Goal: Task Accomplishment & Management: Complete application form

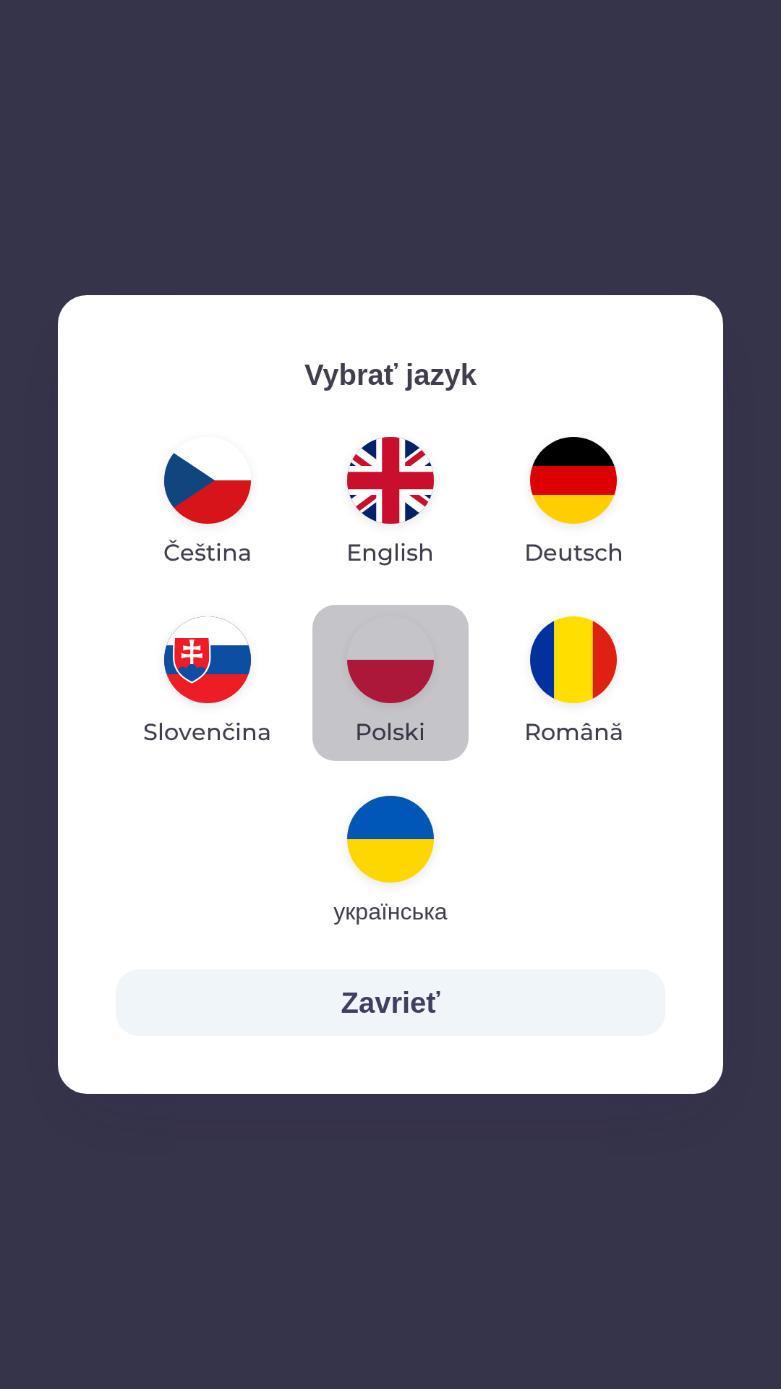
click at [399, 666] on img "button" at bounding box center [390, 659] width 87 height 87
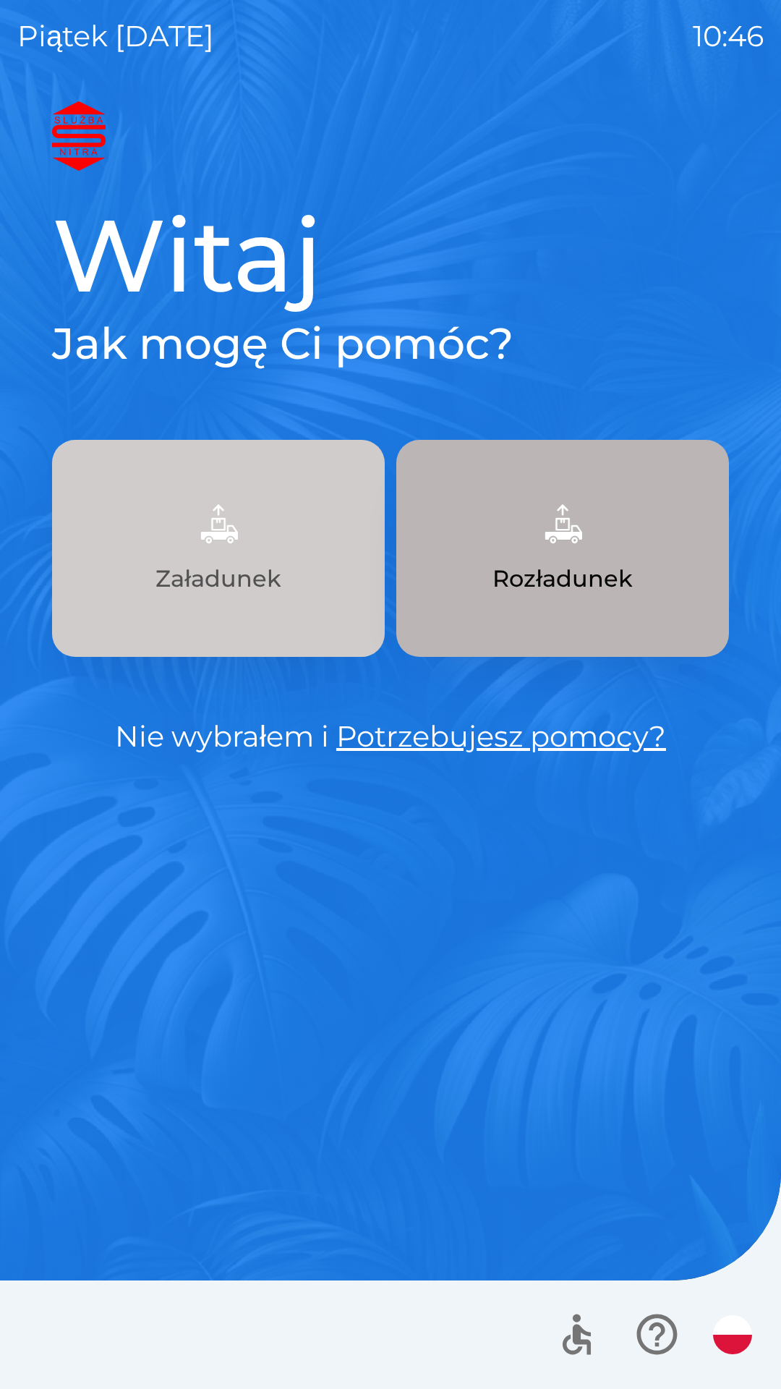
click at [258, 570] on p "Załadunek" at bounding box center [219, 578] width 126 height 35
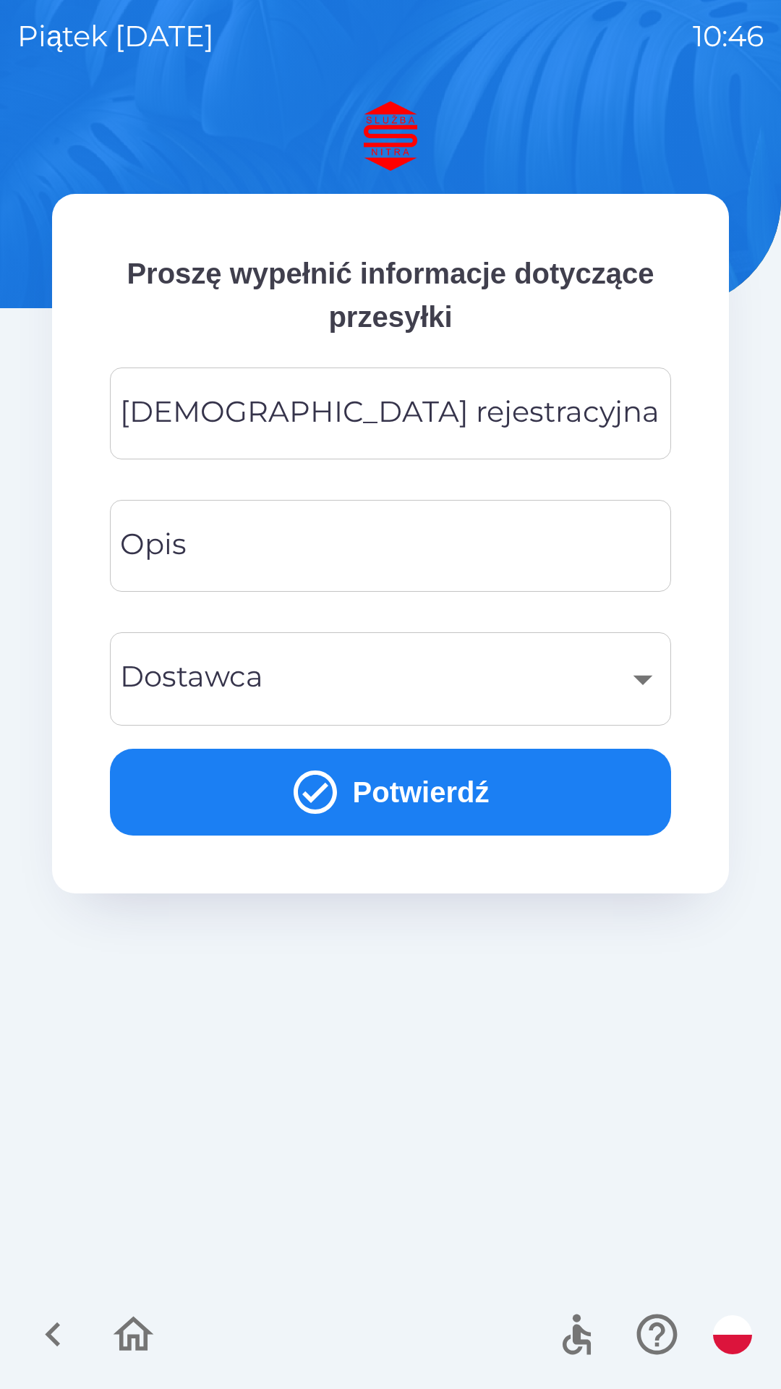
click at [475, 404] on input "[DEMOGRAPHIC_DATA] rejestracyjna" at bounding box center [390, 413] width 527 height 57
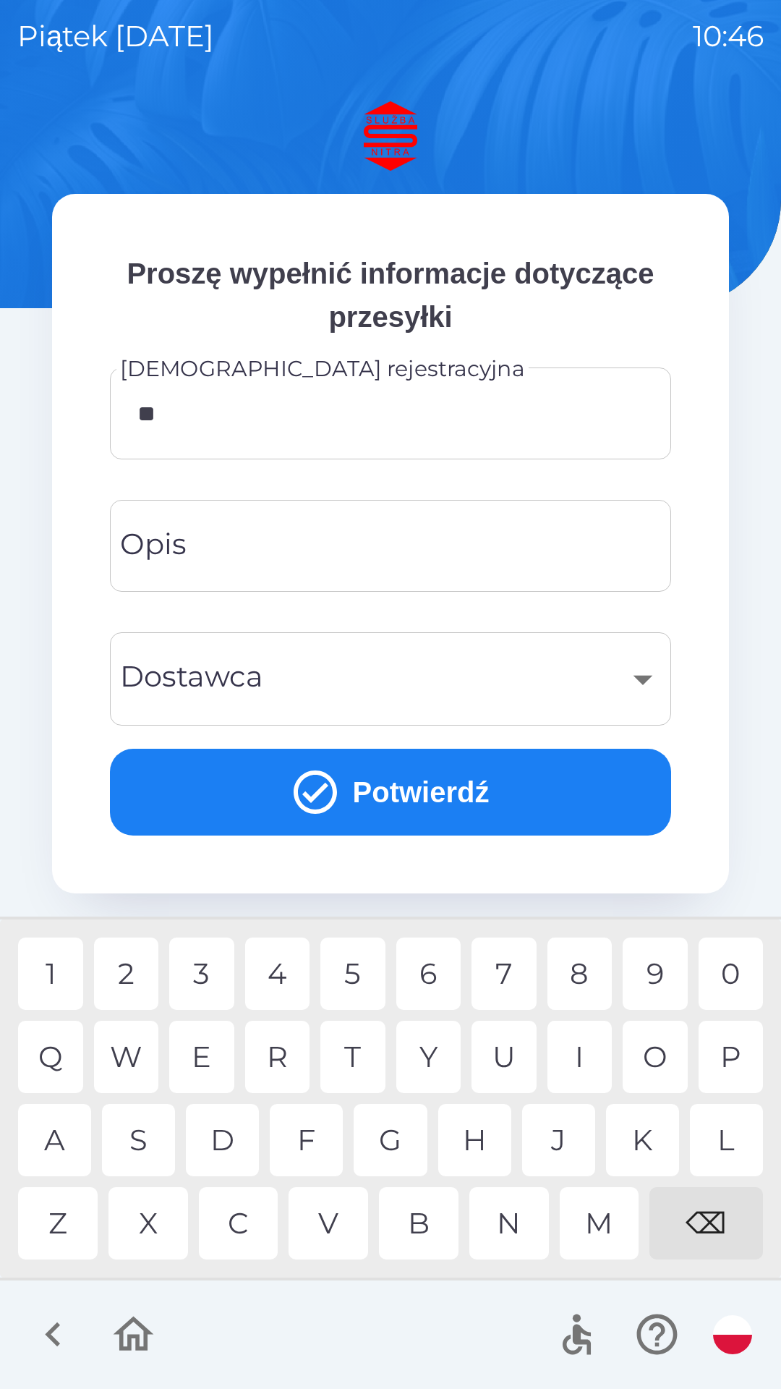
click at [277, 1045] on div "R" at bounding box center [277, 1057] width 65 height 72
click at [425, 982] on div "6" at bounding box center [428, 974] width 65 height 72
click at [218, 1051] on div "E" at bounding box center [201, 1057] width 65 height 72
type input "*******"
click at [289, 980] on div "4" at bounding box center [277, 974] width 65 height 72
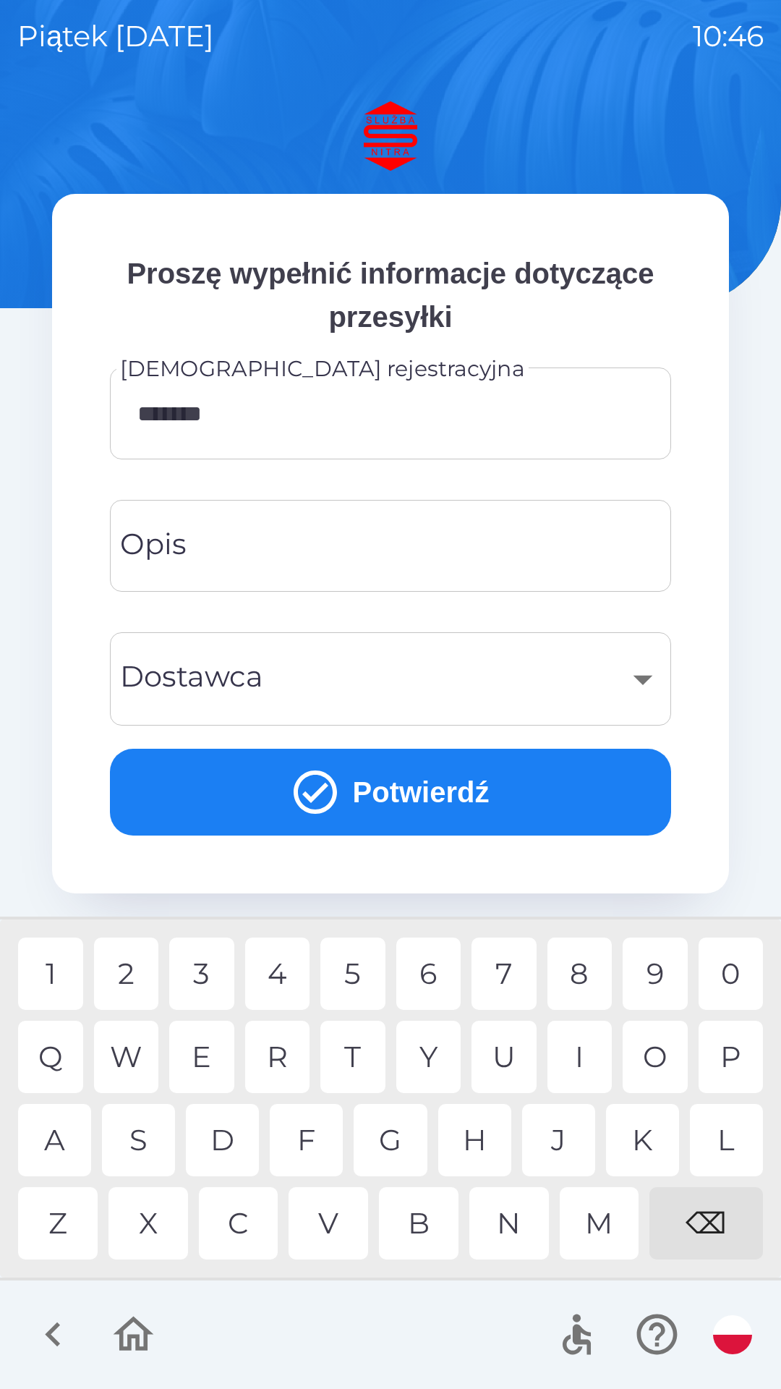
click at [642, 679] on div "​" at bounding box center [390, 679] width 527 height 59
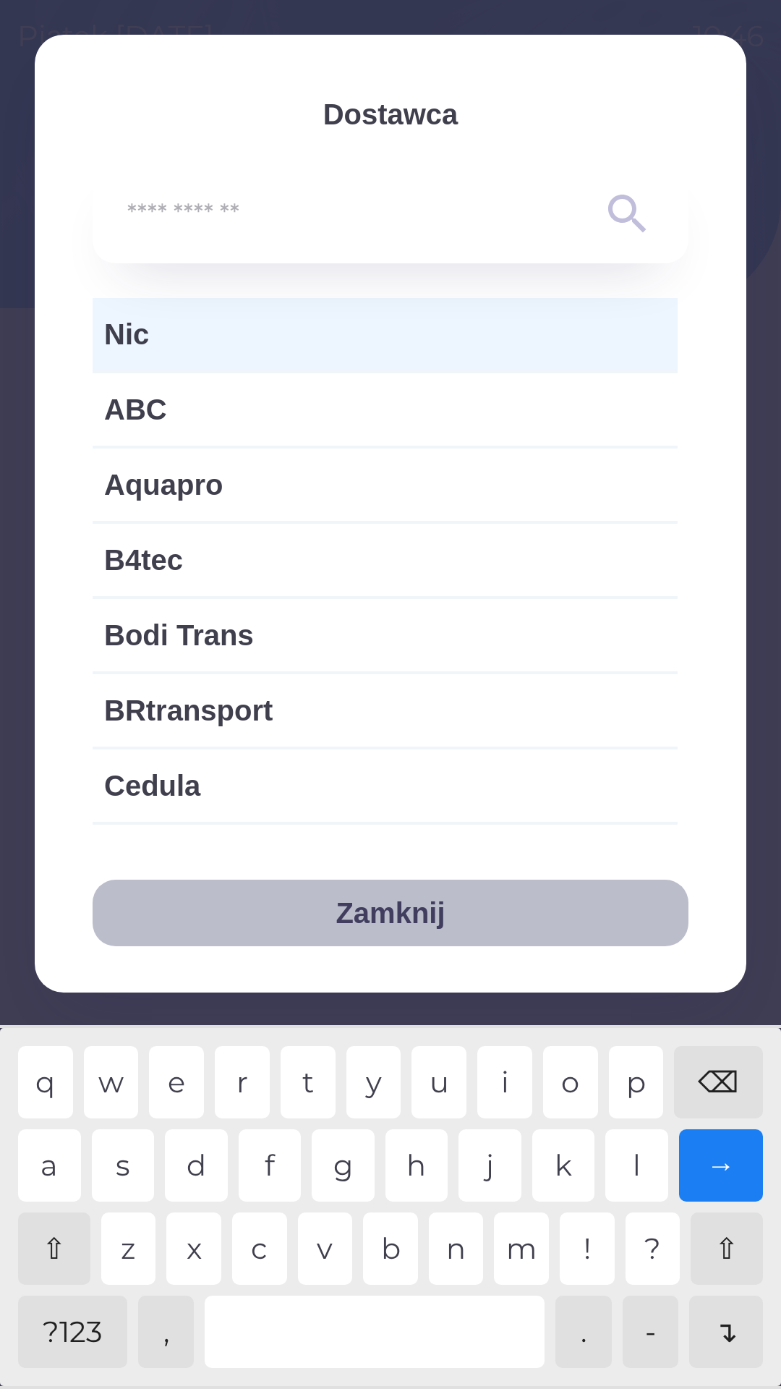
click at [433, 922] on button "Zamknij" at bounding box center [391, 913] width 596 height 67
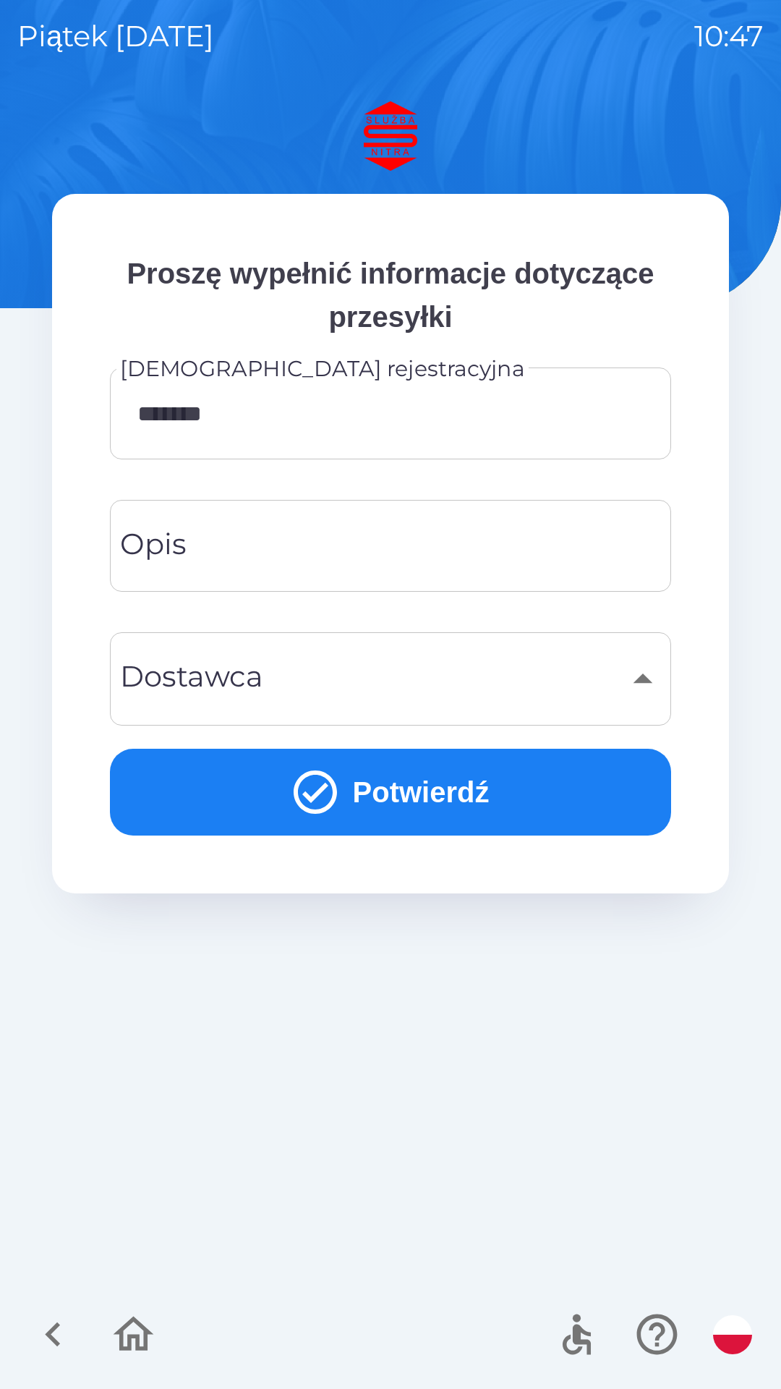
click at [501, 787] on button "Potwierdź" at bounding box center [390, 792] width 561 height 87
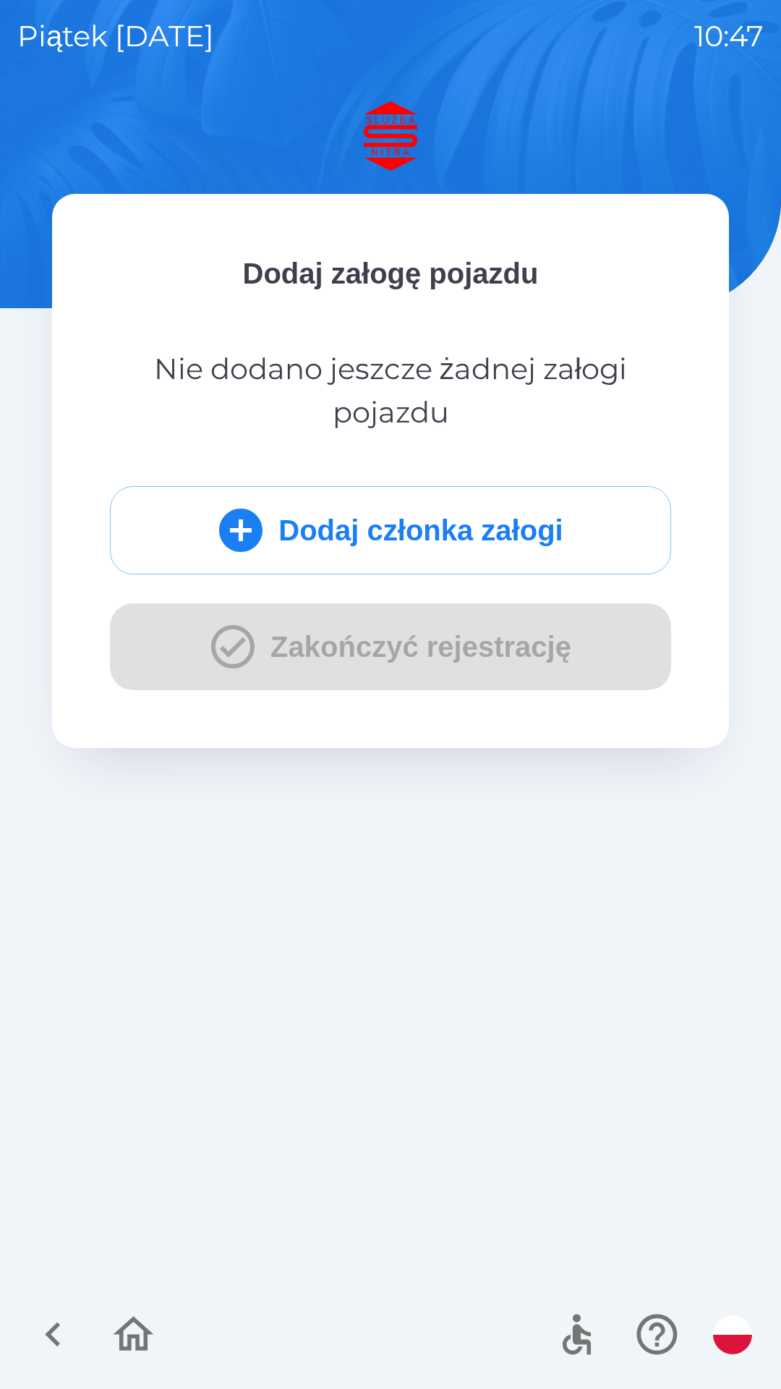
click at [259, 532] on button "Dodaj członka załogi" at bounding box center [390, 530] width 561 height 88
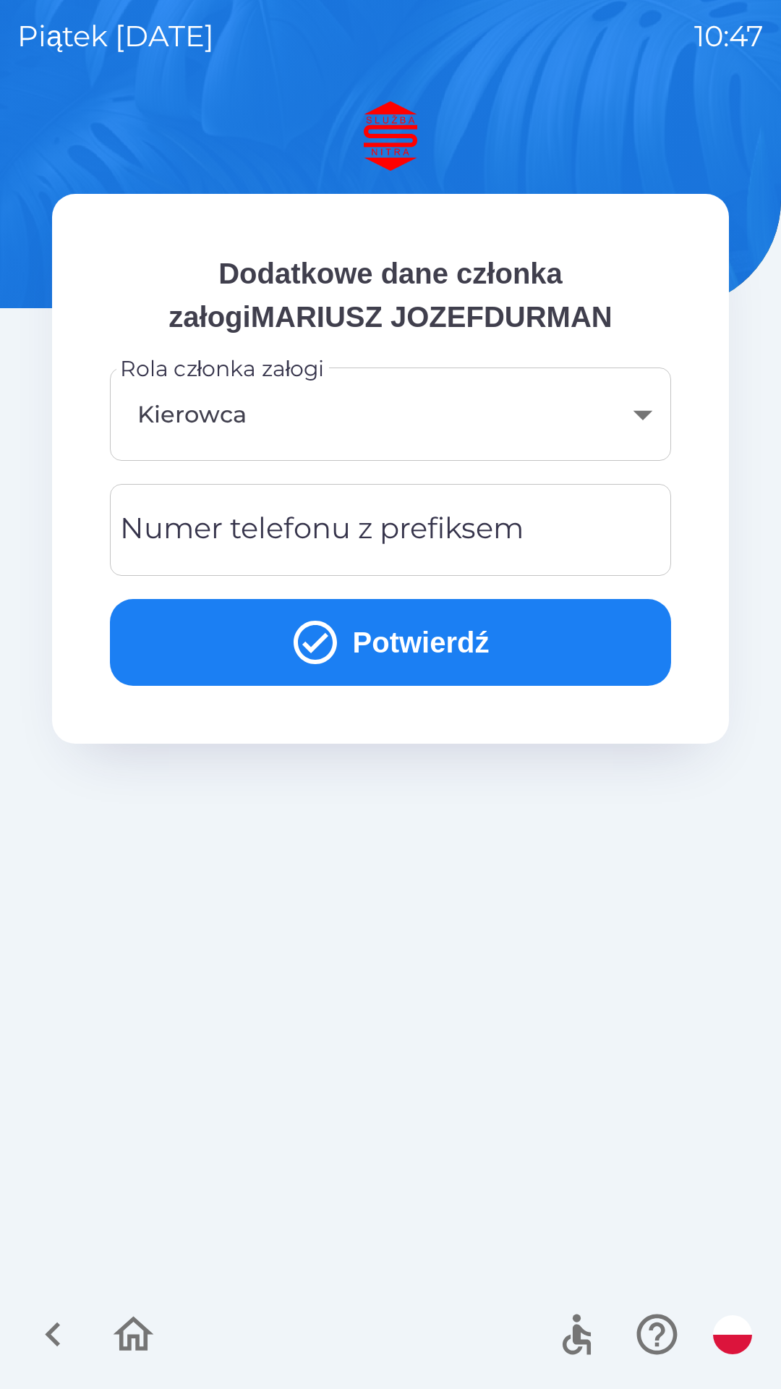
click at [305, 545] on div "Numer telefonu z prefiksem Numer telefonu z prefiksem" at bounding box center [390, 530] width 561 height 92
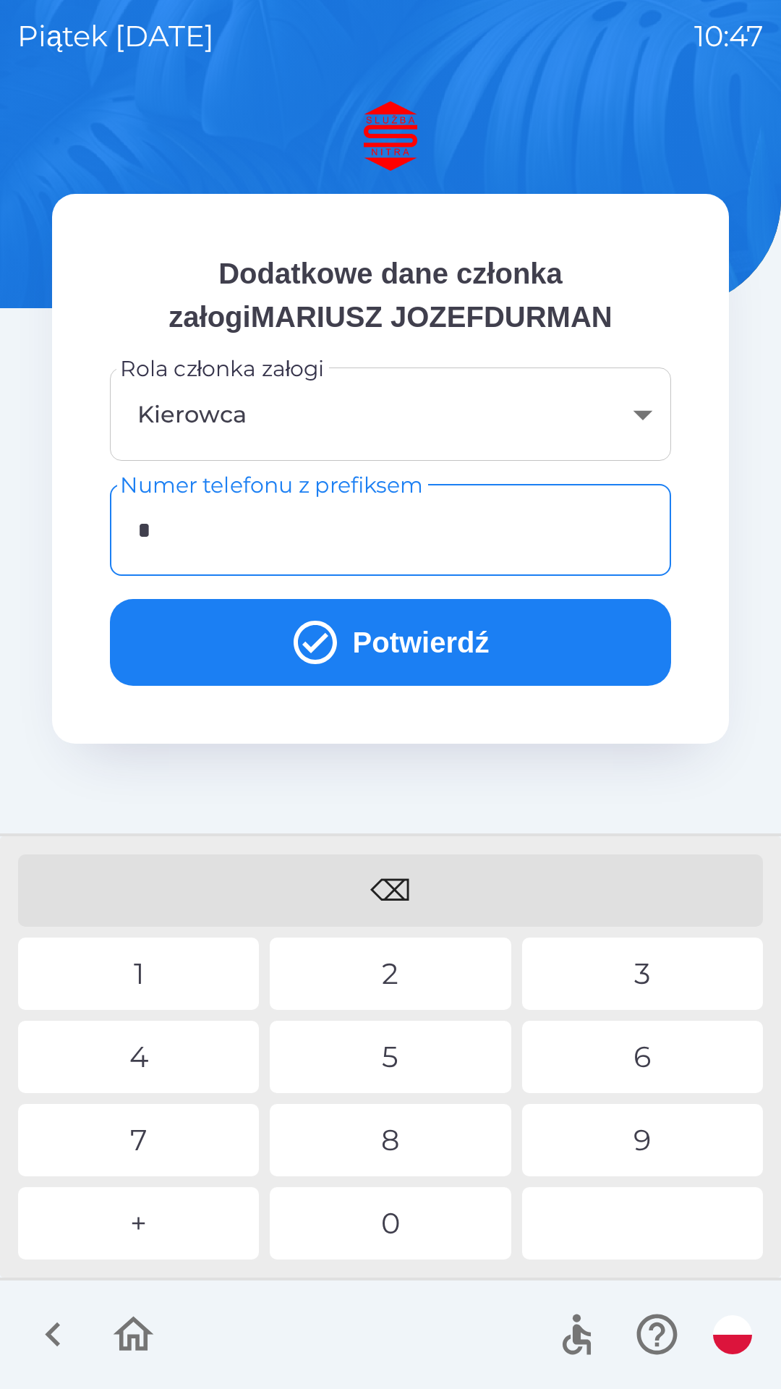
click at [157, 1227] on div "+" at bounding box center [138, 1223] width 241 height 72
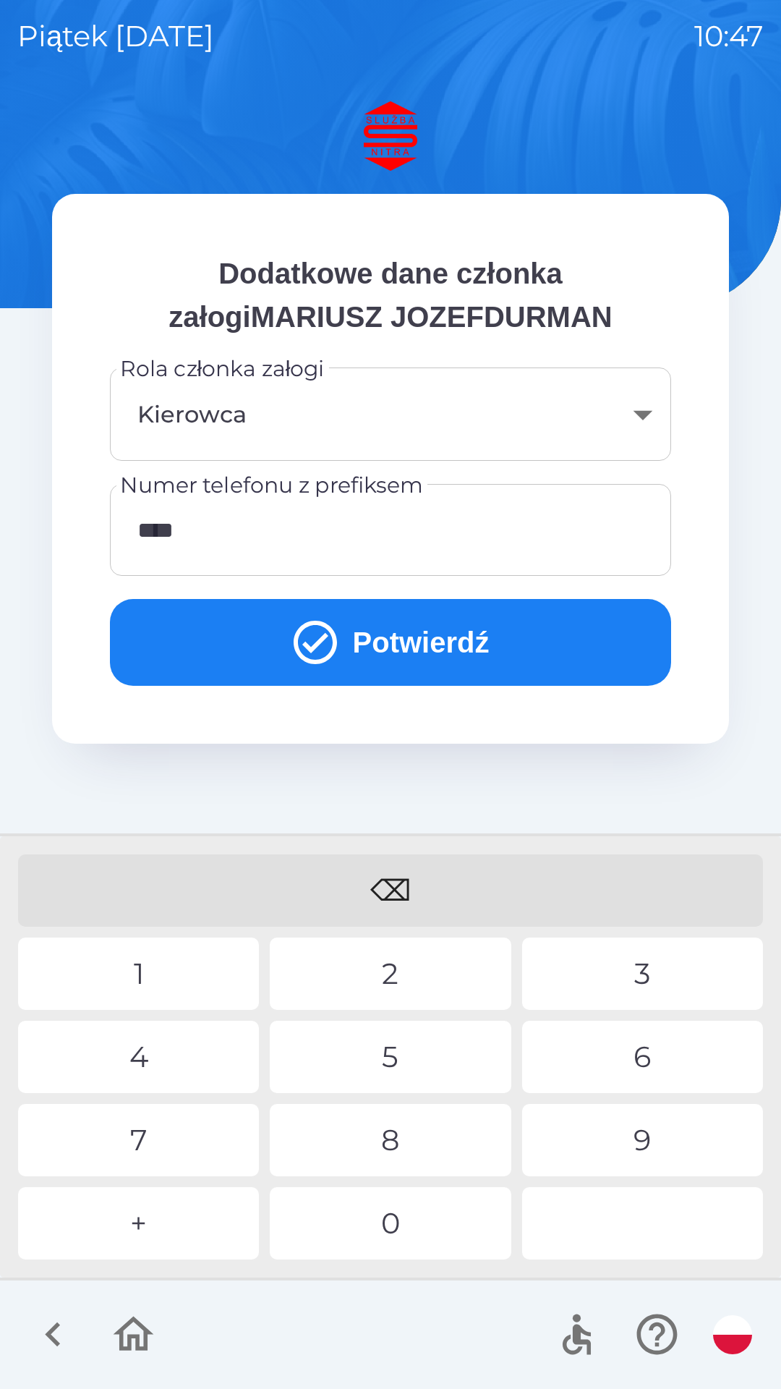
click at [409, 1045] on div "5" at bounding box center [390, 1057] width 241 height 72
click at [173, 1145] on div "7" at bounding box center [138, 1140] width 241 height 72
click at [644, 1056] on div "6" at bounding box center [642, 1057] width 241 height 72
click at [404, 982] on div "2" at bounding box center [390, 974] width 241 height 72
click at [393, 1057] on div "5" at bounding box center [390, 1057] width 241 height 72
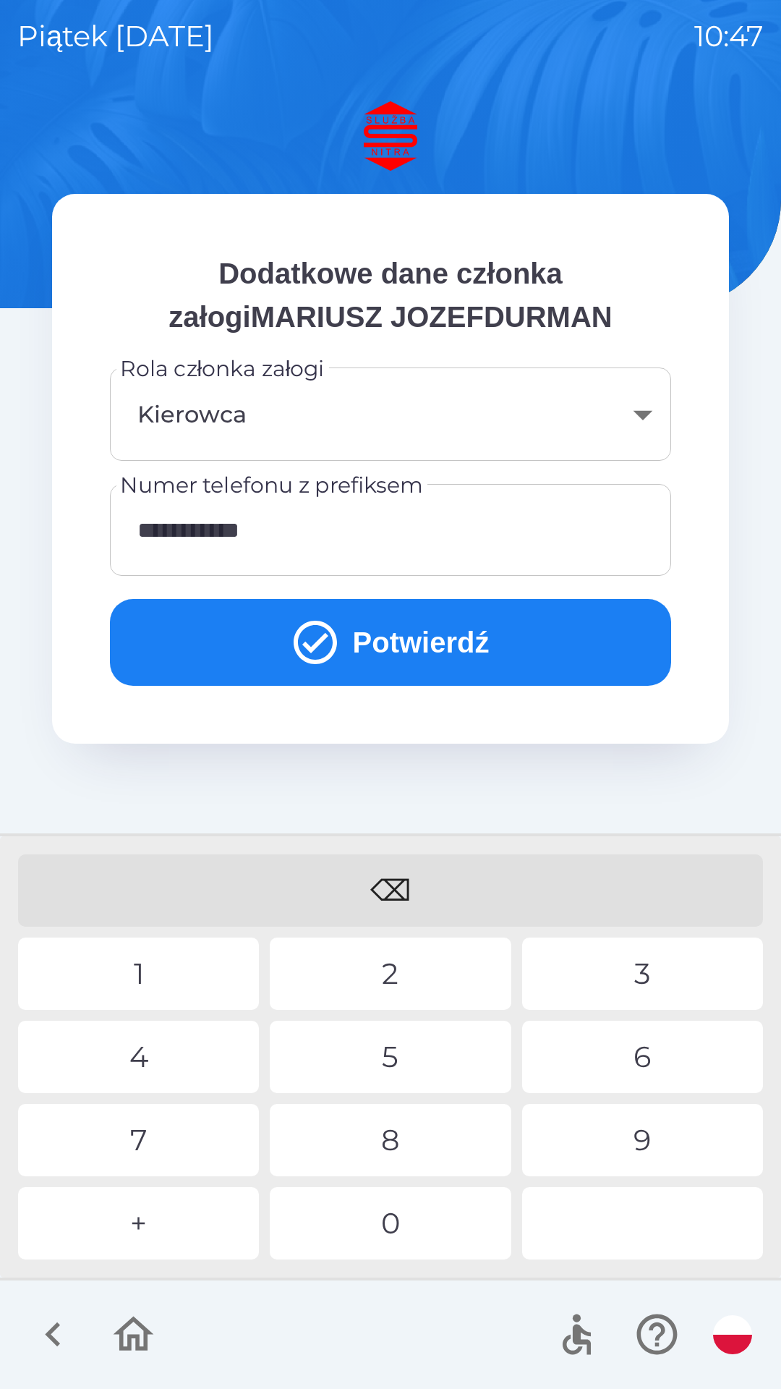
click at [401, 1147] on div "8" at bounding box center [390, 1140] width 241 height 72
type input "**********"
click at [404, 1227] on div "0" at bounding box center [390, 1223] width 241 height 72
click at [648, 412] on body "**********" at bounding box center [390, 694] width 781 height 1389
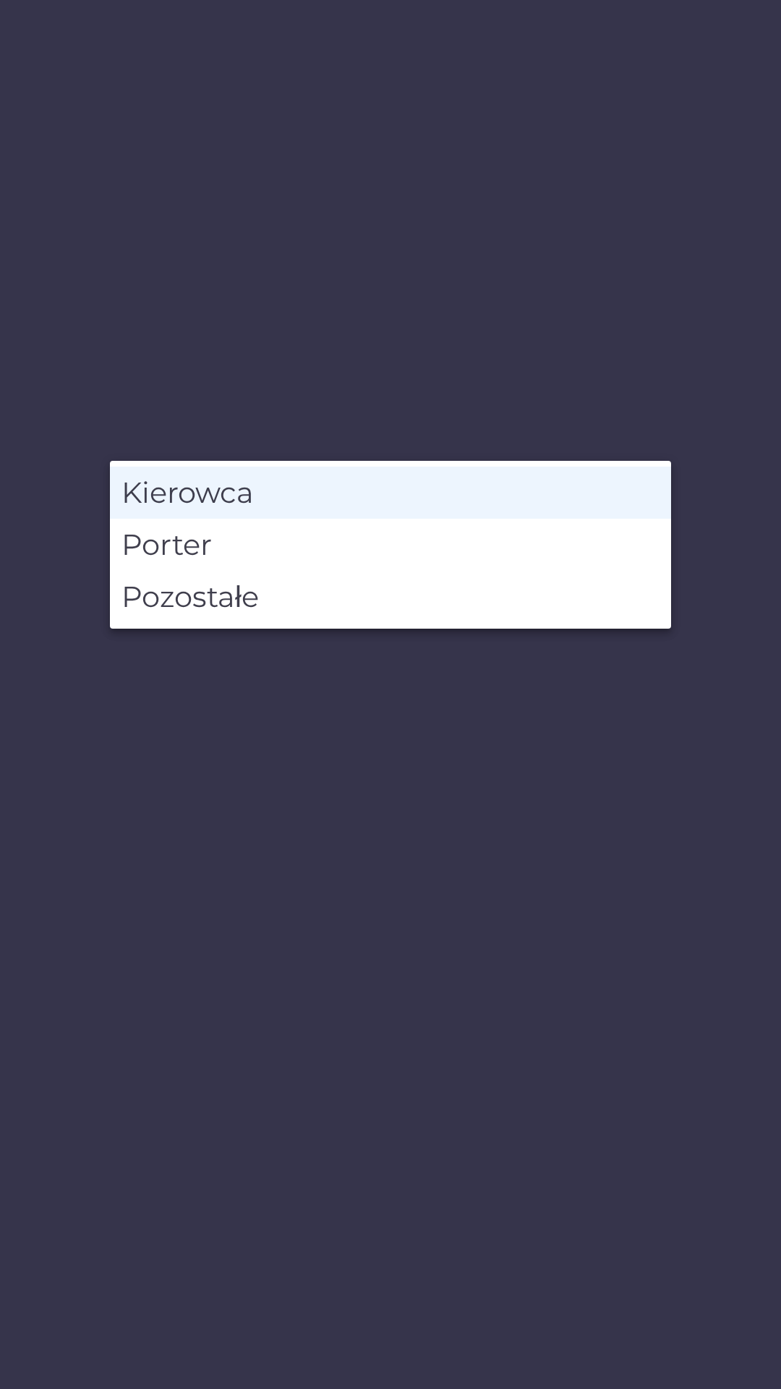
click at [470, 488] on li "Kierowca" at bounding box center [390, 493] width 561 height 52
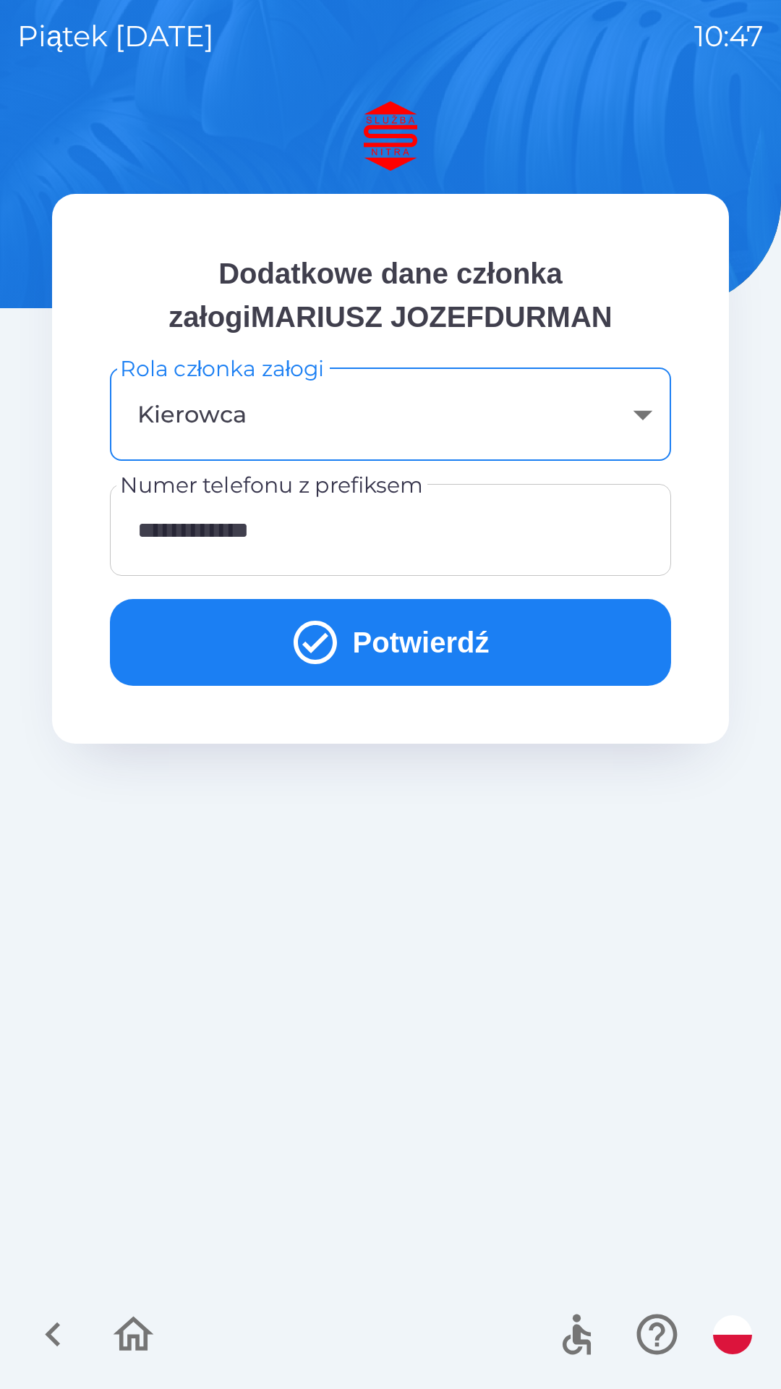
click at [467, 637] on button "Potwierdź" at bounding box center [390, 642] width 561 height 87
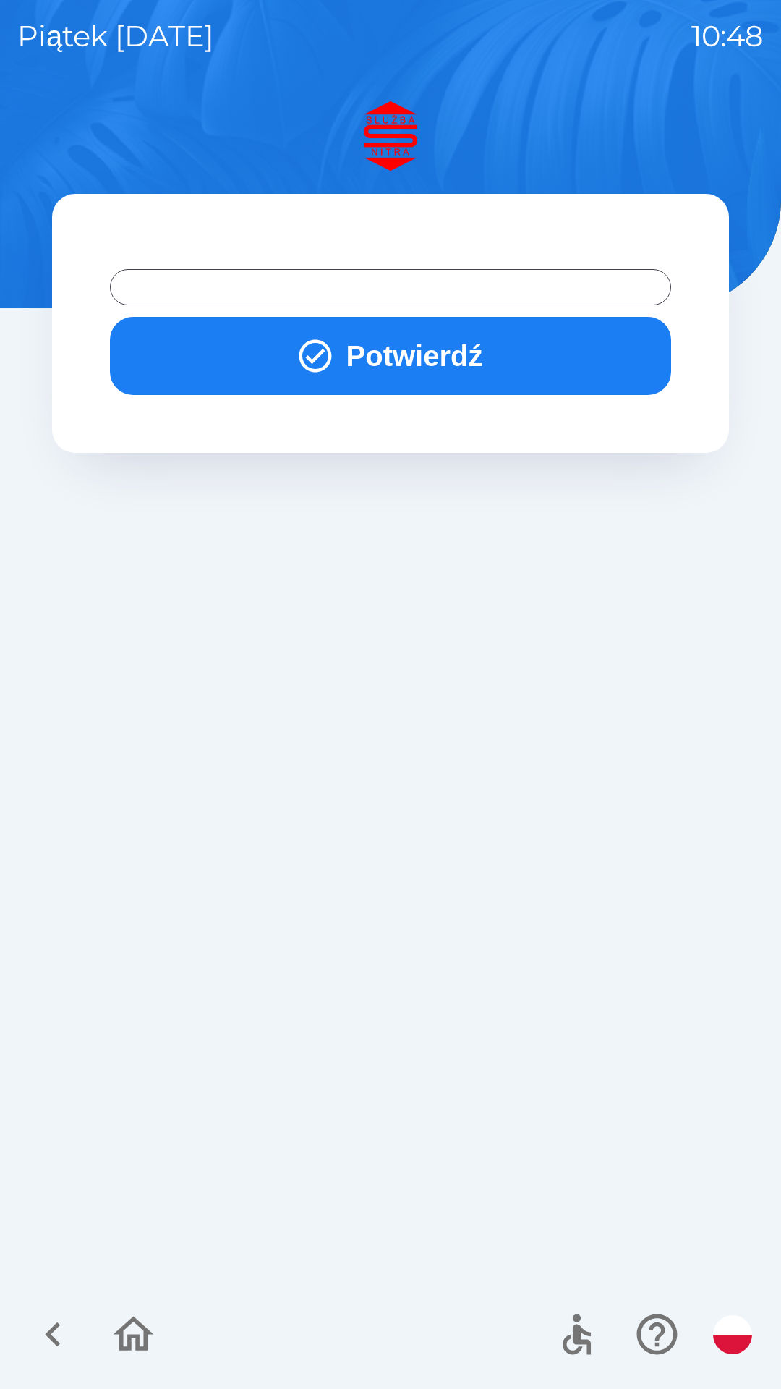
click at [434, 352] on button "Potwierdź" at bounding box center [390, 356] width 561 height 78
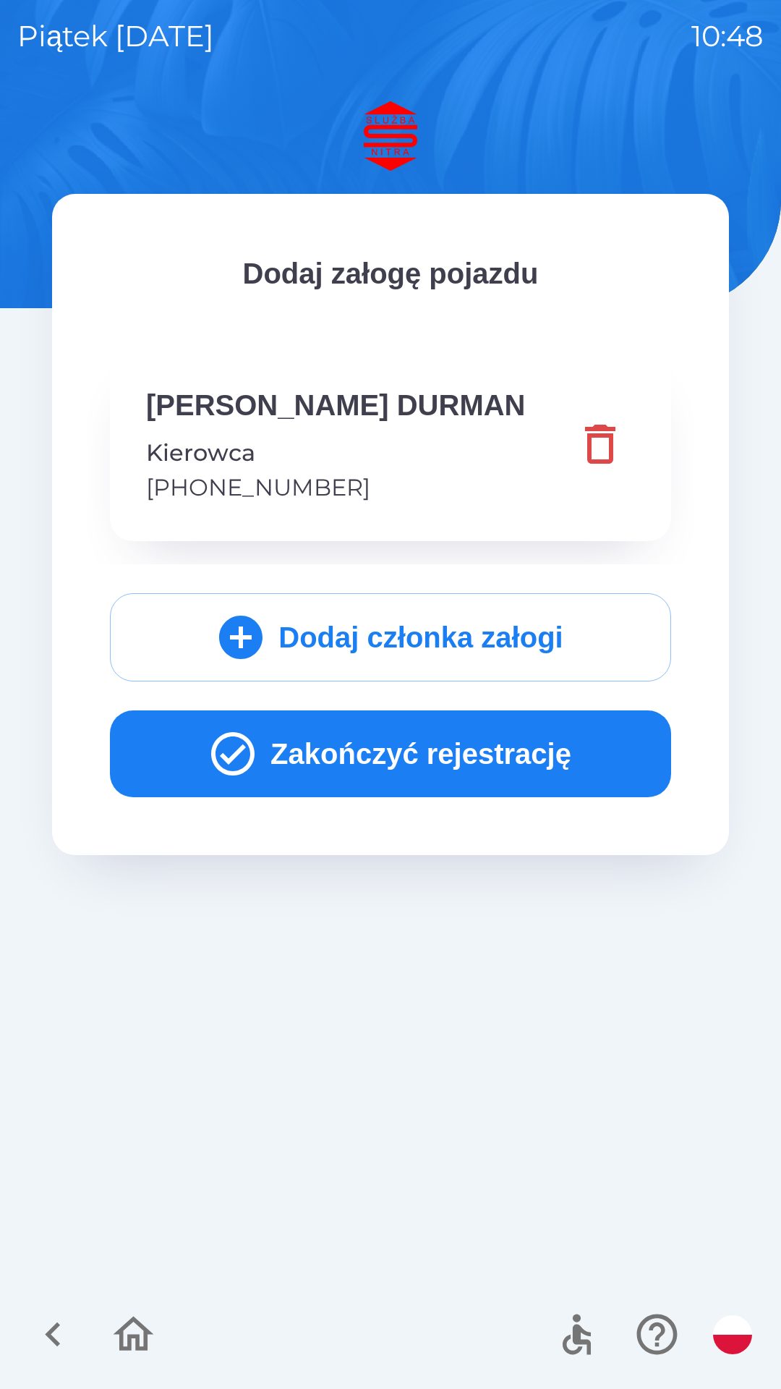
click at [414, 760] on button "Zakończyć rejestrację" at bounding box center [390, 753] width 561 height 87
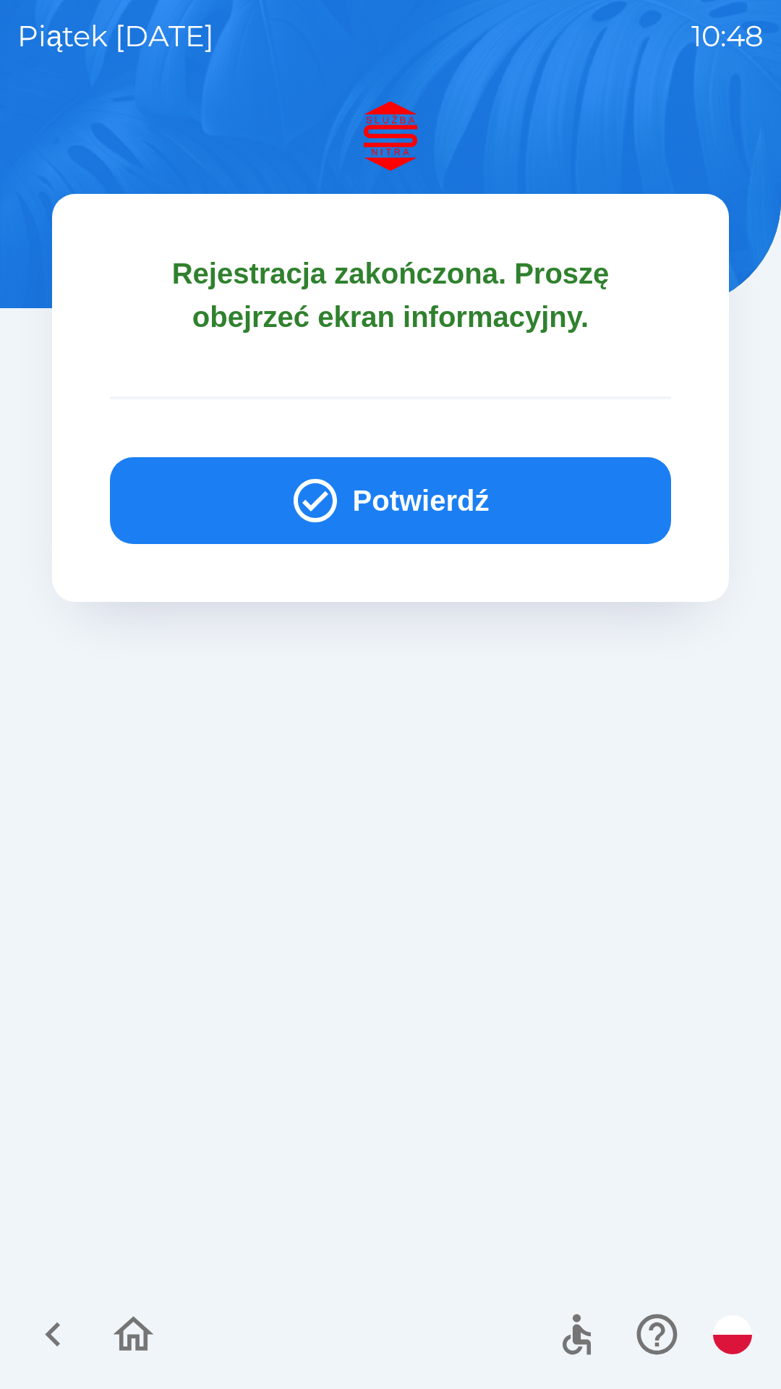
click at [418, 505] on button "Potwierdź" at bounding box center [390, 500] width 561 height 87
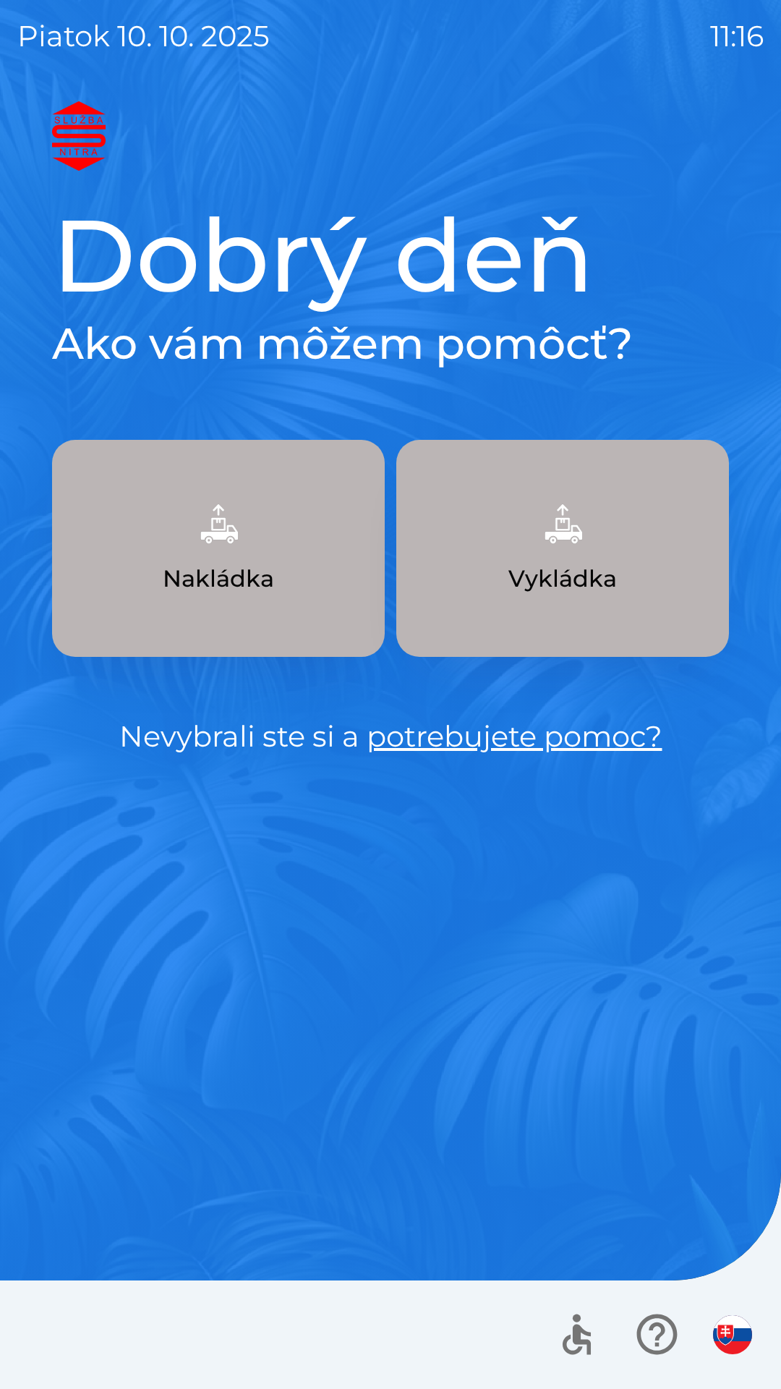
click at [583, 548] on img "button" at bounding box center [563, 524] width 64 height 64
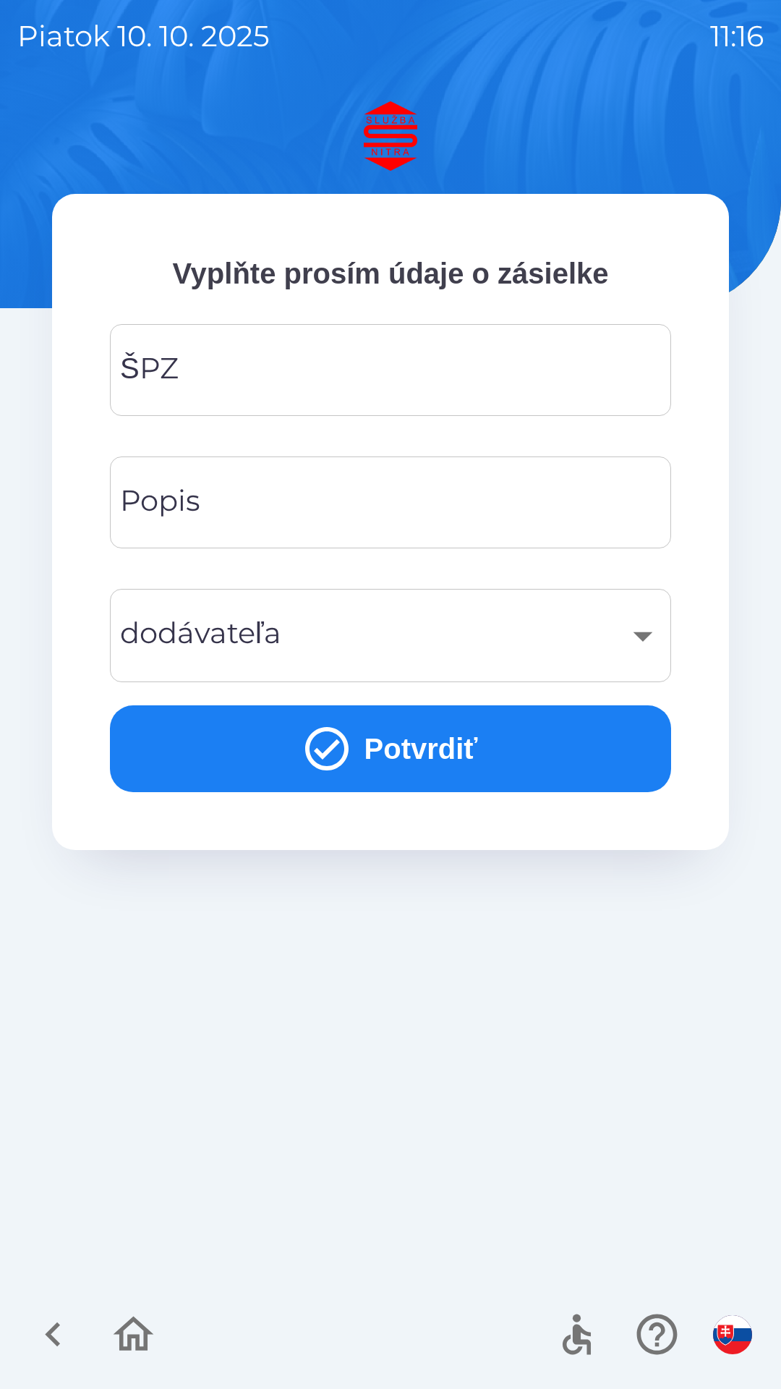
click at [404, 374] on input "ŠPZ" at bounding box center [390, 369] width 527 height 57
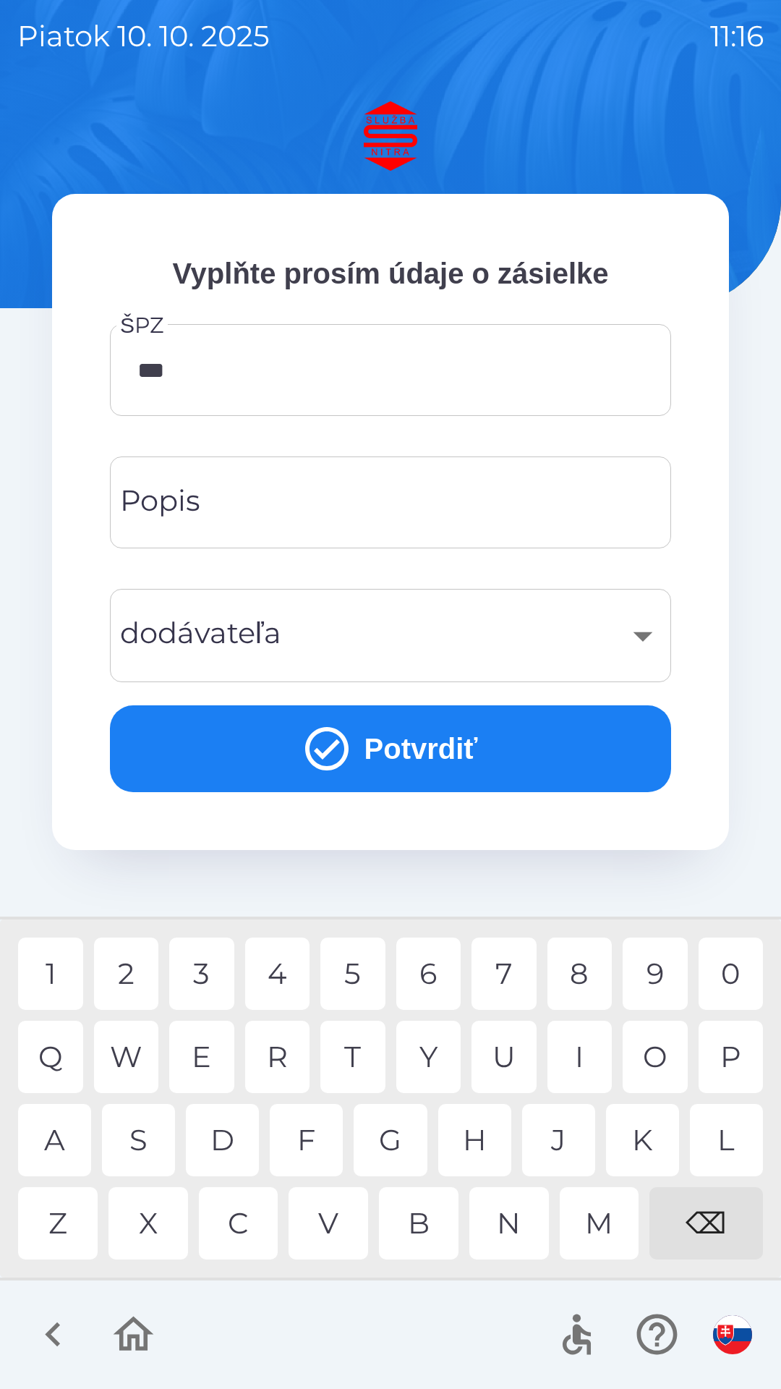
click at [576, 1058] on div "I" at bounding box center [580, 1057] width 65 height 72
click at [279, 977] on div "4" at bounding box center [277, 974] width 65 height 72
type input "********"
click at [407, 502] on input "Popis" at bounding box center [390, 502] width 527 height 57
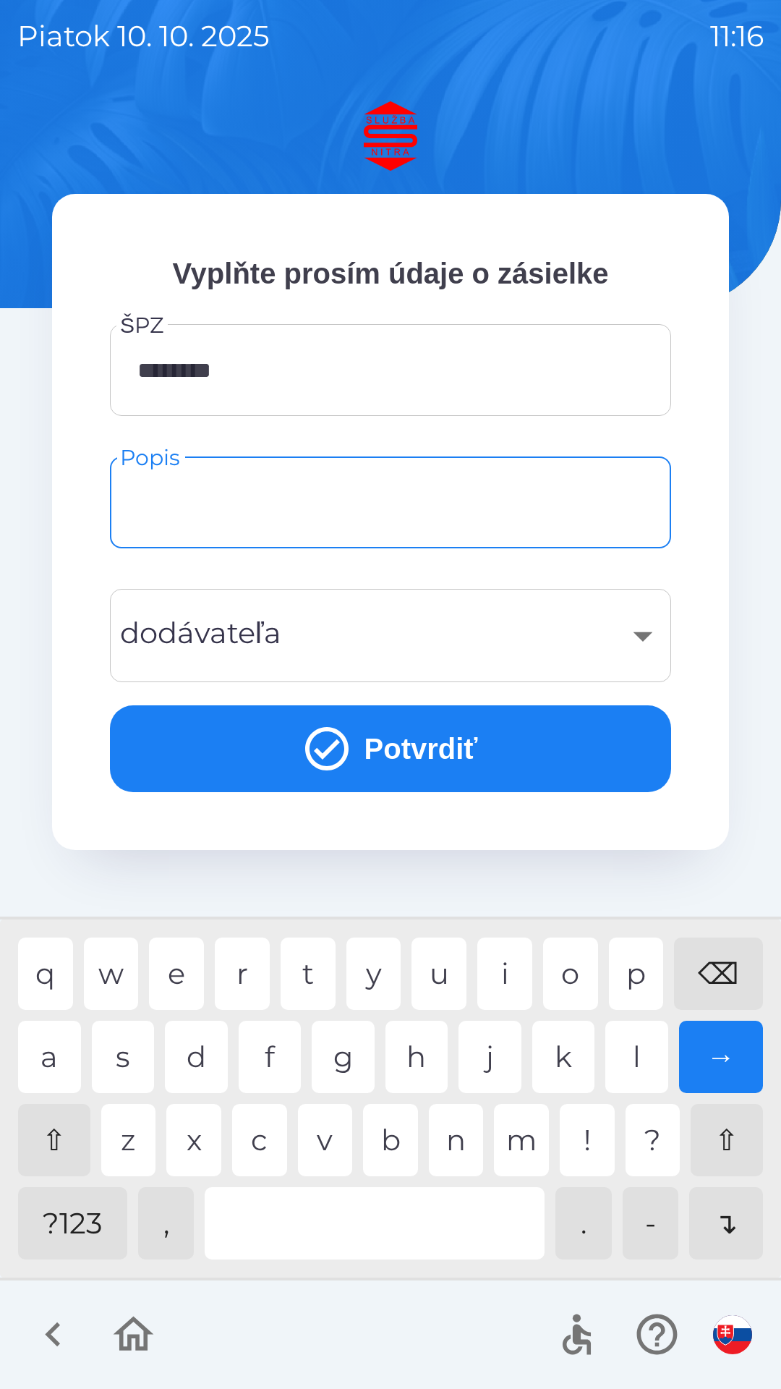
click at [733, 1337] on img "button" at bounding box center [732, 1334] width 39 height 39
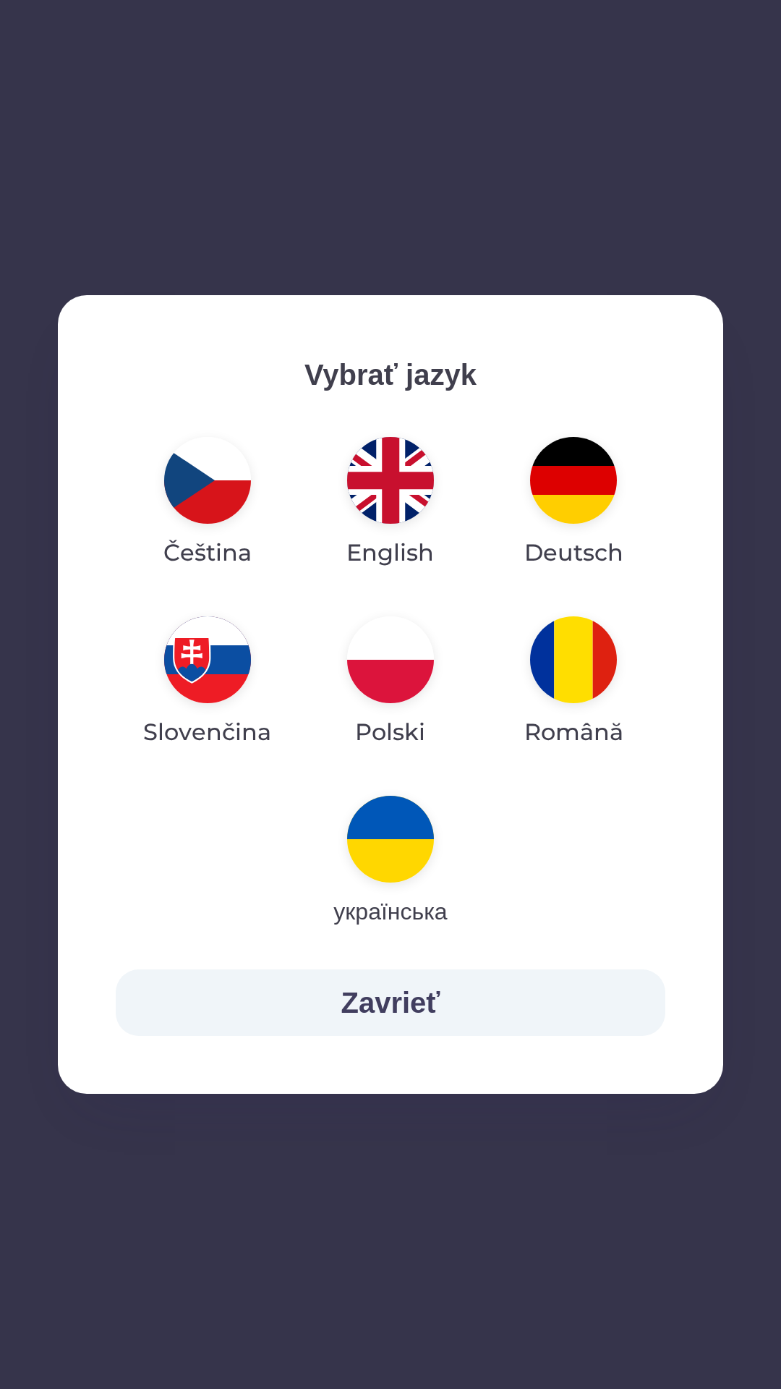
click at [394, 674] on img "button" at bounding box center [390, 659] width 87 height 87
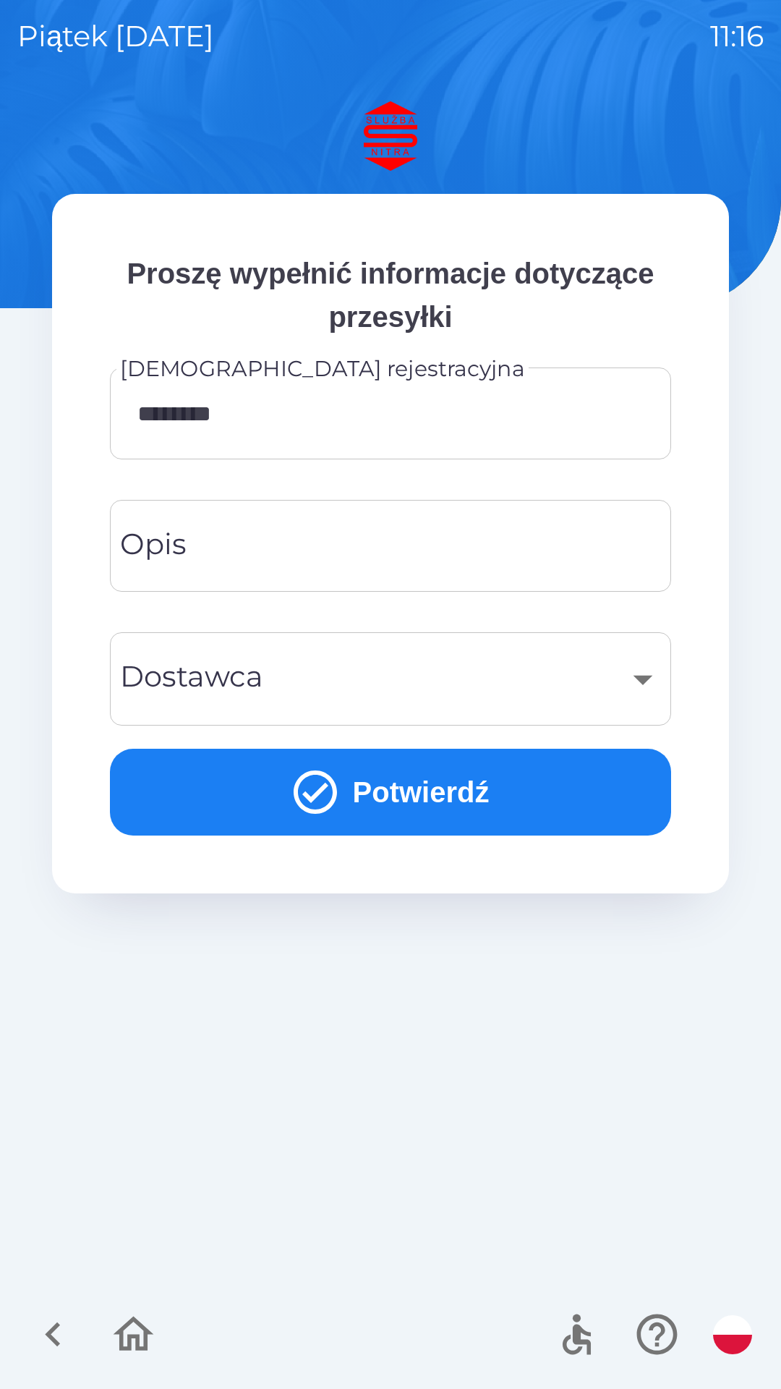
click at [639, 676] on div "​" at bounding box center [390, 679] width 527 height 59
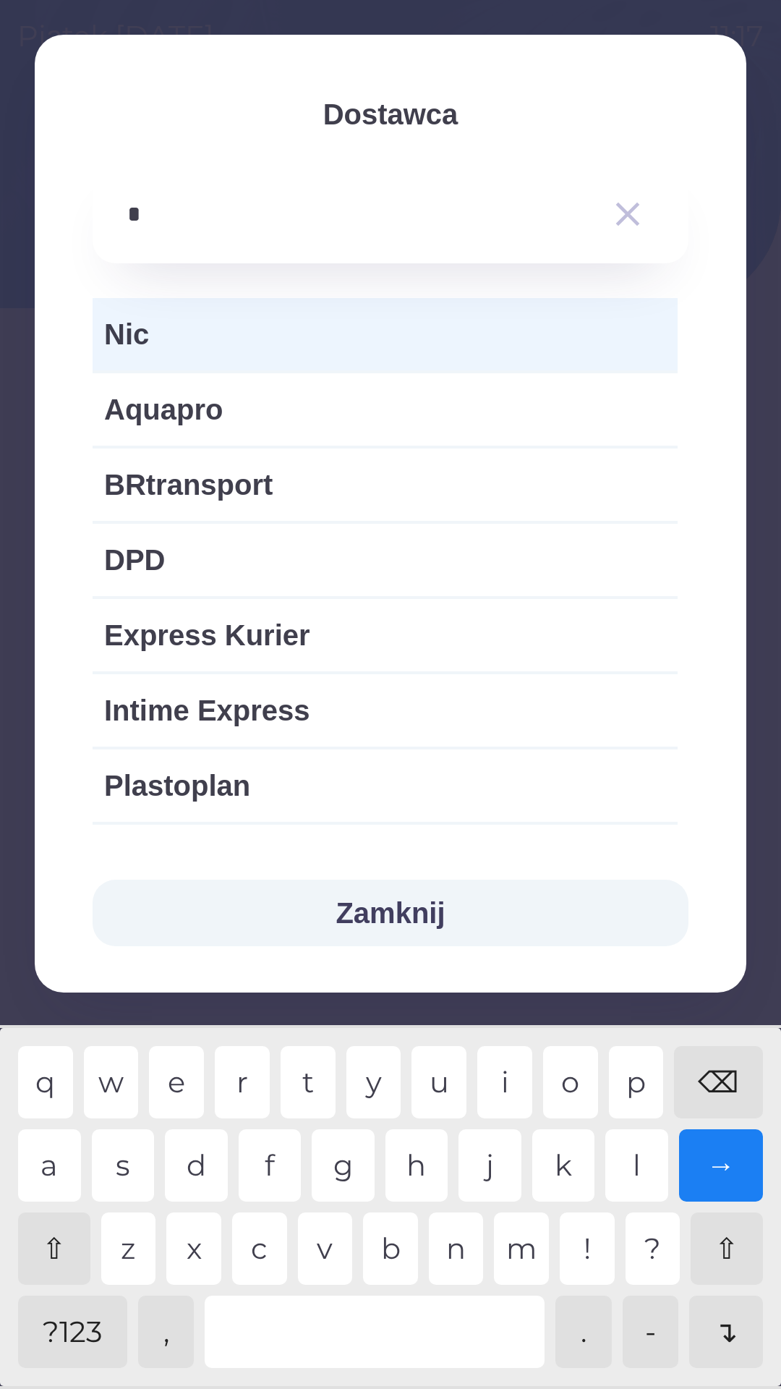
click at [649, 1081] on div "p" at bounding box center [636, 1082] width 55 height 72
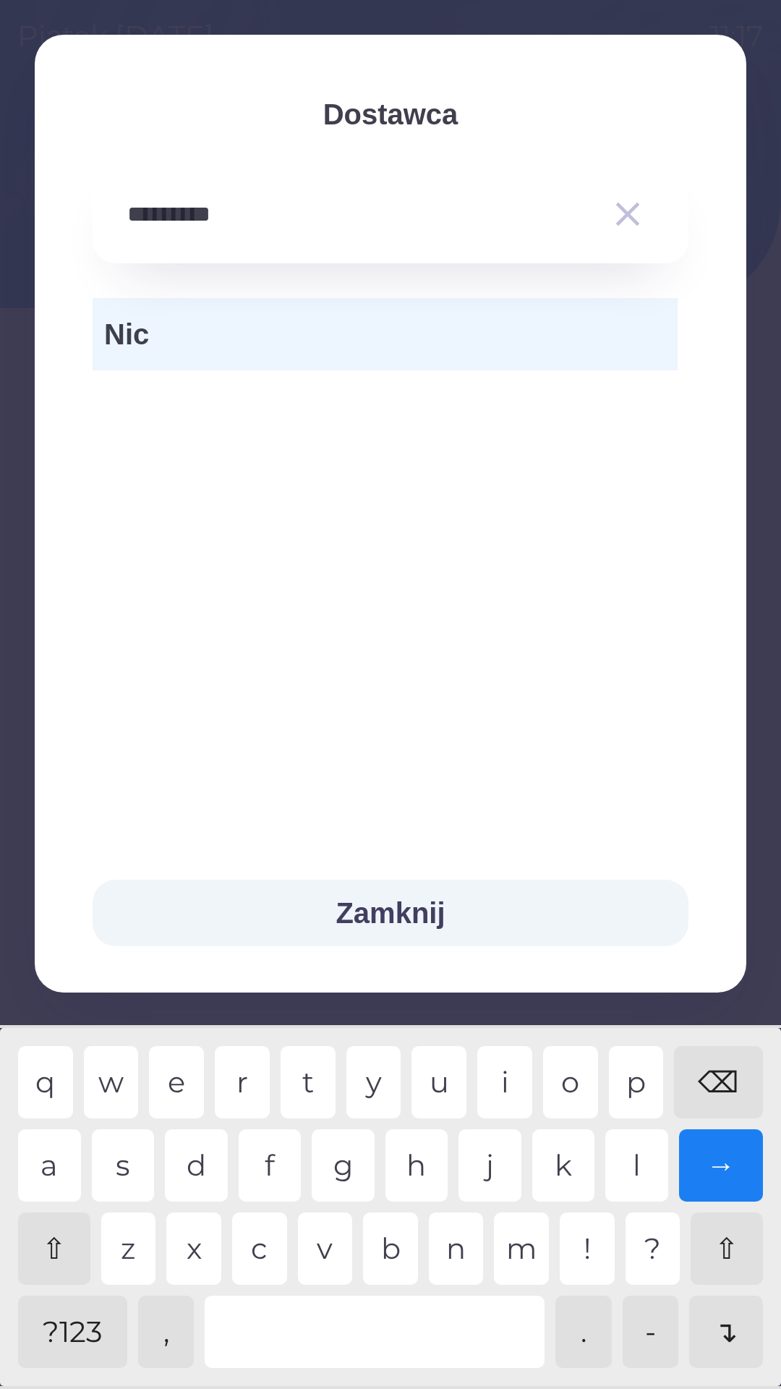
type input "**********"
click at [461, 910] on button "Zamknij" at bounding box center [391, 913] width 596 height 67
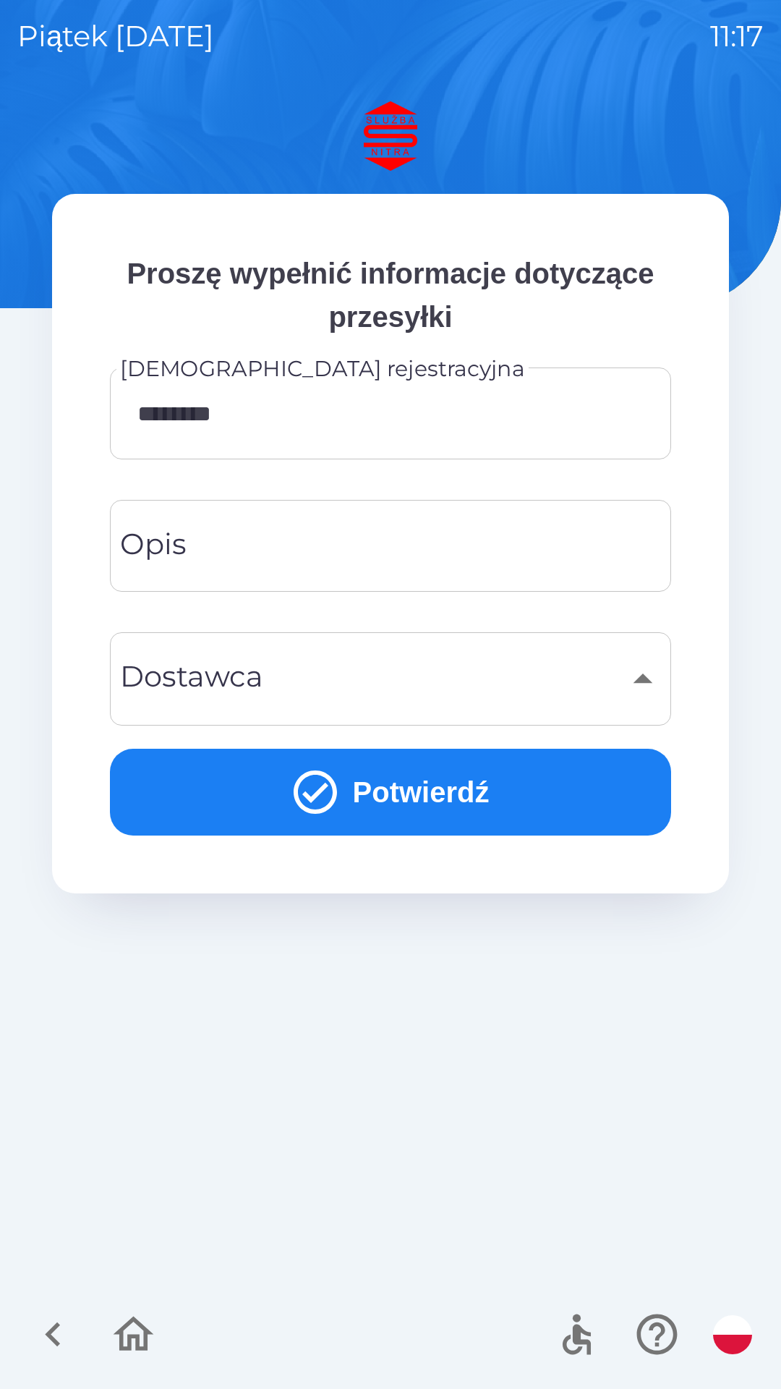
click at [451, 544] on input "Opis" at bounding box center [390, 545] width 527 height 57
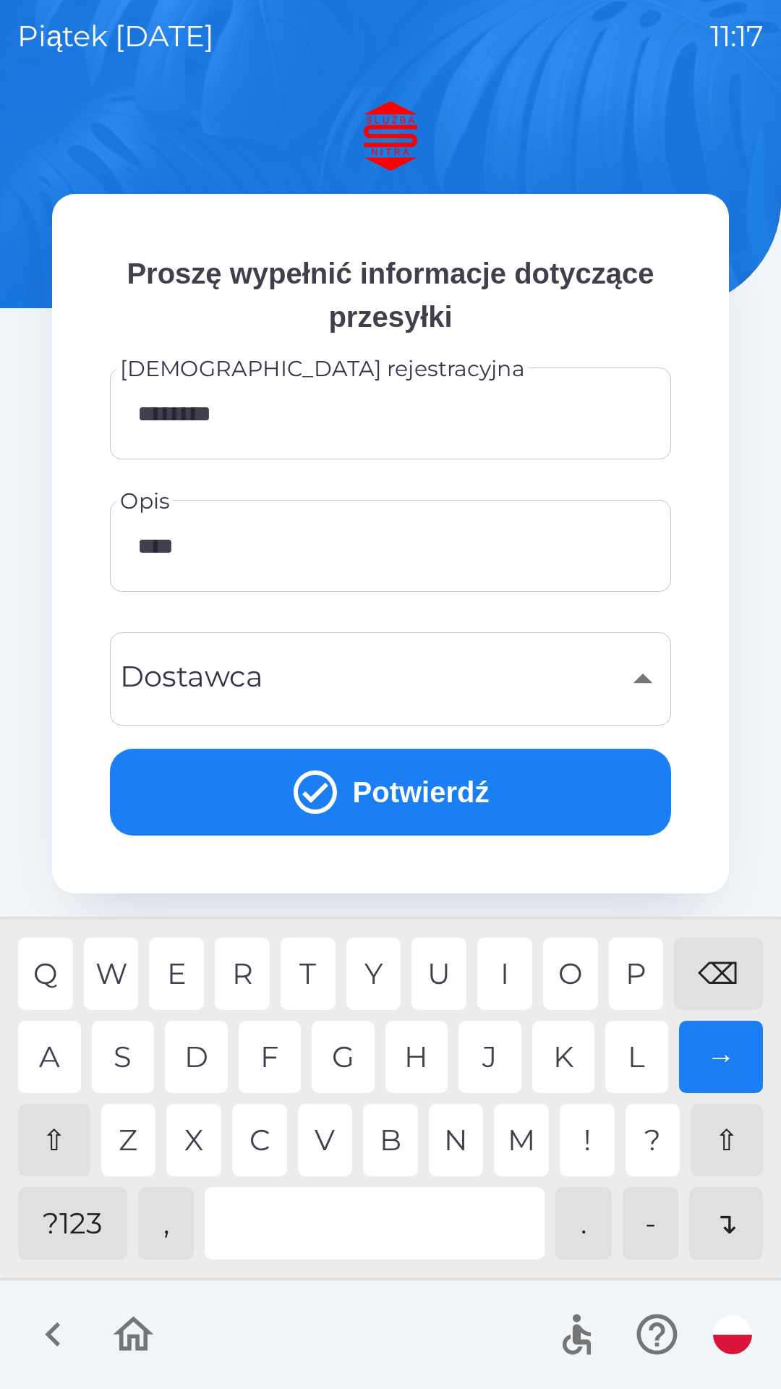
click at [59, 1057] on div "A" at bounding box center [49, 1057] width 63 height 72
click at [313, 971] on div "T" at bounding box center [308, 974] width 55 height 72
type input "********"
click at [457, 800] on button "Potwierdź" at bounding box center [390, 792] width 561 height 87
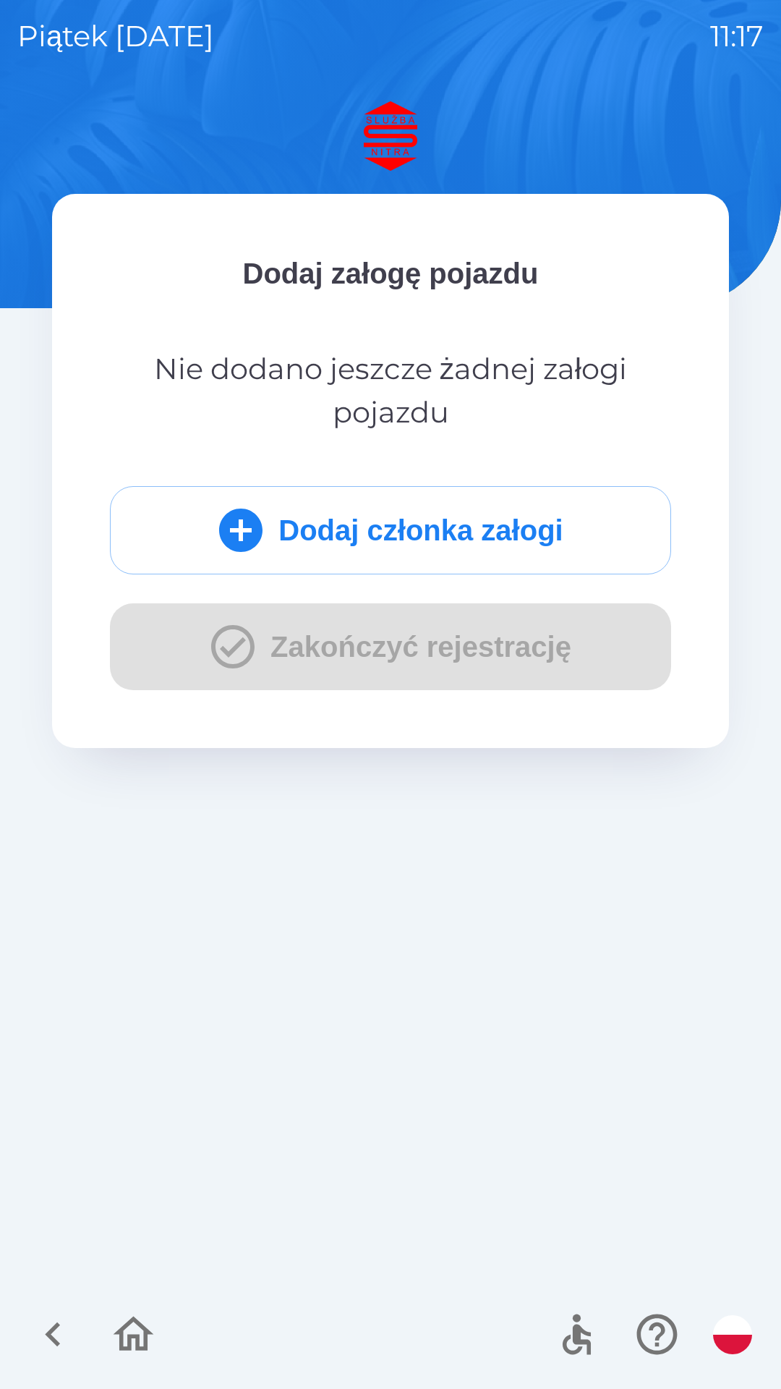
click at [498, 532] on button "Dodaj członka załogi" at bounding box center [390, 530] width 561 height 88
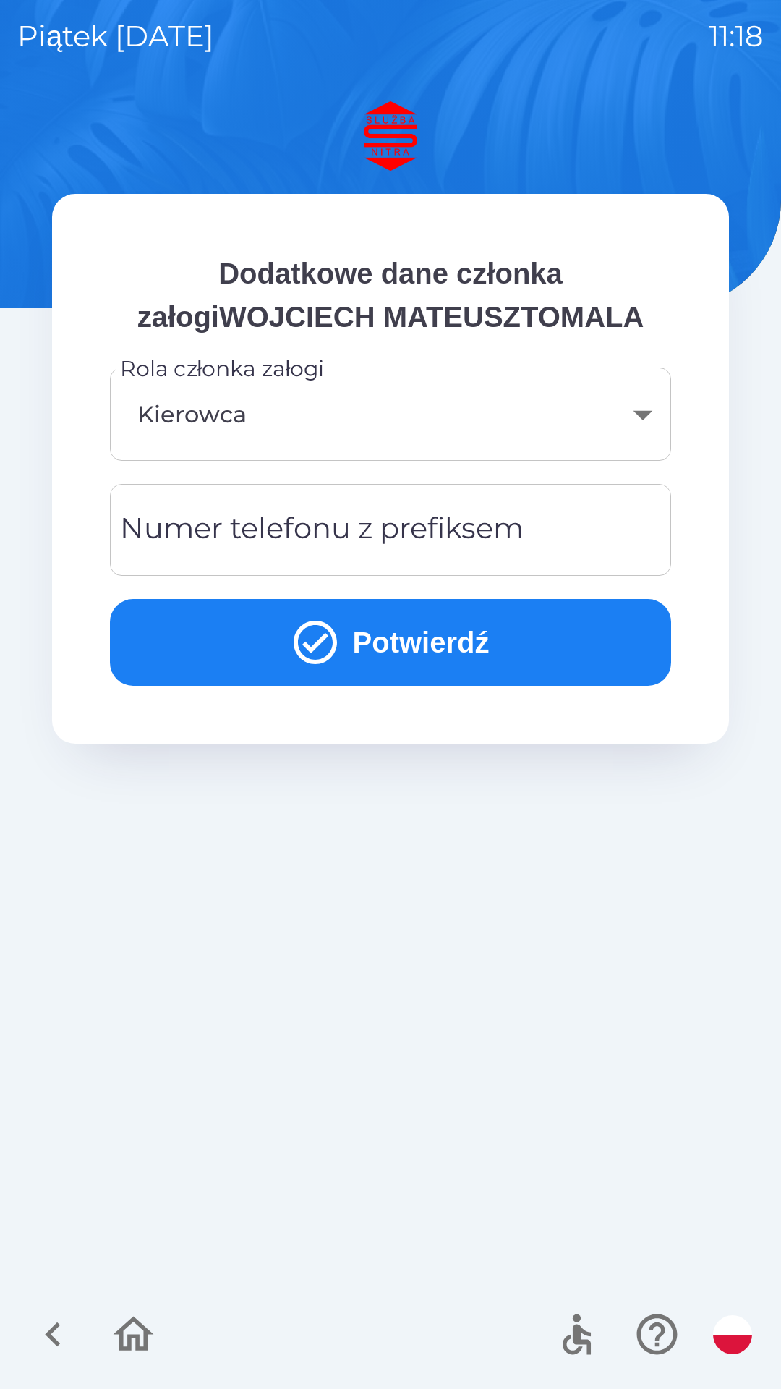
click at [394, 521] on div "Numer telefonu z prefiksem Numer telefonu z prefiksem" at bounding box center [390, 530] width 561 height 92
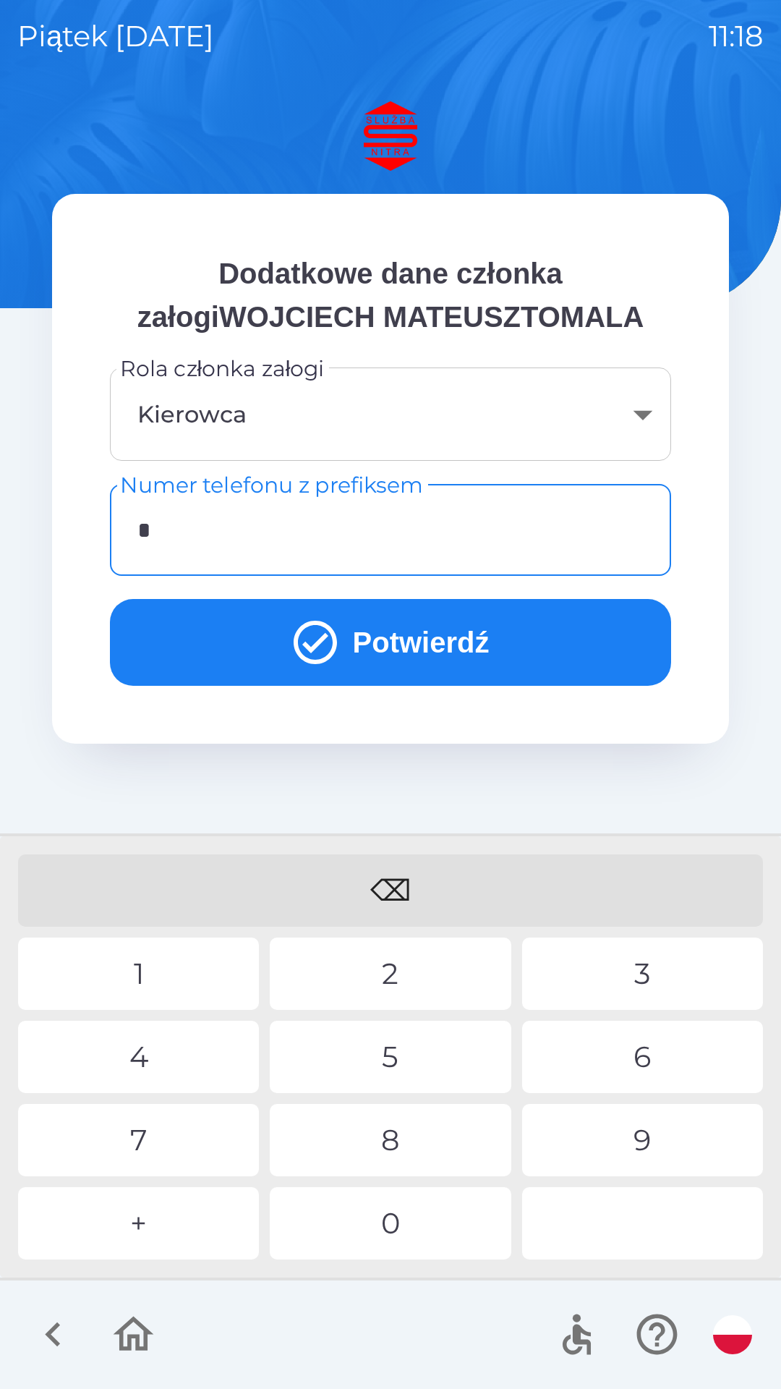
click at [166, 1222] on div "+" at bounding box center [138, 1223] width 241 height 72
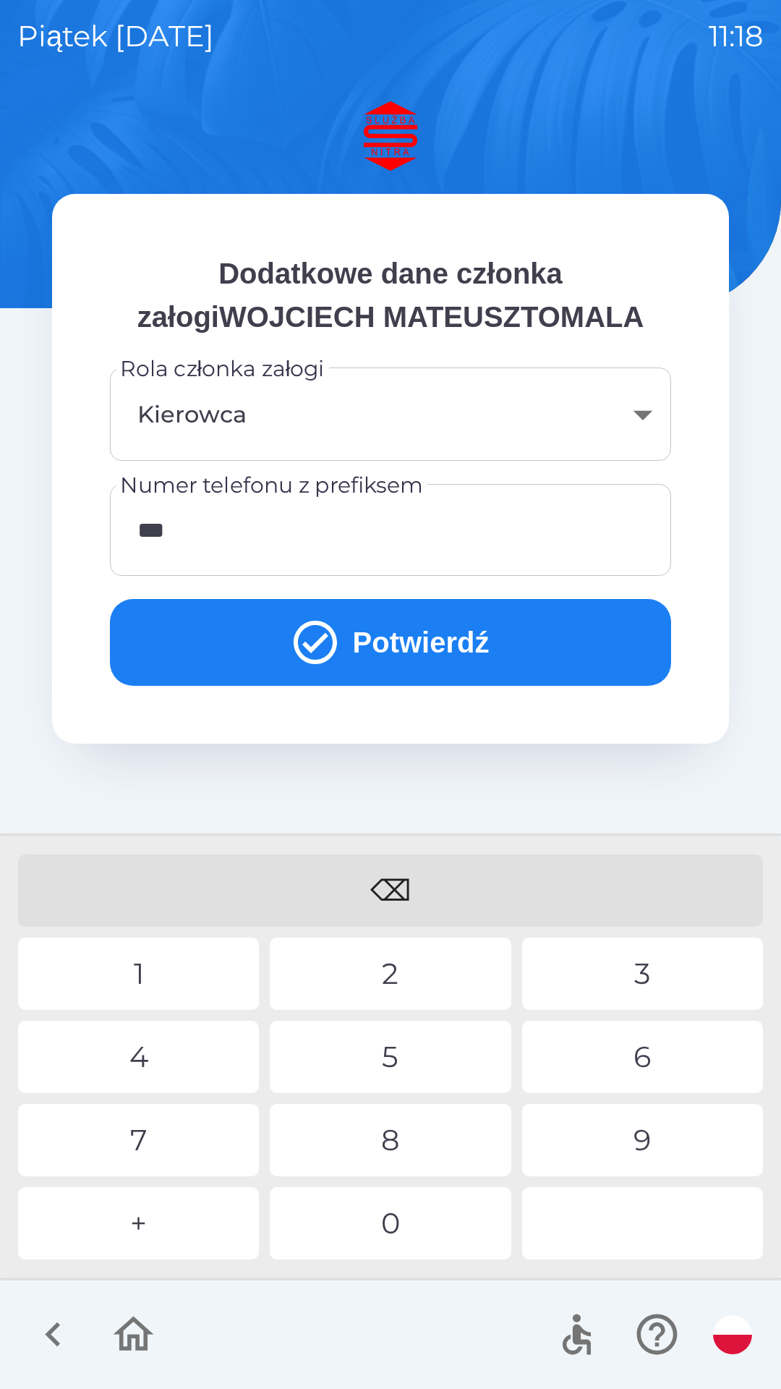
click at [406, 1144] on div "8" at bounding box center [390, 1140] width 241 height 72
click at [395, 1230] on div "0" at bounding box center [390, 1223] width 241 height 72
click at [407, 1061] on div "5" at bounding box center [390, 1057] width 241 height 72
click at [409, 970] on div "2" at bounding box center [390, 974] width 241 height 72
click at [399, 1226] on div "0" at bounding box center [390, 1223] width 241 height 72
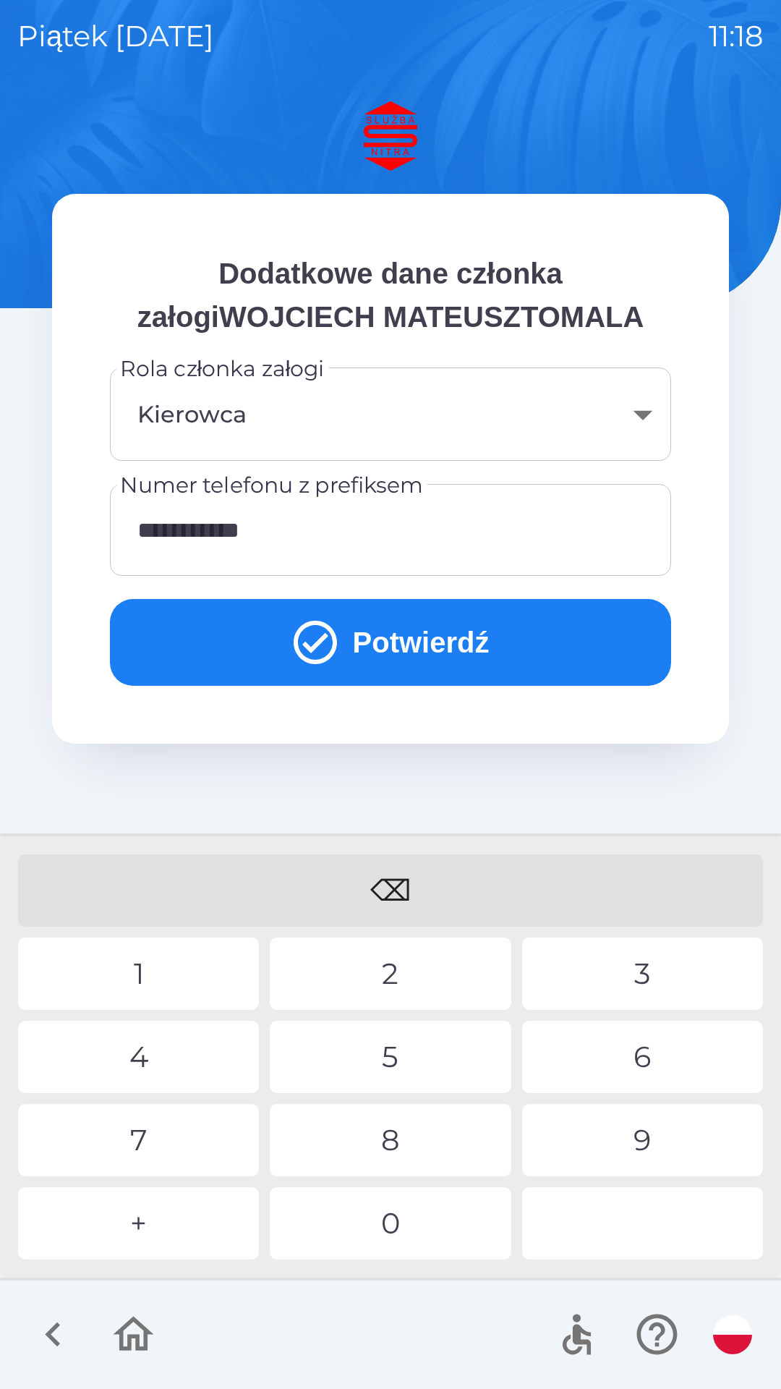
click at [663, 1059] on div "6" at bounding box center [642, 1057] width 241 height 72
type input "**********"
click at [157, 1148] on div "7" at bounding box center [138, 1140] width 241 height 72
click at [503, 648] on button "Potwierdź" at bounding box center [390, 642] width 561 height 87
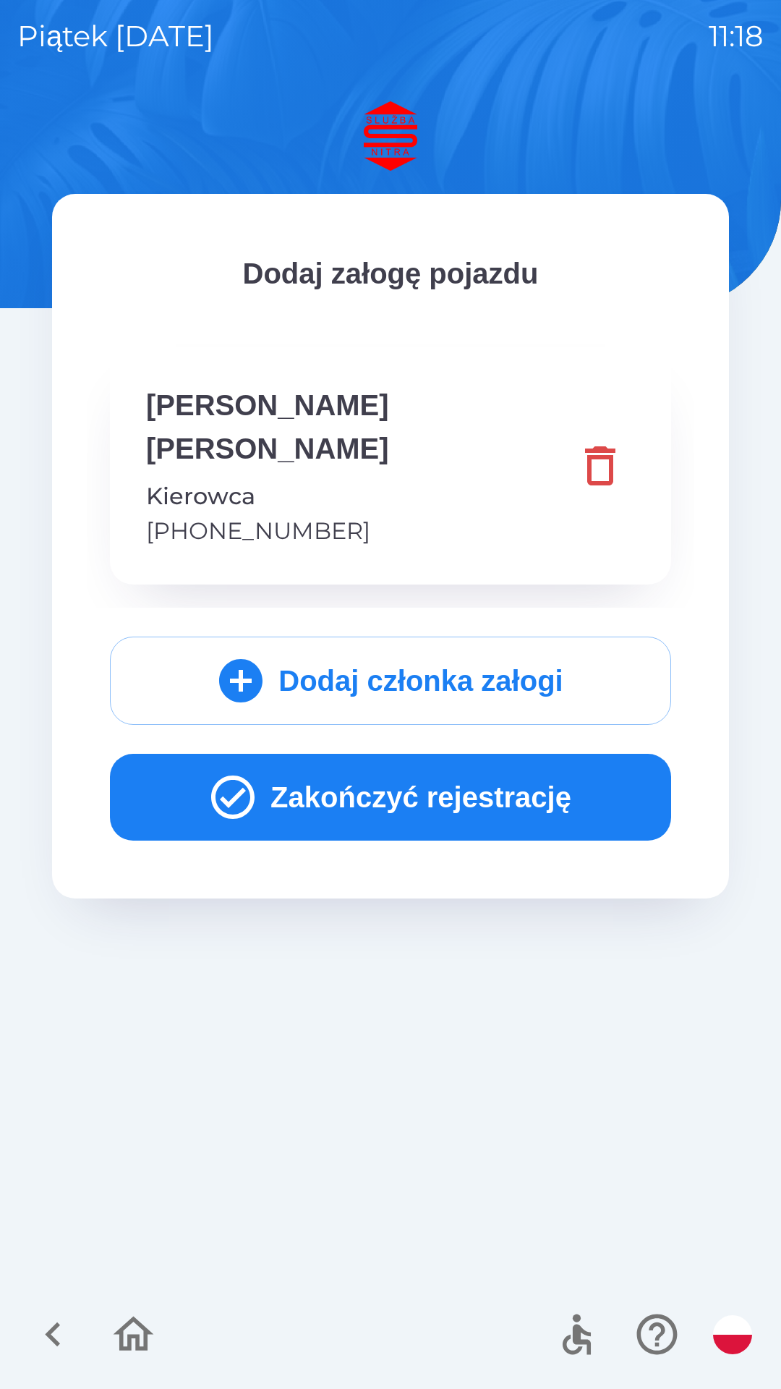
click at [496, 795] on button "Zakończyć rejestrację" at bounding box center [390, 797] width 561 height 87
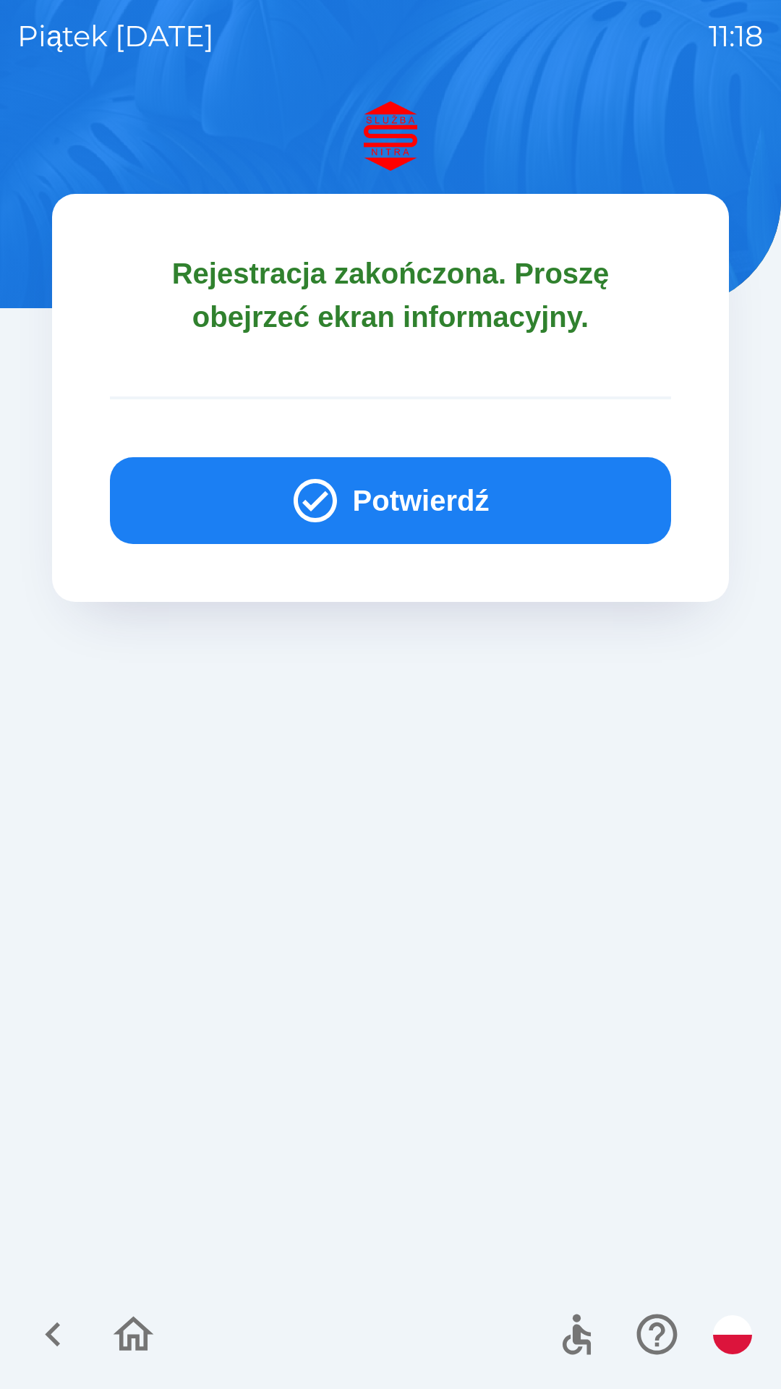
click at [500, 491] on button "Potwierdź" at bounding box center [390, 500] width 561 height 87
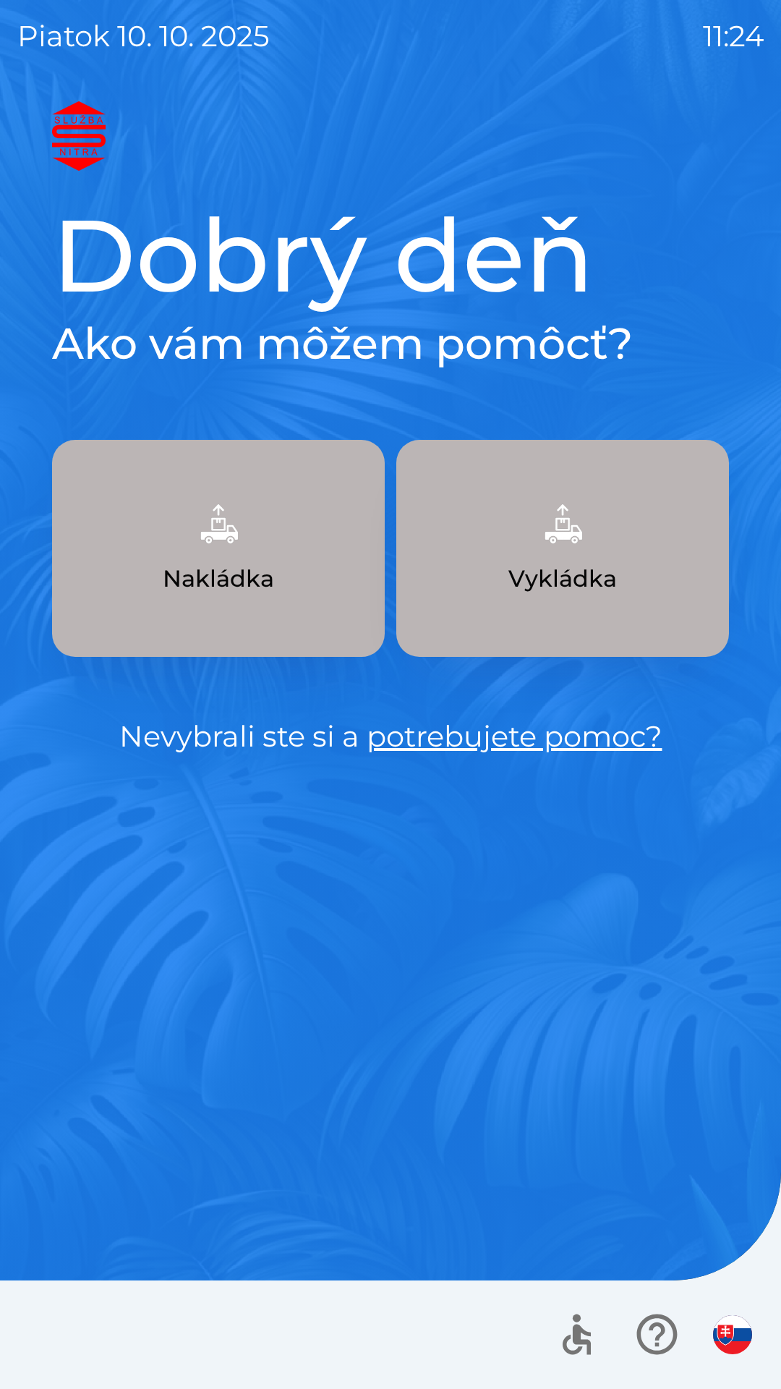
click at [302, 564] on button "Nakládka" at bounding box center [218, 548] width 333 height 217
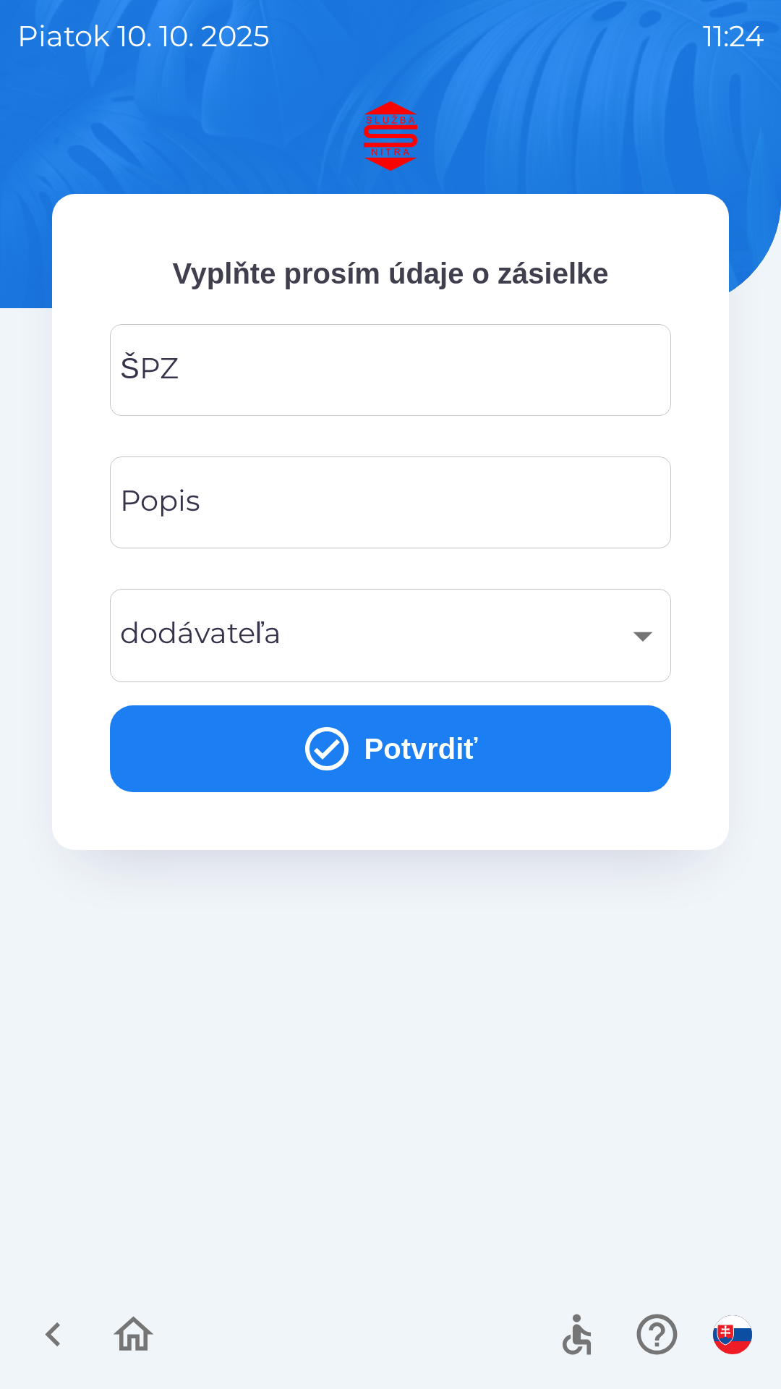
click at [386, 382] on input "ŠPZ" at bounding box center [390, 369] width 527 height 57
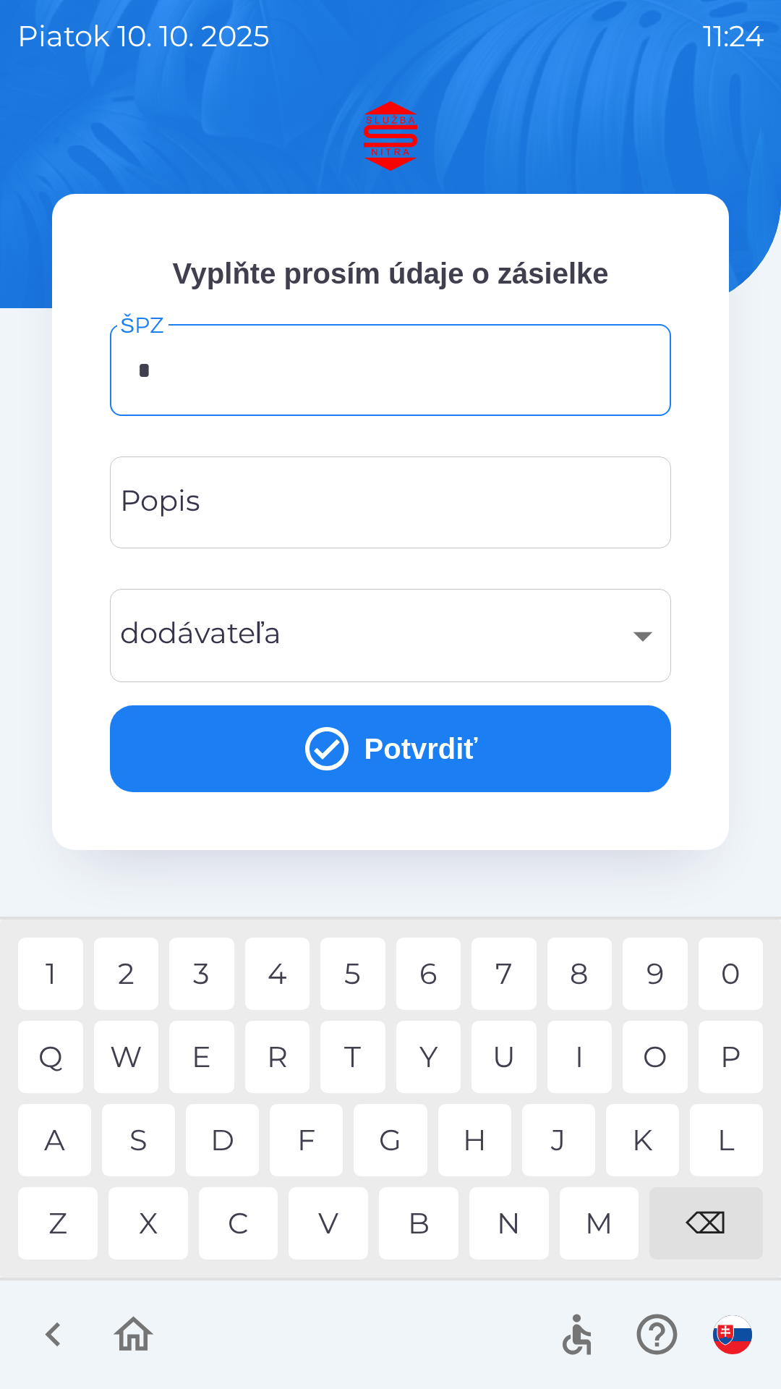
click at [508, 1224] on div "N" at bounding box center [510, 1223] width 80 height 72
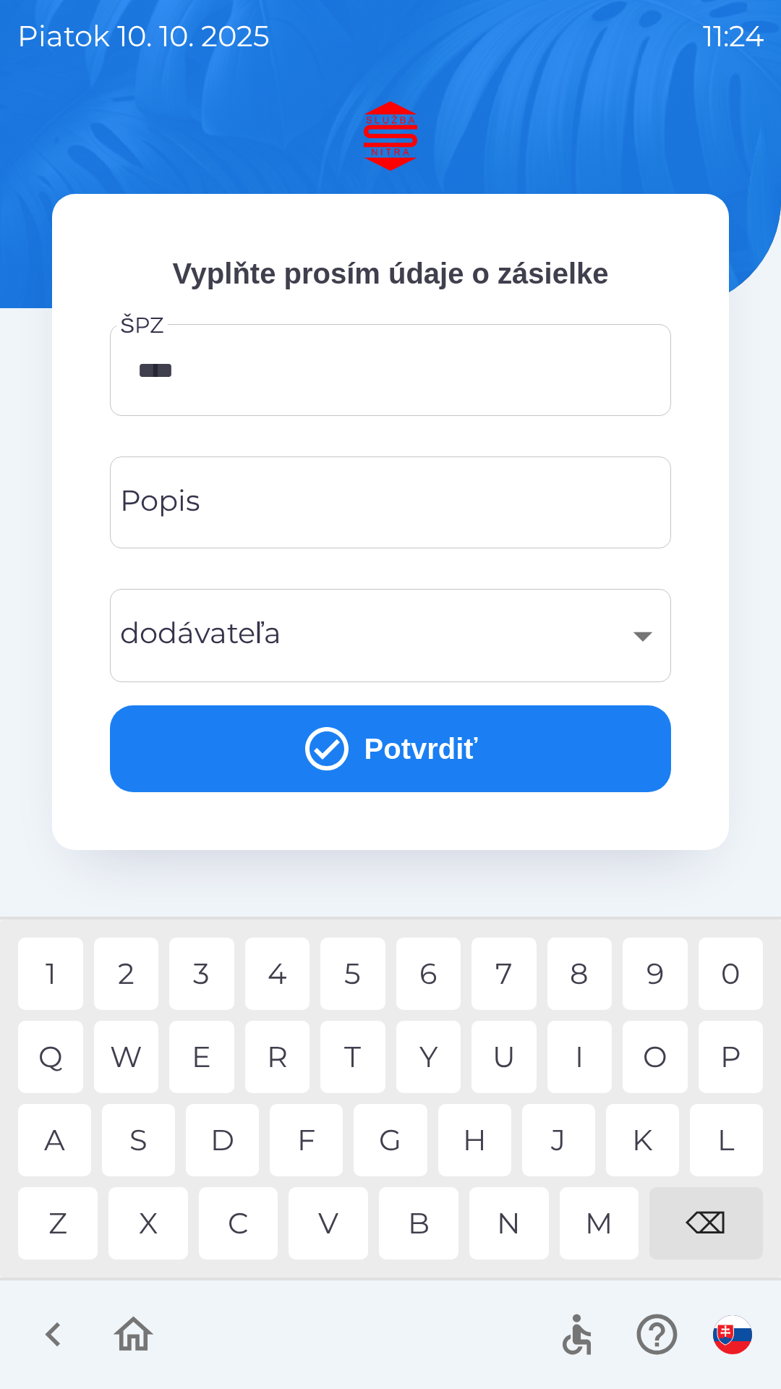
click at [71, 1139] on div "A" at bounding box center [54, 1140] width 73 height 72
type input "*******"
click at [652, 1061] on div "O" at bounding box center [655, 1057] width 65 height 72
click at [385, 496] on input "Popis" at bounding box center [390, 502] width 527 height 57
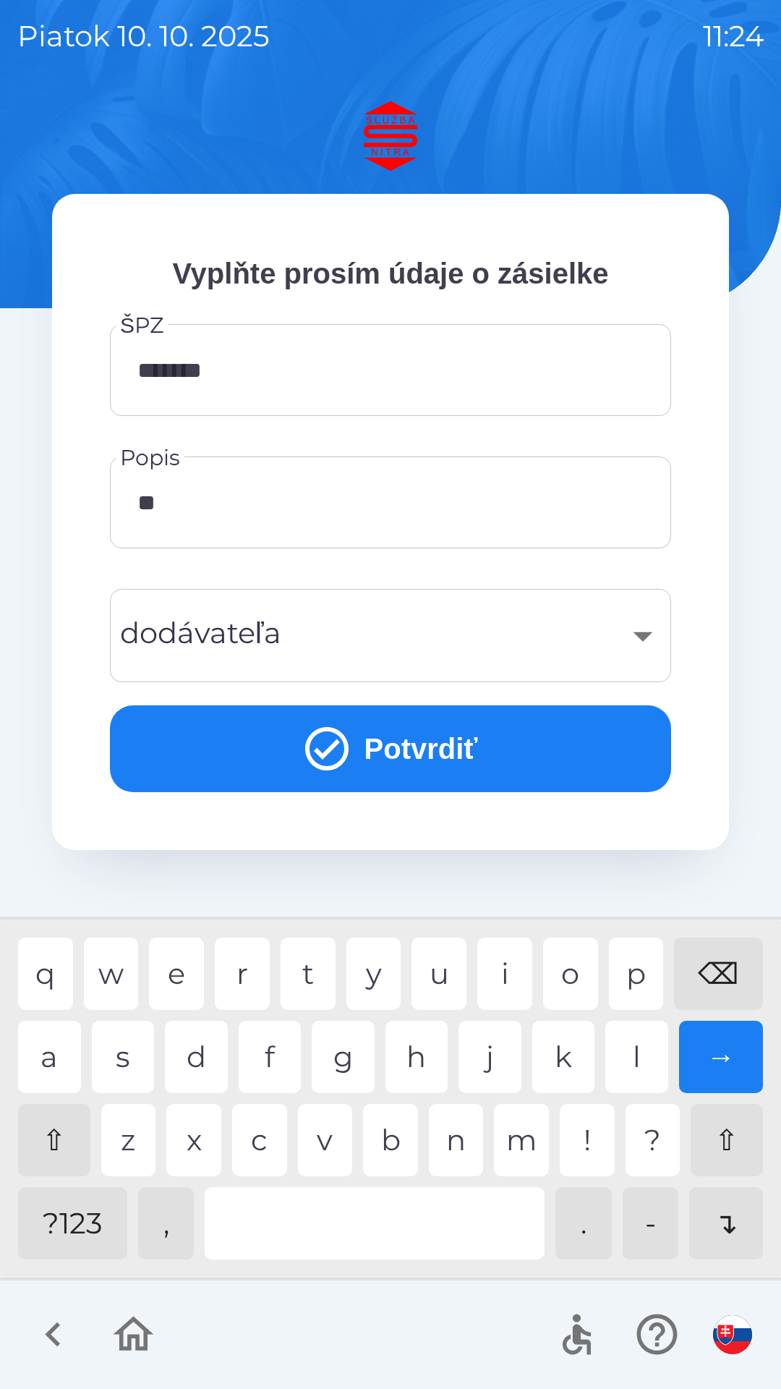
click at [503, 979] on div "i" at bounding box center [504, 974] width 55 height 72
click at [268, 1141] on div "c" at bounding box center [259, 1140] width 55 height 72
click at [117, 1066] on div "s" at bounding box center [123, 1057] width 63 height 72
click at [41, 1066] on div "a" at bounding box center [49, 1057] width 63 height 72
click at [323, 519] on input "******" at bounding box center [390, 502] width 527 height 57
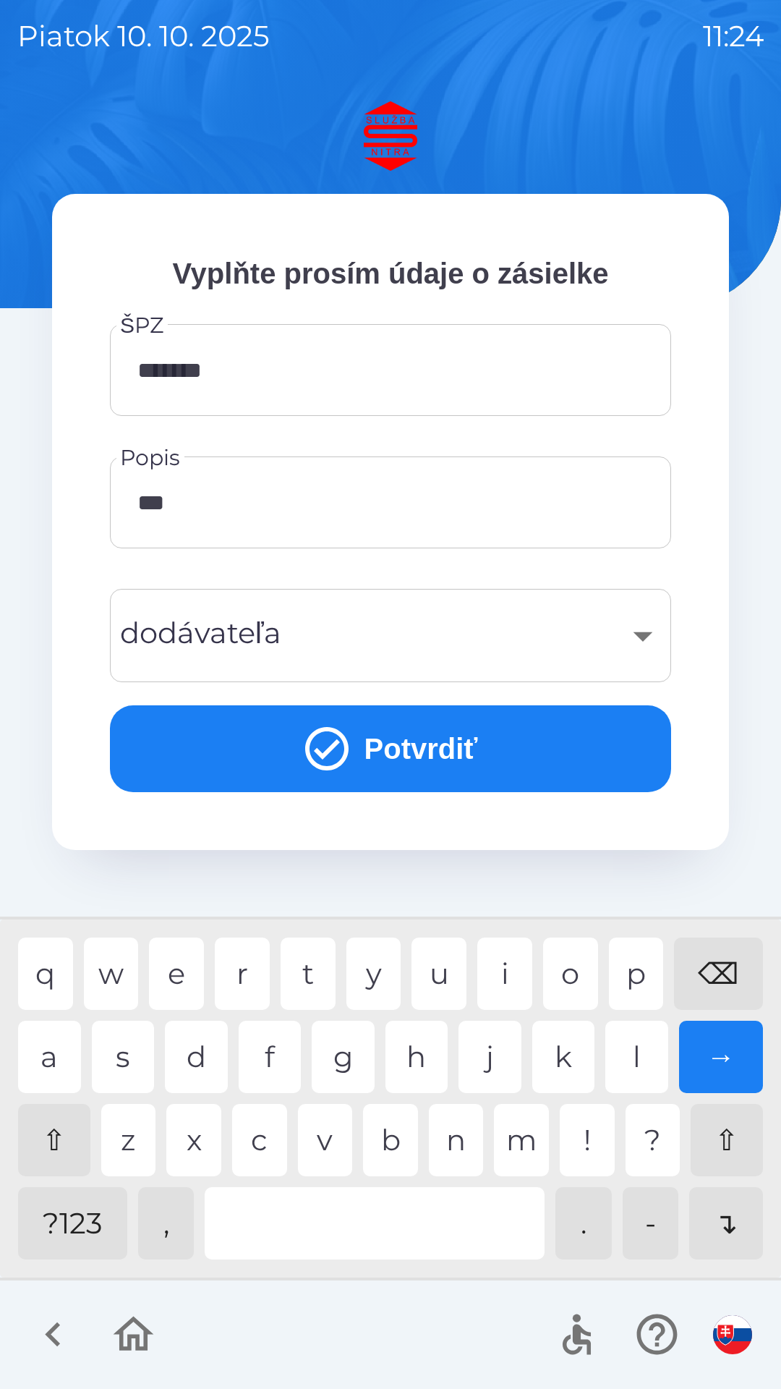
click at [723, 963] on div "⌫" at bounding box center [718, 974] width 89 height 72
type input "*"
click at [720, 969] on div "⌫" at bounding box center [718, 974] width 89 height 72
click at [723, 968] on div "⌫" at bounding box center [718, 974] width 89 height 72
click at [722, 968] on div "⌫" at bounding box center [718, 974] width 89 height 72
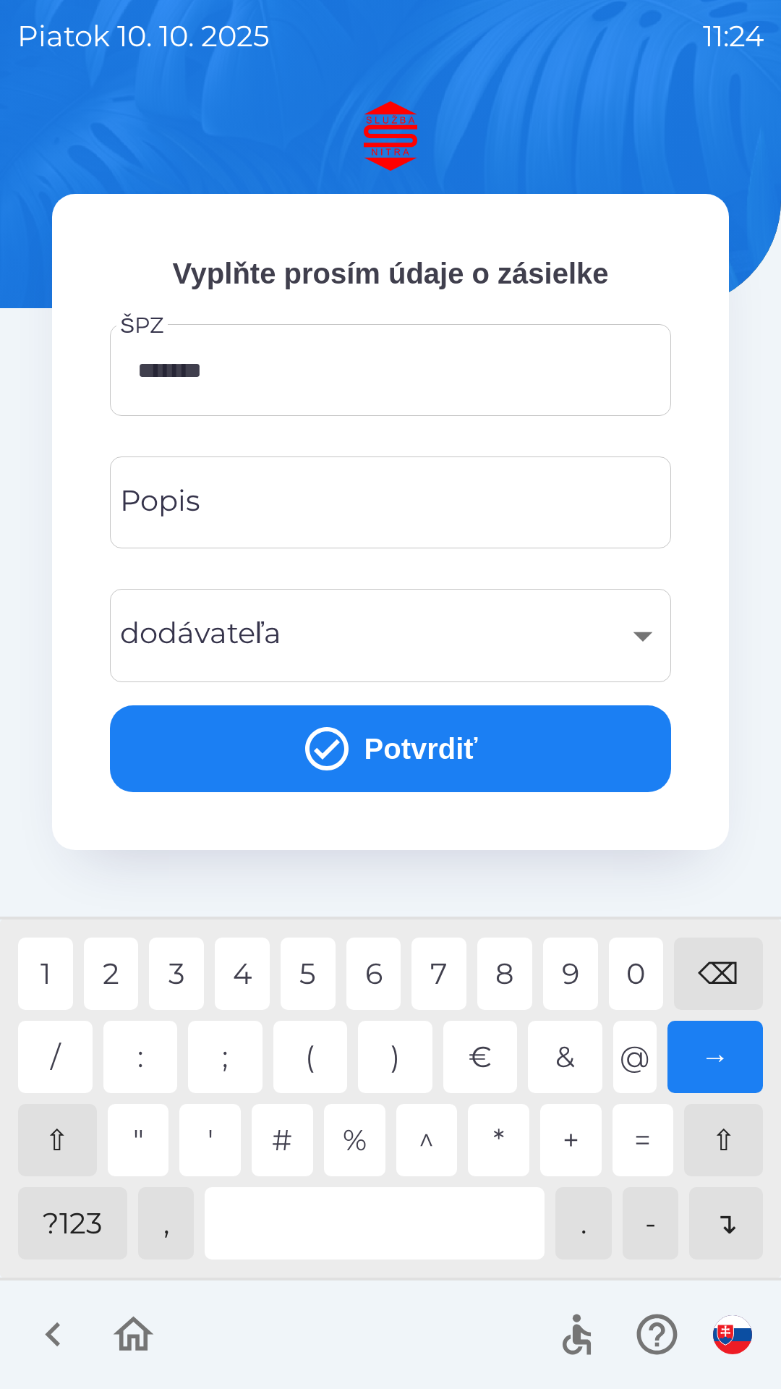
click at [85, 1235] on div "?123" at bounding box center [72, 1223] width 109 height 72
click at [309, 1241] on div at bounding box center [375, 1223] width 340 height 72
click at [407, 1241] on div at bounding box center [375, 1223] width 340 height 72
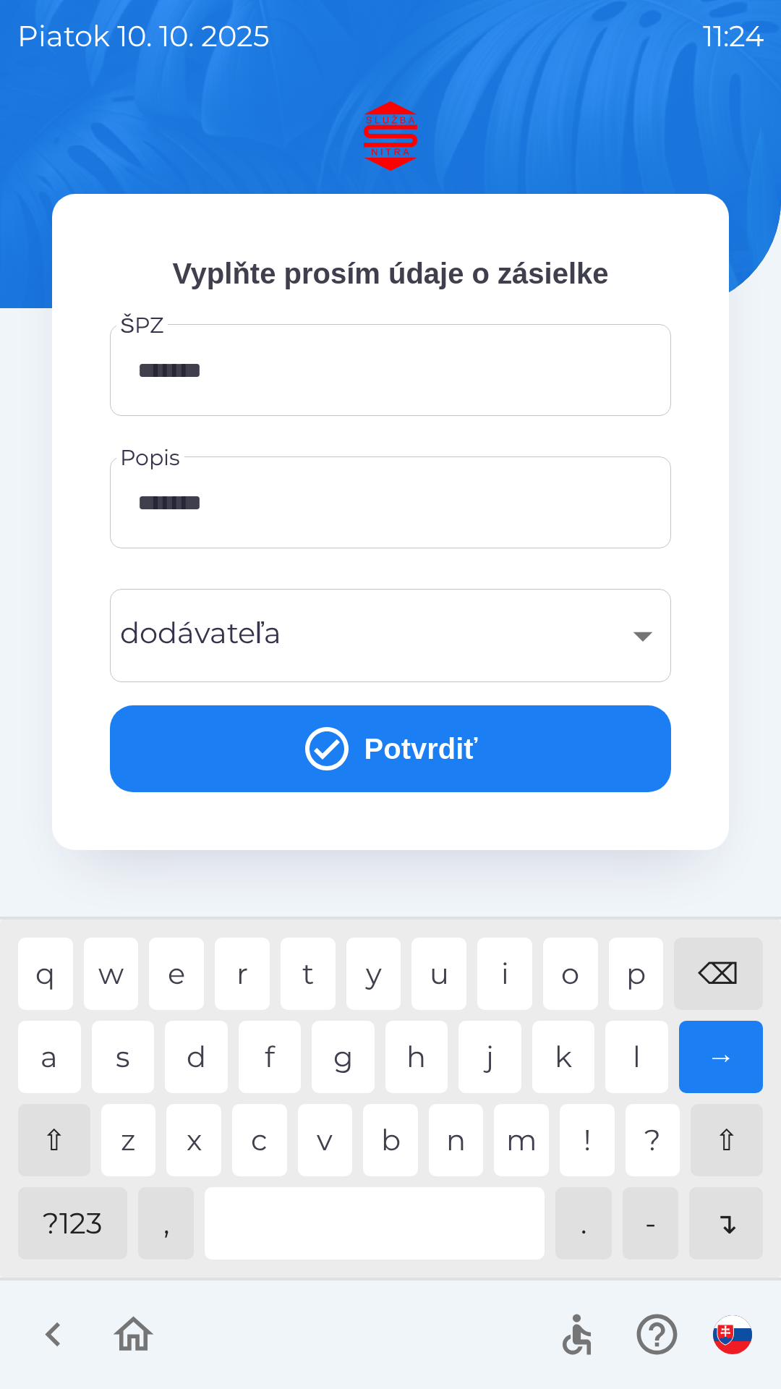
click at [511, 985] on div "i" at bounding box center [504, 974] width 55 height 72
click at [189, 972] on div "e" at bounding box center [176, 974] width 55 height 72
type input "*********"
click at [360, 631] on div "​" at bounding box center [390, 635] width 527 height 59
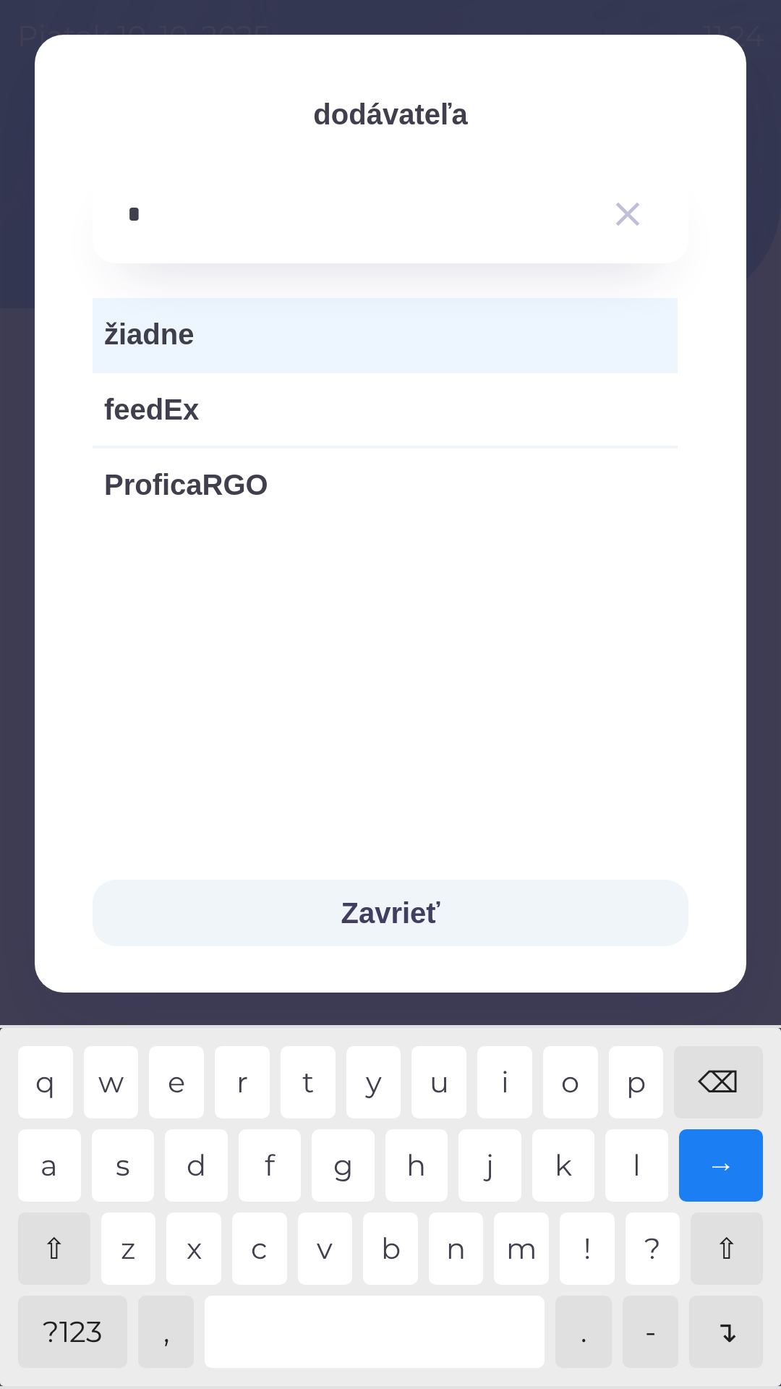
click at [274, 1163] on div "f" at bounding box center [270, 1165] width 63 height 72
click at [503, 1074] on div "i" at bounding box center [504, 1082] width 55 height 72
click at [577, 1082] on div "o" at bounding box center [570, 1082] width 55 height 72
type input "*"
click at [723, 1103] on div "⌫" at bounding box center [718, 1082] width 89 height 72
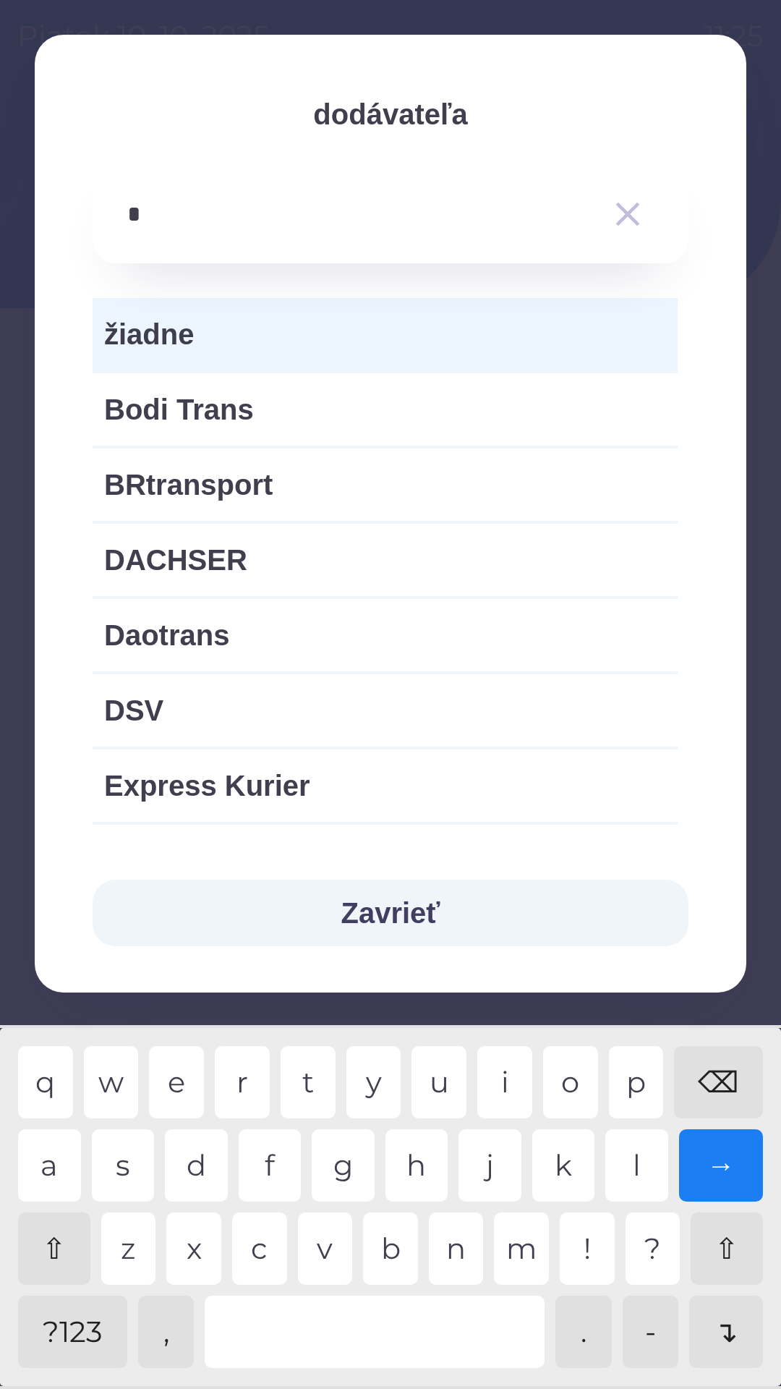
click at [135, 1170] on div "s" at bounding box center [123, 1165] width 63 height 72
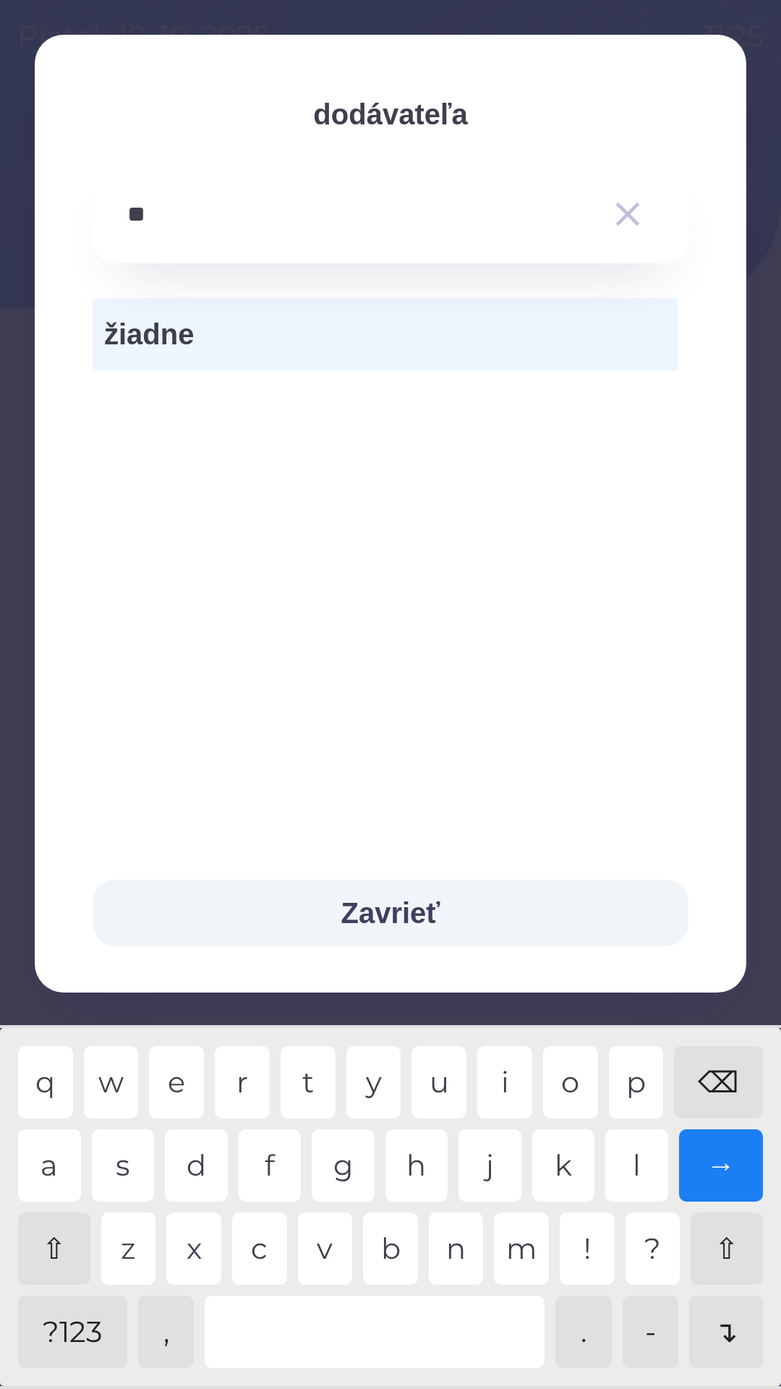
click at [567, 1085] on div "o" at bounding box center [570, 1082] width 55 height 72
click at [249, 1088] on div "r" at bounding box center [242, 1082] width 55 height 72
type input "*"
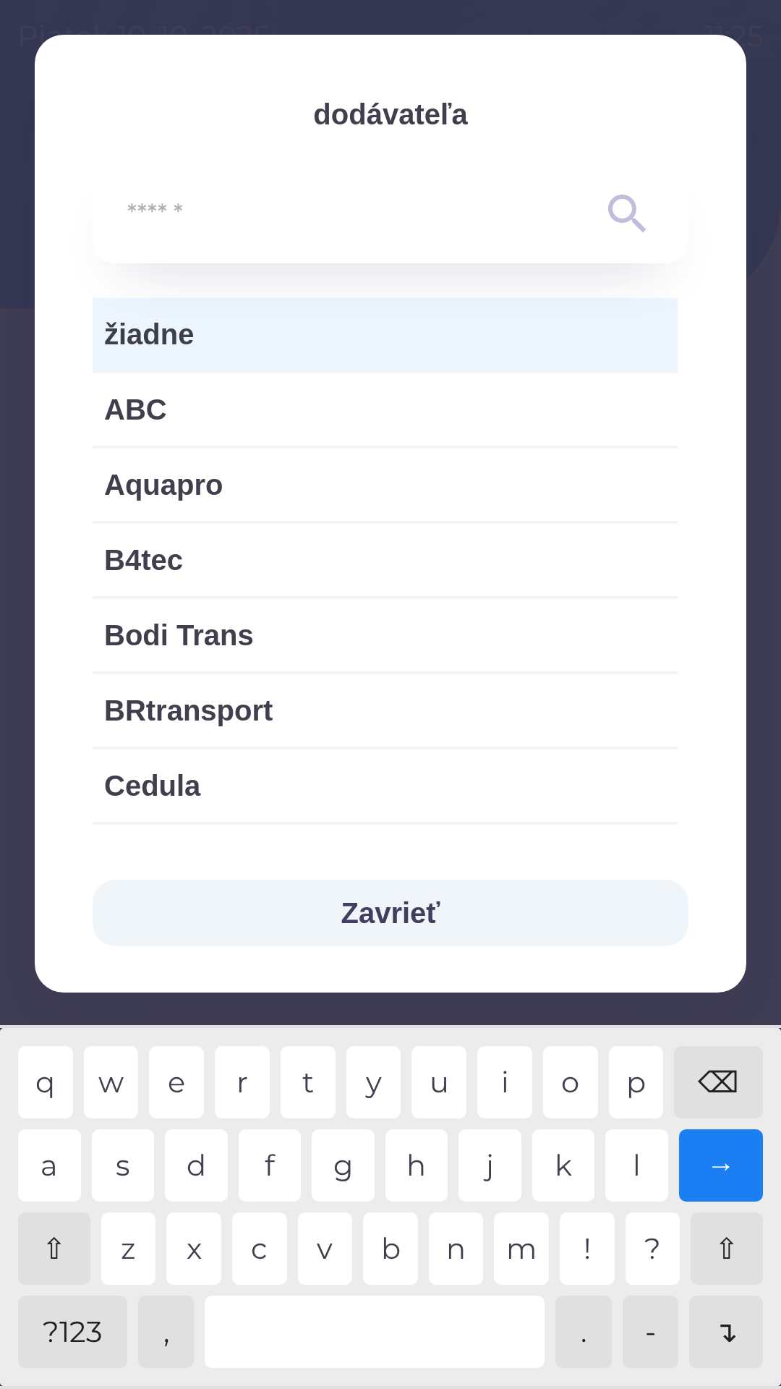
click at [716, 1093] on div "⌫" at bounding box center [718, 1082] width 89 height 72
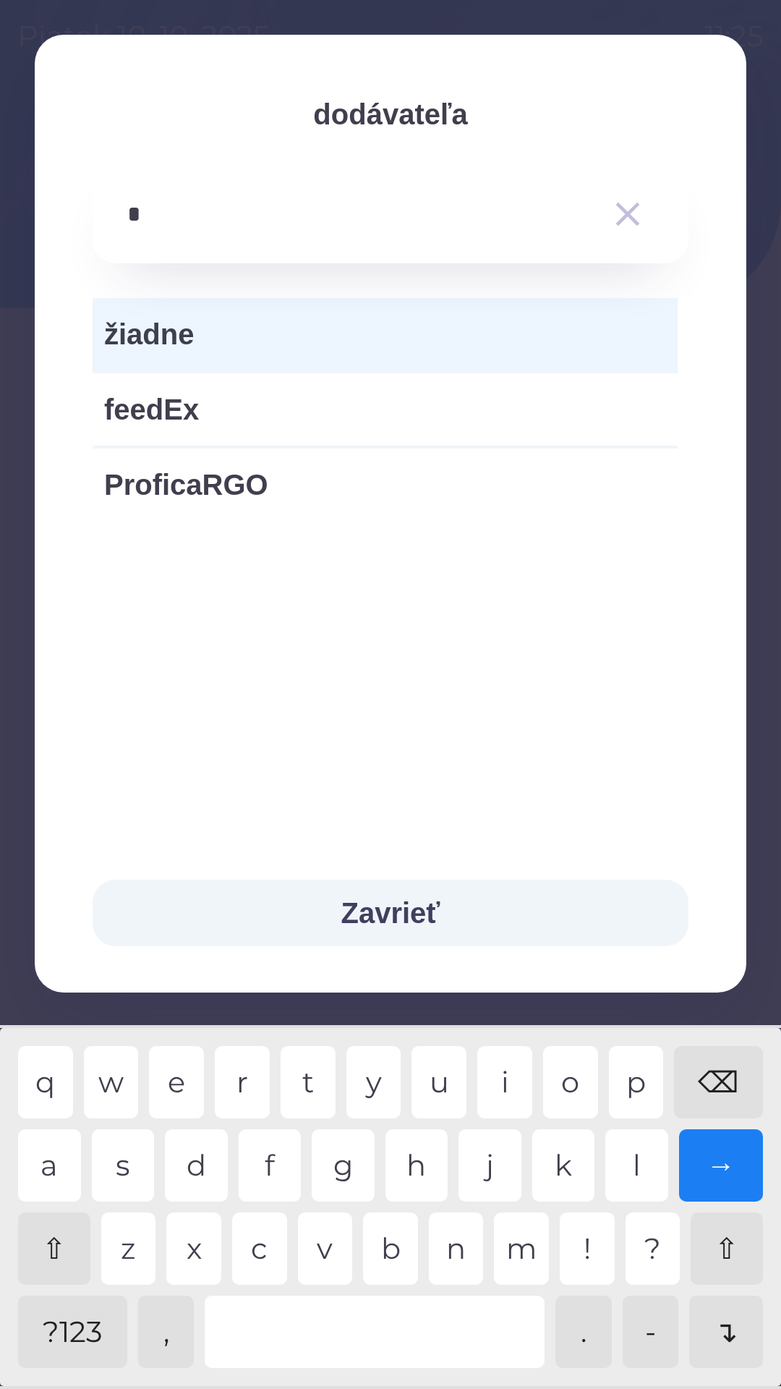
type input "**"
click at [326, 398] on span "ProficaRGO" at bounding box center [385, 409] width 562 height 43
type input "***"
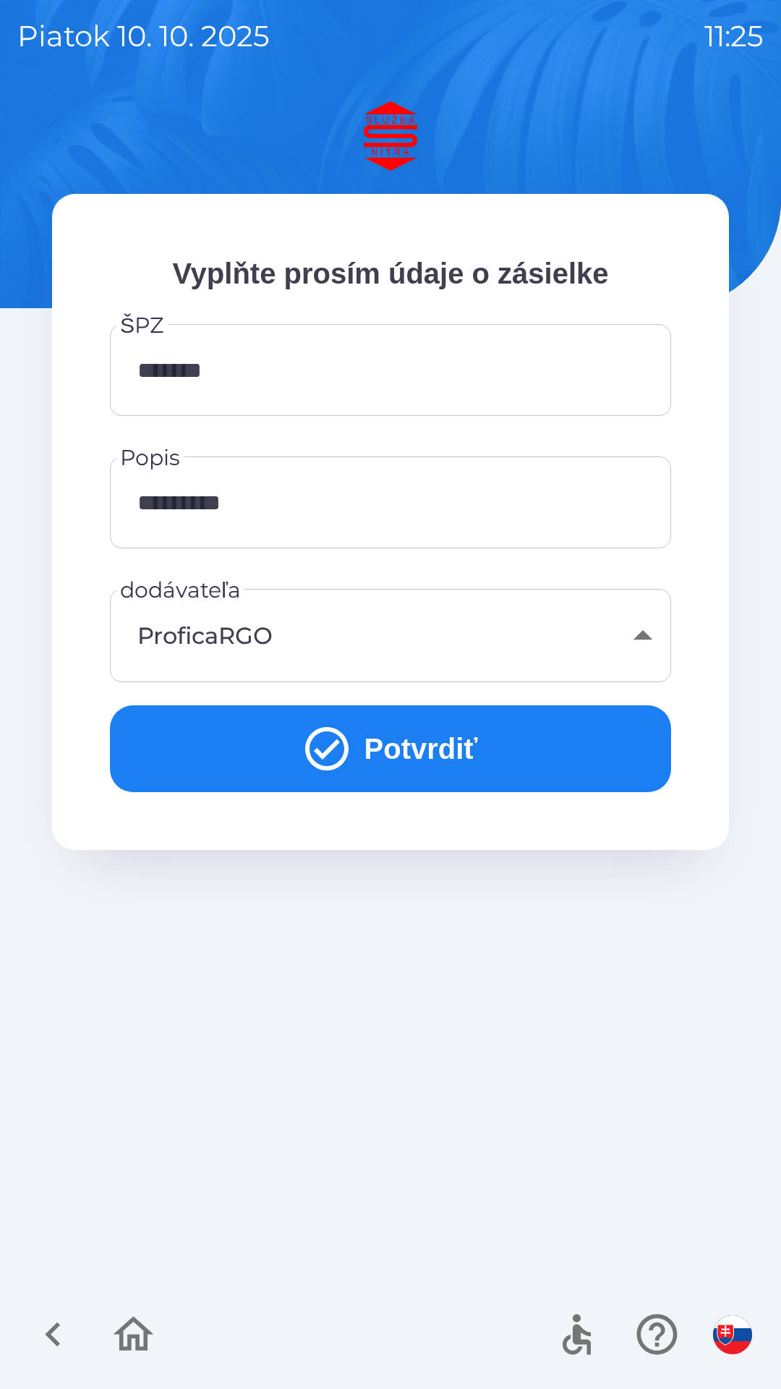
click at [462, 753] on button "Potvrdiť" at bounding box center [390, 748] width 561 height 87
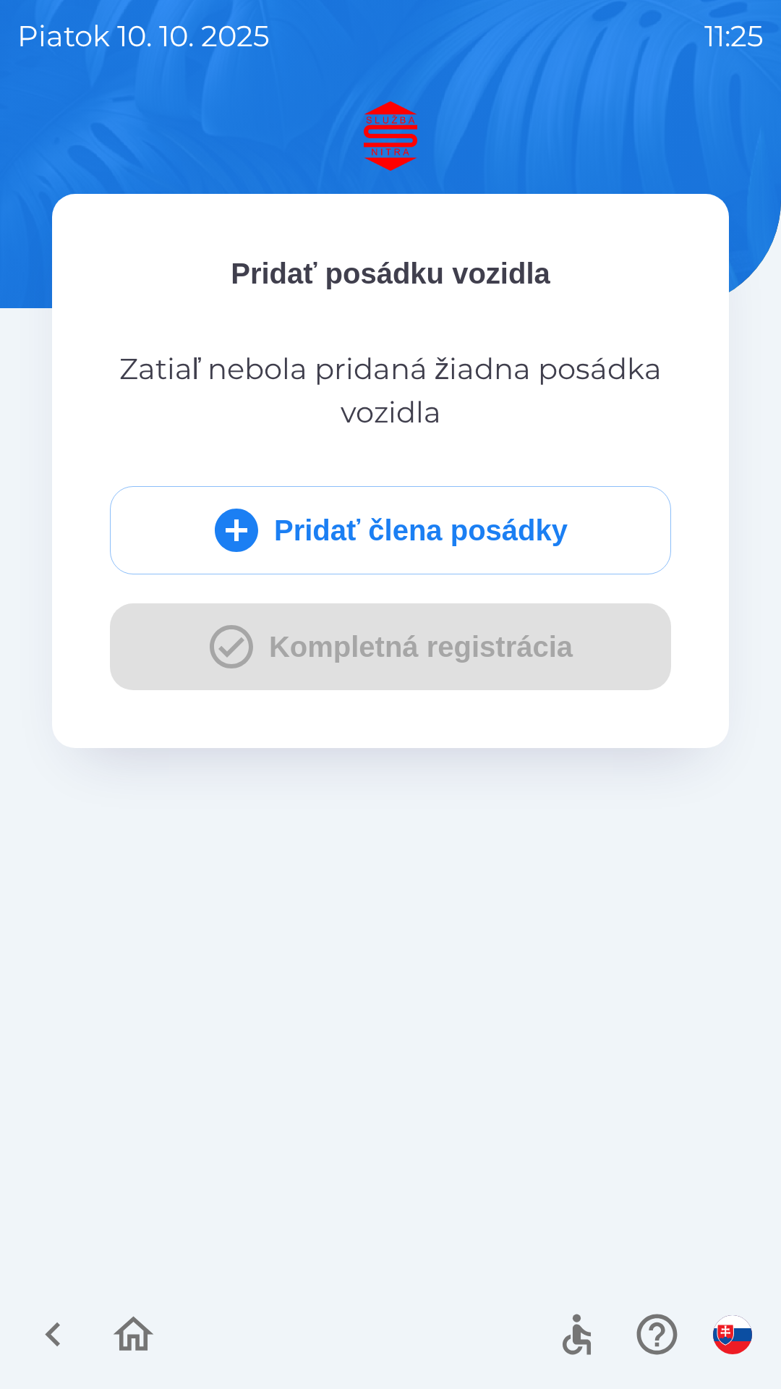
click at [471, 535] on button "Pridať člena posádky" at bounding box center [390, 530] width 561 height 88
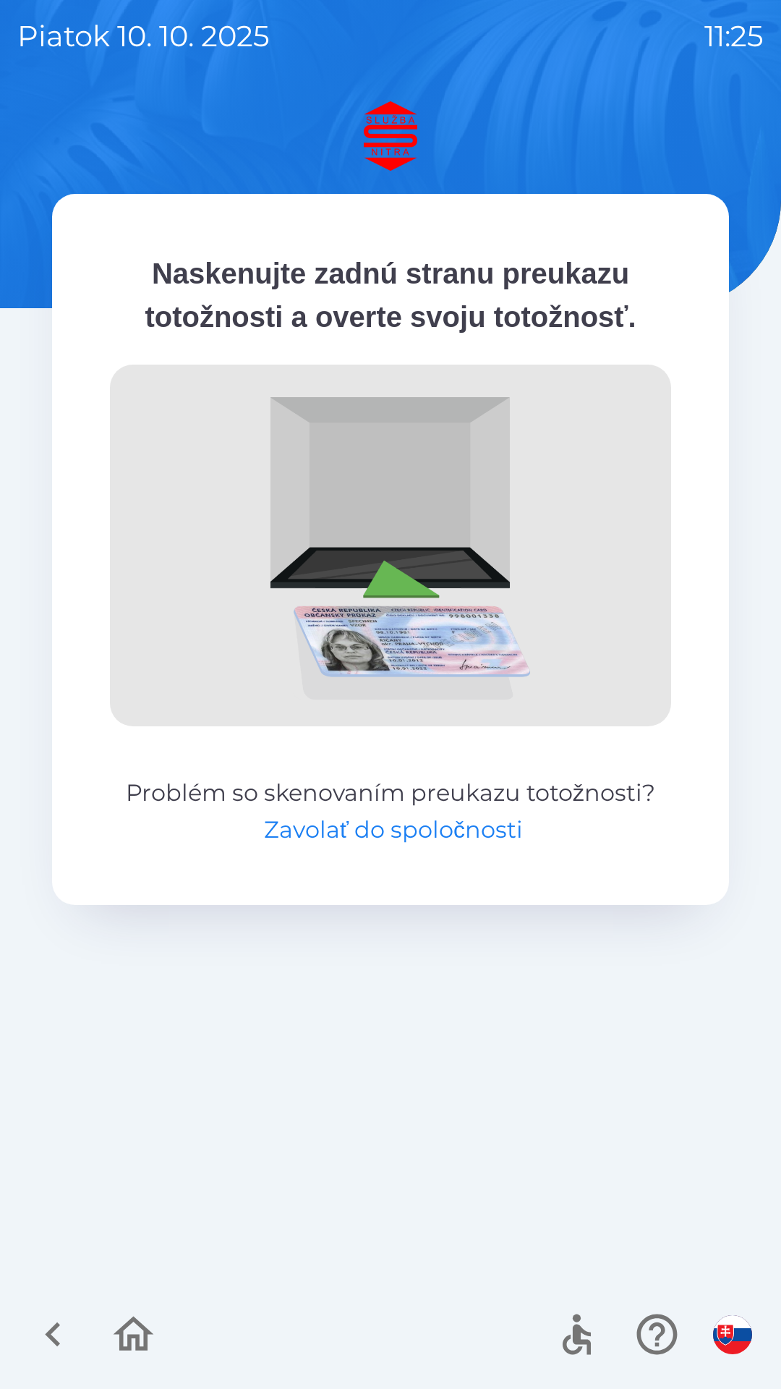
click at [442, 825] on button "Zavolať do spoločnosti" at bounding box center [393, 829] width 259 height 35
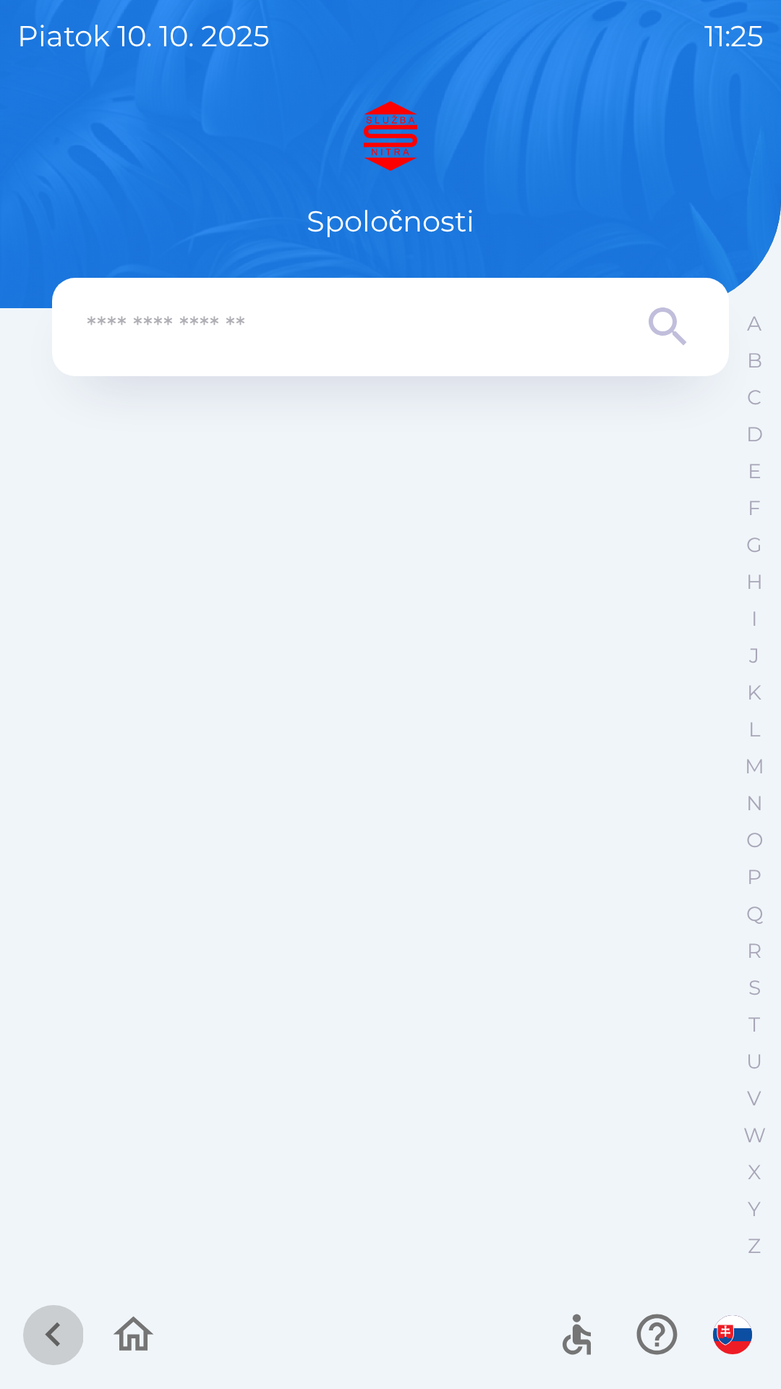
click at [52, 1334] on icon "button" at bounding box center [53, 1334] width 48 height 48
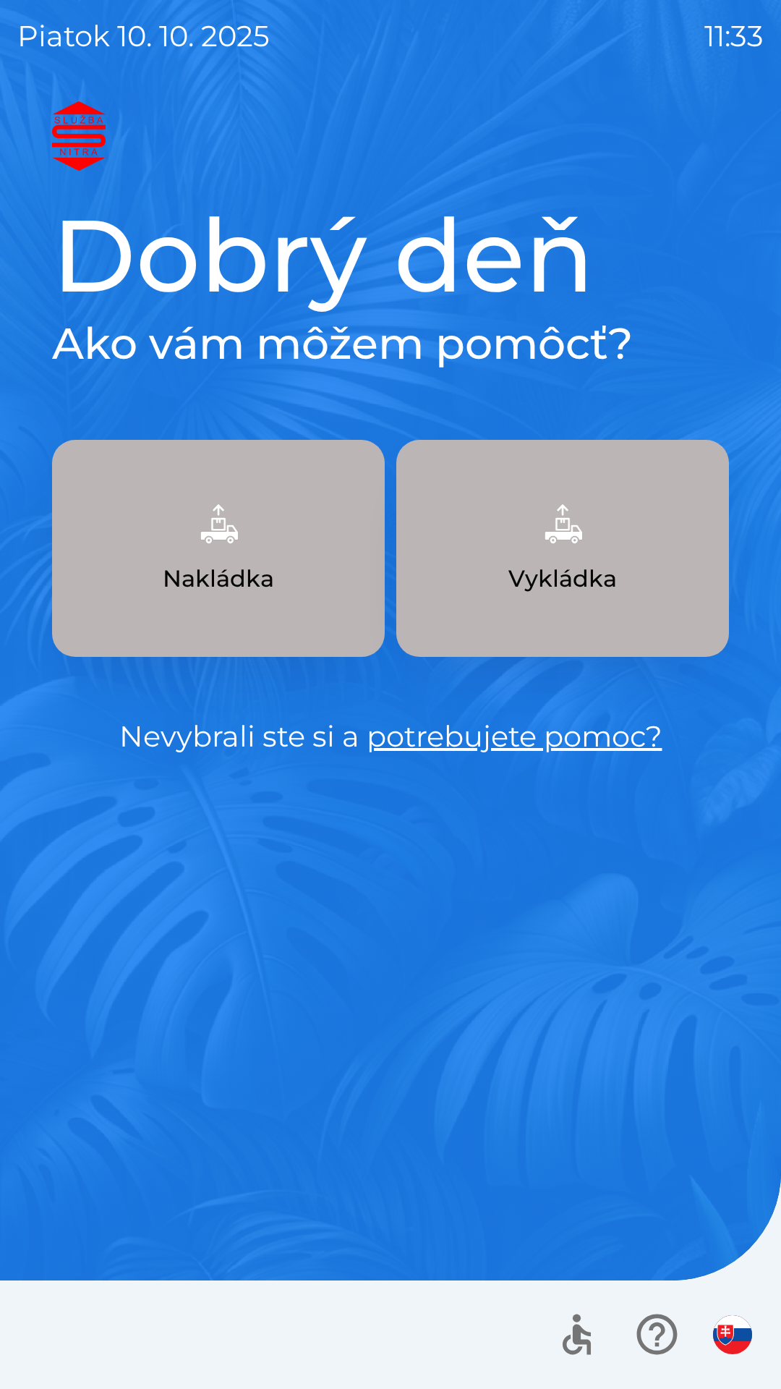
click at [608, 597] on button "Vykládka" at bounding box center [562, 548] width 333 height 217
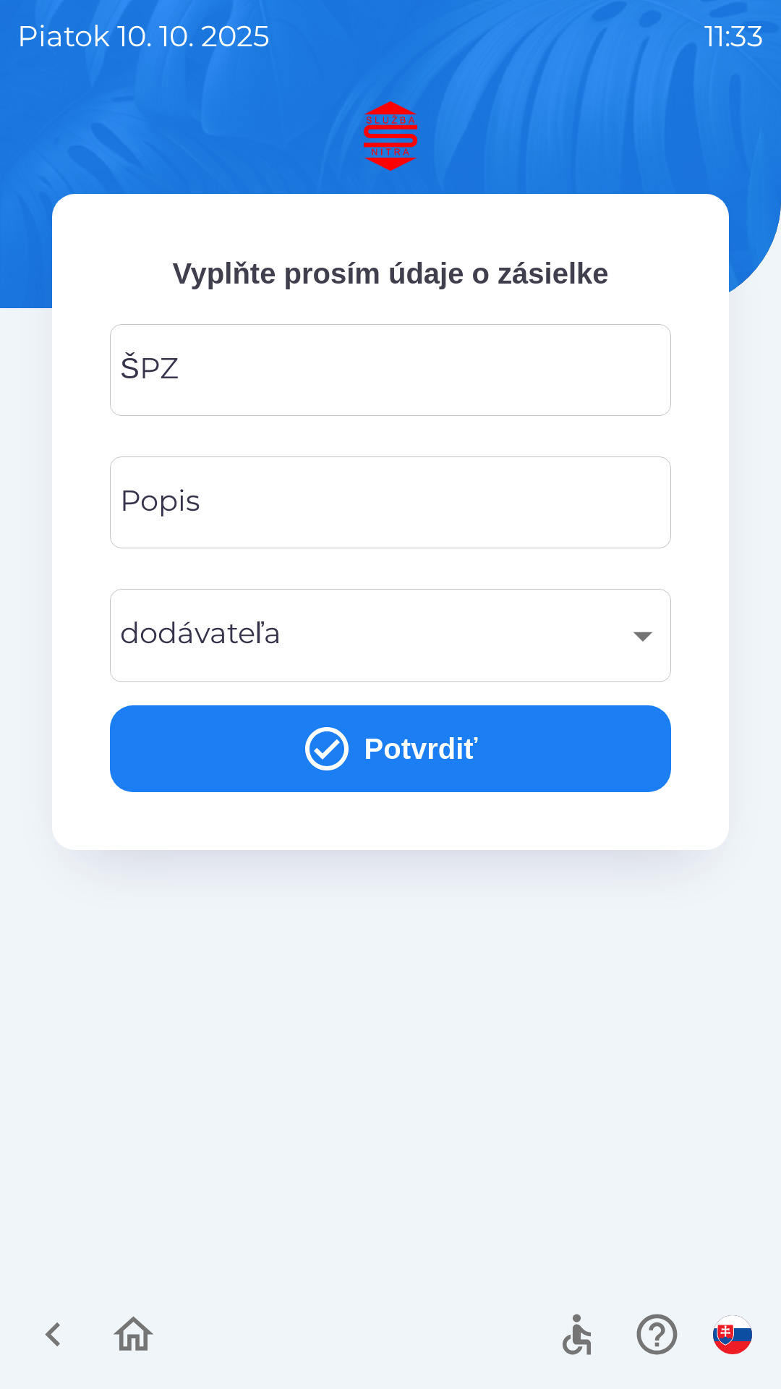
click at [241, 368] on input "ŠPZ" at bounding box center [390, 369] width 527 height 57
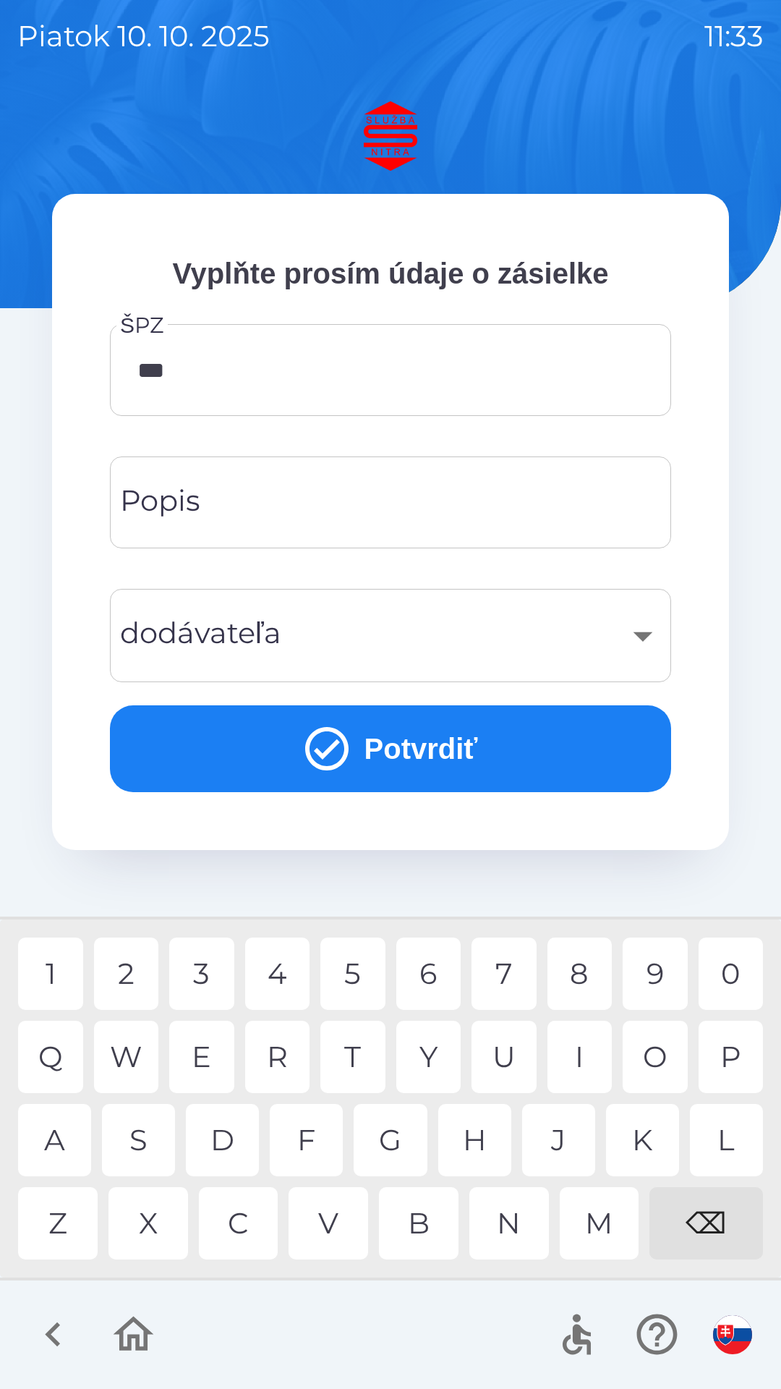
click at [124, 972] on div "2" at bounding box center [126, 974] width 65 height 72
type input "*******"
click at [588, 1061] on div "I" at bounding box center [580, 1057] width 65 height 72
click at [304, 493] on input "Popis" at bounding box center [390, 502] width 527 height 57
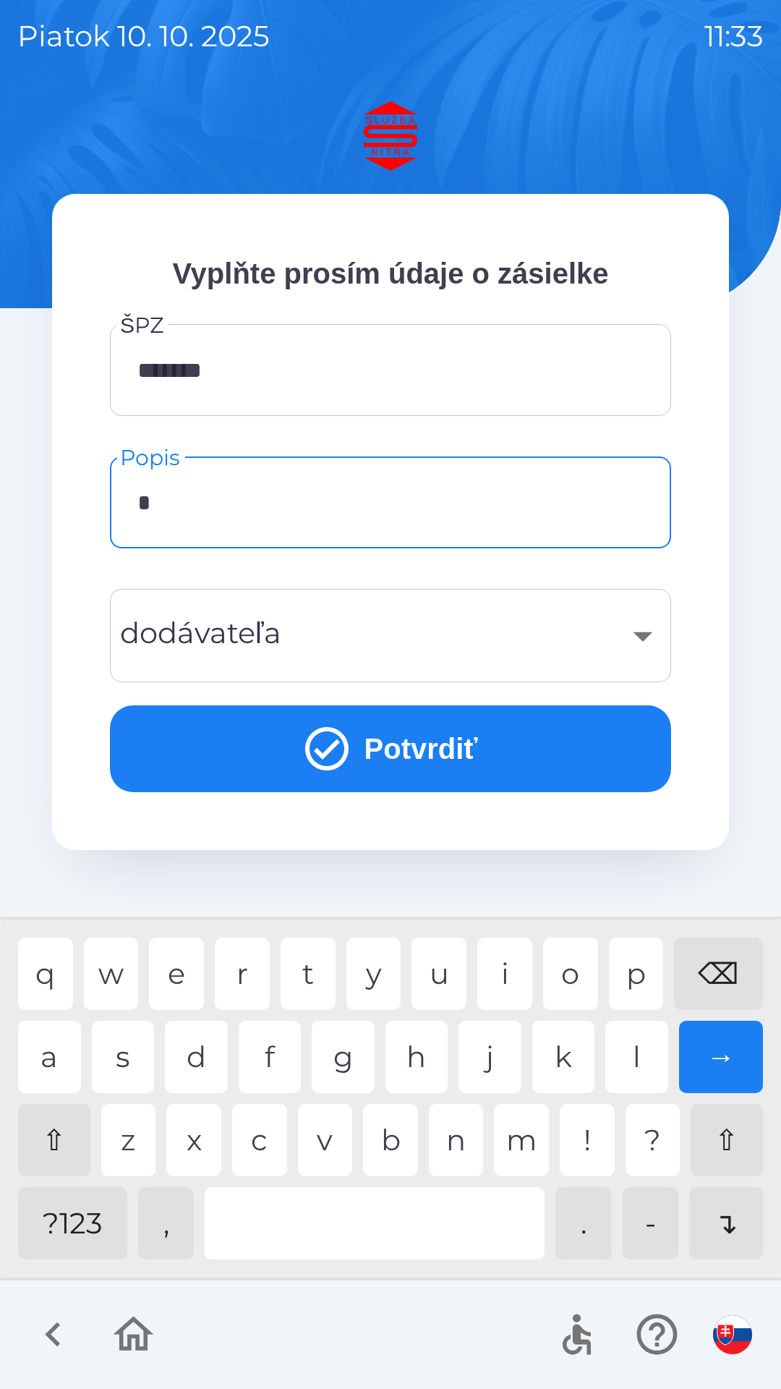
click at [568, 1058] on div "k" at bounding box center [563, 1057] width 63 height 72
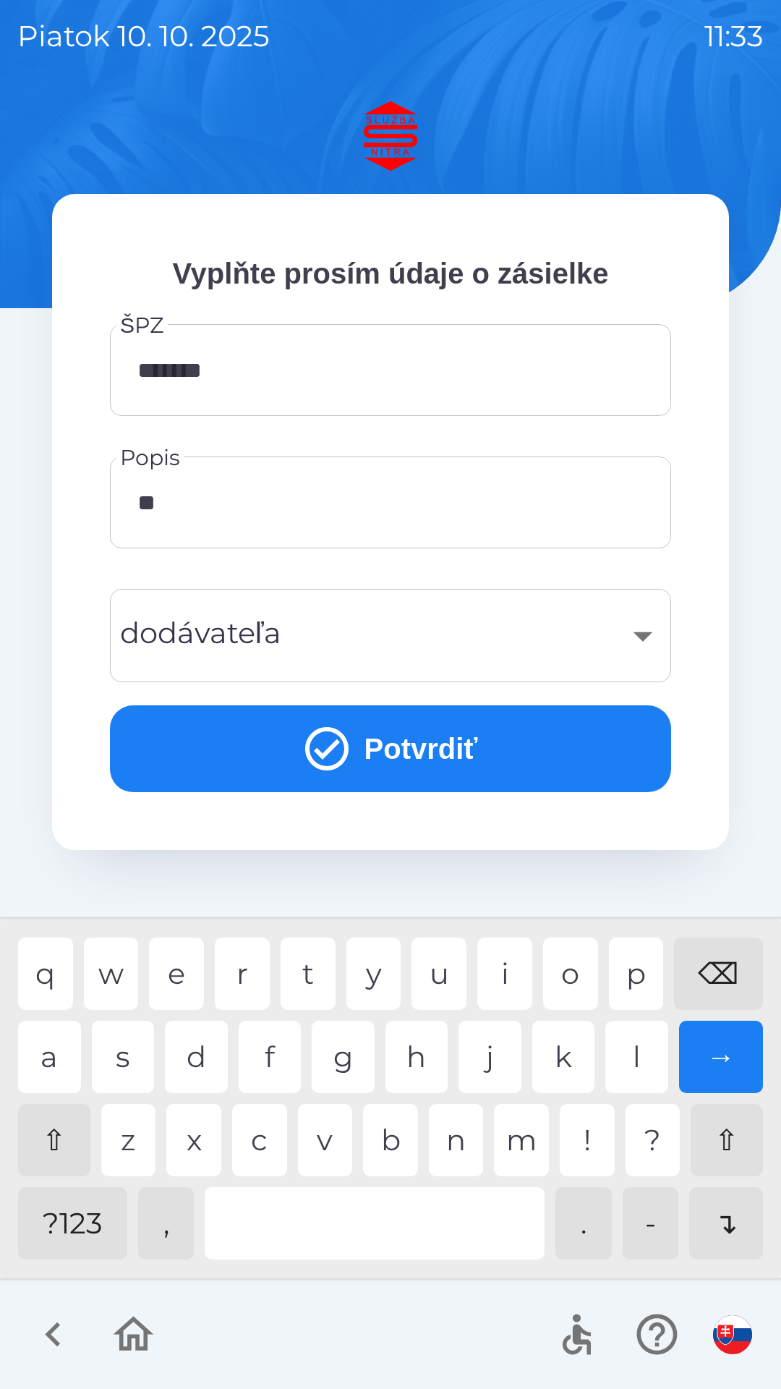
click at [56, 1074] on div "a" at bounding box center [49, 1057] width 63 height 72
click at [640, 1066] on div "l" at bounding box center [637, 1057] width 63 height 72
type input "********"
click at [323, 622] on div "​" at bounding box center [390, 635] width 527 height 59
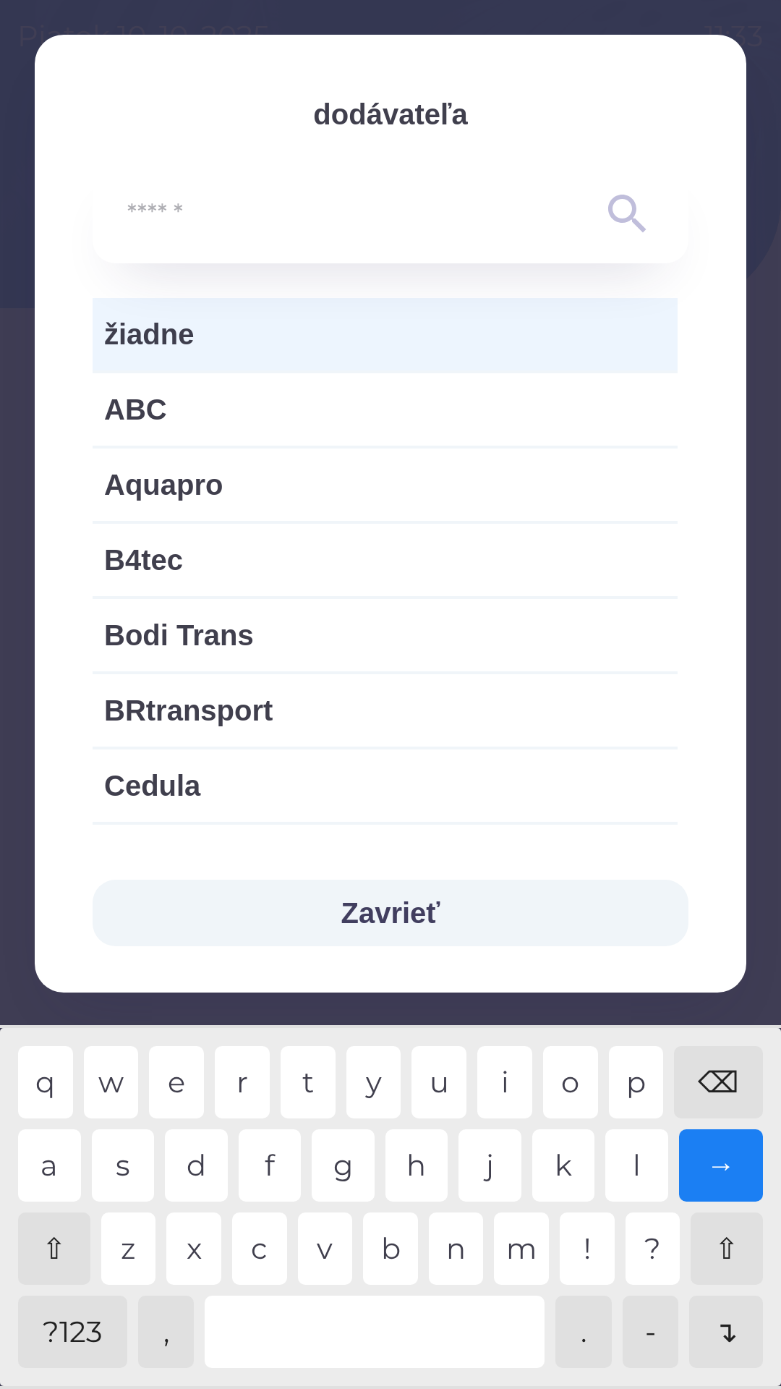
click at [164, 213] on input "text" at bounding box center [361, 215] width 469 height 40
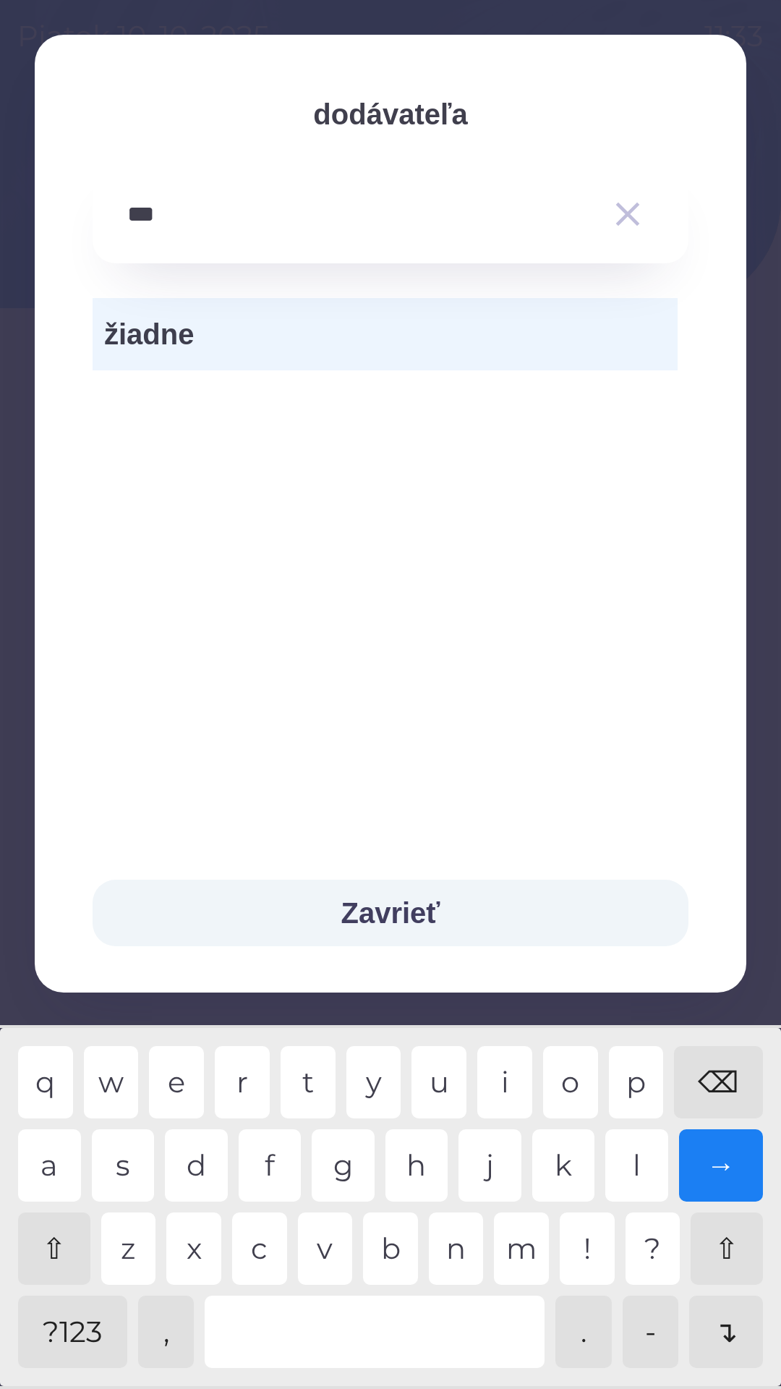
click at [137, 1163] on div "s" at bounding box center [123, 1165] width 63 height 72
click at [67, 1168] on div "a" at bounding box center [49, 1165] width 63 height 72
click at [128, 1161] on div "s" at bounding box center [123, 1165] width 63 height 72
click at [320, 1091] on div "t" at bounding box center [308, 1082] width 55 height 72
click at [501, 1088] on div "i" at bounding box center [504, 1082] width 55 height 72
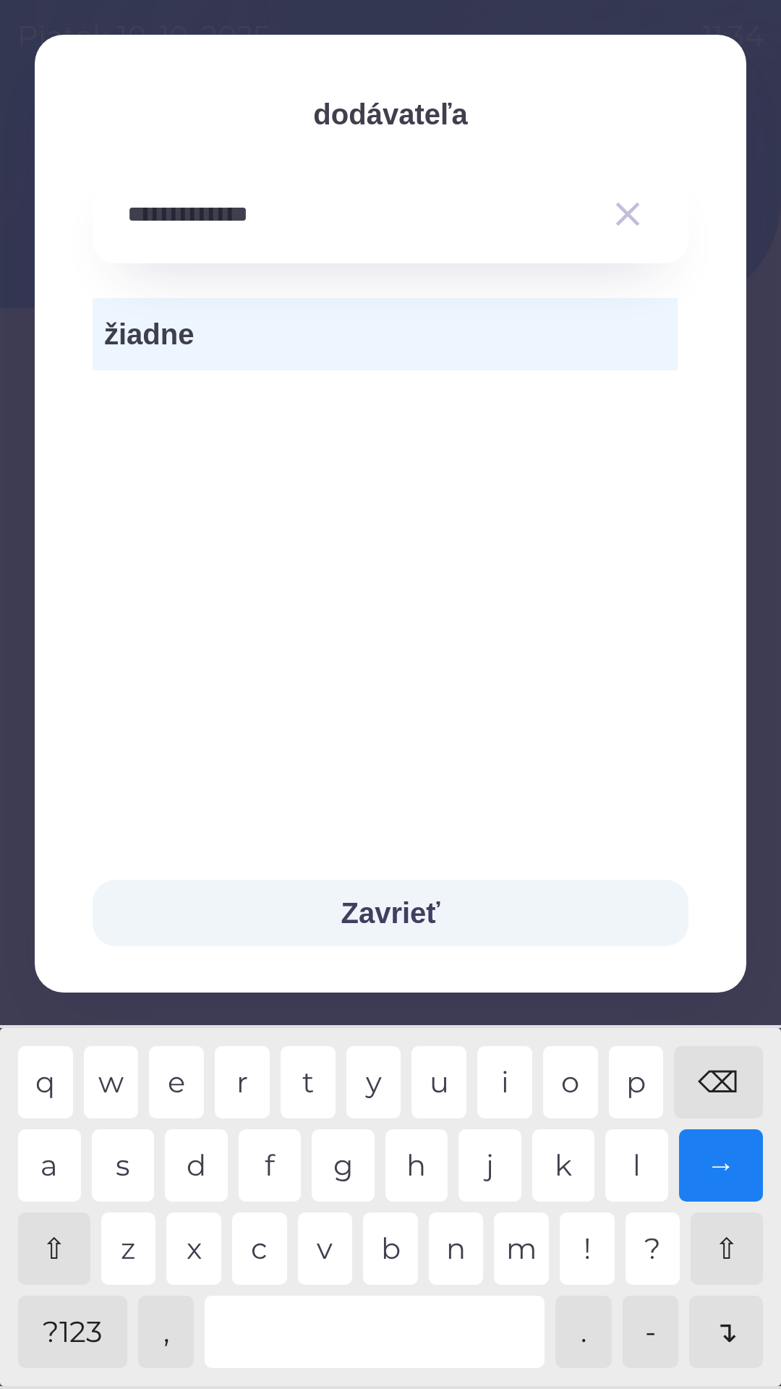
type input "**********"
click at [725, 1157] on div "→" at bounding box center [721, 1165] width 85 height 72
click at [225, 336] on span "žiadne" at bounding box center [385, 334] width 562 height 43
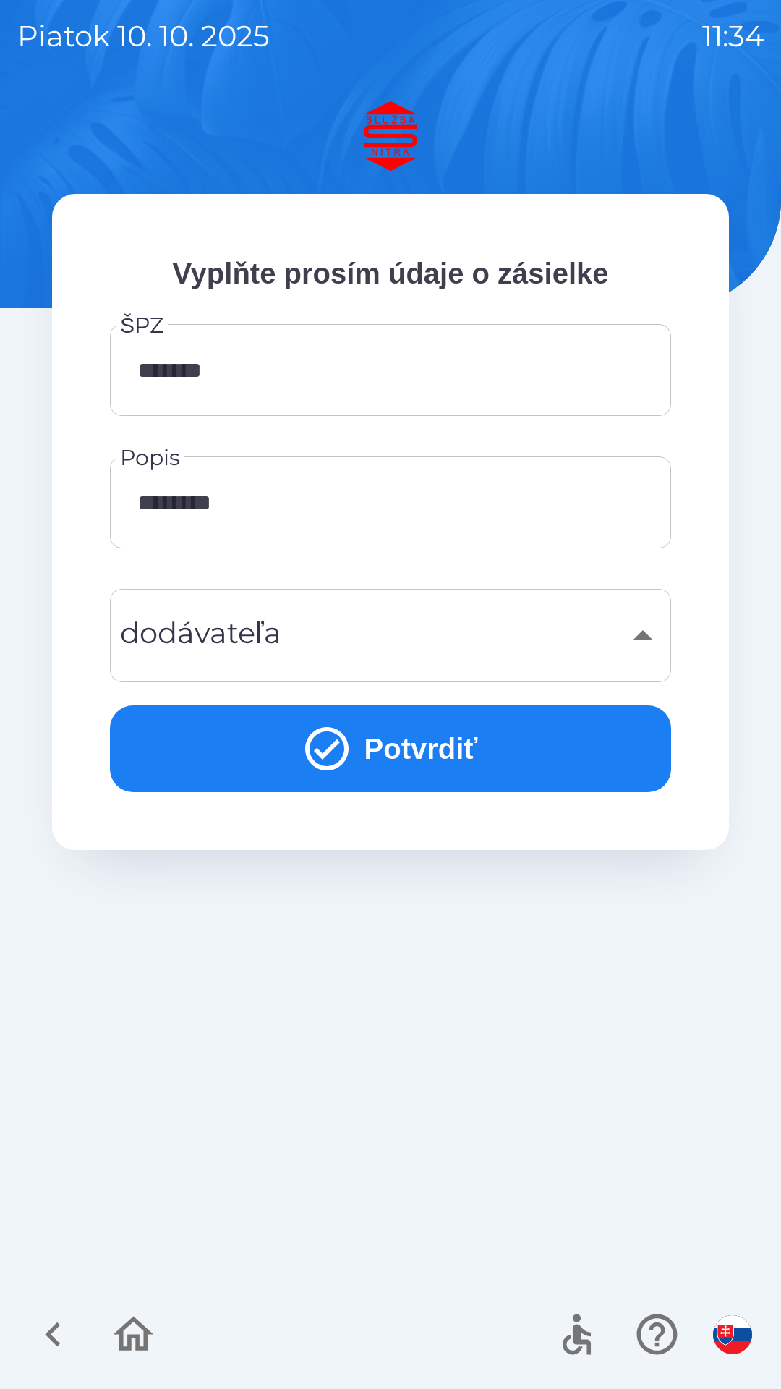
click at [213, 633] on div "​" at bounding box center [390, 635] width 527 height 59
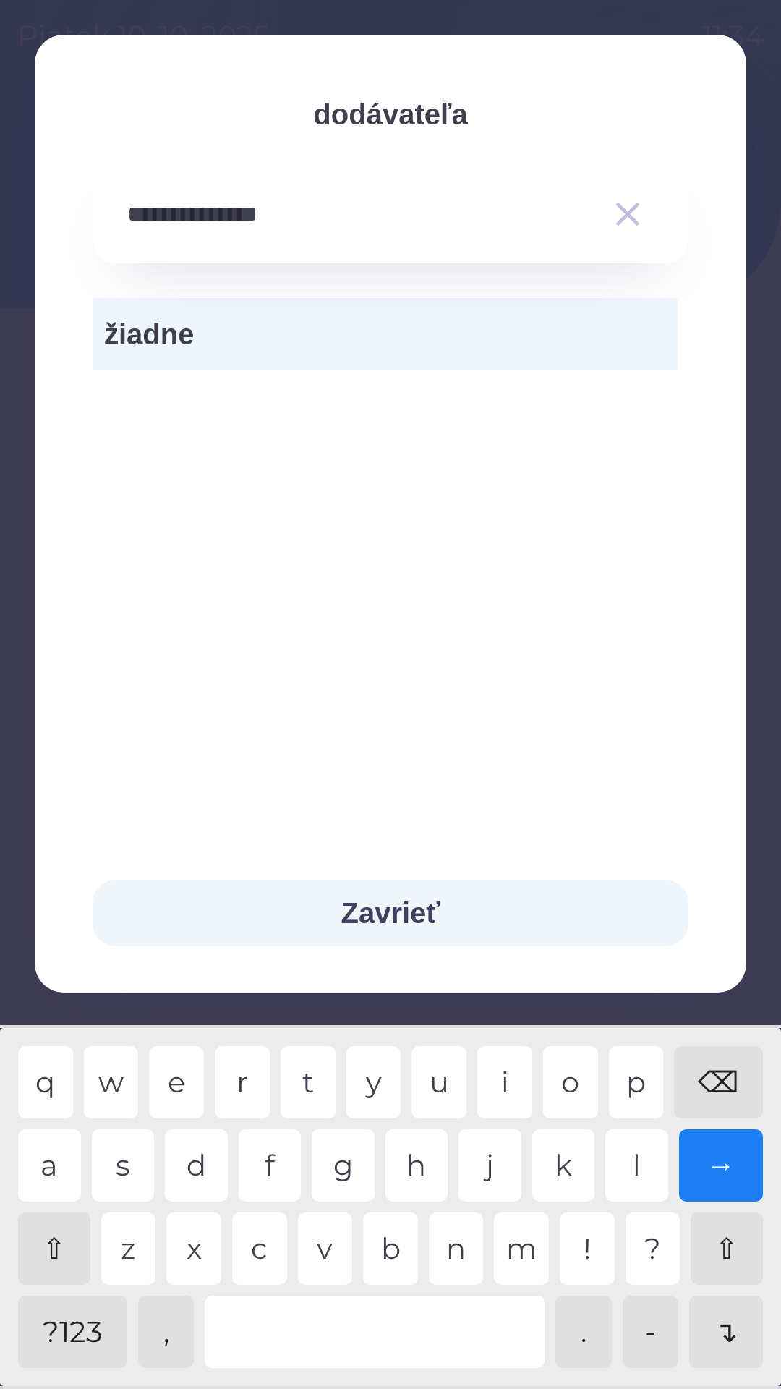
click at [401, 910] on button "Zavrieť" at bounding box center [391, 913] width 596 height 67
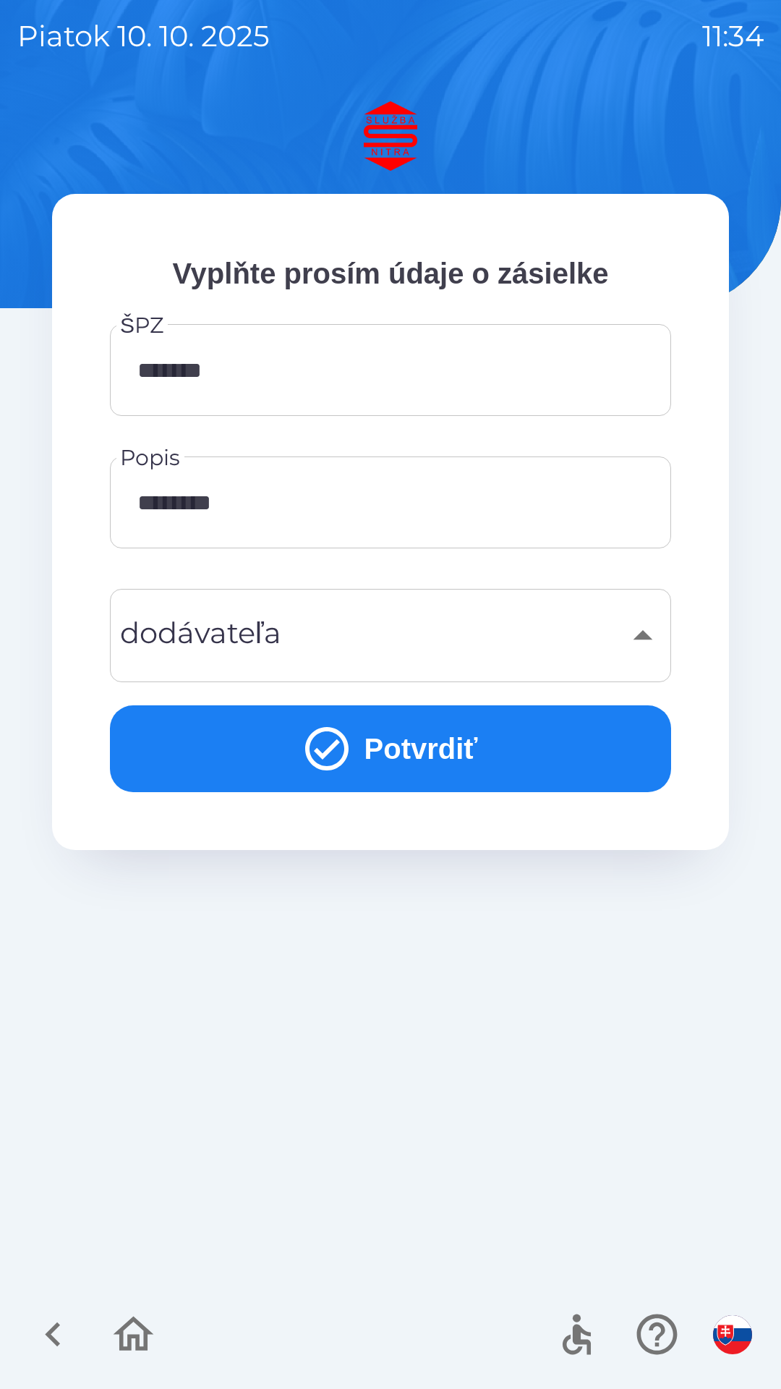
click at [323, 746] on icon "submit" at bounding box center [327, 749] width 52 height 52
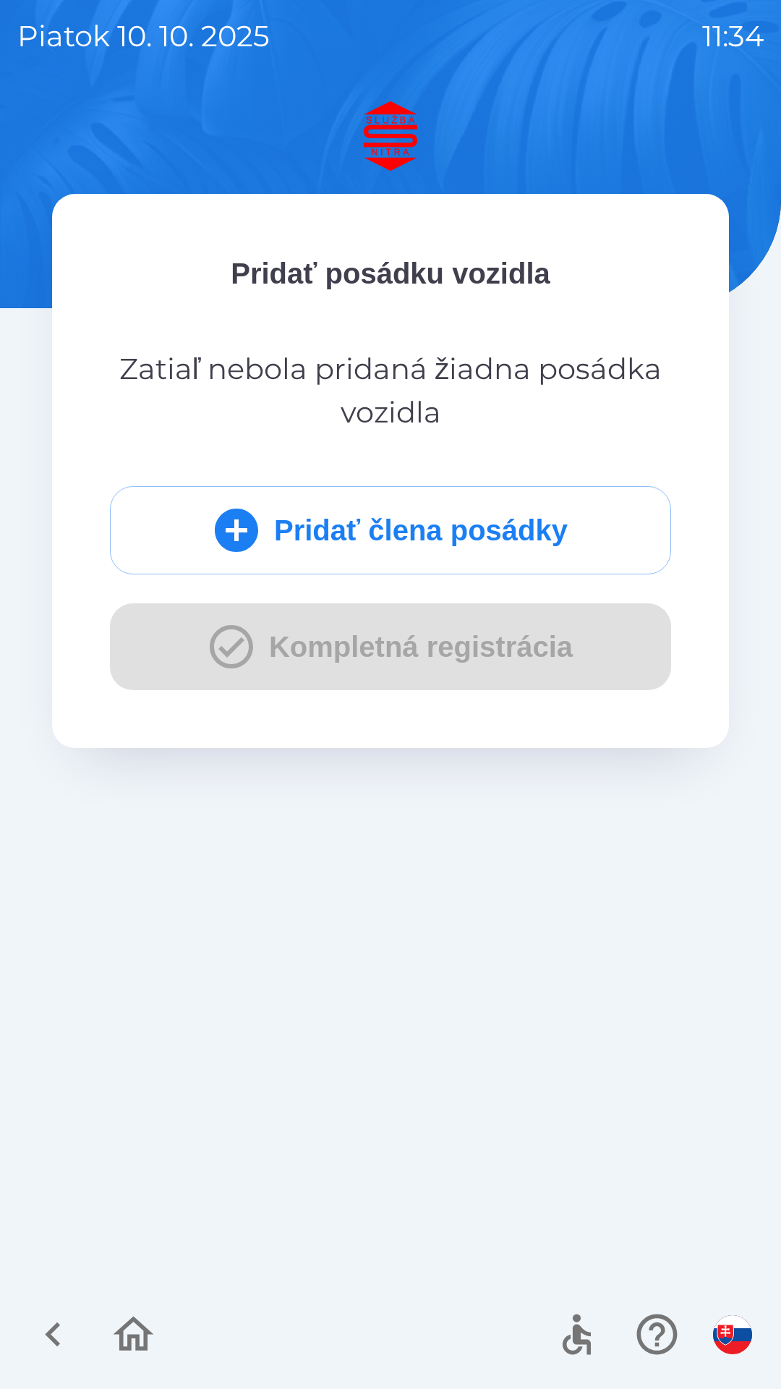
click at [361, 634] on div "Pridať člena posádky Kompletná registrácia" at bounding box center [390, 588] width 561 height 204
click at [228, 521] on icon "submit" at bounding box center [237, 530] width 52 height 52
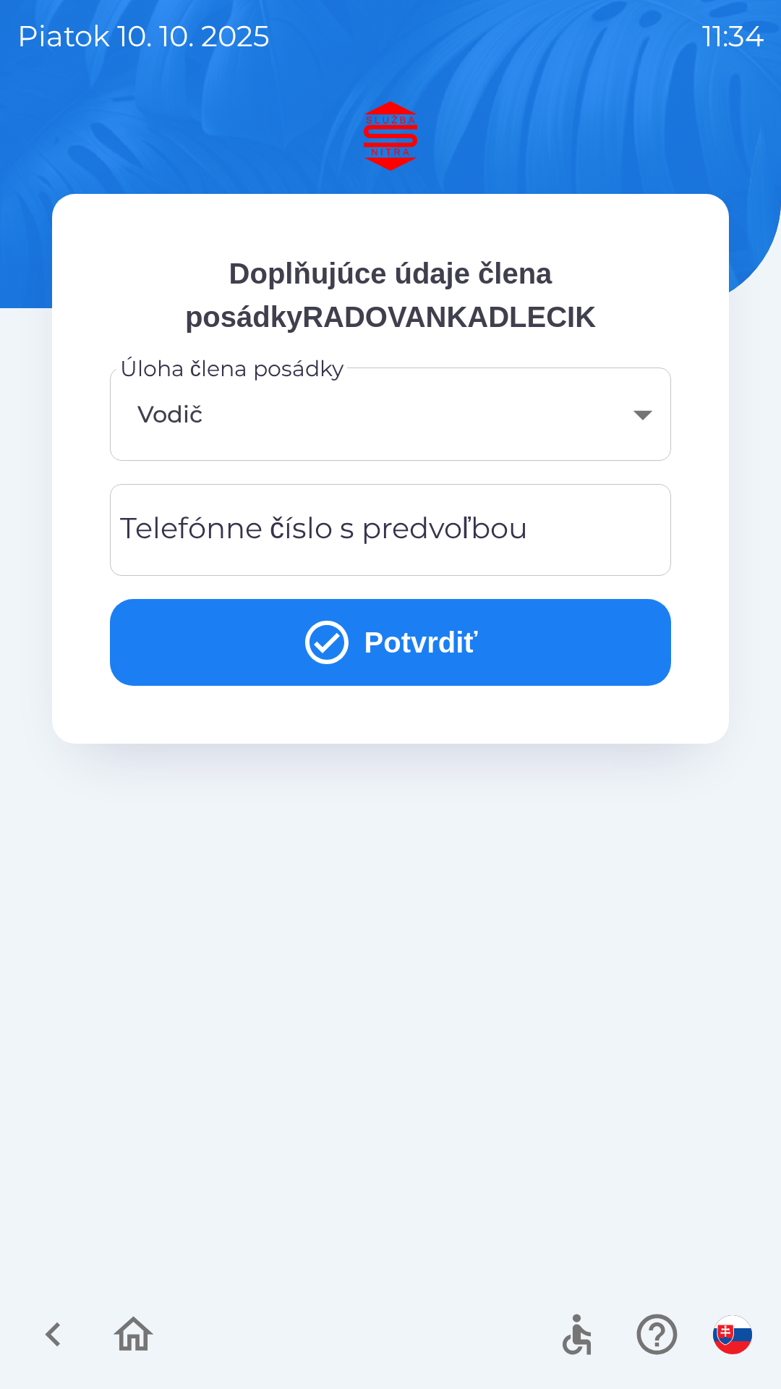
click at [261, 534] on div "Telefónne číslo s predvoľbou Telefónne číslo s predvoľbou" at bounding box center [390, 530] width 561 height 92
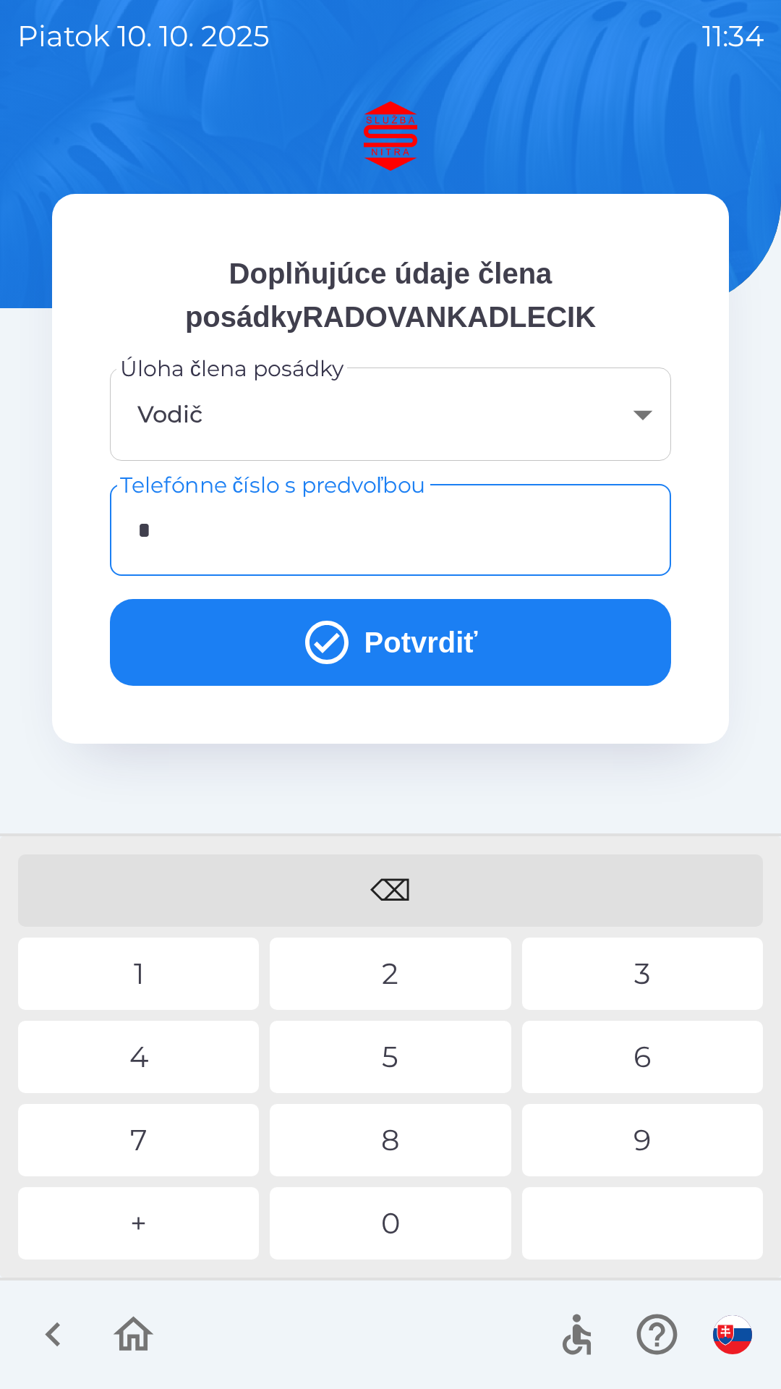
click at [404, 1220] on div "0" at bounding box center [390, 1223] width 241 height 72
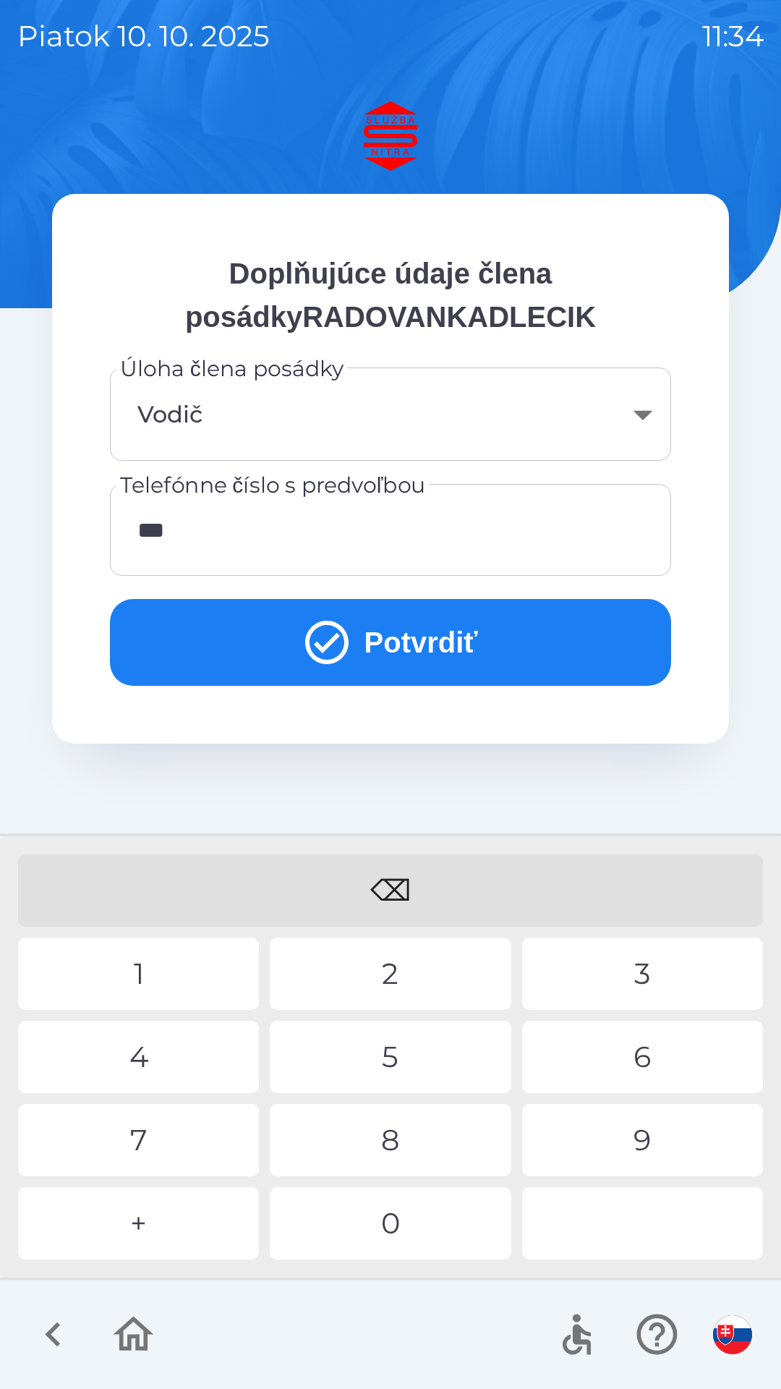
click at [400, 1211] on div "0" at bounding box center [390, 1223] width 241 height 72
click at [644, 1139] on div "9" at bounding box center [642, 1140] width 241 height 72
click at [645, 1056] on div "6" at bounding box center [642, 1057] width 241 height 72
click at [177, 974] on div "1" at bounding box center [138, 974] width 241 height 72
click at [132, 1139] on div "7" at bounding box center [138, 1140] width 241 height 72
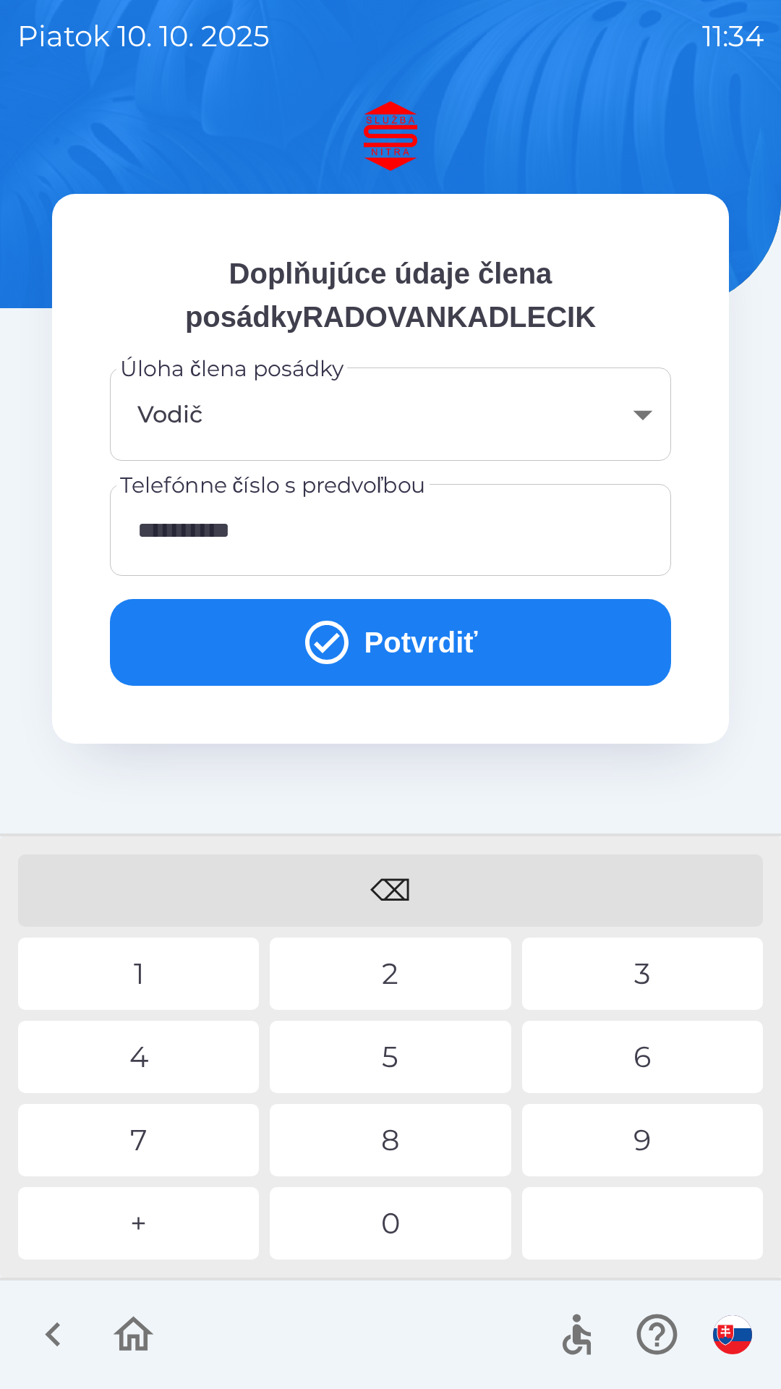
click at [385, 1228] on div "0" at bounding box center [390, 1223] width 241 height 72
click at [406, 635] on button "Potvrdiť" at bounding box center [390, 642] width 561 height 87
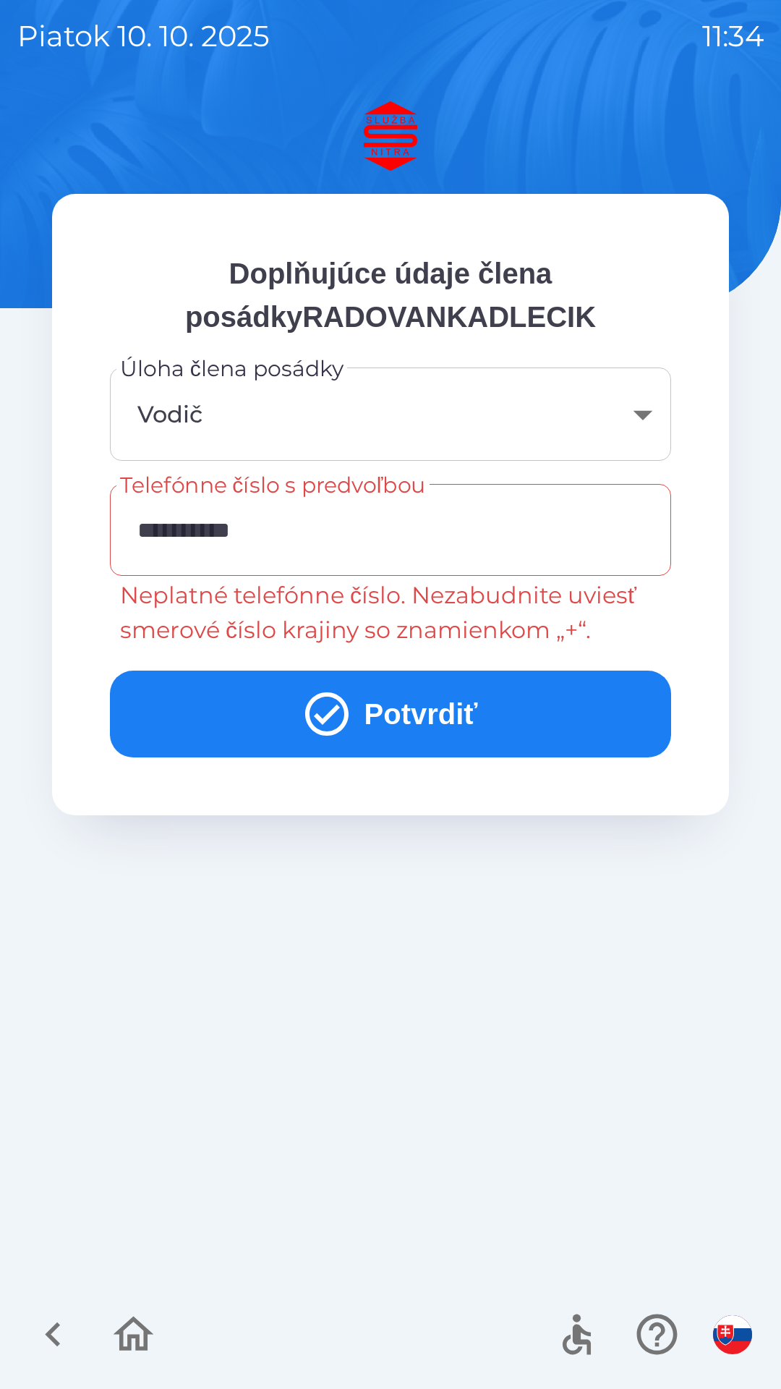
click at [183, 522] on input "**********" at bounding box center [390, 529] width 527 height 57
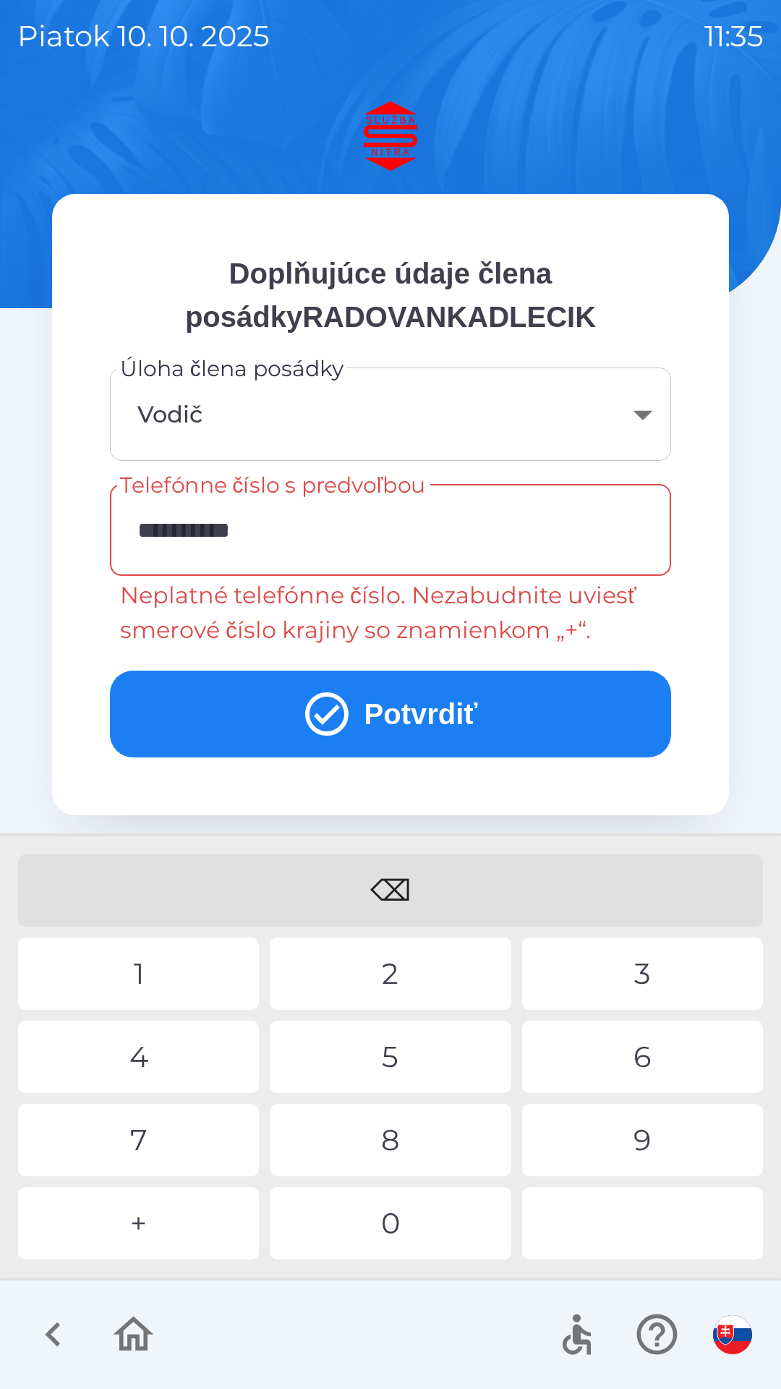
click at [153, 522] on input "**********" at bounding box center [390, 529] width 527 height 57
click at [396, 885] on div "⌫" at bounding box center [390, 890] width 745 height 72
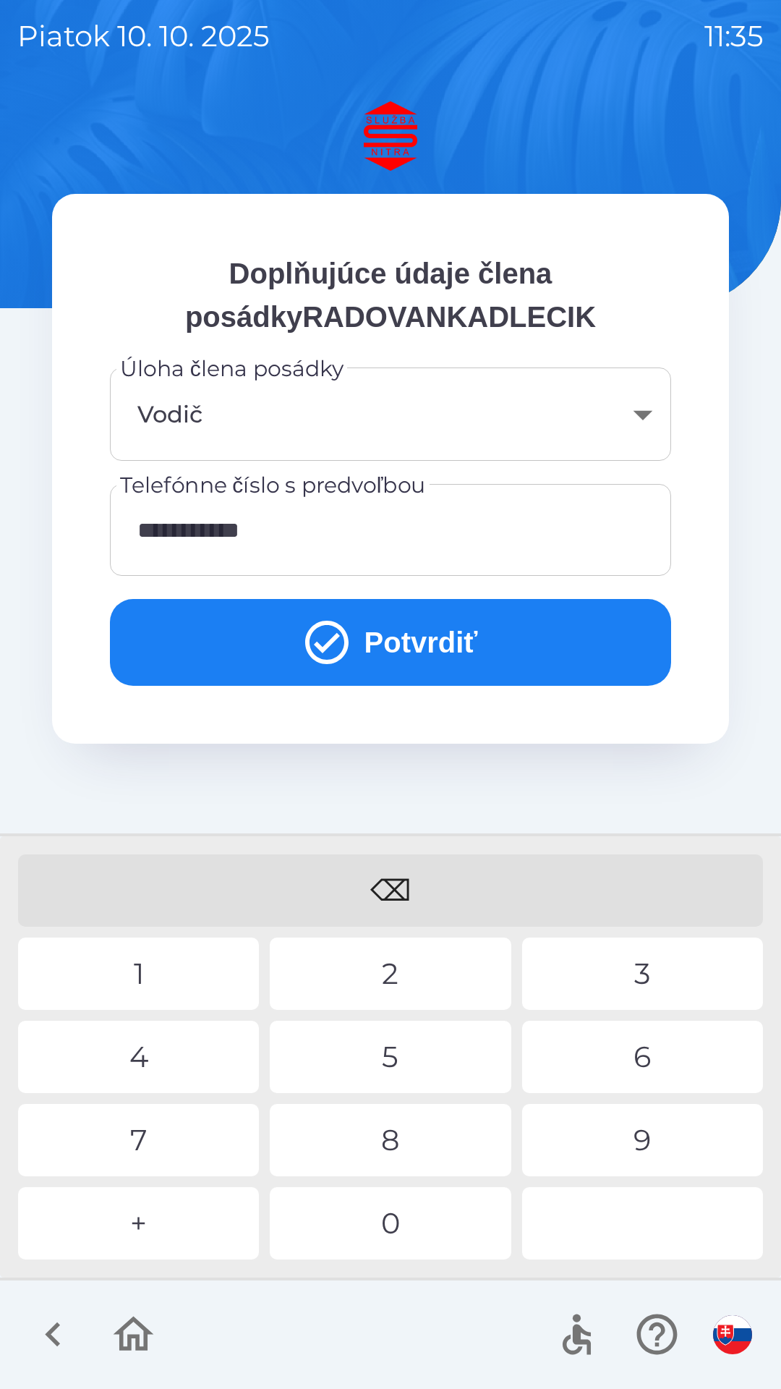
click at [163, 1050] on div "4" at bounding box center [138, 1057] width 241 height 72
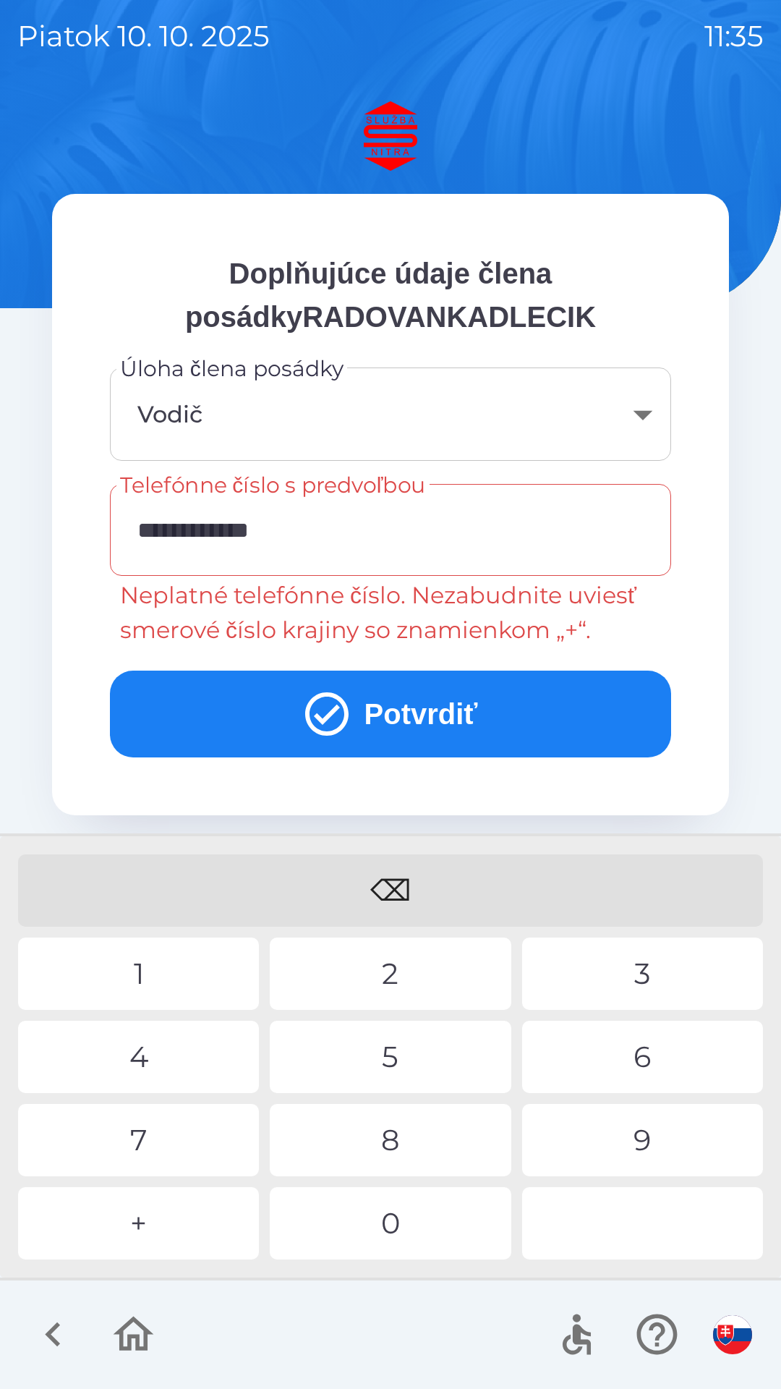
type input "**********"
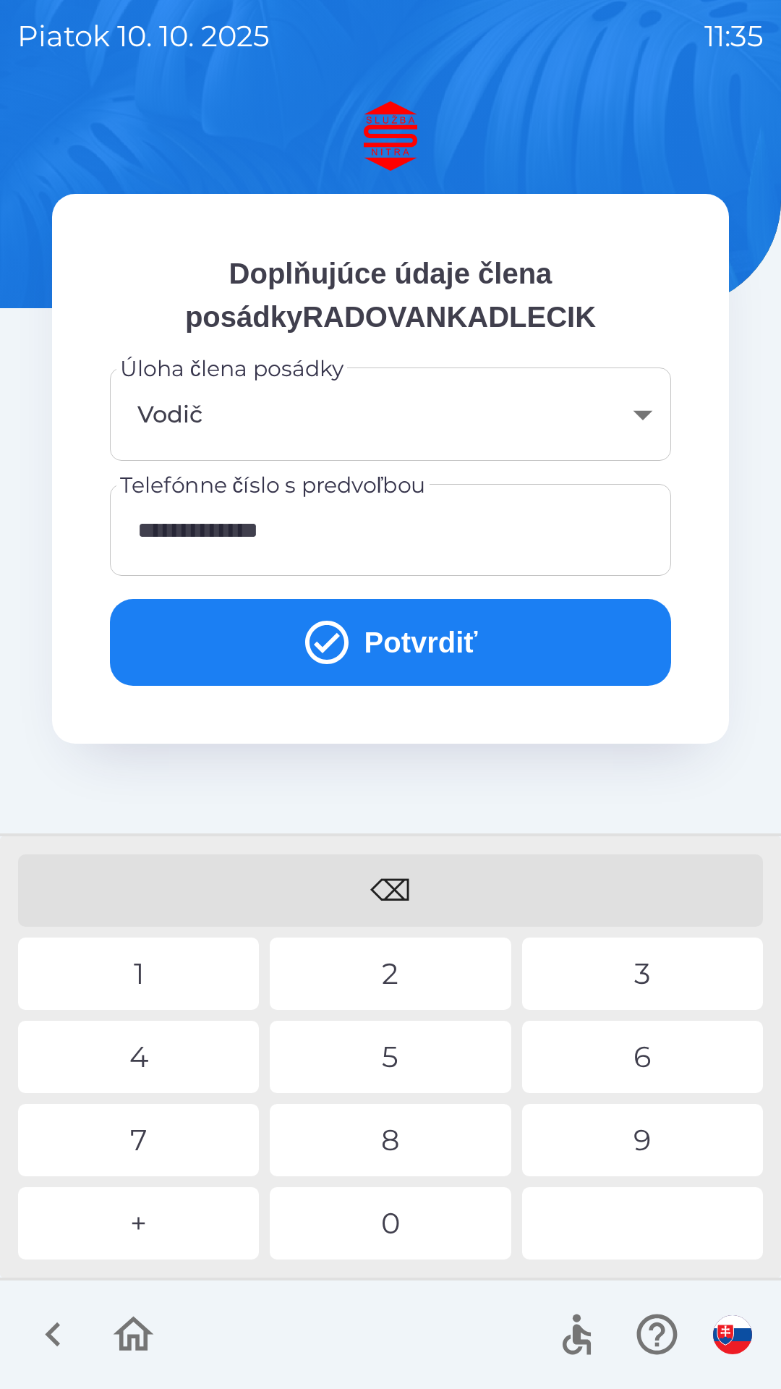
click at [326, 632] on icon "submit" at bounding box center [327, 642] width 52 height 52
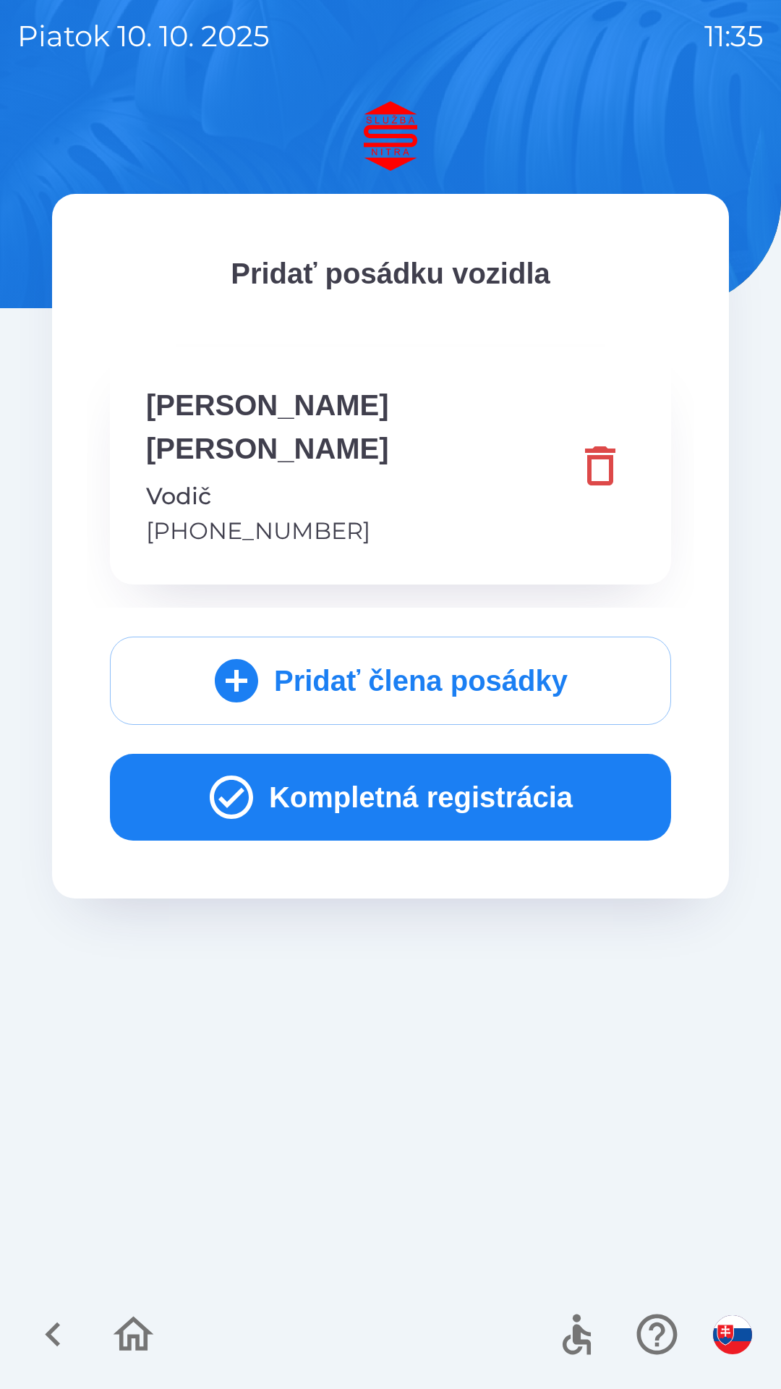
click at [401, 754] on button "Kompletná registrácia" at bounding box center [390, 797] width 561 height 87
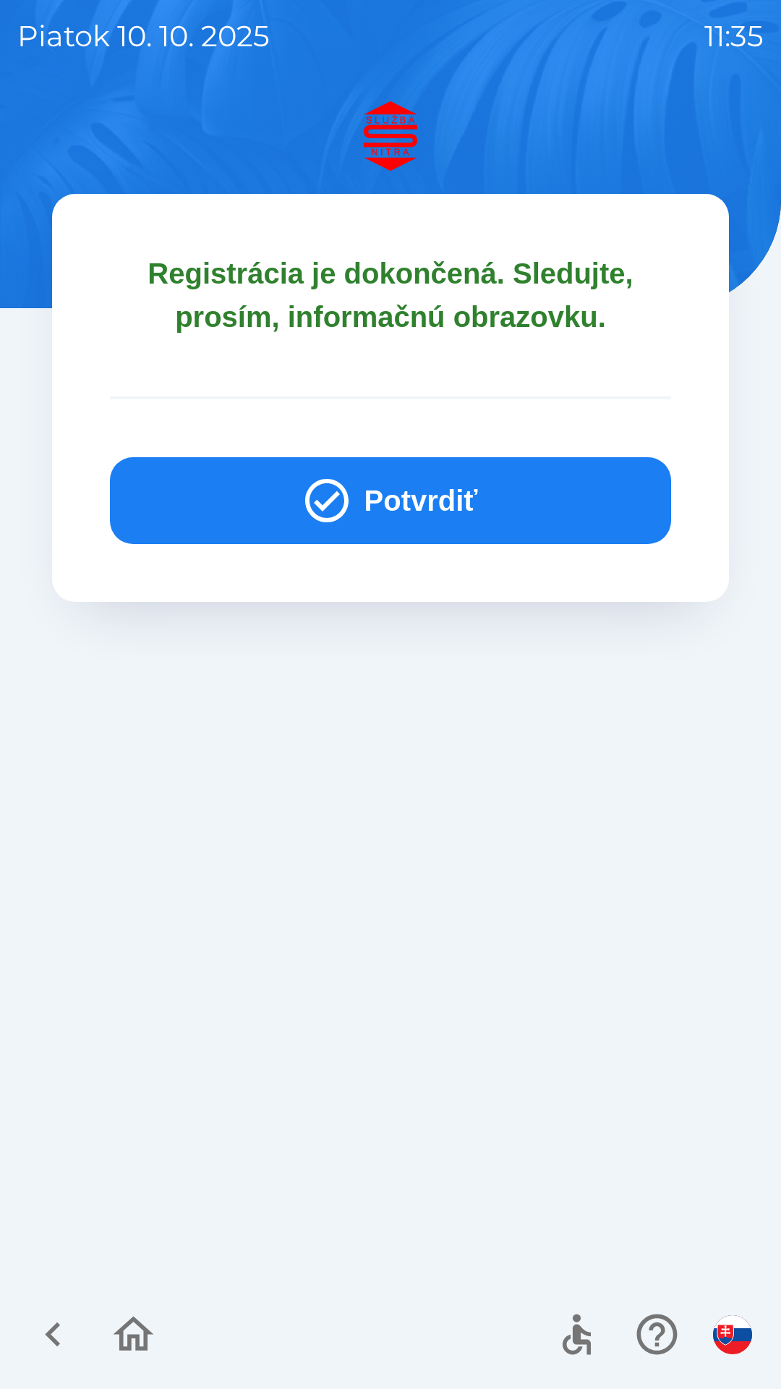
click at [412, 487] on button "Potvrdiť" at bounding box center [390, 500] width 561 height 87
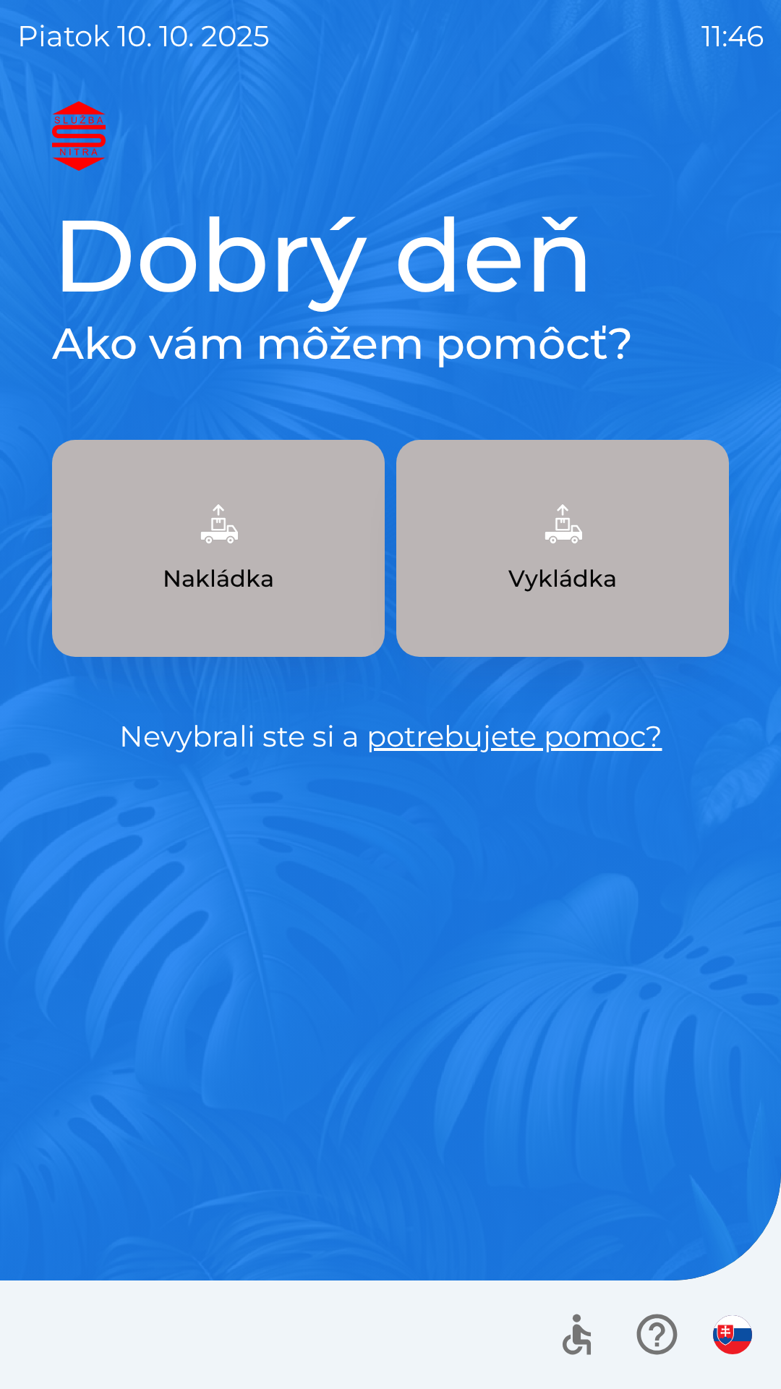
click at [561, 554] on img "button" at bounding box center [563, 524] width 64 height 64
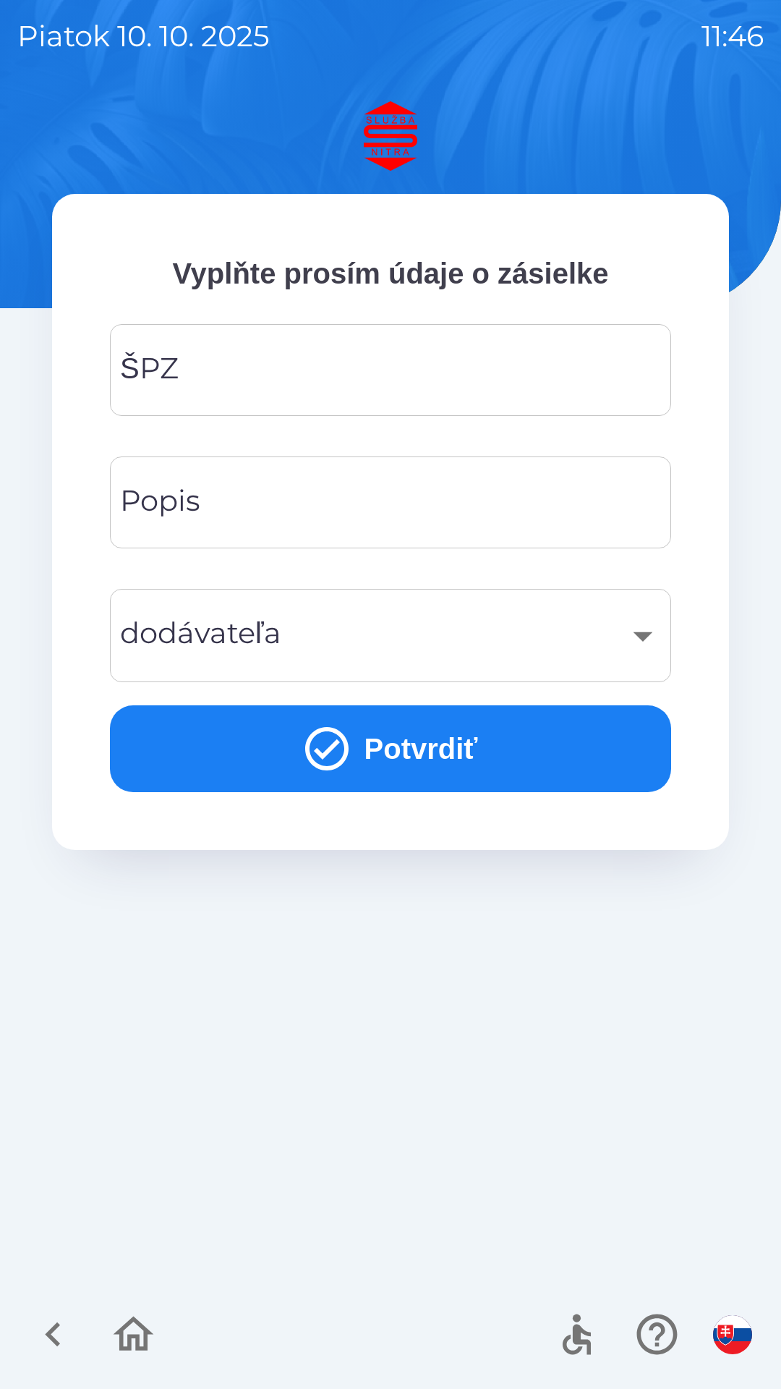
click at [287, 367] on input "ŠPZ" at bounding box center [390, 369] width 527 height 57
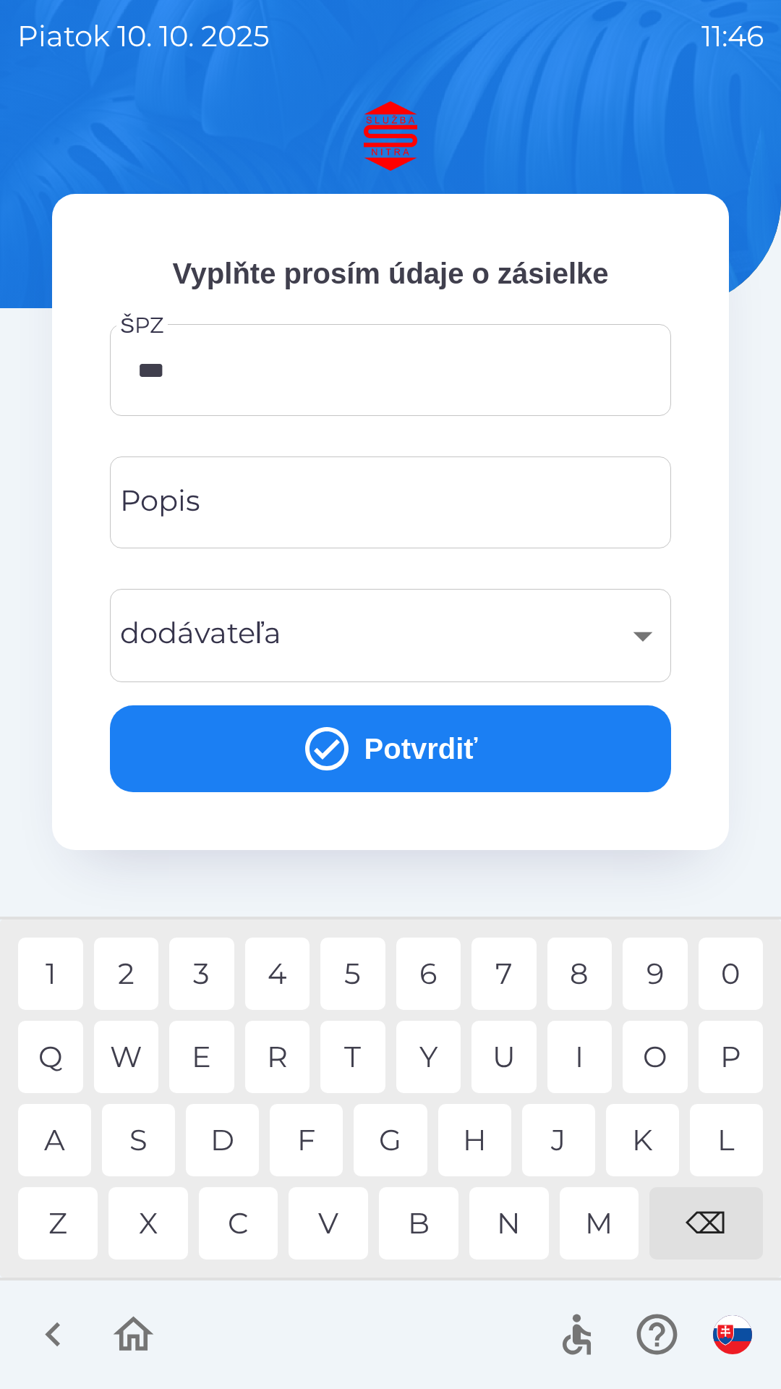
click at [586, 972] on div "8" at bounding box center [580, 974] width 65 height 72
click at [57, 971] on div "1" at bounding box center [50, 974] width 65 height 72
click at [655, 977] on div "9" at bounding box center [655, 974] width 65 height 72
type input "*******"
click at [314, 513] on input "Popis" at bounding box center [390, 502] width 527 height 57
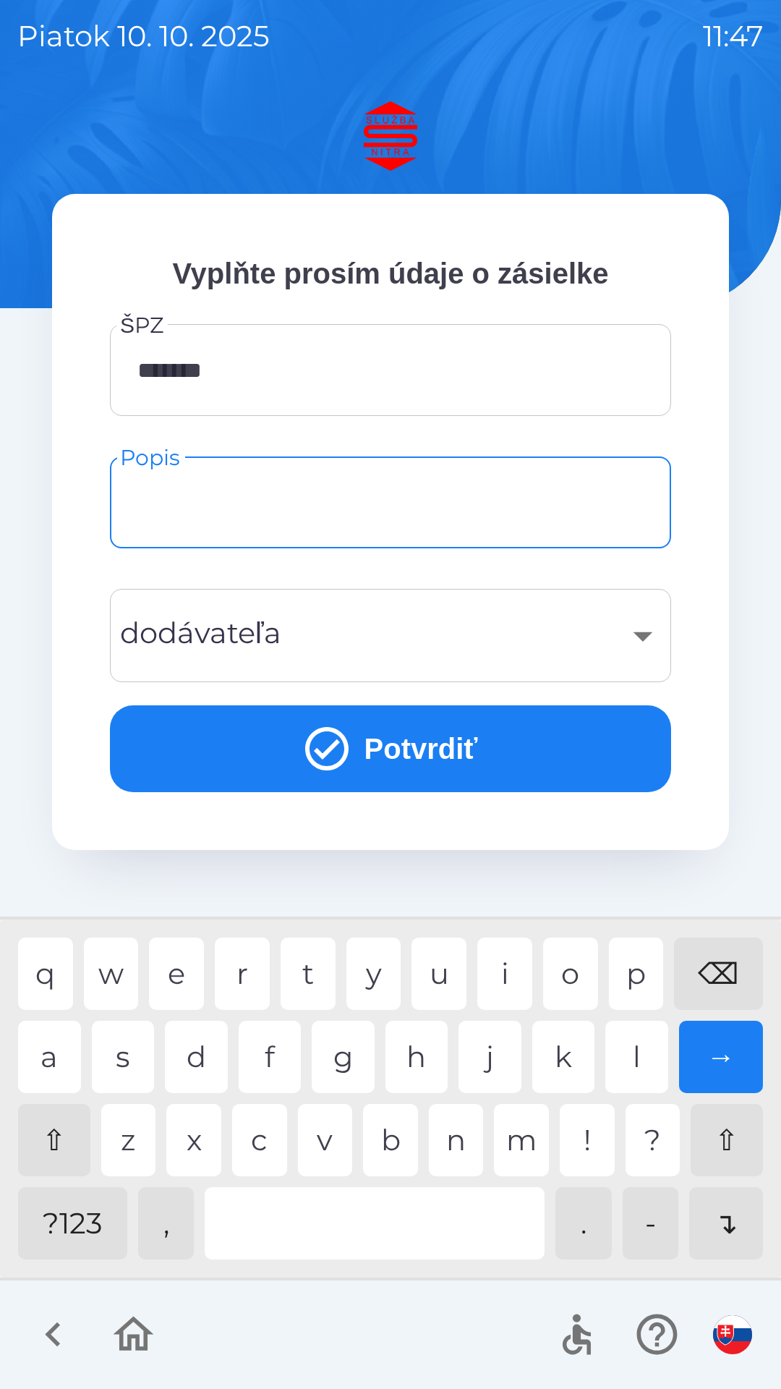
type input "*"
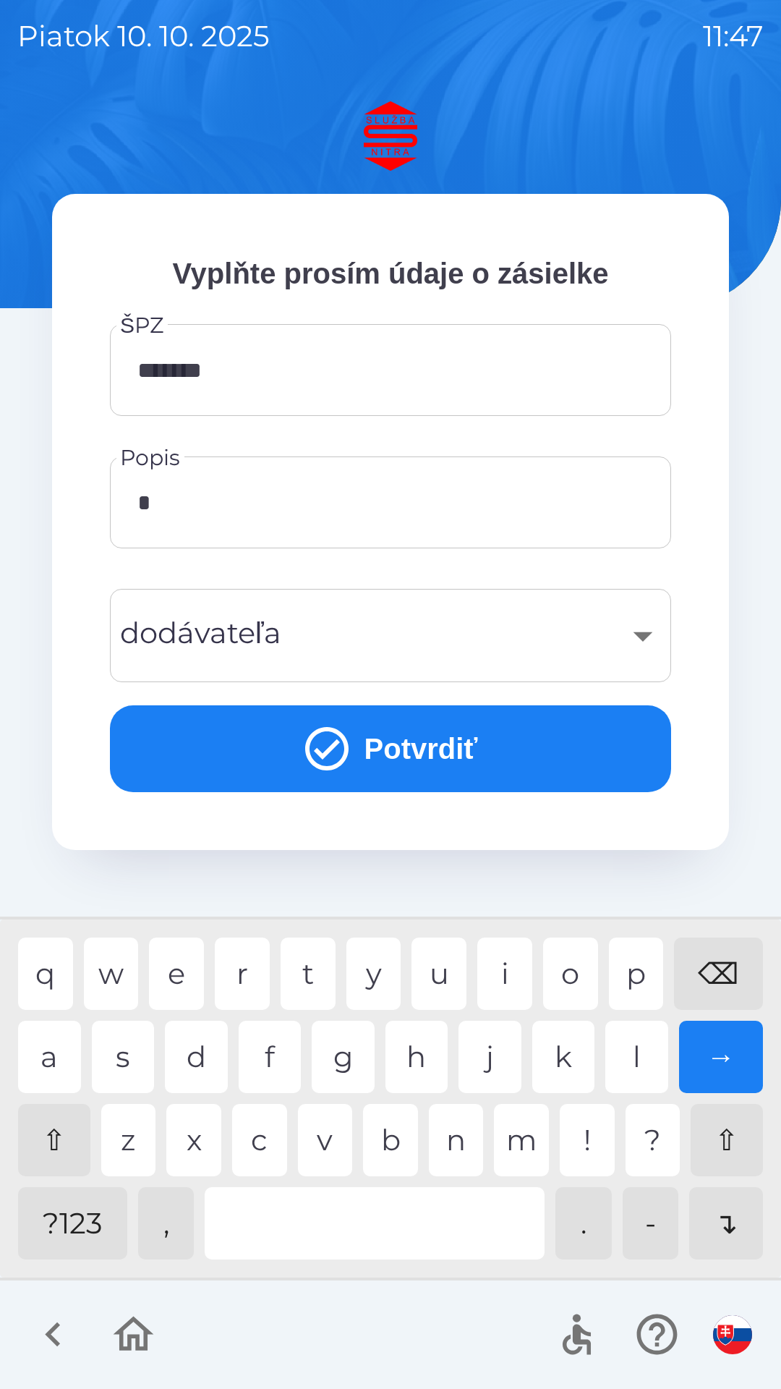
click at [723, 1044] on div "→" at bounding box center [721, 1057] width 85 height 72
click at [726, 969] on div "⌫" at bounding box center [718, 974] width 89 height 72
click at [651, 969] on div "p" at bounding box center [636, 974] width 55 height 72
click at [365, 1213] on div at bounding box center [375, 1223] width 340 height 72
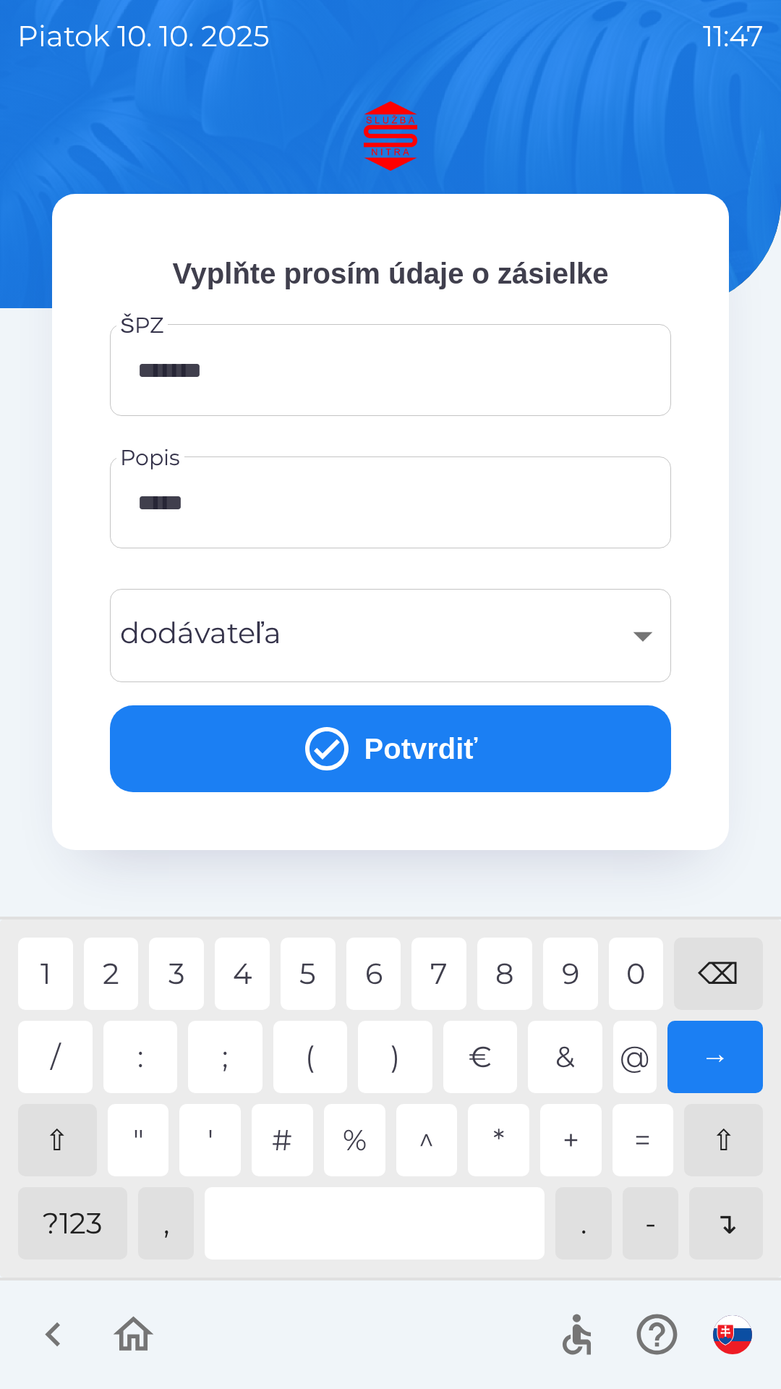
click at [127, 961] on div "2" at bounding box center [111, 974] width 55 height 72
click at [314, 1217] on div at bounding box center [375, 1223] width 340 height 72
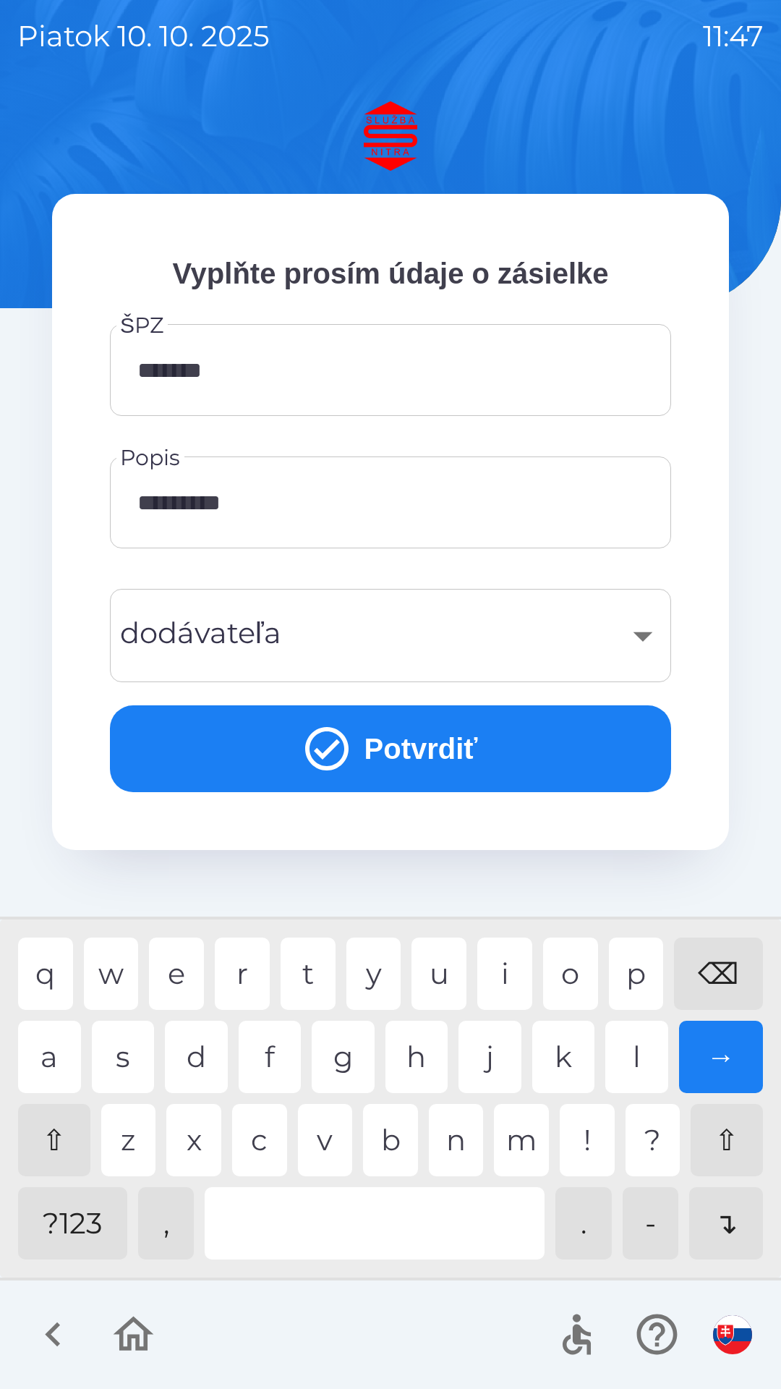
click at [650, 1071] on div "l" at bounding box center [637, 1057] width 63 height 72
type input "**********"
click at [306, 631] on div "​" at bounding box center [390, 635] width 527 height 59
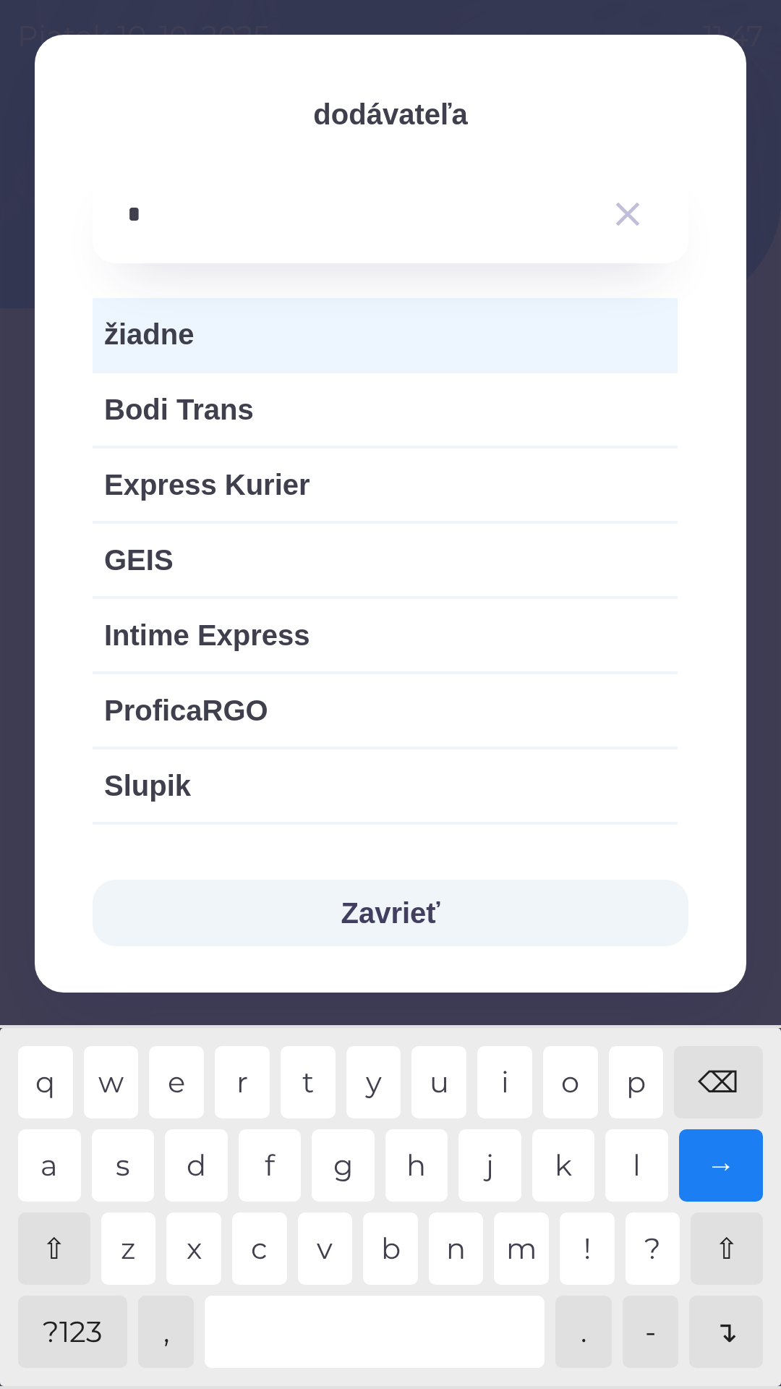
click at [509, 1077] on div "i" at bounding box center [504, 1082] width 55 height 72
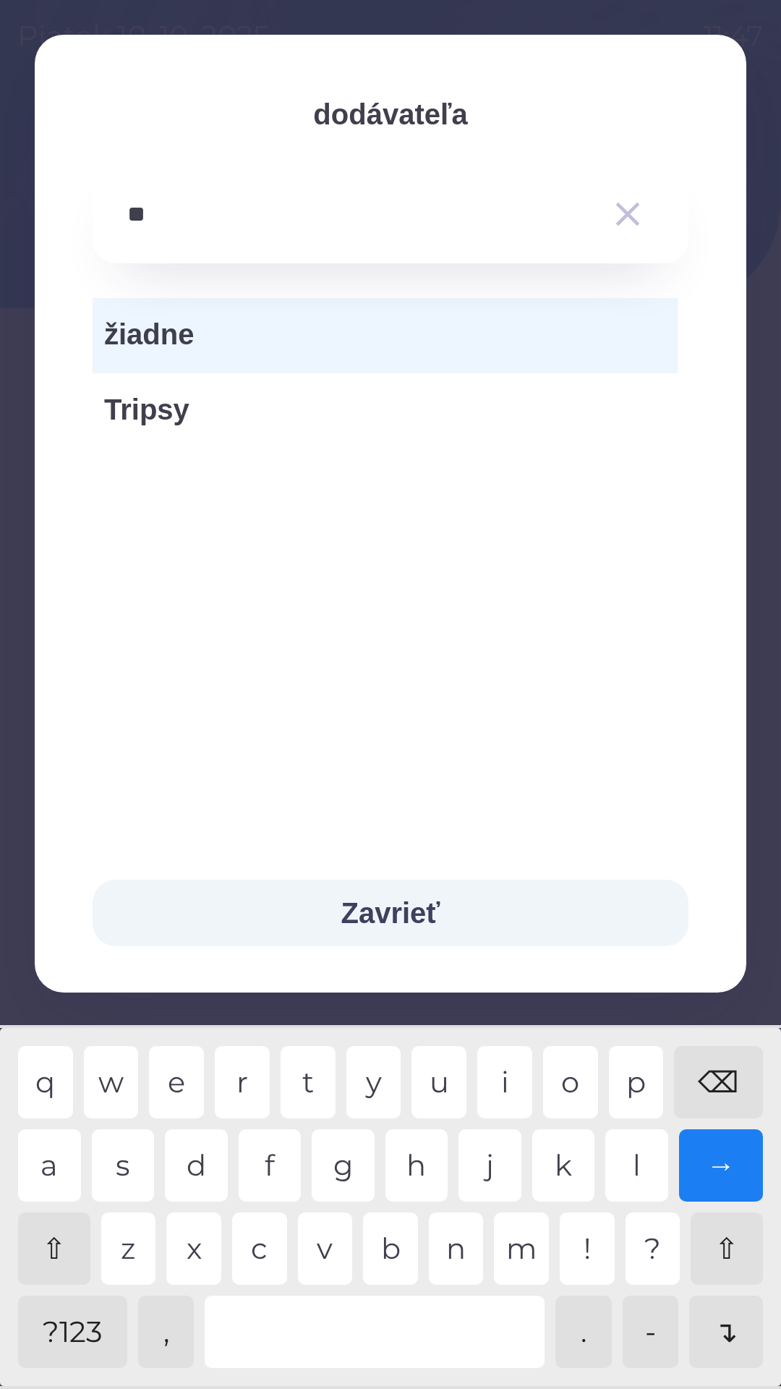
click at [634, 1082] on div "p" at bounding box center [636, 1082] width 55 height 72
click at [354, 1161] on div "g" at bounding box center [343, 1165] width 63 height 72
click at [729, 1083] on div "⌫" at bounding box center [718, 1082] width 89 height 72
type input "*"
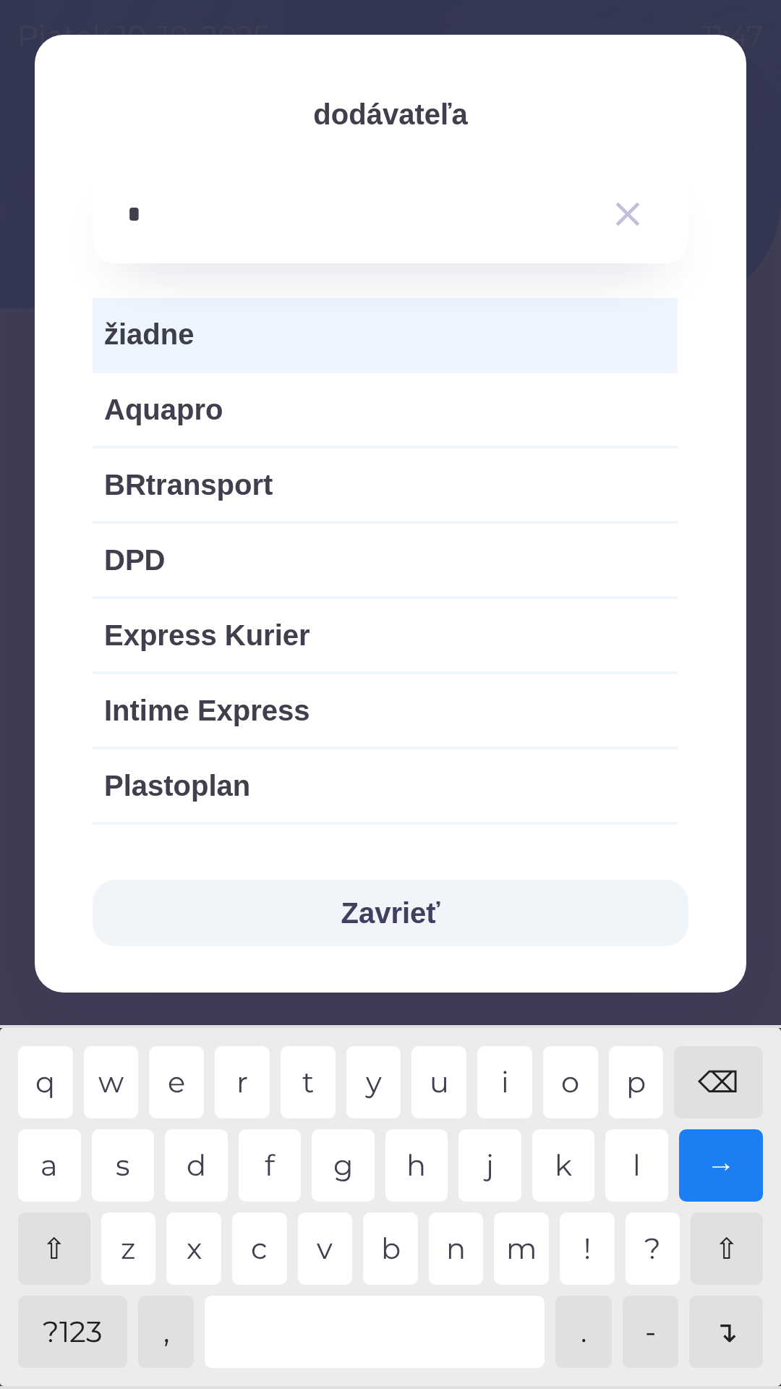
click at [634, 1077] on div "p" at bounding box center [636, 1082] width 55 height 72
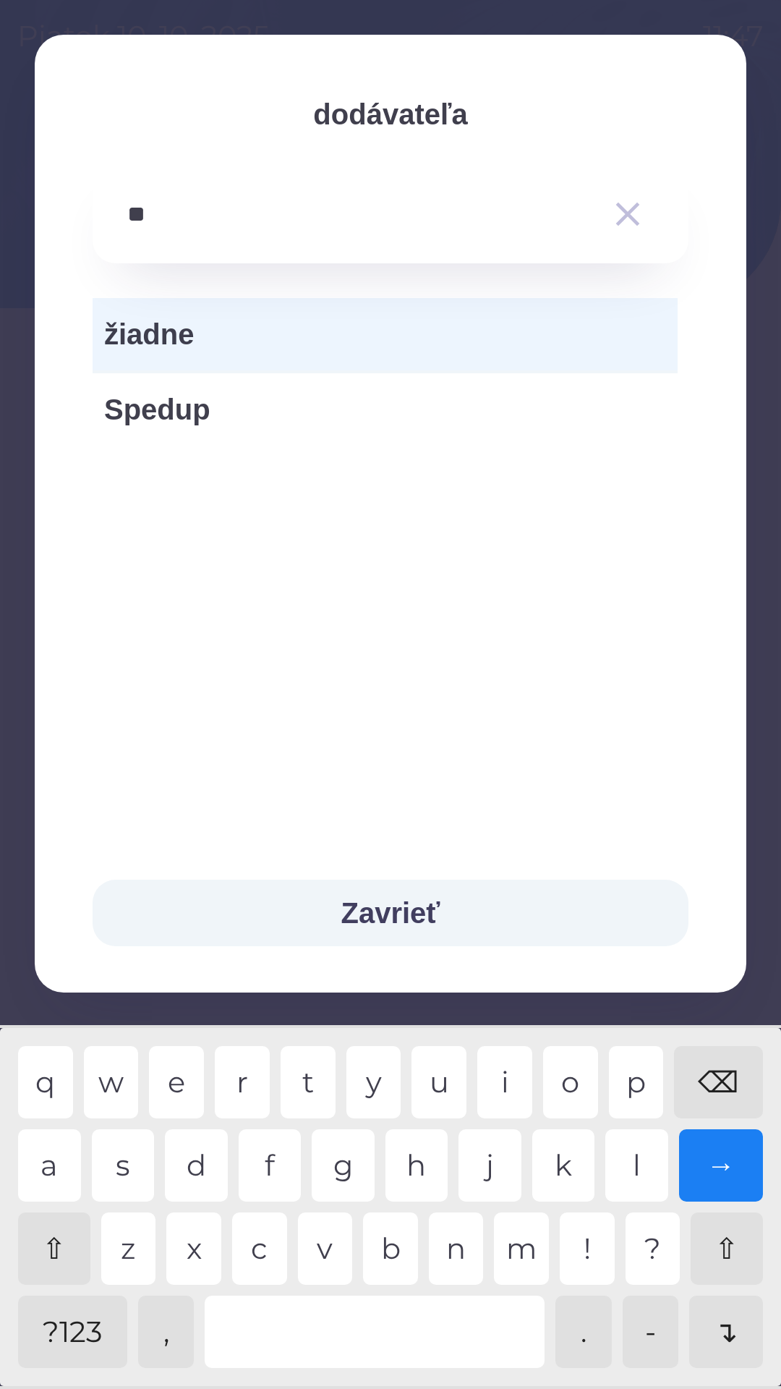
type input "*"
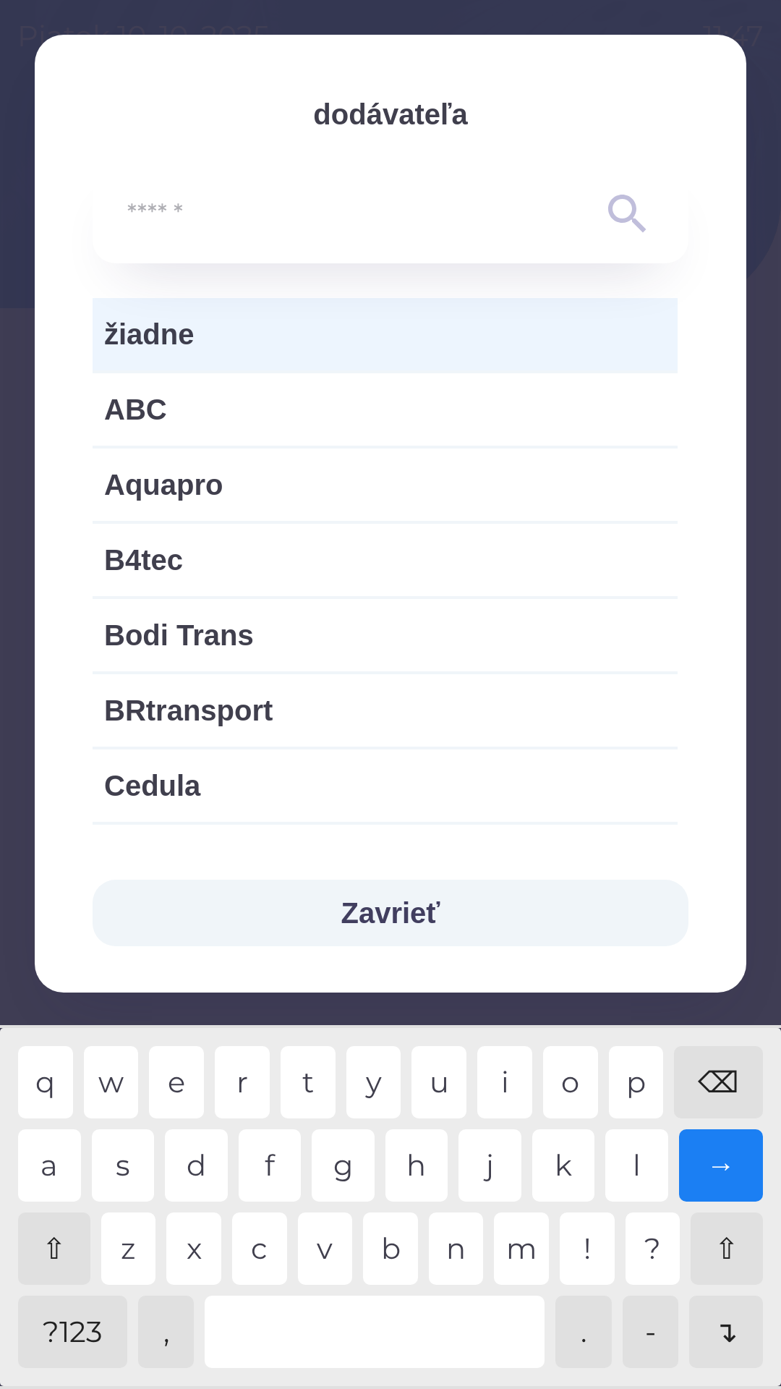
click at [721, 1073] on div "⌫" at bounding box center [718, 1082] width 89 height 72
click at [379, 323] on span "žiadne" at bounding box center [385, 334] width 562 height 43
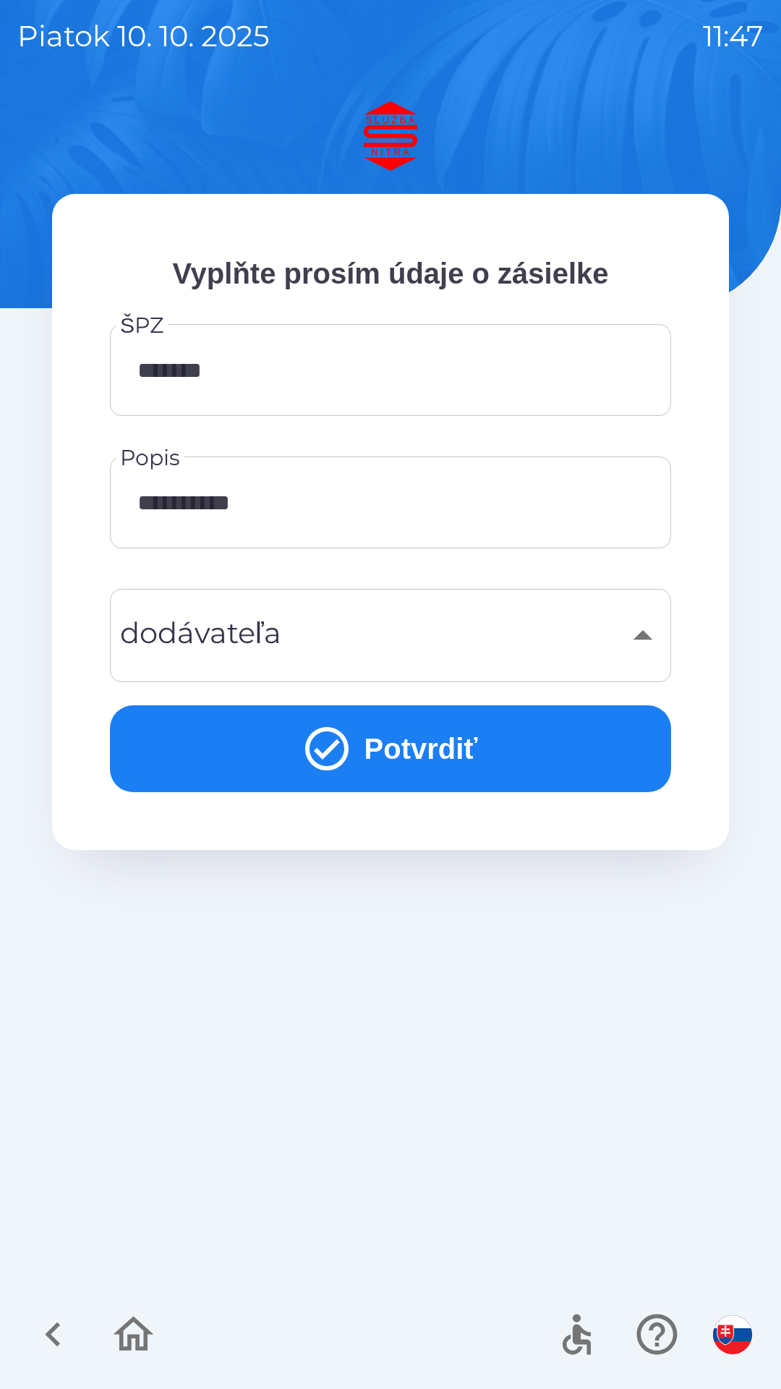
click at [435, 751] on button "Potvrdiť" at bounding box center [390, 748] width 561 height 87
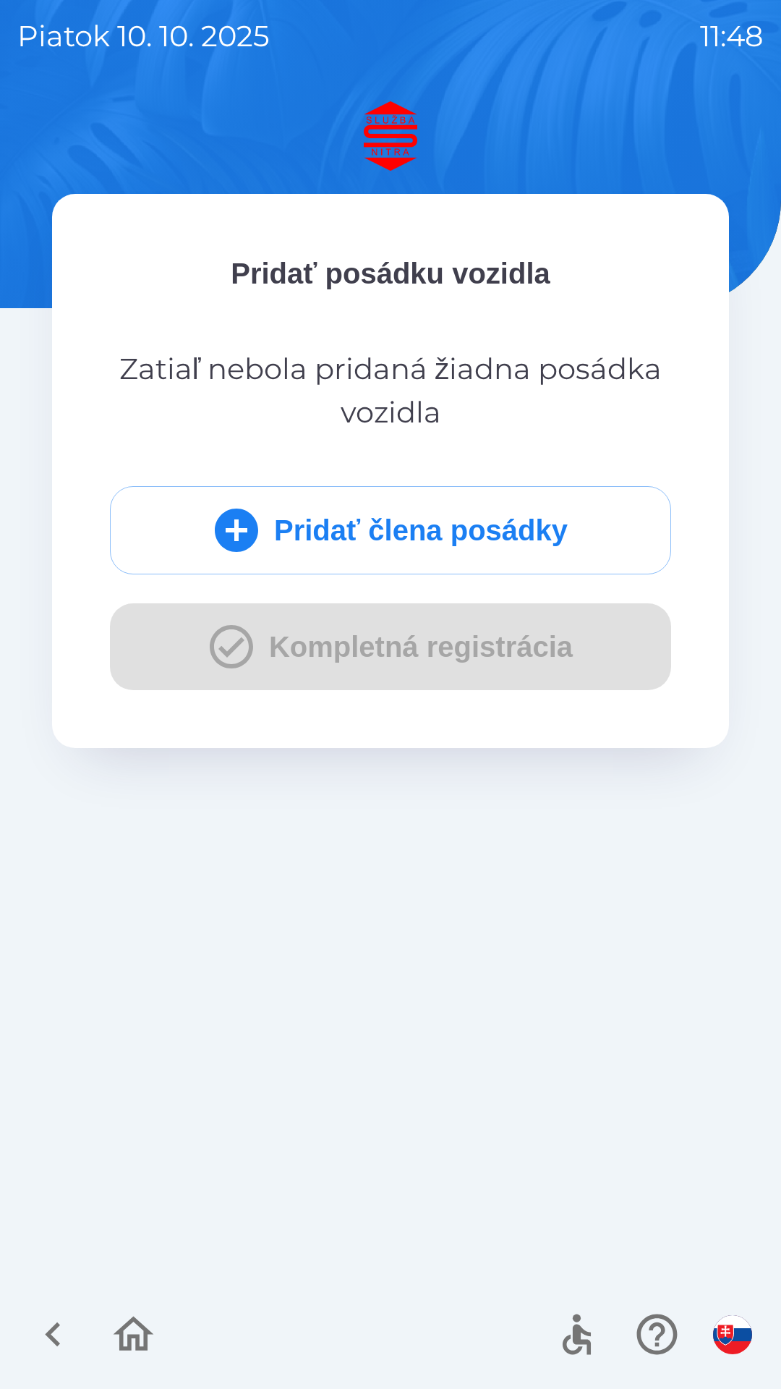
click at [374, 534] on button "Pridať člena posádky" at bounding box center [390, 530] width 561 height 88
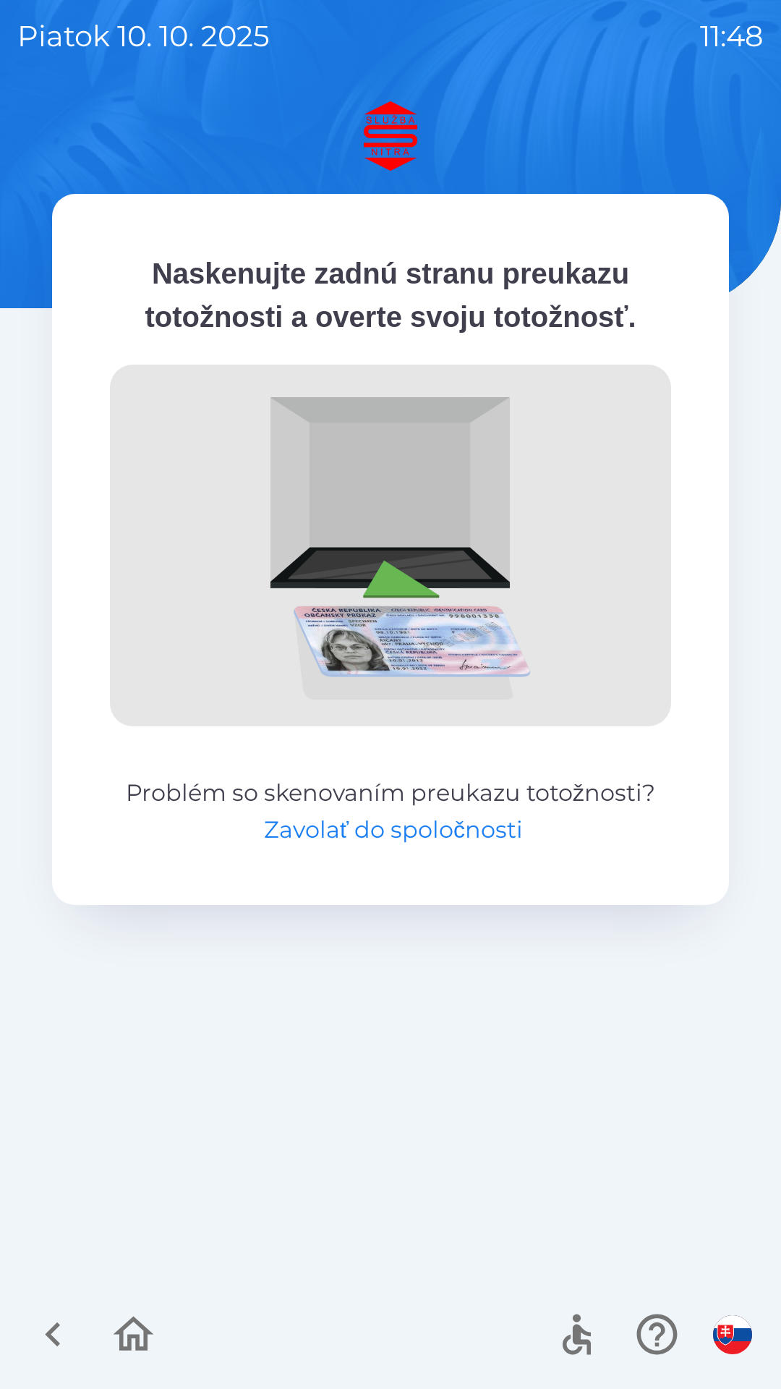
click at [446, 812] on button "Zavolať do spoločnosti" at bounding box center [393, 829] width 259 height 35
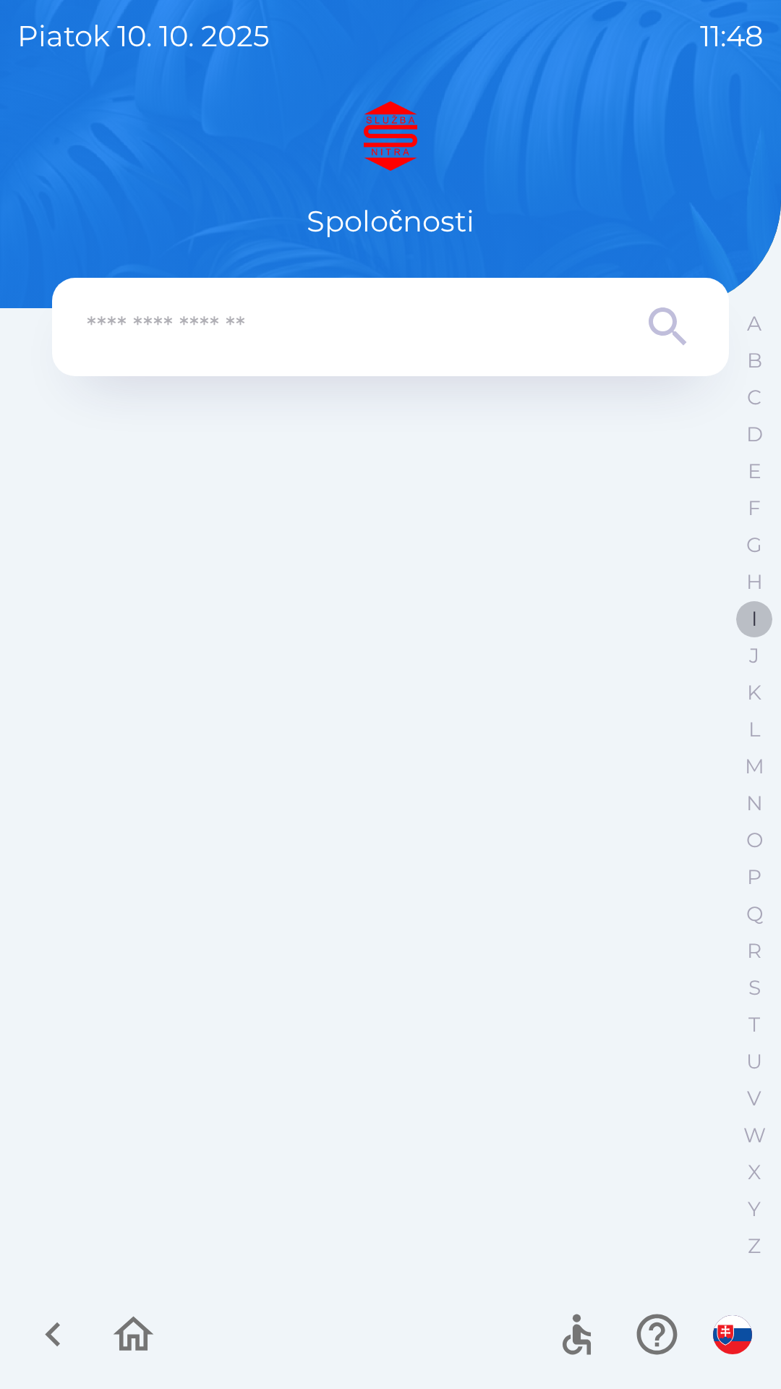
click at [760, 619] on button "I" at bounding box center [754, 618] width 36 height 37
click at [755, 686] on p "K" at bounding box center [754, 692] width 14 height 25
click at [667, 319] on icon at bounding box center [668, 327] width 52 height 52
click at [756, 619] on p "I" at bounding box center [755, 618] width 6 height 25
click at [670, 317] on icon at bounding box center [668, 327] width 52 height 52
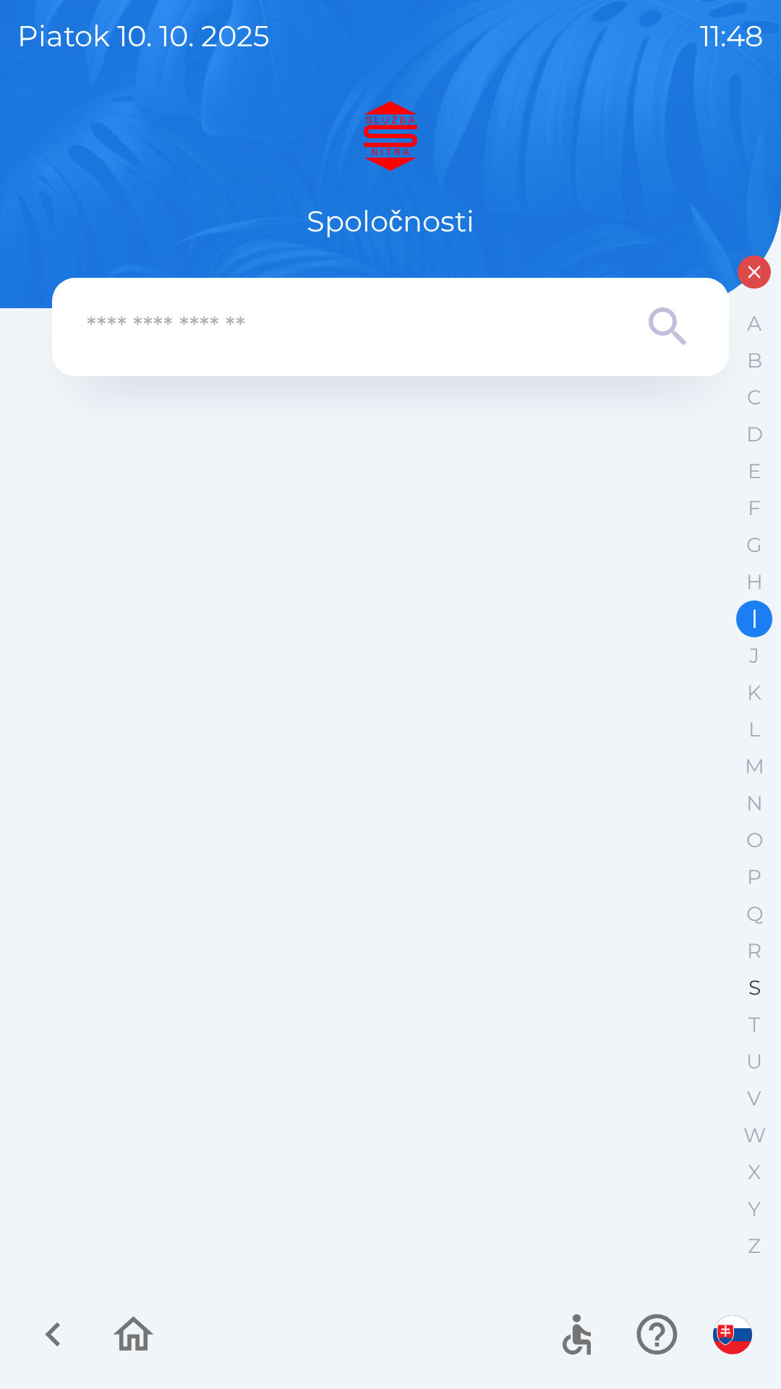
click at [757, 982] on p "S" at bounding box center [755, 987] width 12 height 25
click at [758, 323] on p "A" at bounding box center [754, 323] width 14 height 25
click at [760, 360] on p "B" at bounding box center [754, 360] width 15 height 25
click at [758, 395] on p "C" at bounding box center [754, 397] width 14 height 25
click at [759, 431] on p "D" at bounding box center [755, 434] width 17 height 25
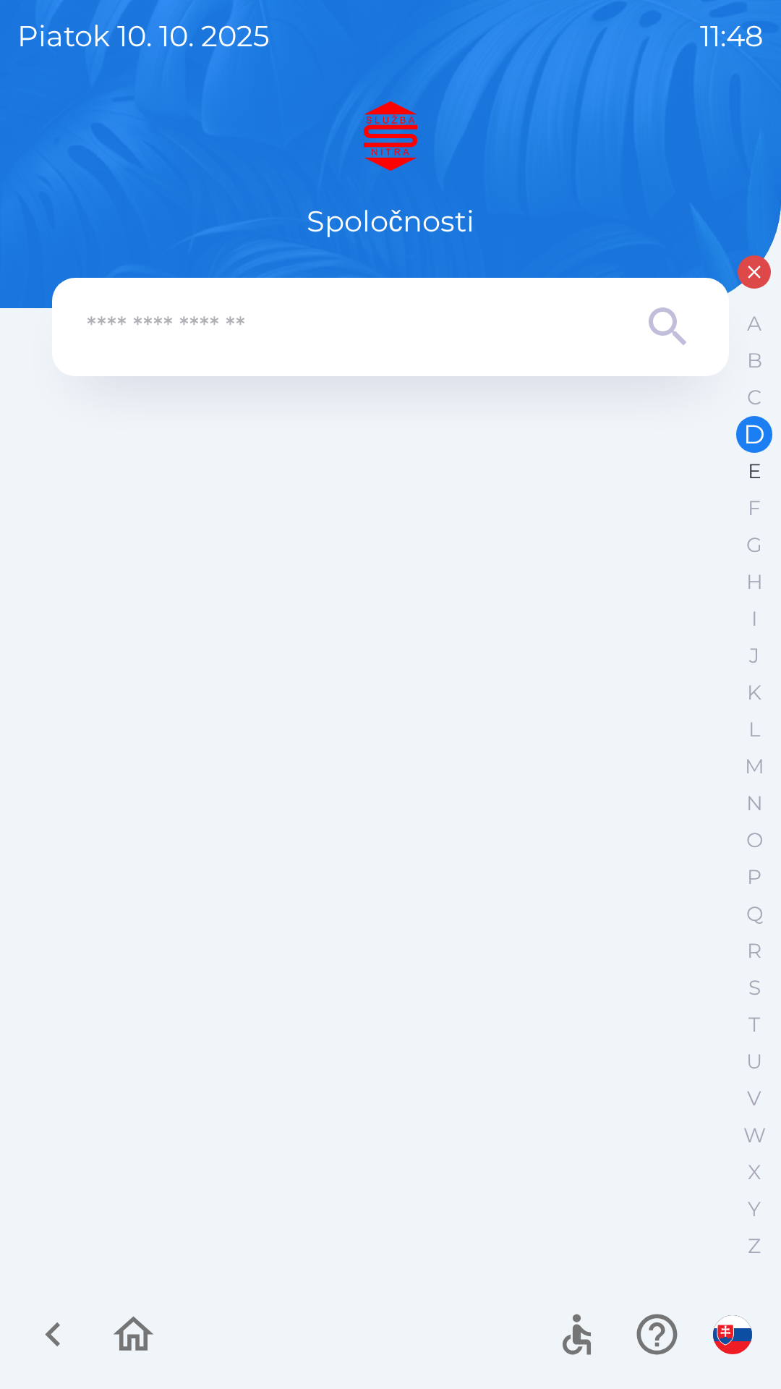
click at [760, 475] on p "E" at bounding box center [755, 471] width 14 height 25
click at [753, 514] on p "F" at bounding box center [754, 508] width 13 height 25
click at [762, 546] on p "G" at bounding box center [755, 544] width 16 height 25
click at [764, 587] on button "H" at bounding box center [754, 582] width 36 height 37
click at [761, 640] on button "J" at bounding box center [754, 655] width 36 height 37
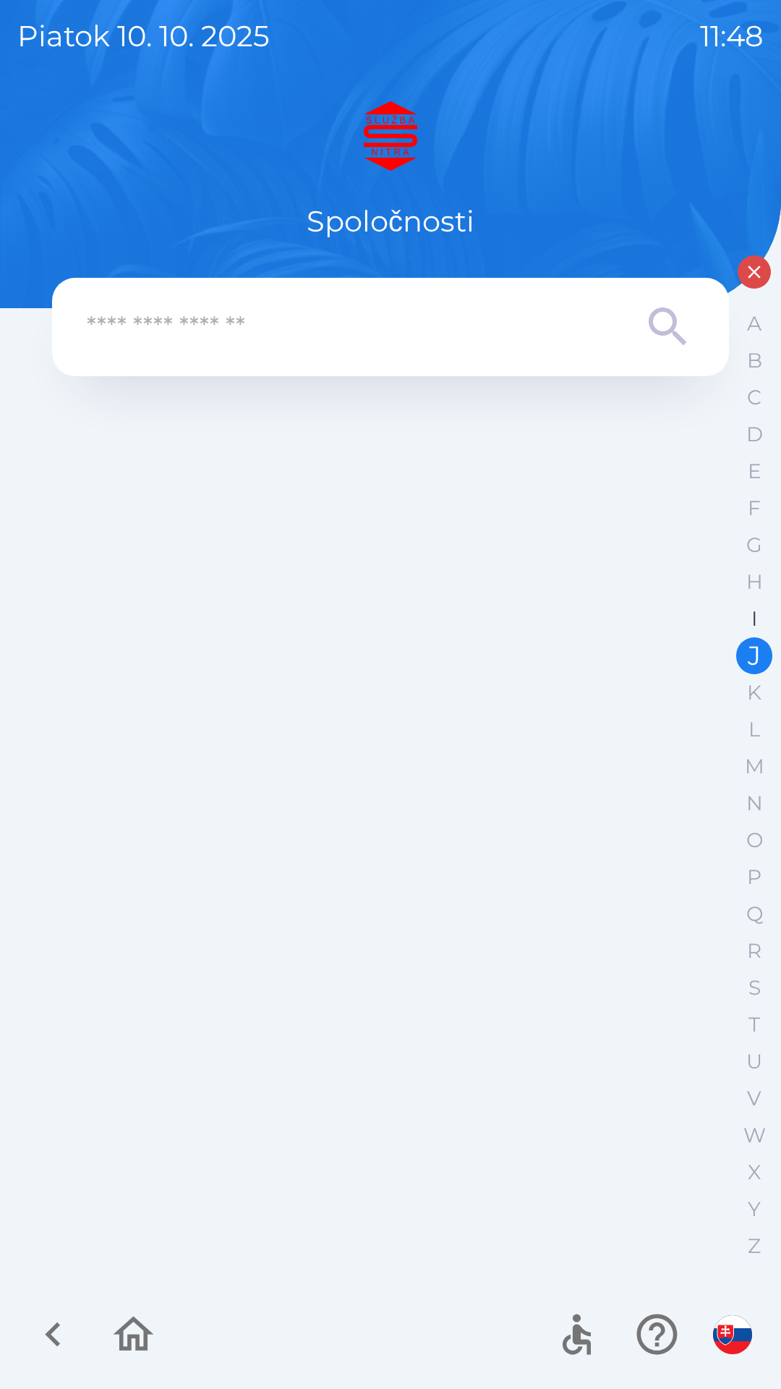
click at [750, 629] on button "I" at bounding box center [754, 618] width 36 height 37
click at [767, 685] on button "K" at bounding box center [754, 692] width 36 height 37
click at [759, 730] on p "L" at bounding box center [755, 729] width 12 height 25
click at [753, 947] on p "R" at bounding box center [754, 950] width 14 height 25
click at [750, 1034] on p "T" at bounding box center [755, 1024] width 12 height 25
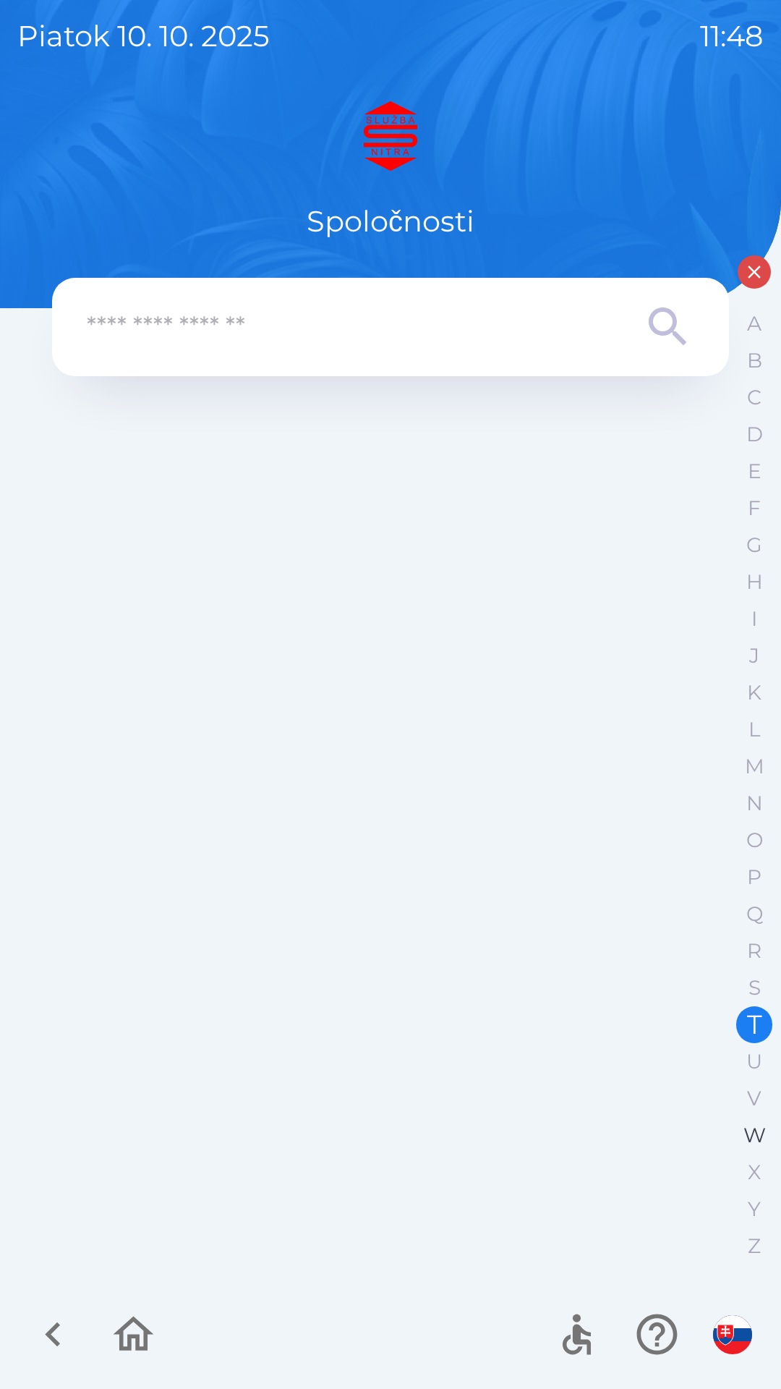
click at [751, 1124] on p "W" at bounding box center [755, 1135] width 22 height 25
click at [755, 1168] on p "X" at bounding box center [754, 1172] width 13 height 25
click at [752, 1225] on button "Y" at bounding box center [754, 1209] width 36 height 37
click at [752, 1247] on p "Z" at bounding box center [754, 1246] width 13 height 25
click at [750, 1100] on p "V" at bounding box center [754, 1098] width 14 height 25
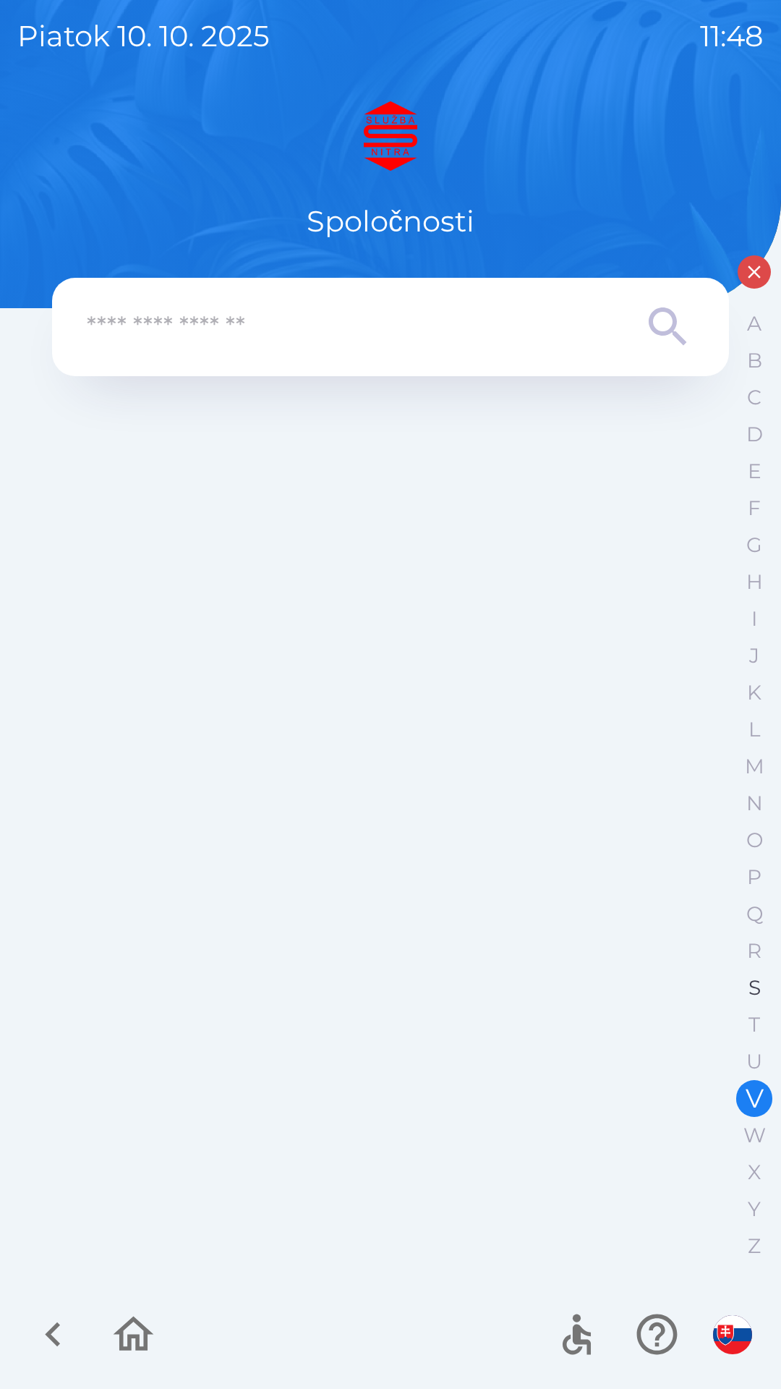
click at [754, 995] on p "S" at bounding box center [755, 987] width 12 height 25
click at [663, 1332] on icon "button" at bounding box center [657, 1335] width 41 height 41
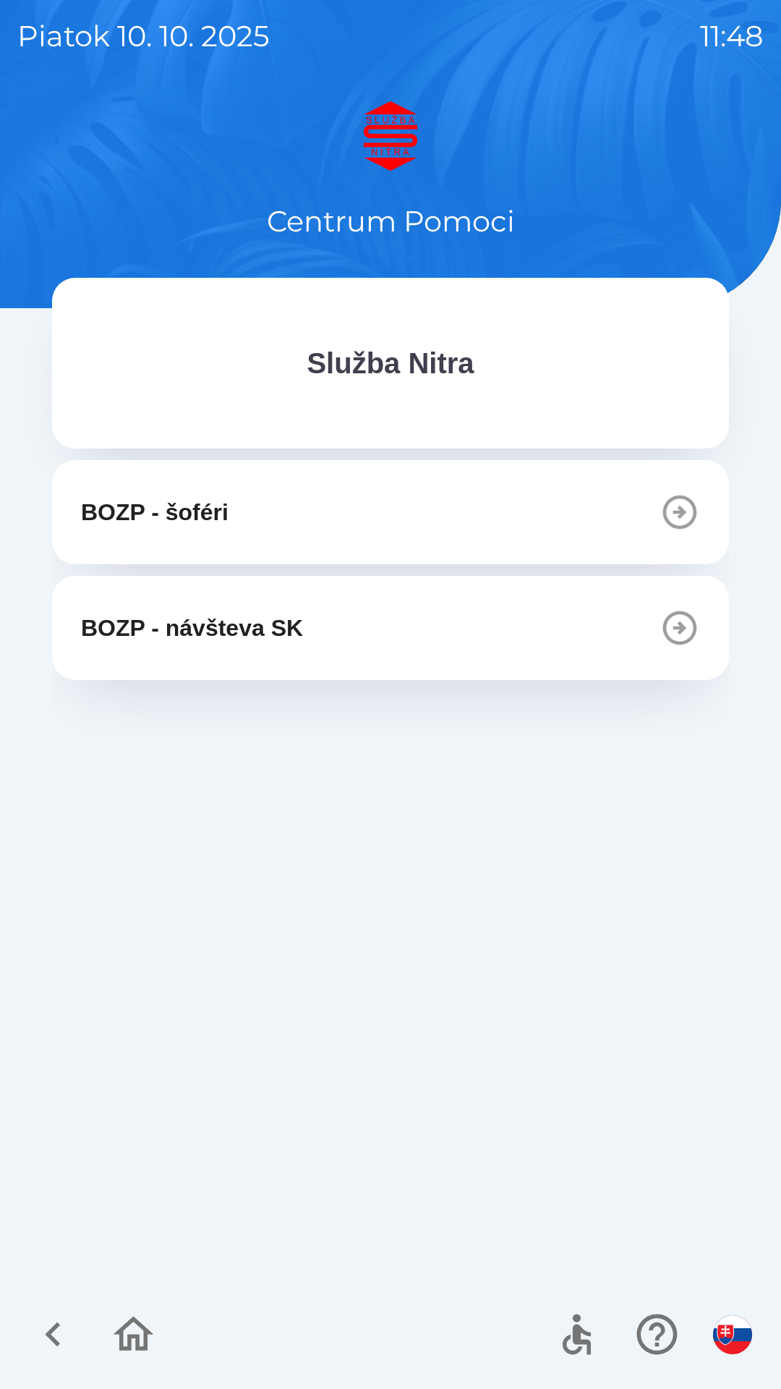
click at [684, 506] on icon "button" at bounding box center [680, 512] width 41 height 41
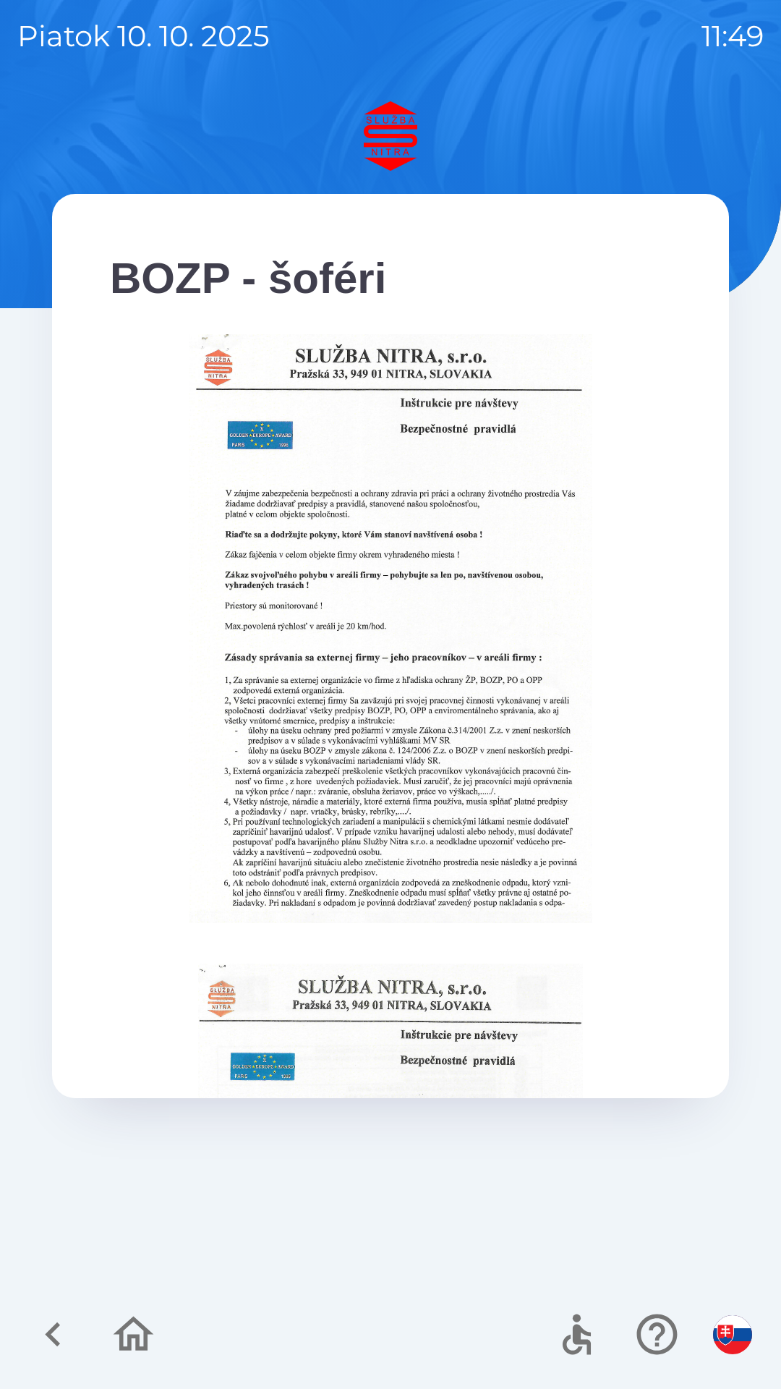
click at [49, 1322] on icon "button" at bounding box center [53, 1334] width 48 height 48
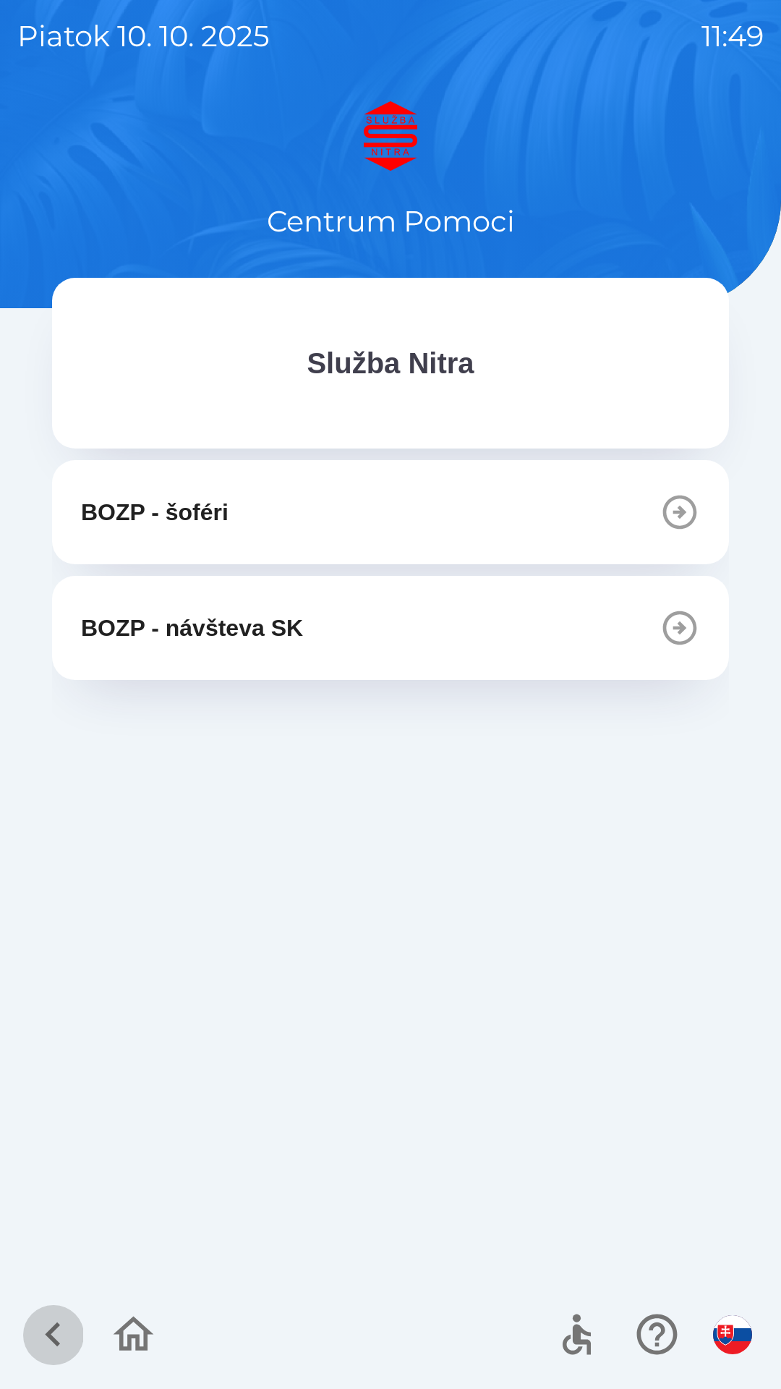
click at [51, 1328] on icon "button" at bounding box center [53, 1334] width 48 height 48
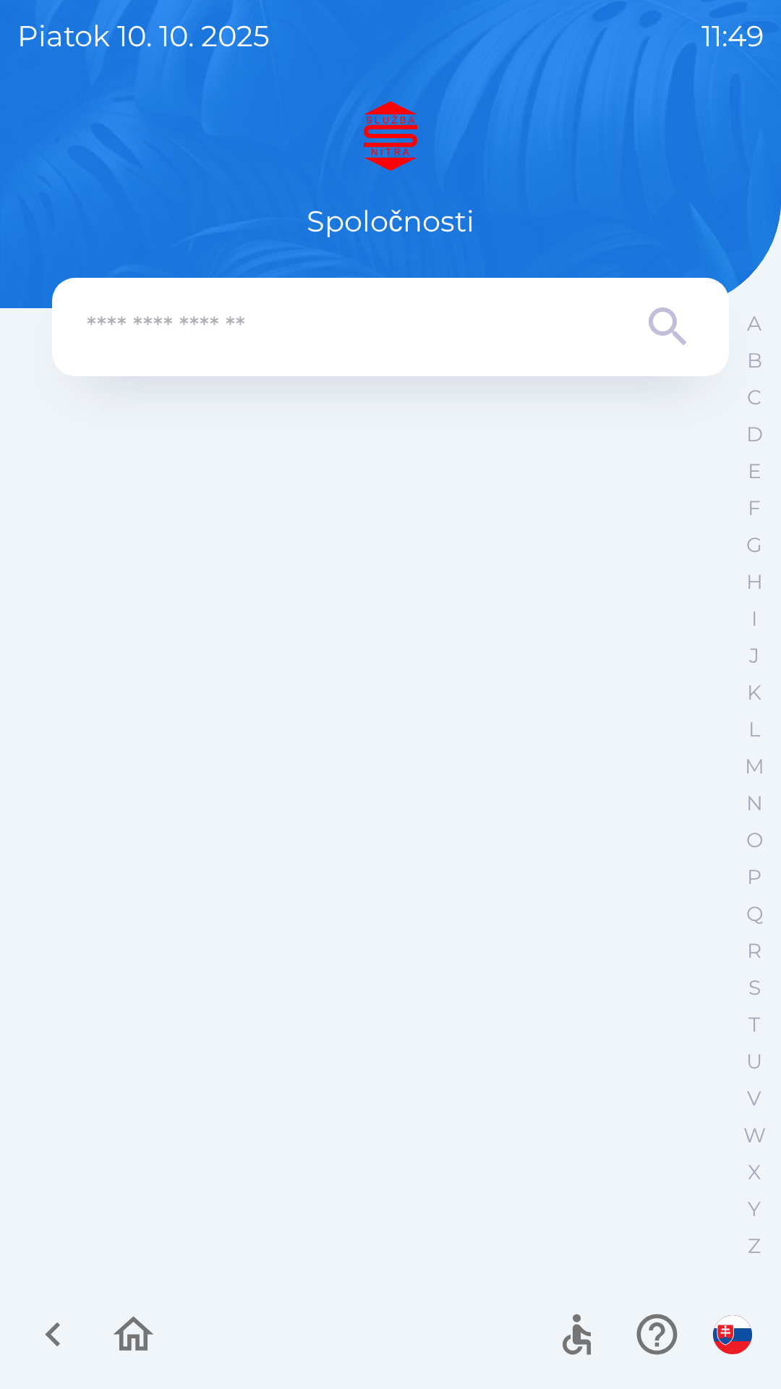
click at [56, 1330] on icon "button" at bounding box center [52, 1334] width 15 height 25
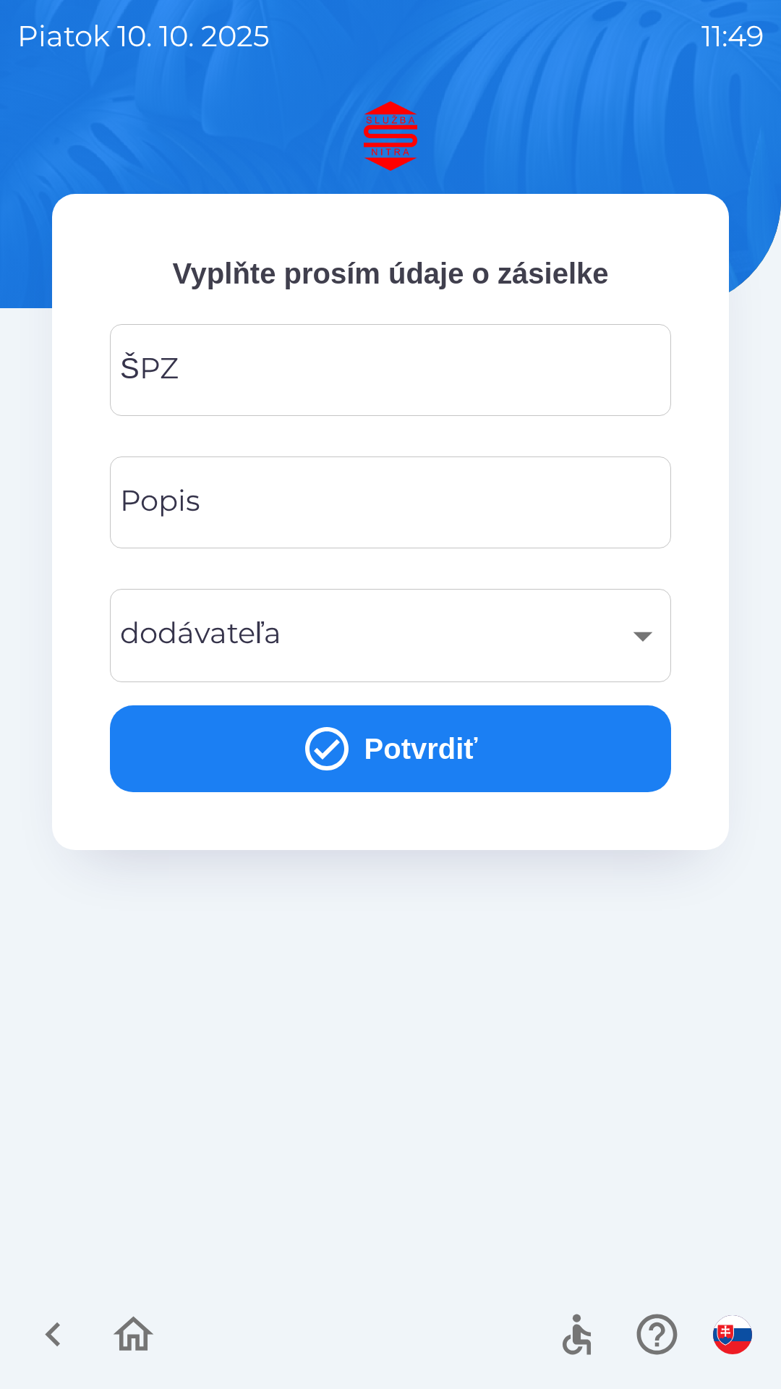
click at [145, 1337] on icon "button" at bounding box center [134, 1334] width 41 height 35
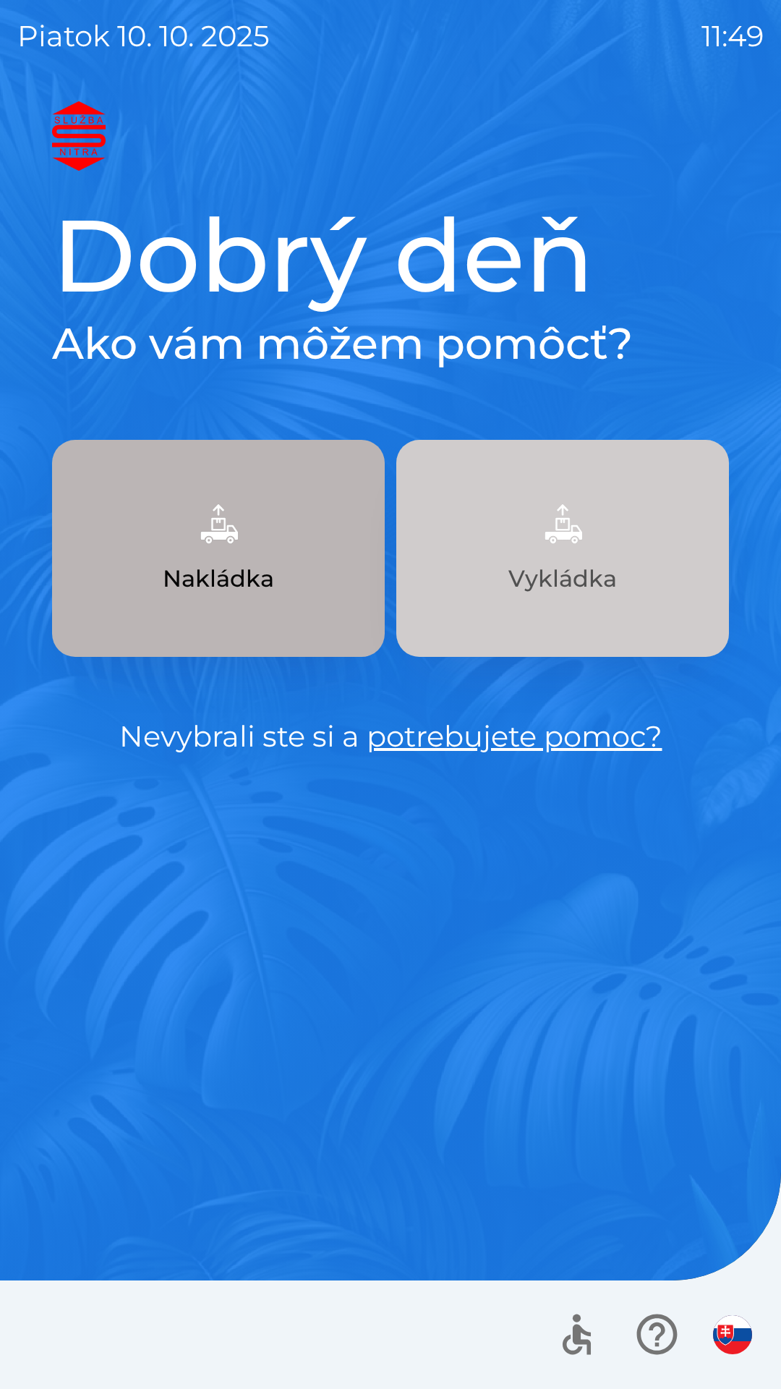
click at [599, 528] on button "Vykládka" at bounding box center [562, 548] width 333 height 217
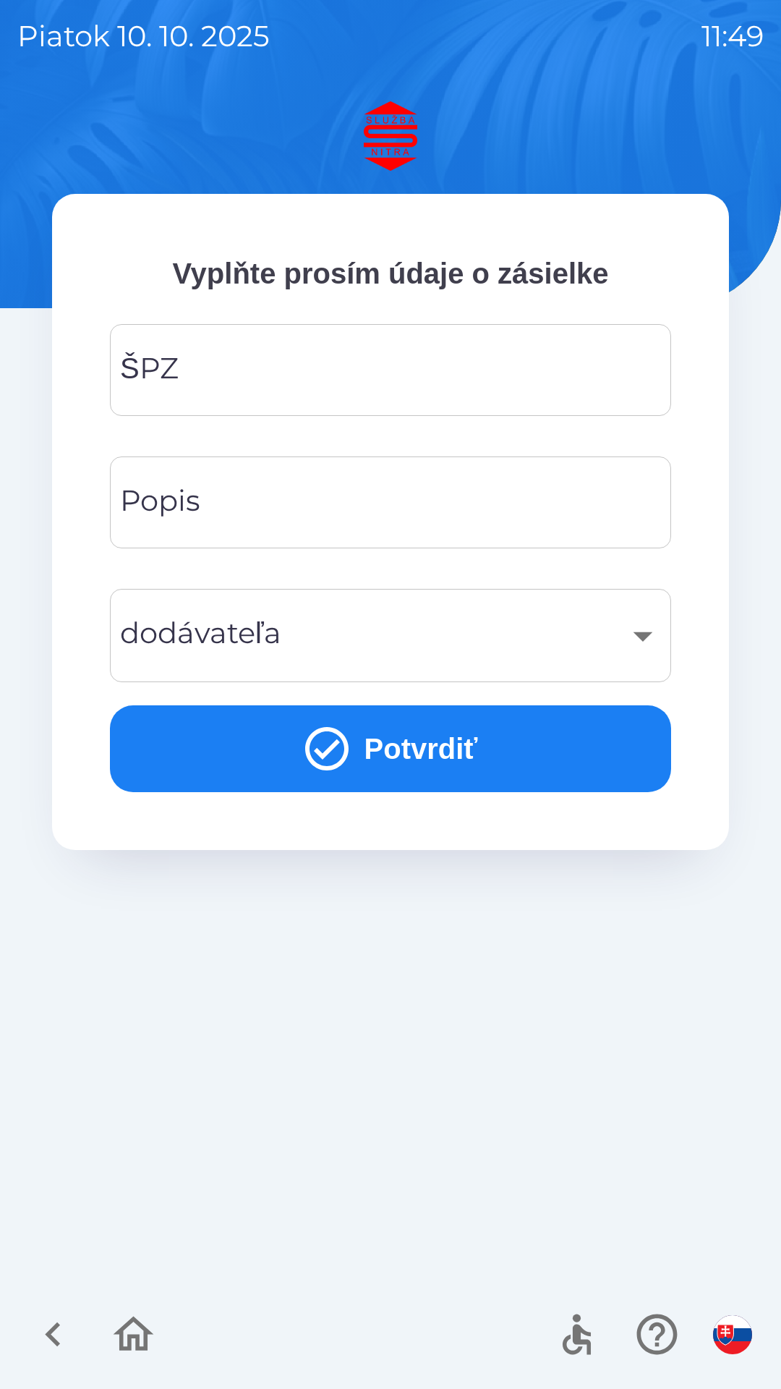
click at [394, 362] on input "ŠPZ" at bounding box center [390, 369] width 527 height 57
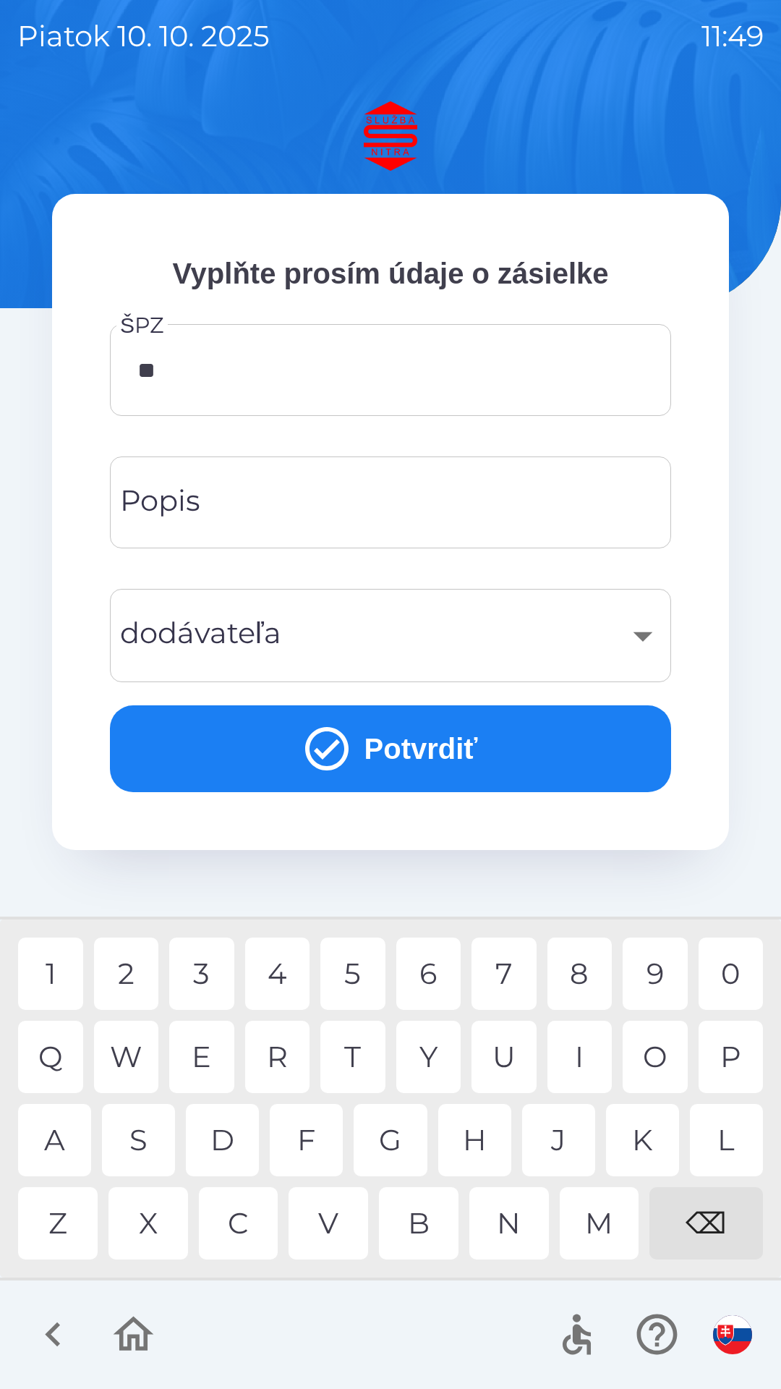
click at [67, 1215] on div "Z" at bounding box center [58, 1223] width 80 height 72
click at [579, 971] on div "8" at bounding box center [580, 974] width 65 height 72
type input "*******"
click at [356, 504] on input "Popis" at bounding box center [390, 502] width 527 height 57
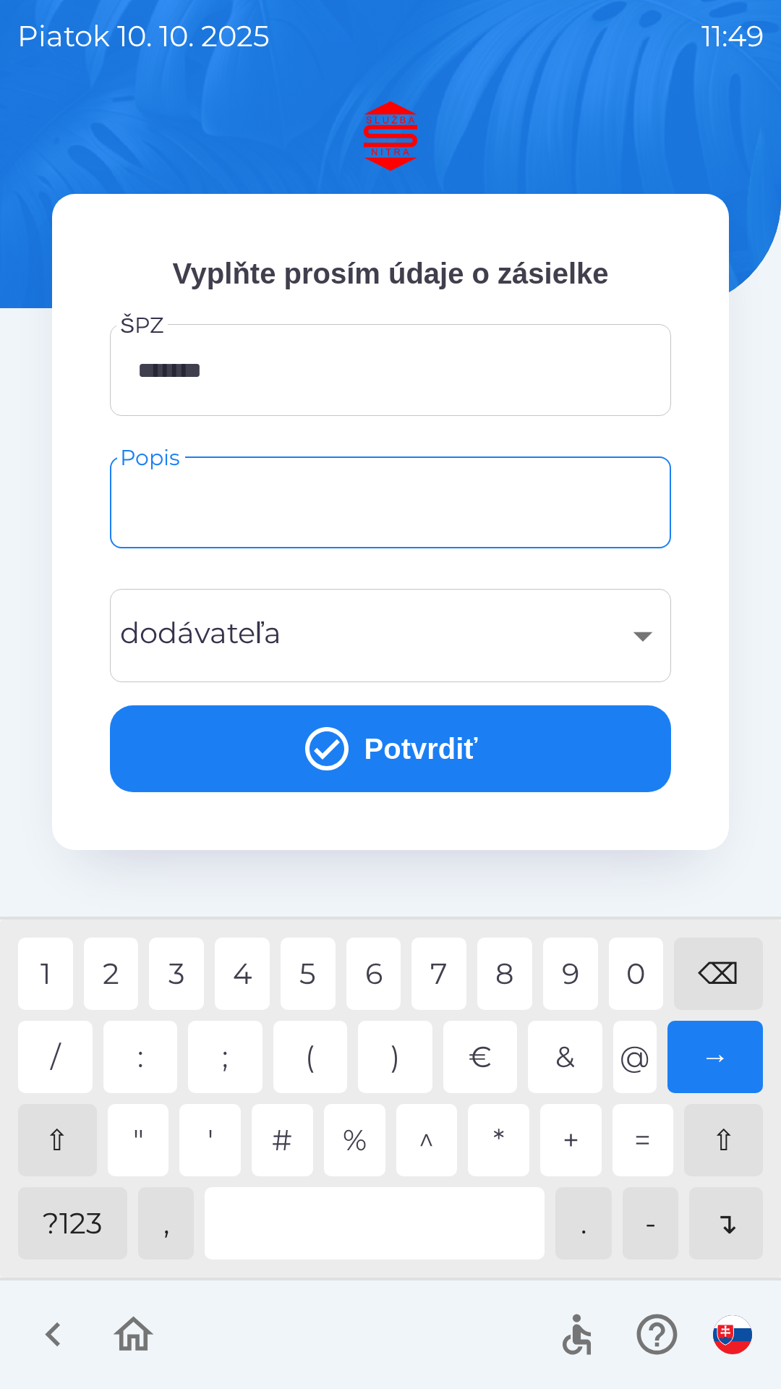
click at [88, 1212] on div "?123" at bounding box center [72, 1223] width 109 height 72
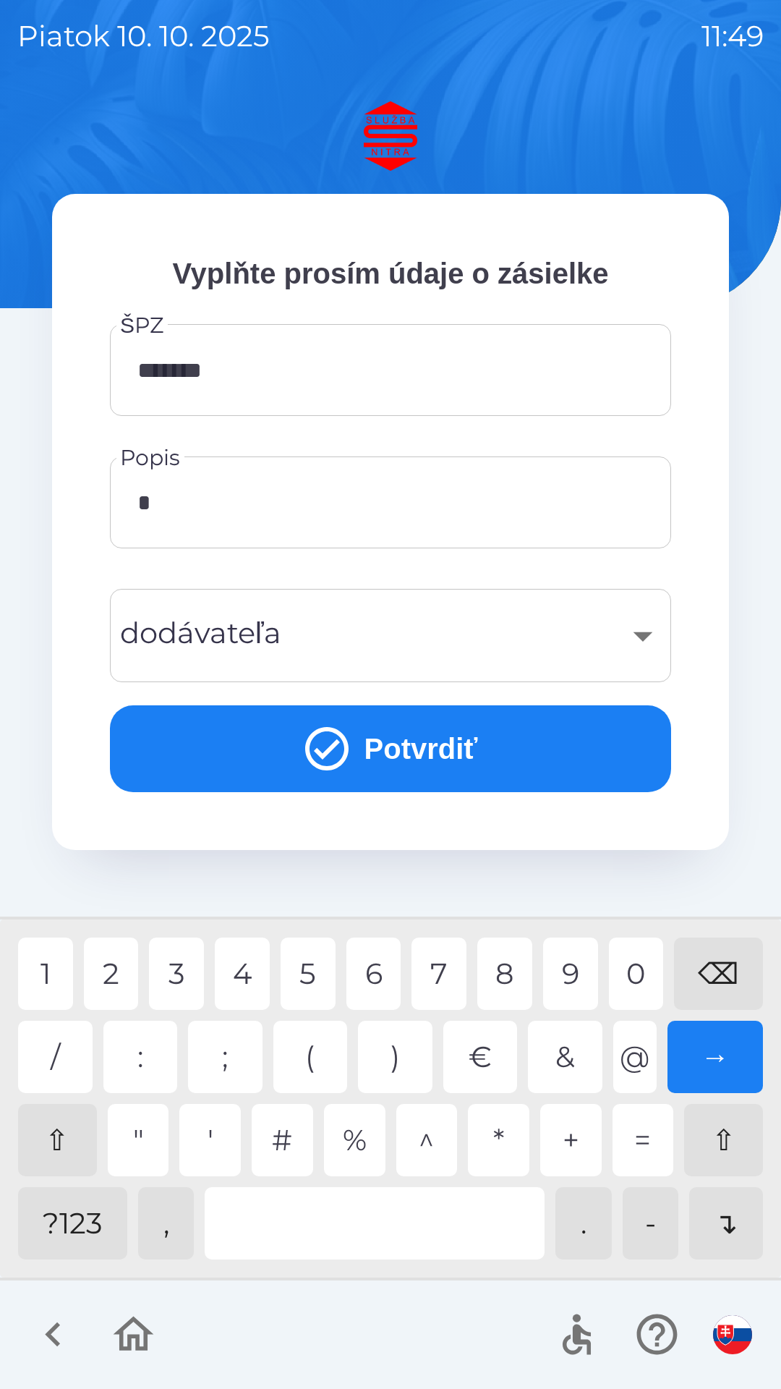
click at [121, 967] on div "2" at bounding box center [111, 974] width 55 height 72
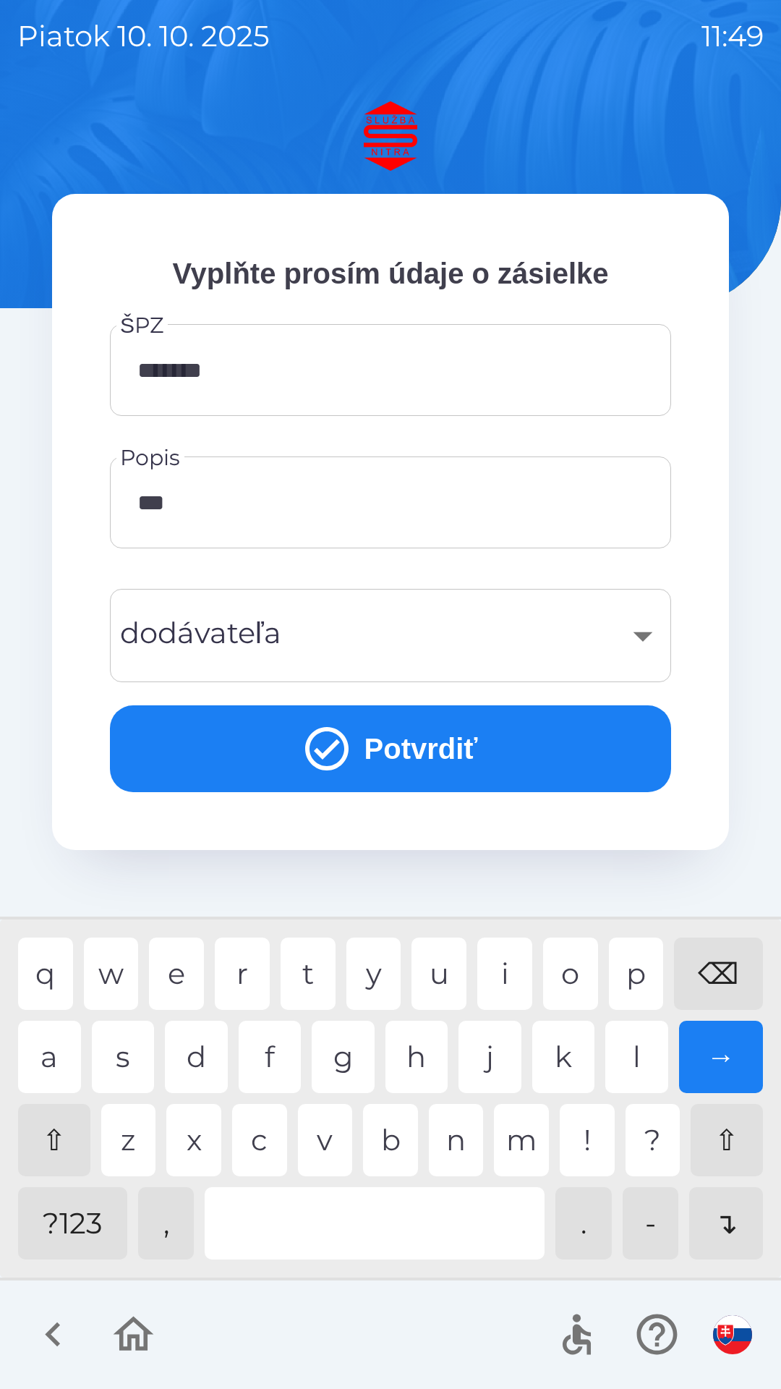
click at [59, 1049] on div "a" at bounding box center [49, 1057] width 63 height 72
type input "****"
click at [640, 1069] on div "l" at bounding box center [637, 1057] width 63 height 72
click at [297, 639] on div "​" at bounding box center [390, 635] width 527 height 59
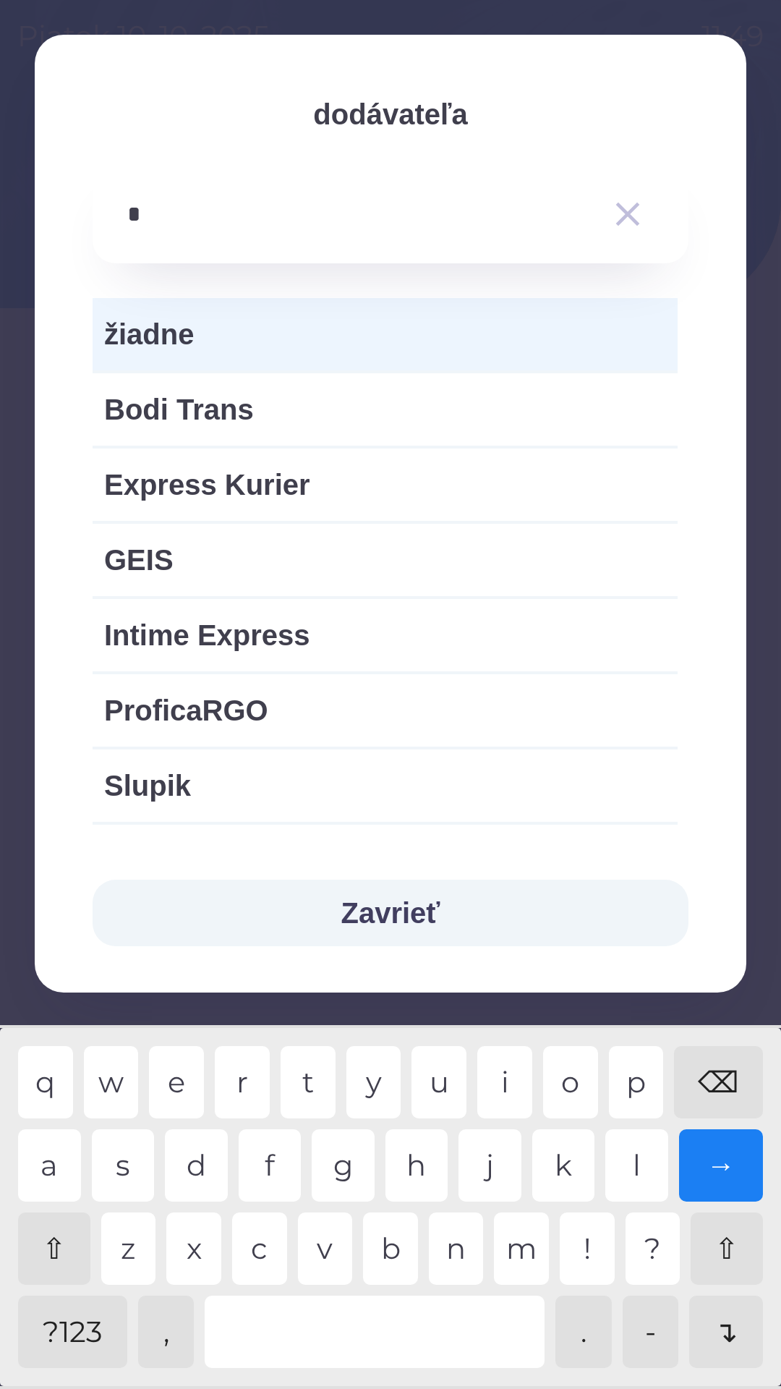
click at [504, 1085] on div "i" at bounding box center [504, 1082] width 55 height 72
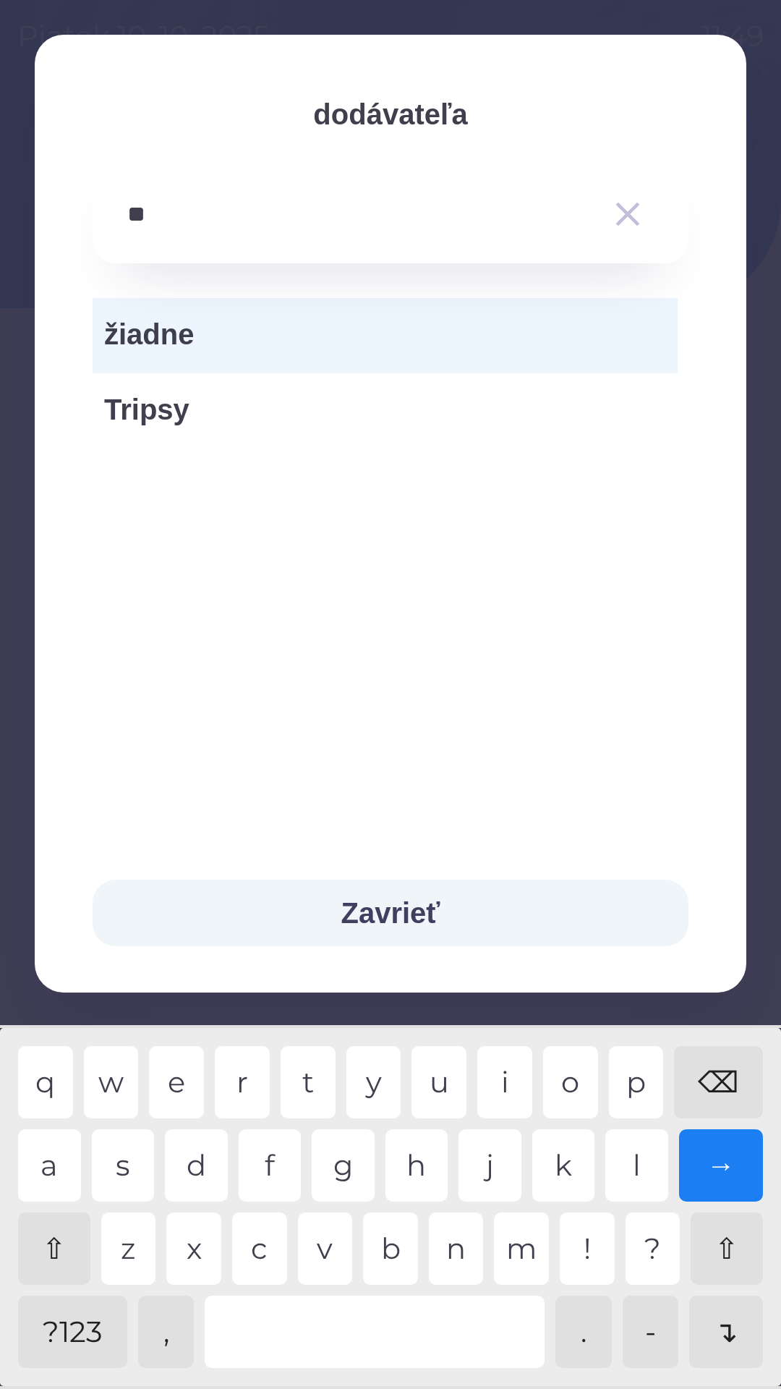
type input "*"
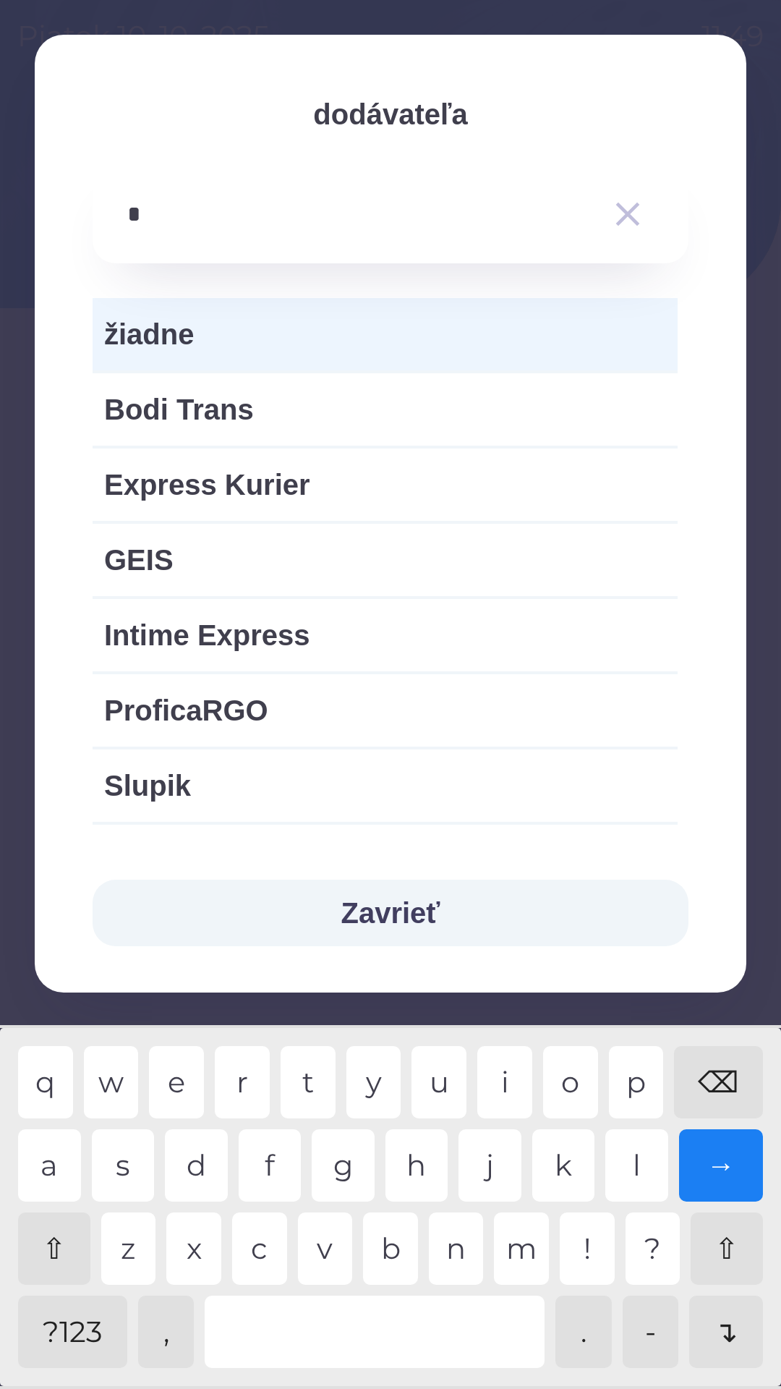
click at [720, 1097] on div "⌫" at bounding box center [718, 1082] width 89 height 72
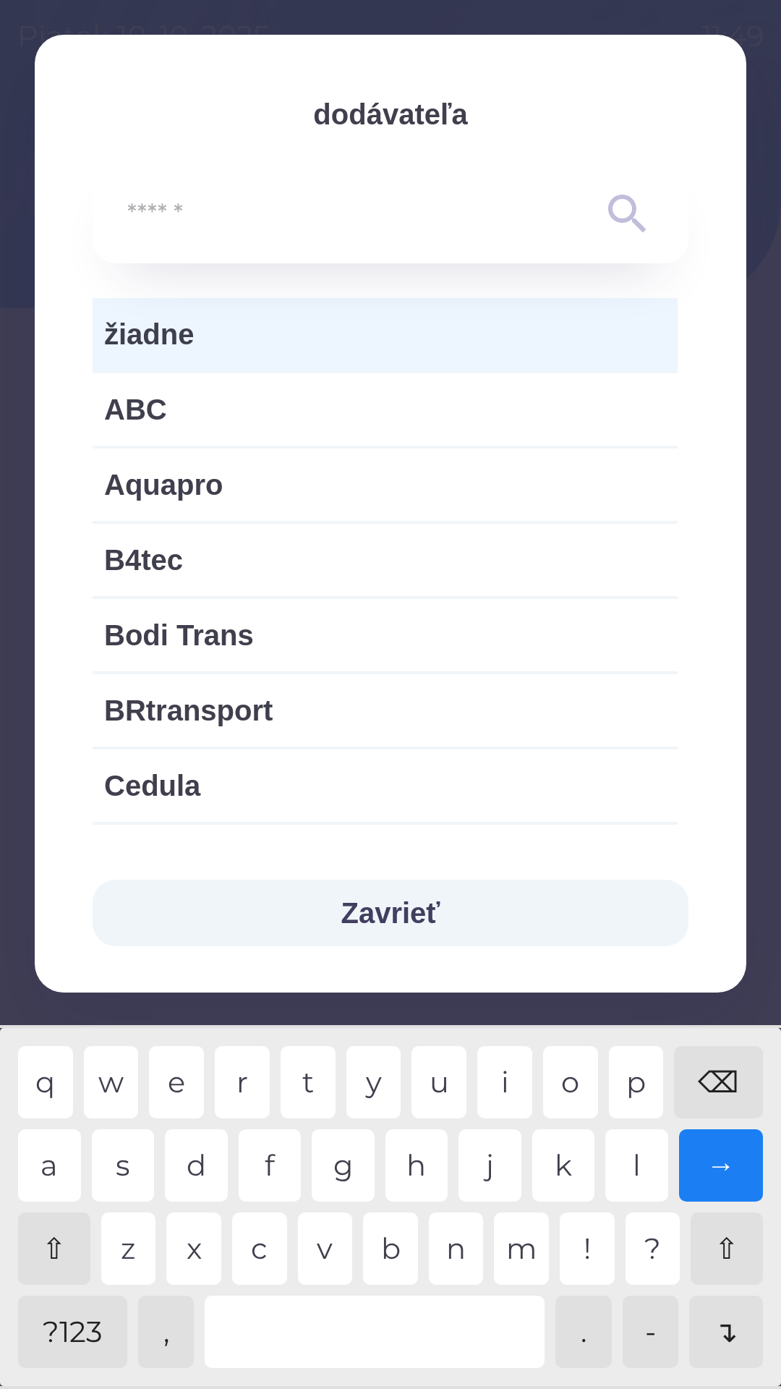
click at [725, 1073] on div "⌫" at bounding box center [718, 1082] width 89 height 72
click at [730, 1072] on div "⌫" at bounding box center [718, 1082] width 89 height 72
click at [362, 344] on span "žiadne" at bounding box center [385, 334] width 562 height 43
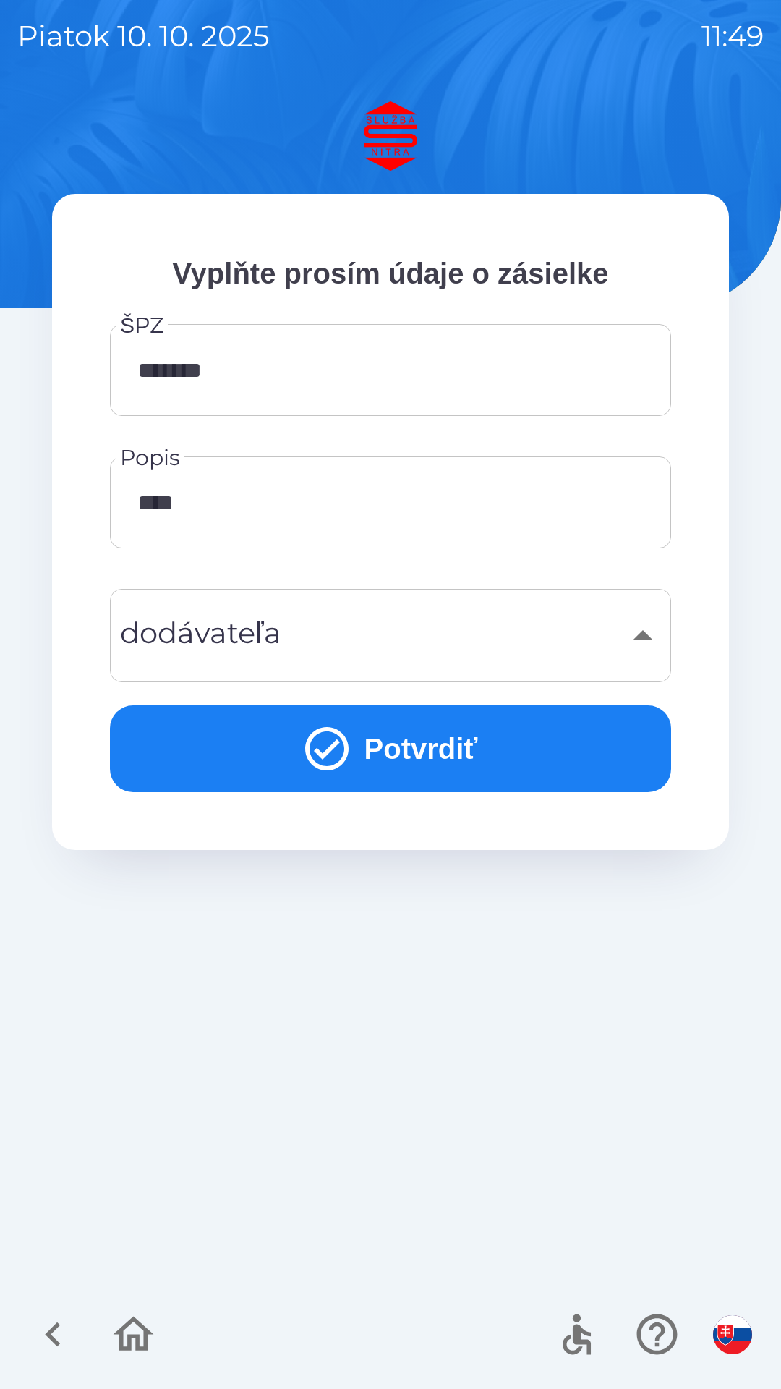
click at [479, 708] on button "Potvrdiť" at bounding box center [390, 748] width 561 height 87
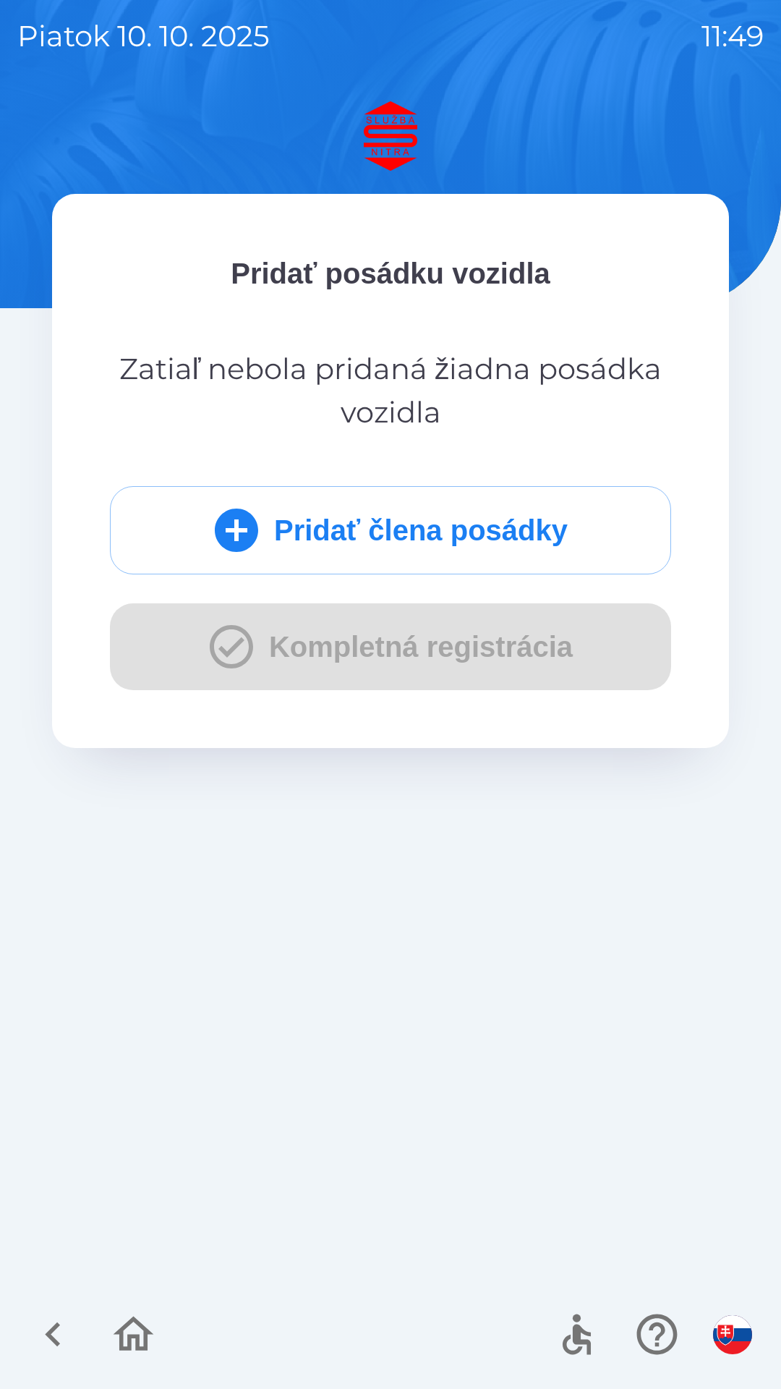
click at [458, 663] on div "Pridať člena posádky Kompletná registrácia" at bounding box center [390, 588] width 561 height 204
click at [413, 525] on button "Pridať člena posádky" at bounding box center [390, 530] width 561 height 88
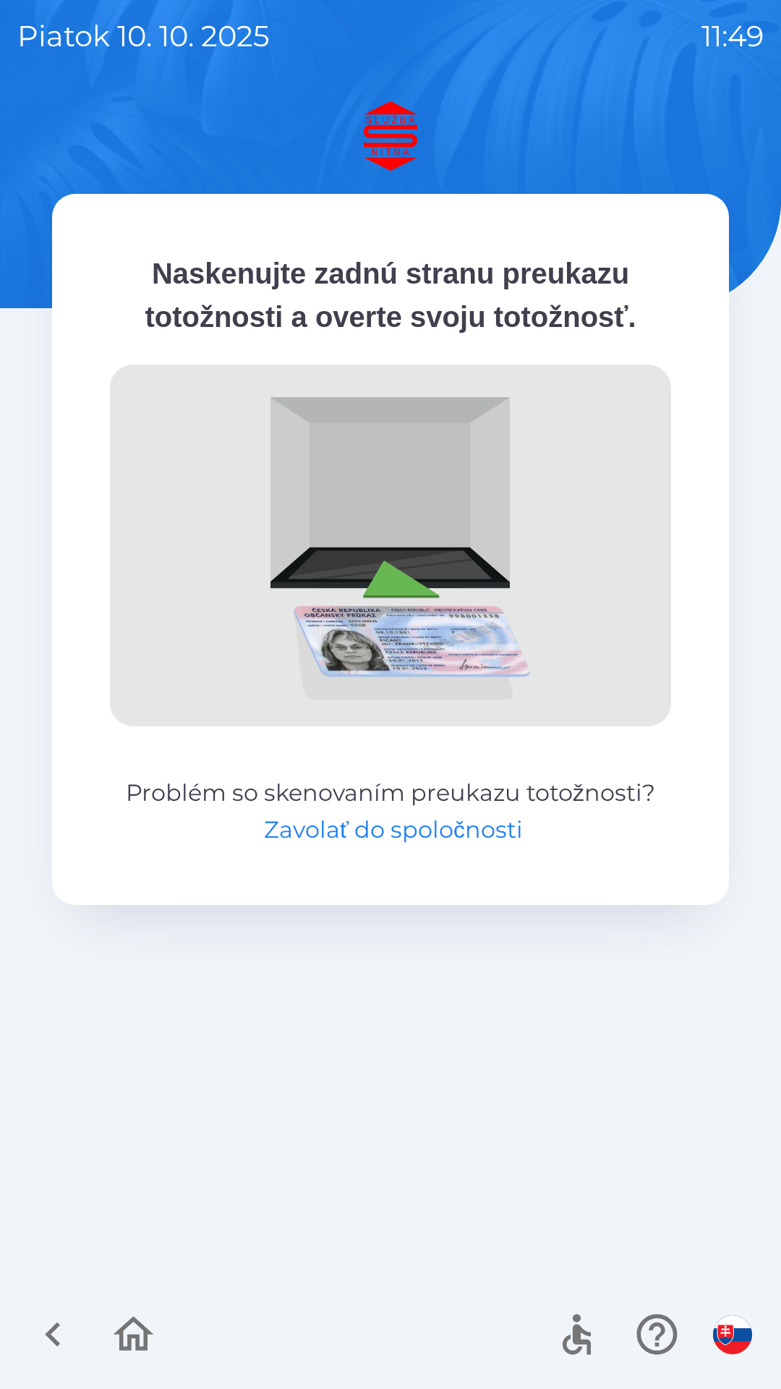
click at [435, 838] on button "Zavolať do spoločnosti" at bounding box center [393, 829] width 259 height 35
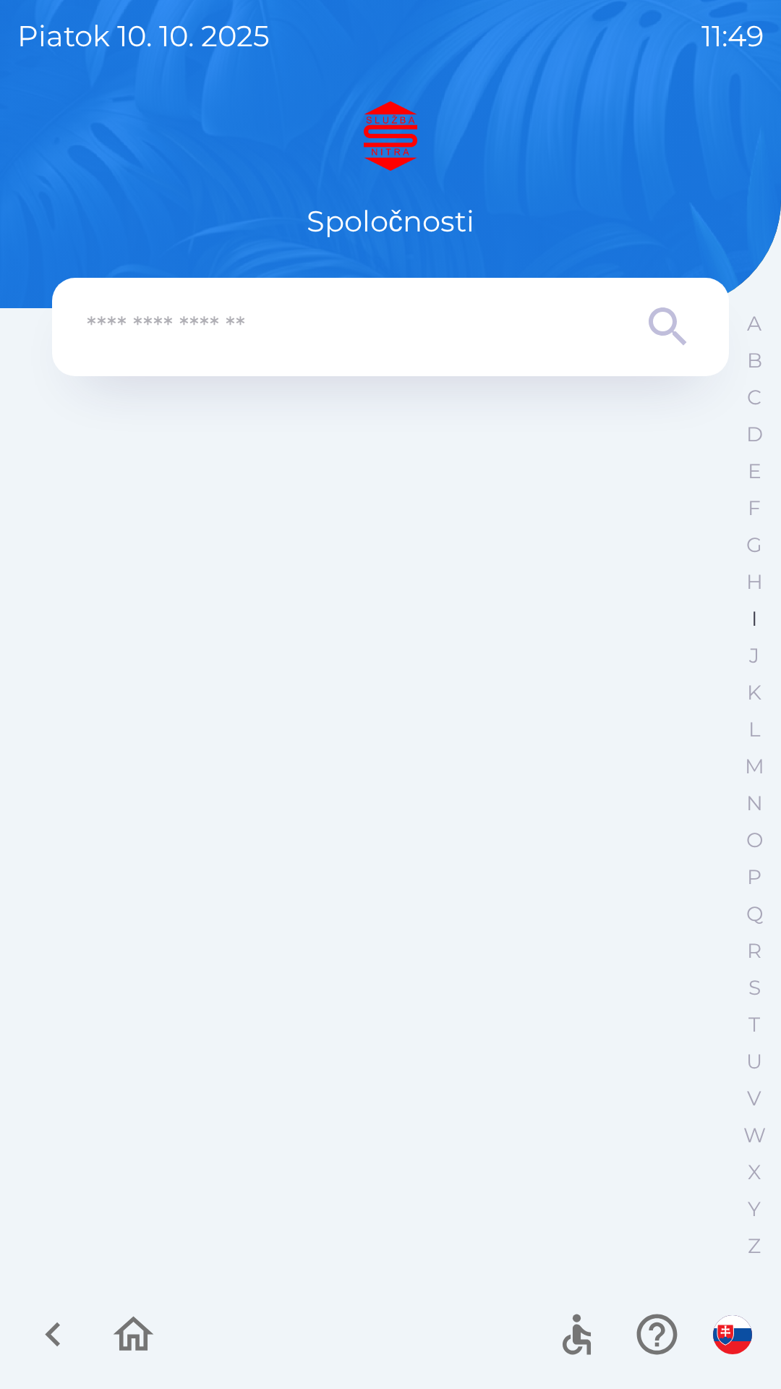
click at [749, 618] on button "I" at bounding box center [754, 618] width 36 height 37
click at [762, 994] on button "S" at bounding box center [754, 987] width 36 height 37
click at [757, 988] on p "S" at bounding box center [755, 987] width 16 height 25
click at [673, 322] on icon at bounding box center [668, 326] width 38 height 38
click at [672, 318] on icon at bounding box center [668, 326] width 38 height 38
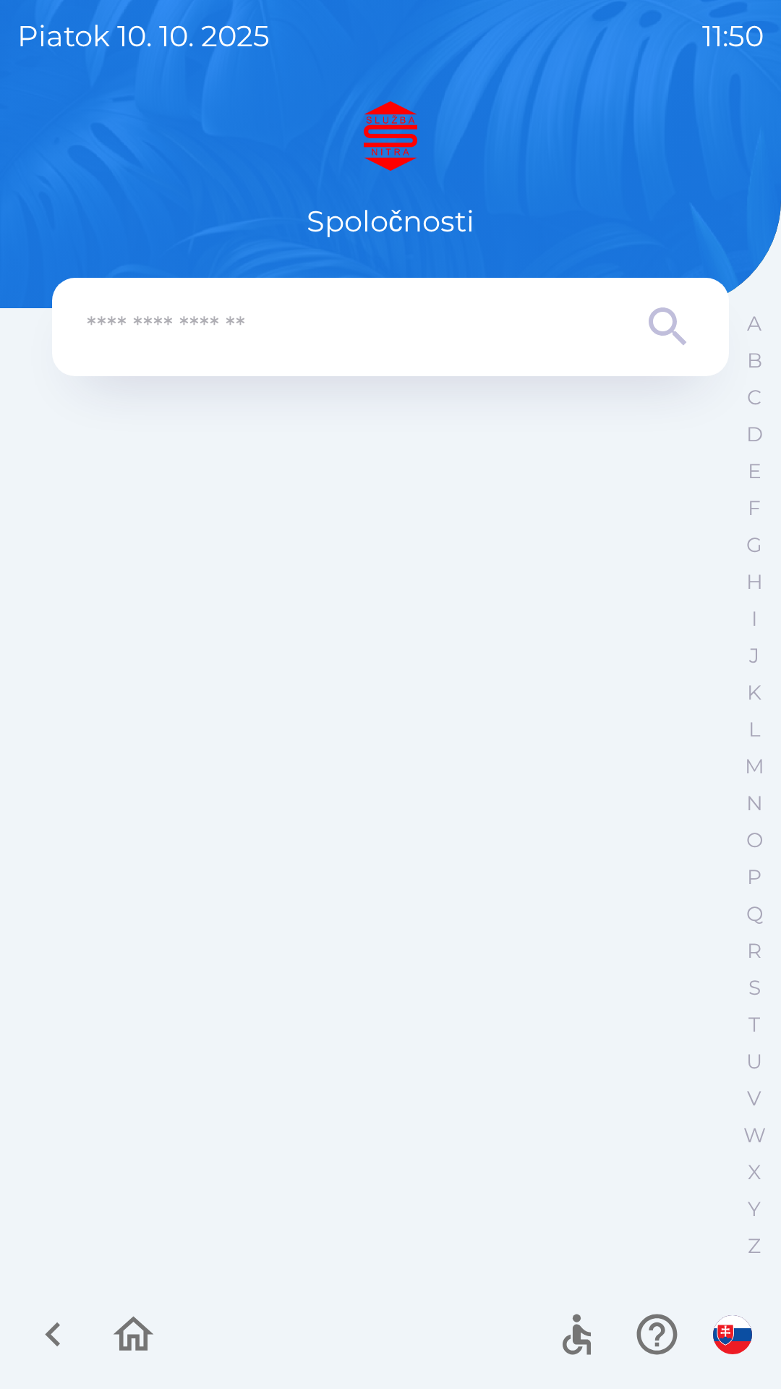
click at [661, 331] on icon at bounding box center [668, 327] width 52 height 52
click at [417, 221] on p "Spoločnosti" at bounding box center [391, 221] width 168 height 43
click at [410, 215] on p "Spoločnosti" at bounding box center [391, 221] width 168 height 43
click at [417, 186] on div "Spoločnosti" at bounding box center [390, 172] width 677 height 142
click at [399, 135] on img at bounding box center [390, 135] width 677 height 69
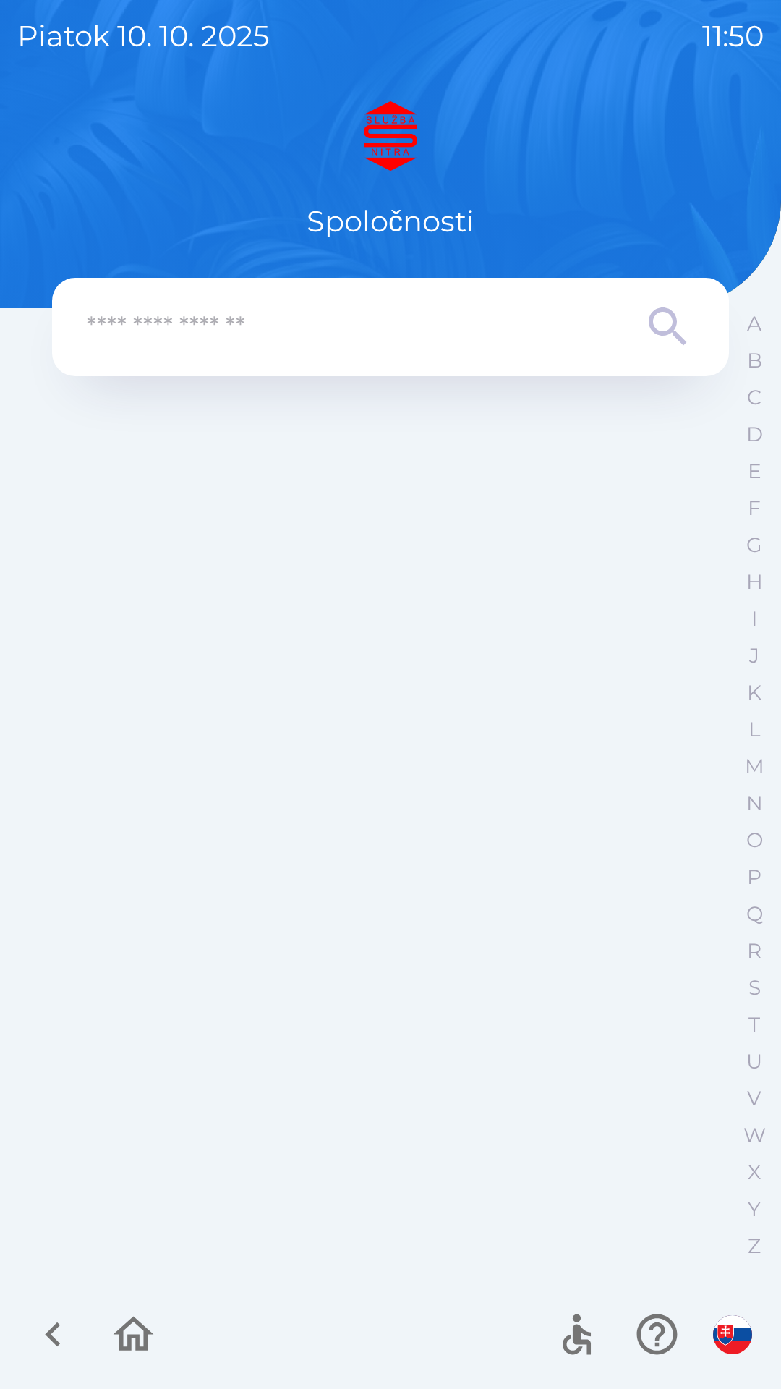
click at [137, 1356] on icon "button" at bounding box center [133, 1334] width 48 height 48
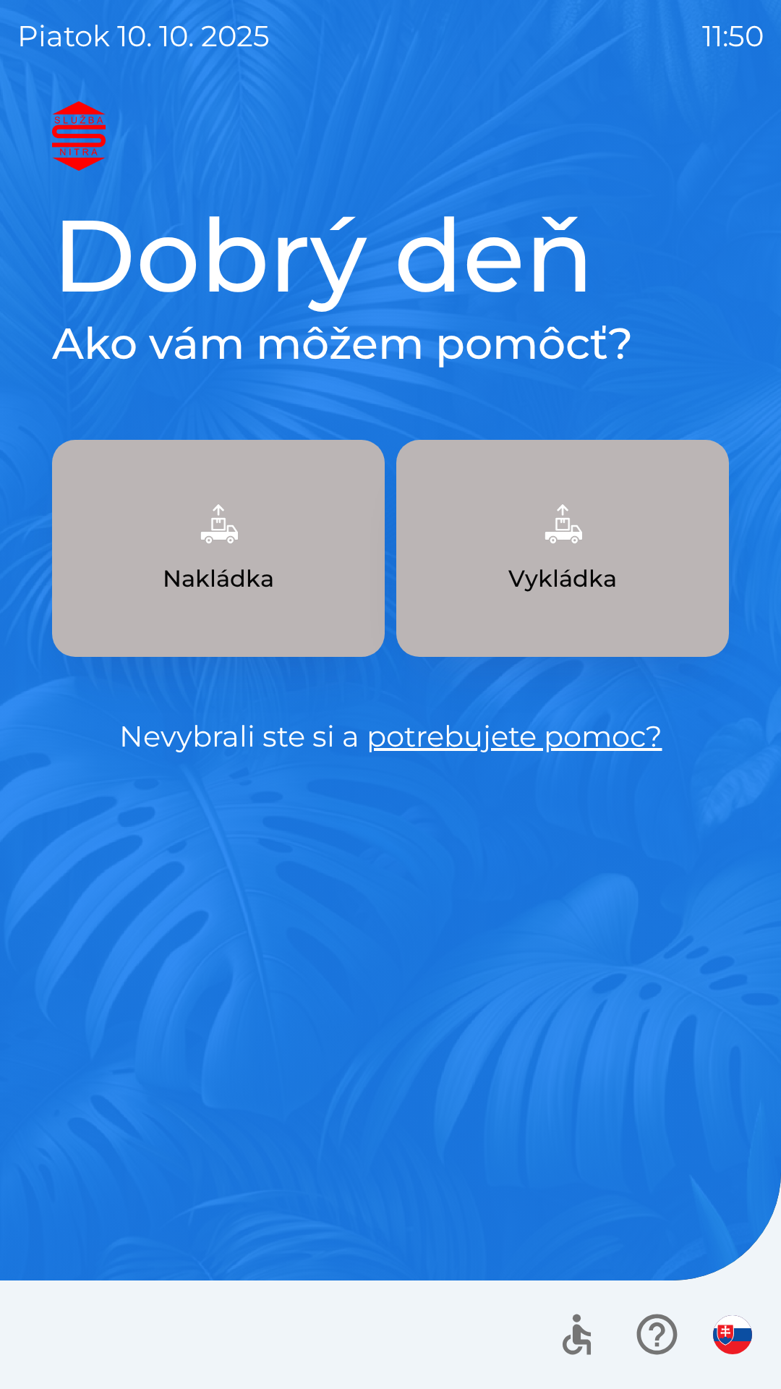
click at [128, 1350] on div at bounding box center [390, 1335] width 781 height 109
click at [582, 575] on p "Vykládka" at bounding box center [563, 578] width 109 height 35
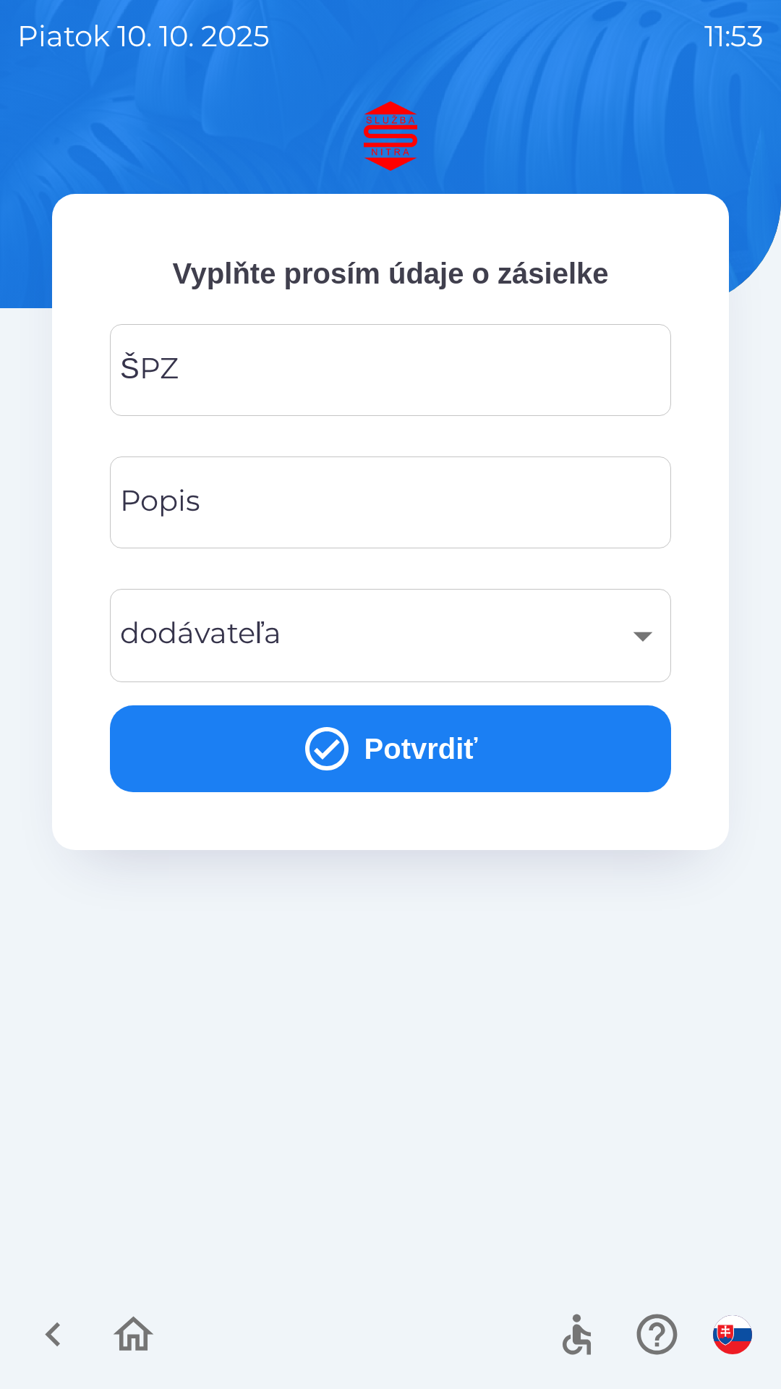
click at [356, 386] on input "ŠPZ" at bounding box center [390, 369] width 527 height 57
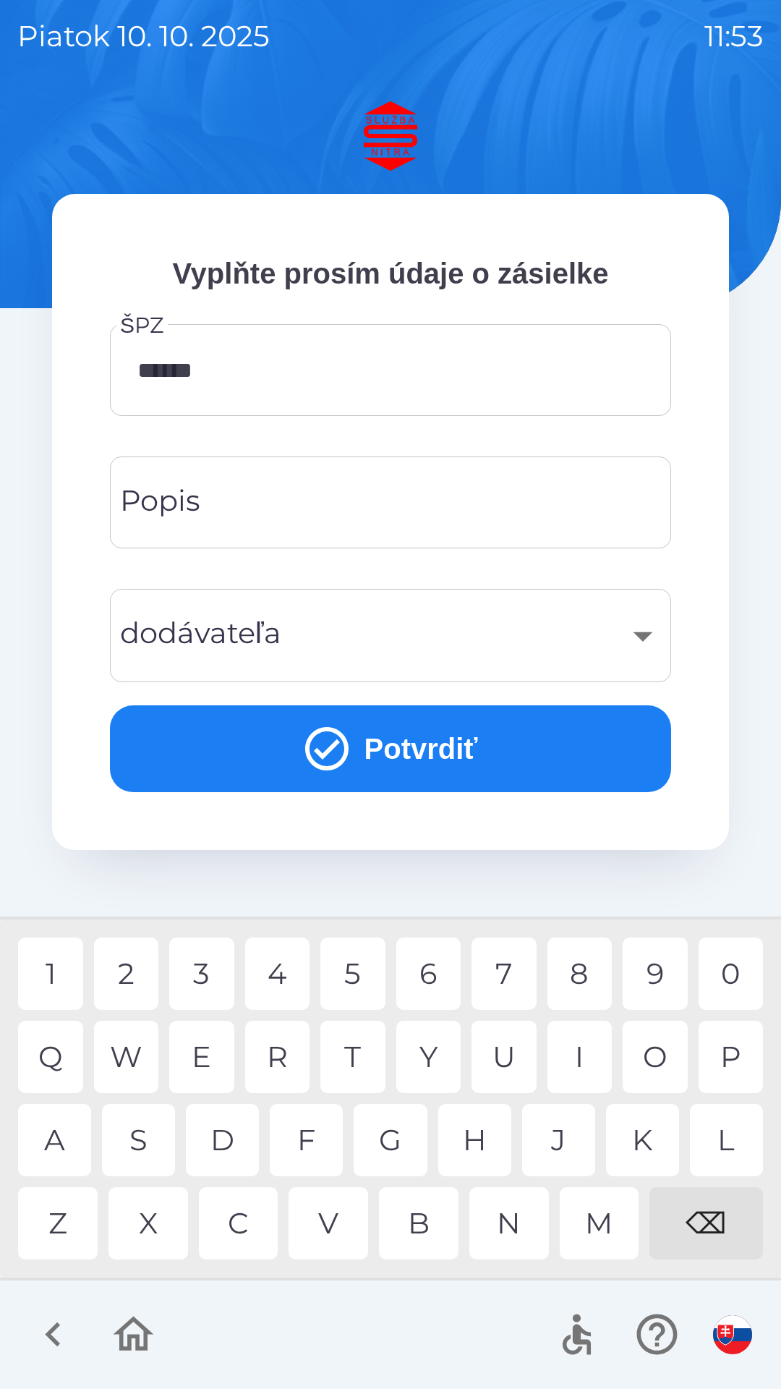
click at [579, 969] on div "8" at bounding box center [580, 974] width 65 height 72
type input "*******"
click at [352, 504] on input "Popis" at bounding box center [390, 502] width 527 height 57
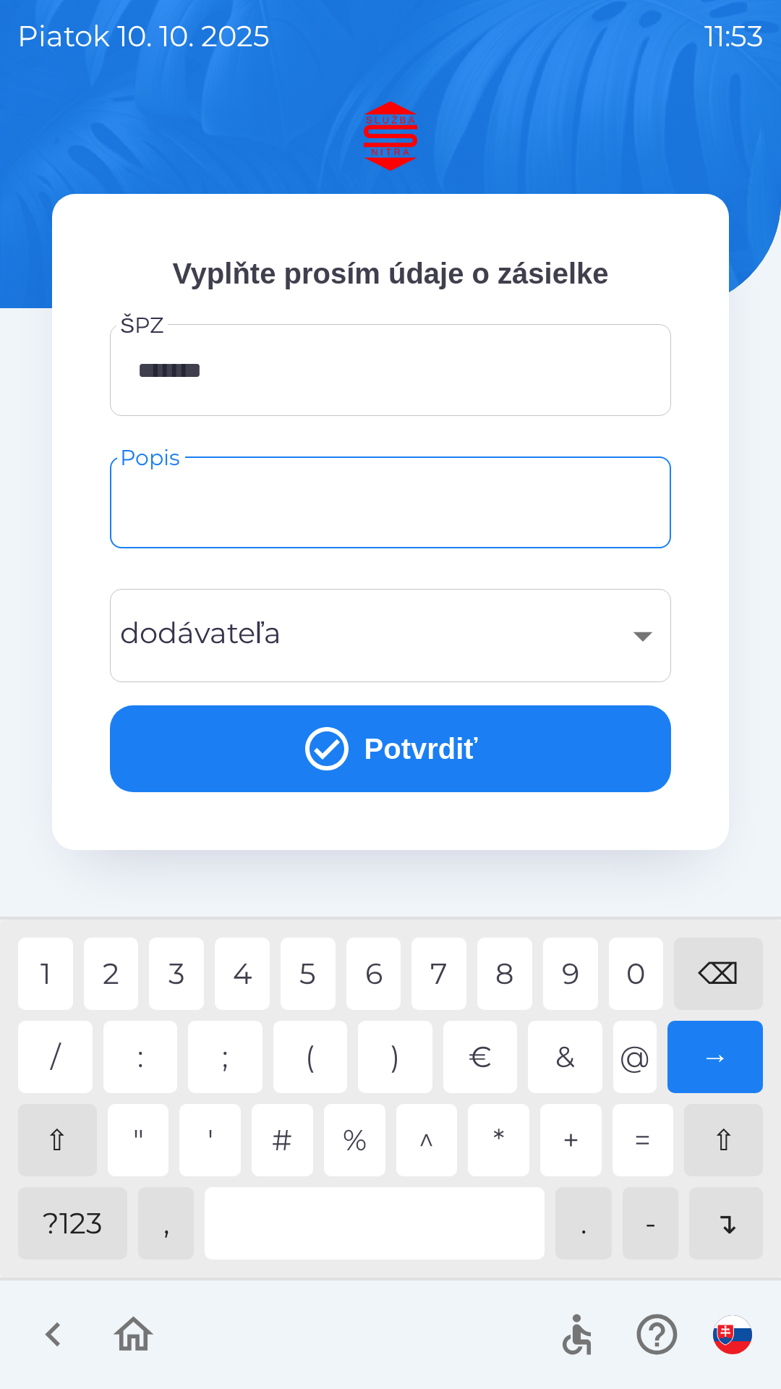
click at [81, 1231] on div "?123" at bounding box center [72, 1223] width 109 height 72
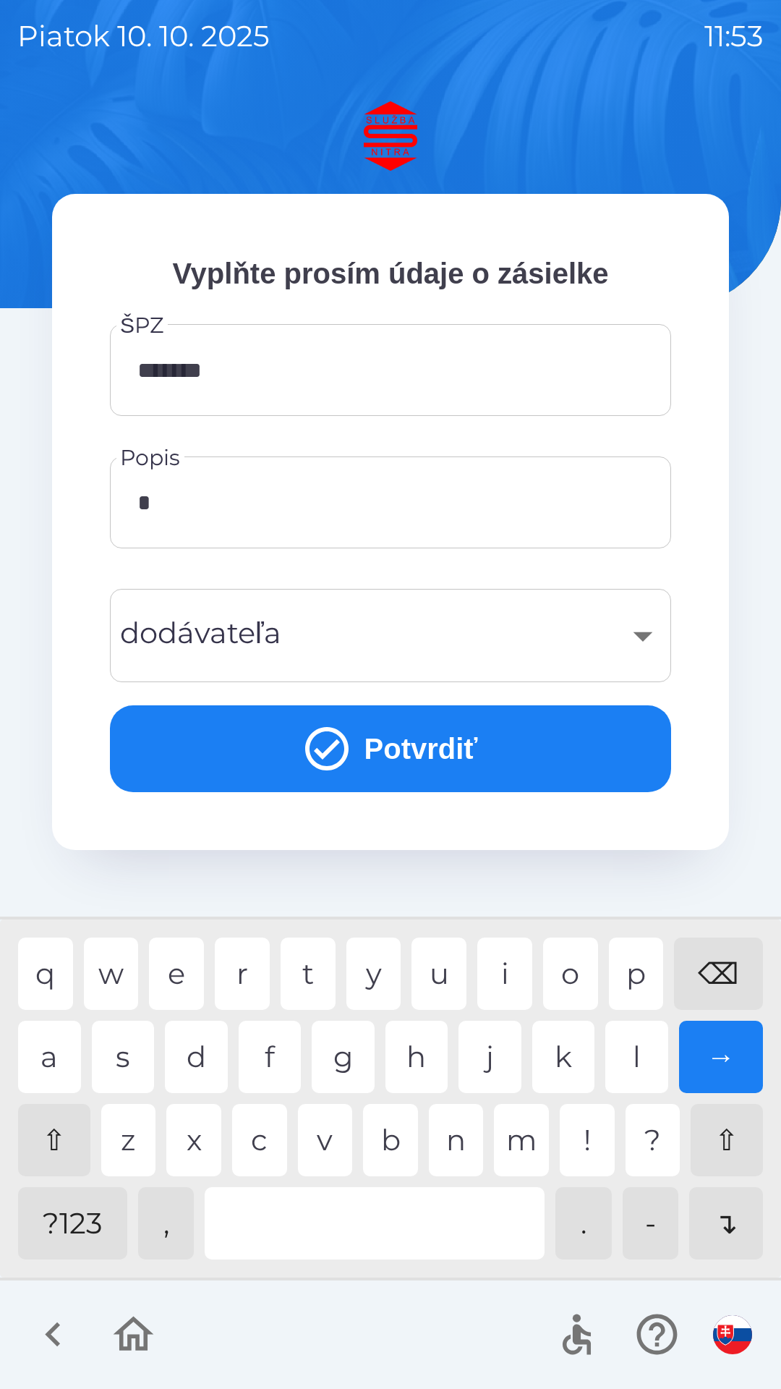
click at [79, 1240] on div "?123" at bounding box center [72, 1223] width 109 height 72
click at [646, 982] on div "p" at bounding box center [636, 974] width 55 height 72
click at [648, 1053] on div "l" at bounding box center [637, 1057] width 63 height 72
type input "*****"
click at [590, 1239] on div "." at bounding box center [584, 1223] width 56 height 72
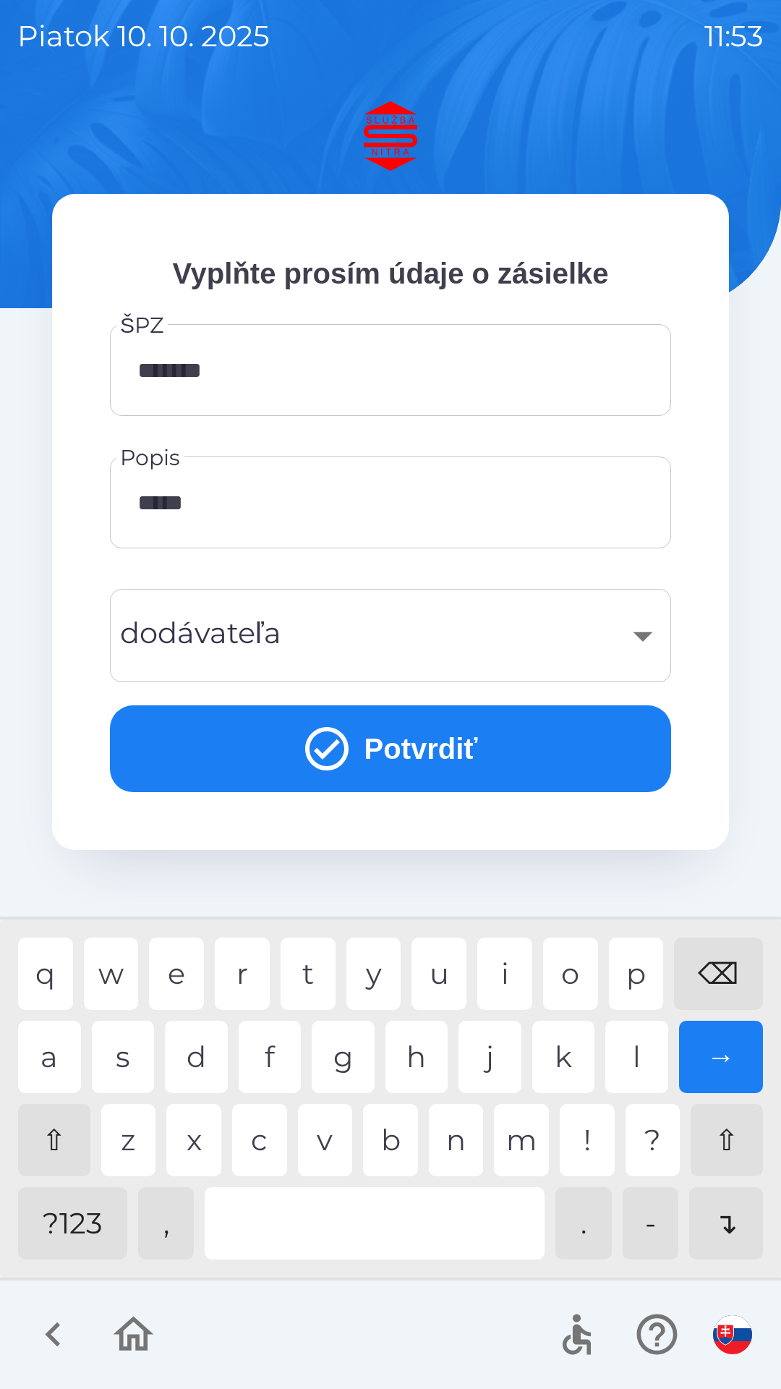
click at [299, 630] on div "​" at bounding box center [390, 635] width 527 height 59
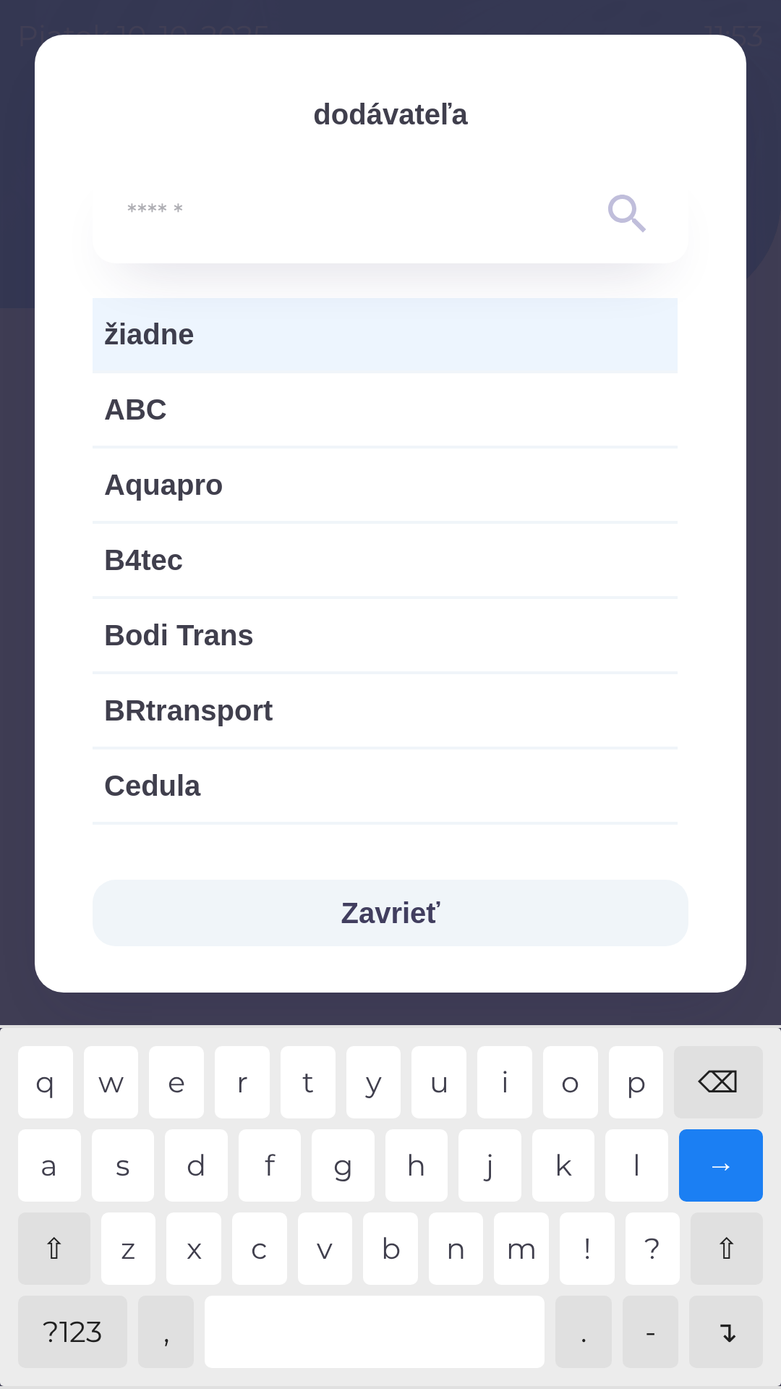
click at [218, 328] on span "žiadne" at bounding box center [385, 334] width 562 height 43
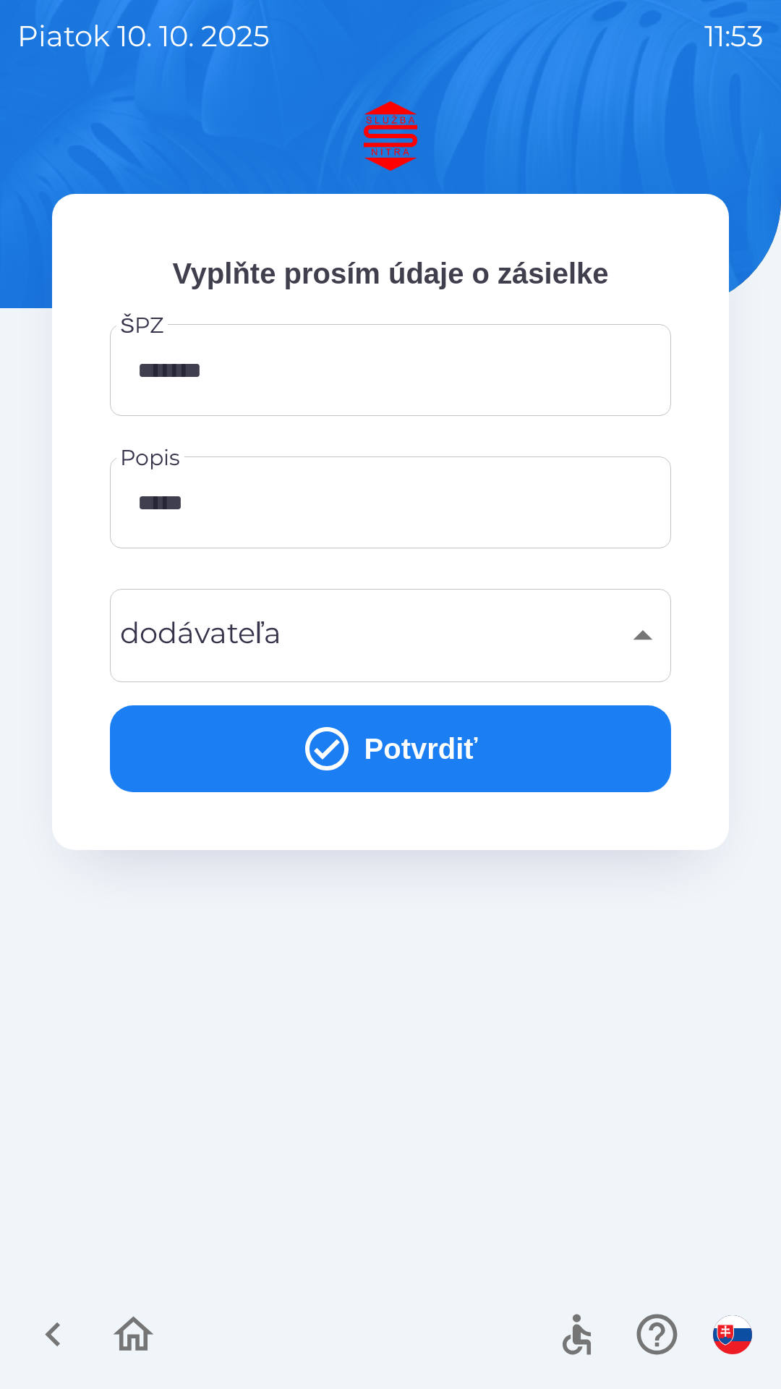
click at [373, 729] on button "Potvrdiť" at bounding box center [390, 748] width 561 height 87
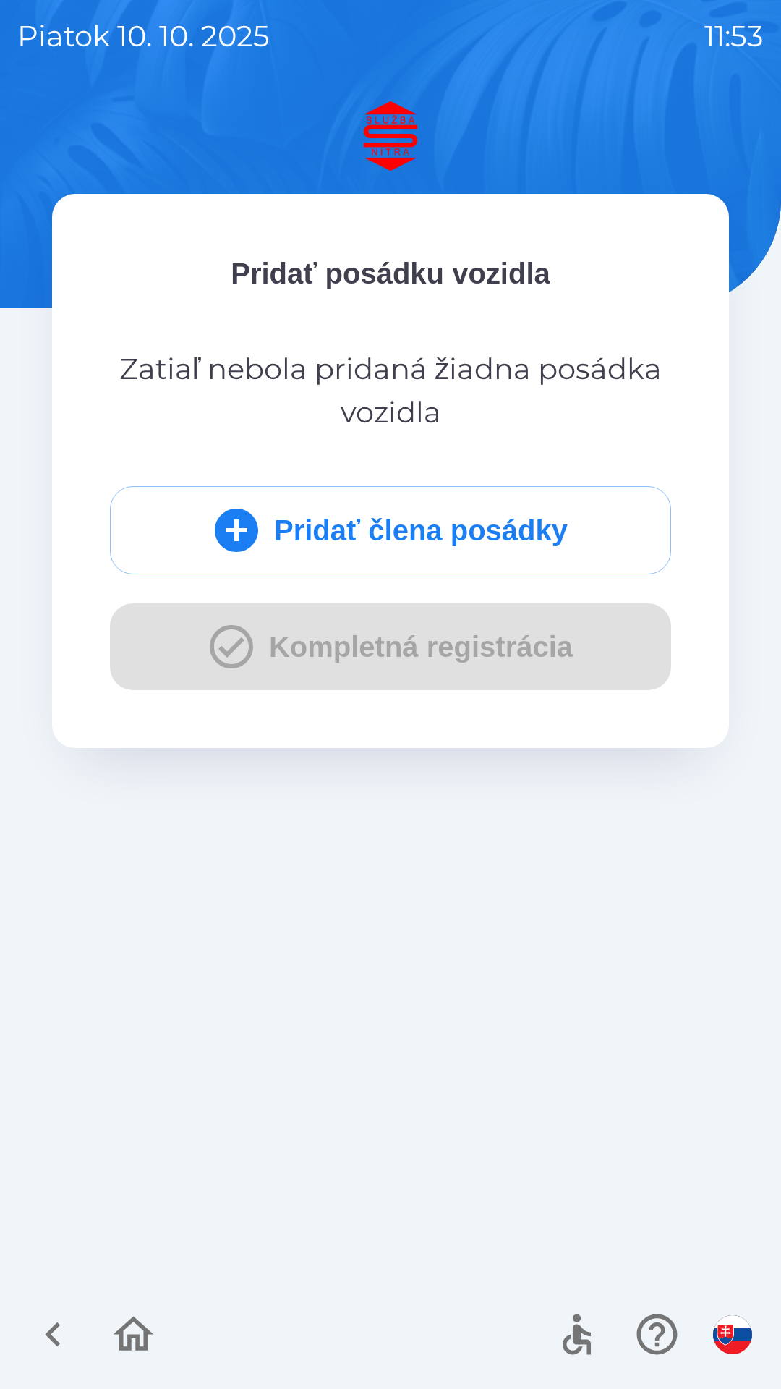
click at [395, 527] on button "Pridať člena posádky" at bounding box center [390, 530] width 561 height 88
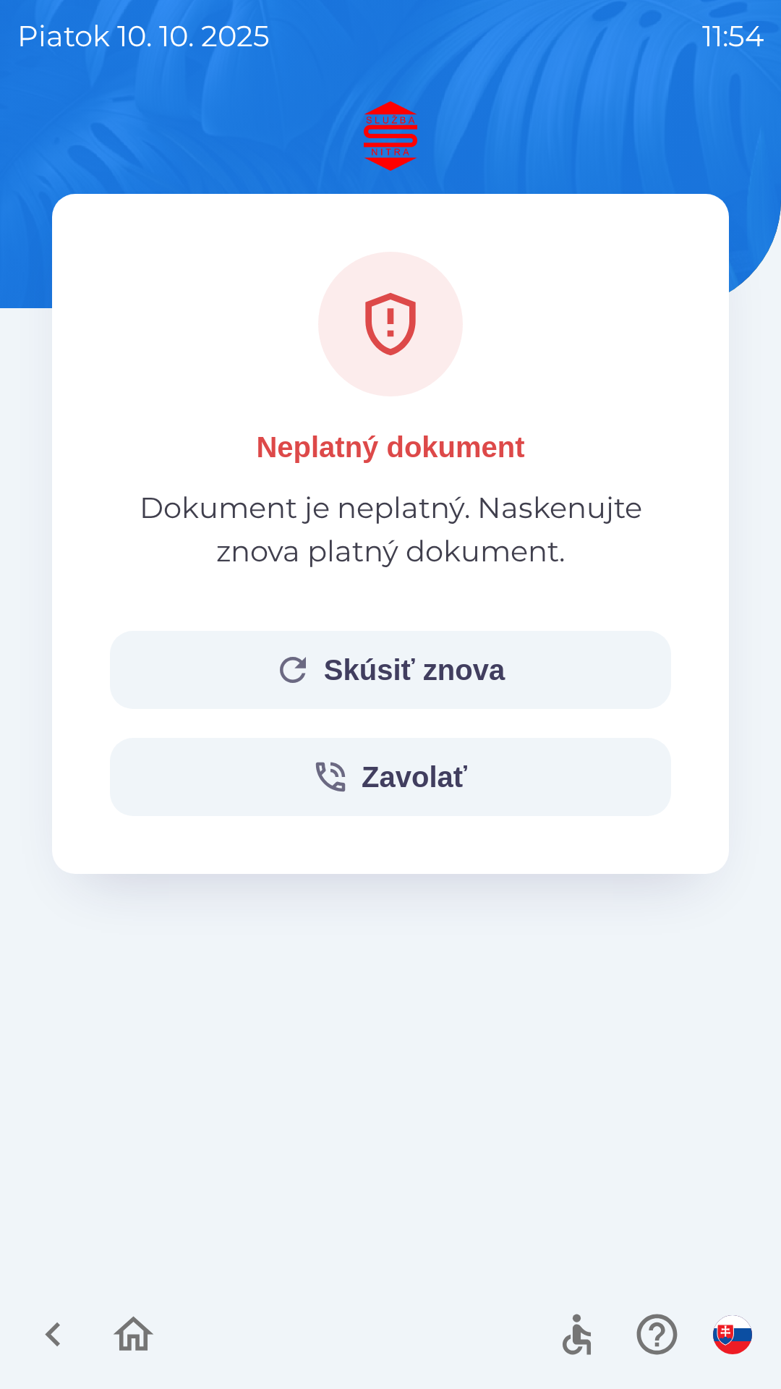
click at [419, 671] on button "Skúsiť znova" at bounding box center [390, 670] width 561 height 78
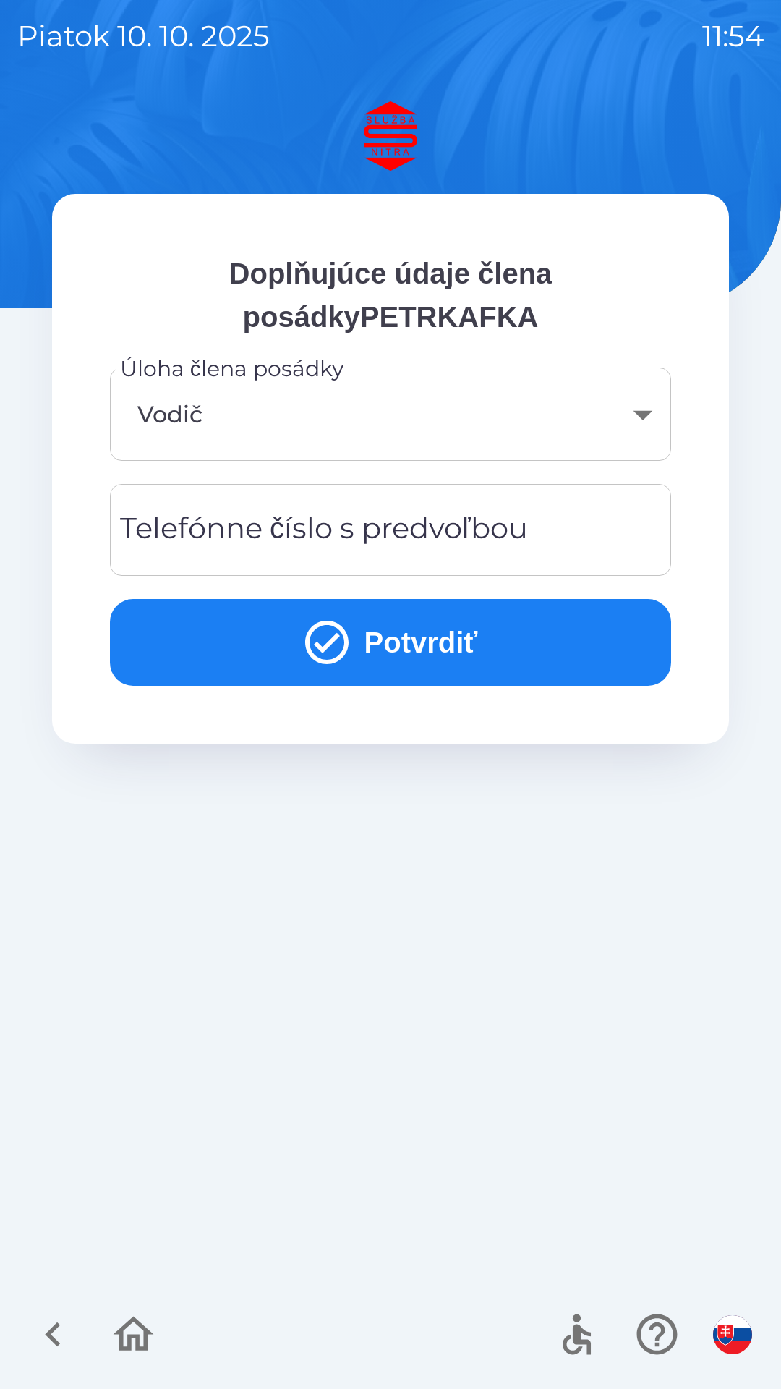
click at [373, 525] on div "Telefónne číslo s predvoľbou Telefónne číslo s predvoľbou" at bounding box center [390, 530] width 561 height 92
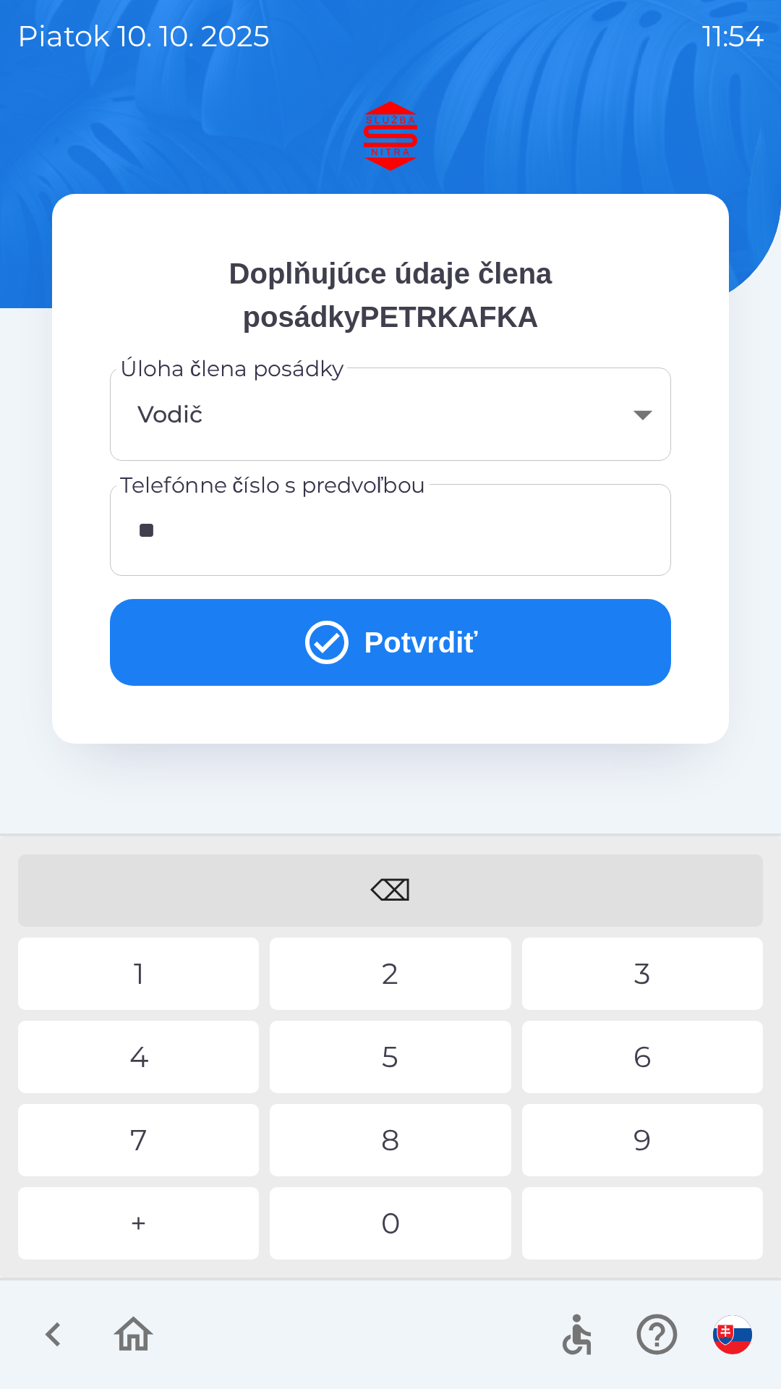
click at [138, 1056] on div "4" at bounding box center [138, 1057] width 241 height 72
click at [402, 972] on div "2" at bounding box center [390, 974] width 241 height 72
click at [382, 1232] on div "0" at bounding box center [390, 1223] width 241 height 72
click at [403, 1065] on div "5" at bounding box center [390, 1057] width 241 height 72
click at [155, 1144] on div "7" at bounding box center [138, 1140] width 241 height 72
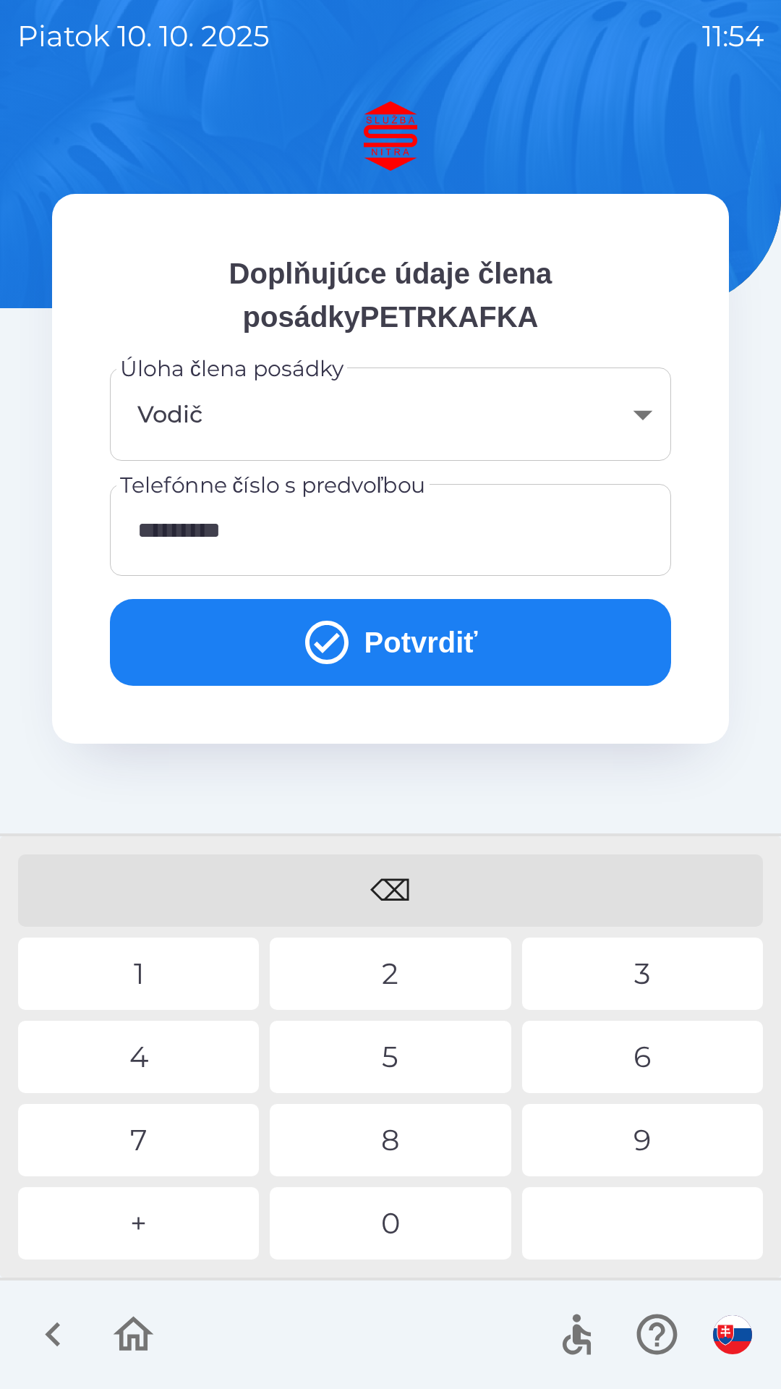
click at [152, 976] on div "1" at bounding box center [138, 974] width 241 height 72
click at [653, 1060] on div "6" at bounding box center [642, 1057] width 241 height 72
click at [166, 955] on div "1" at bounding box center [138, 974] width 241 height 72
type input "**********"
click at [407, 1057] on div "5" at bounding box center [390, 1057] width 241 height 72
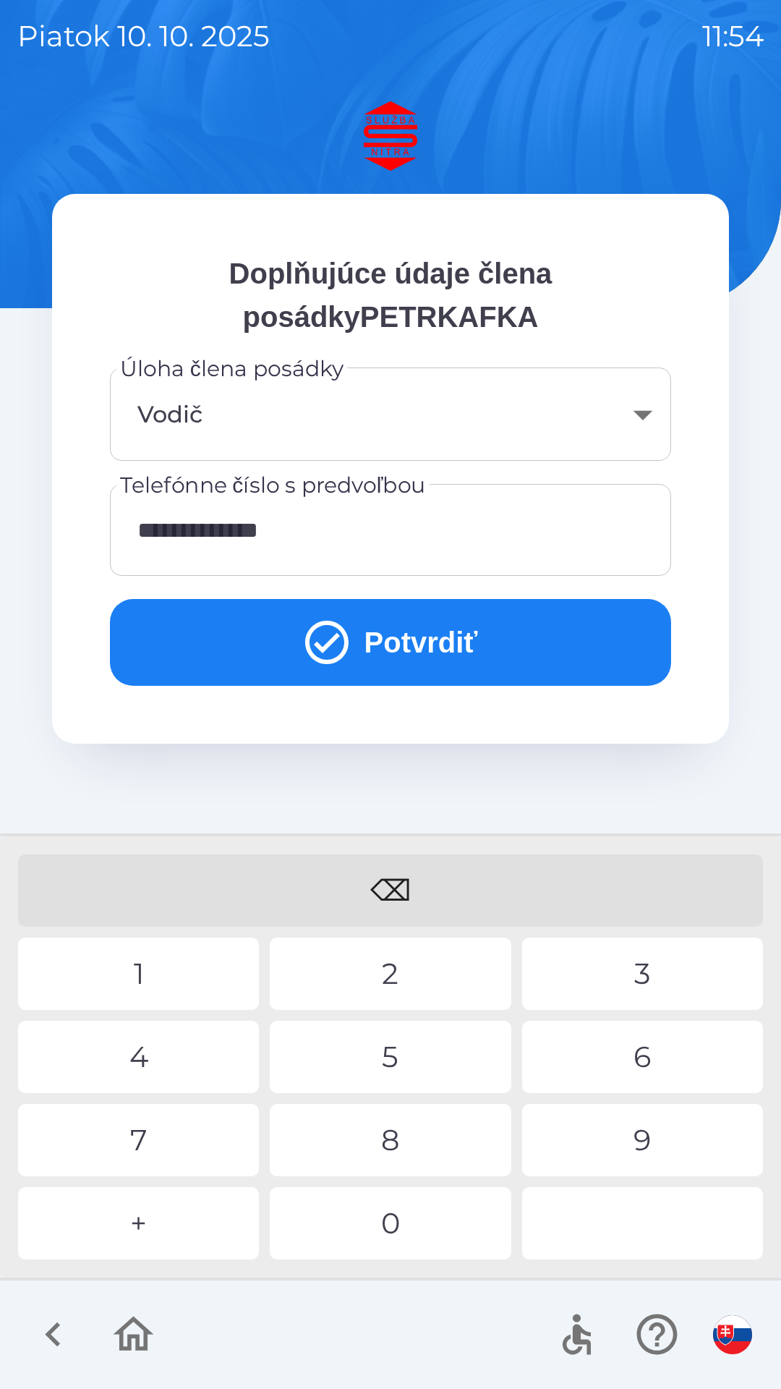
click at [415, 640] on button "Potvrdiť" at bounding box center [390, 642] width 561 height 87
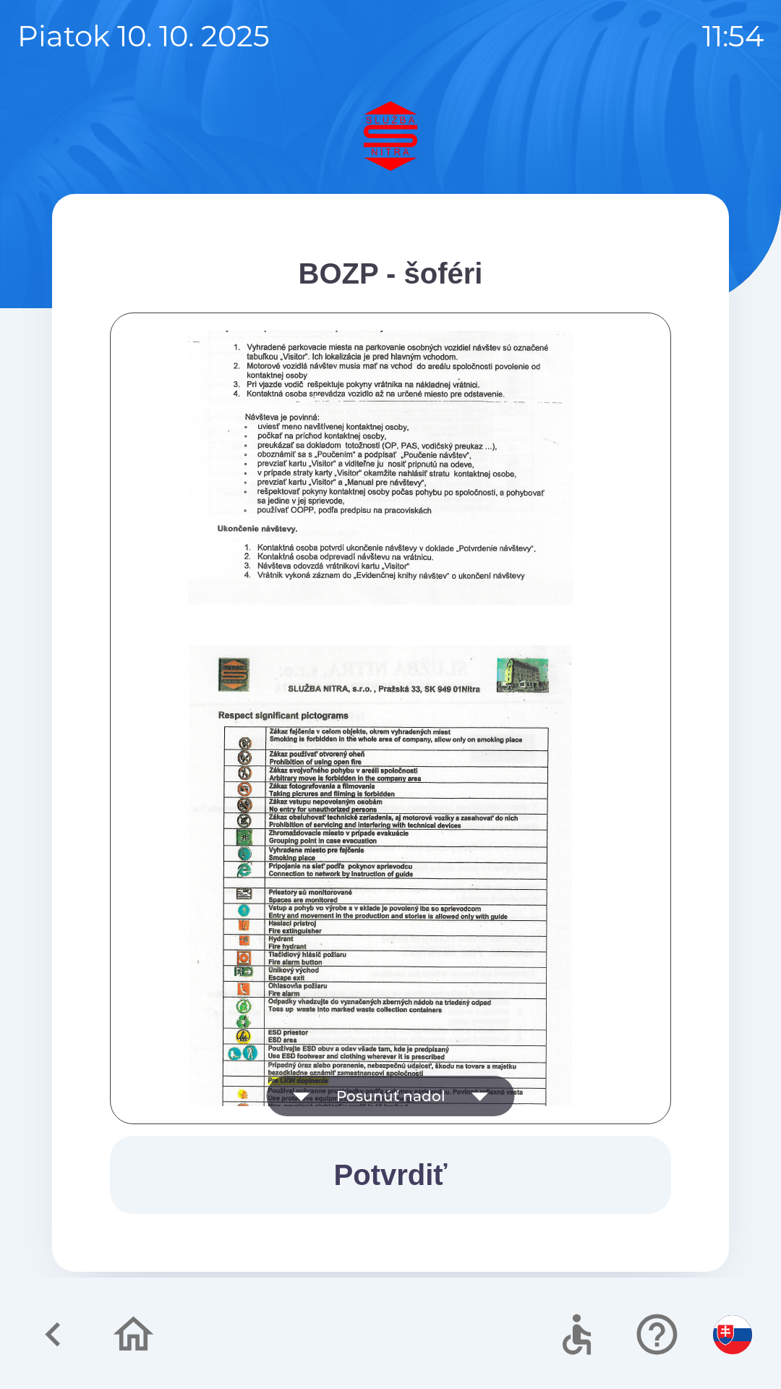
scroll to position [1014, 0]
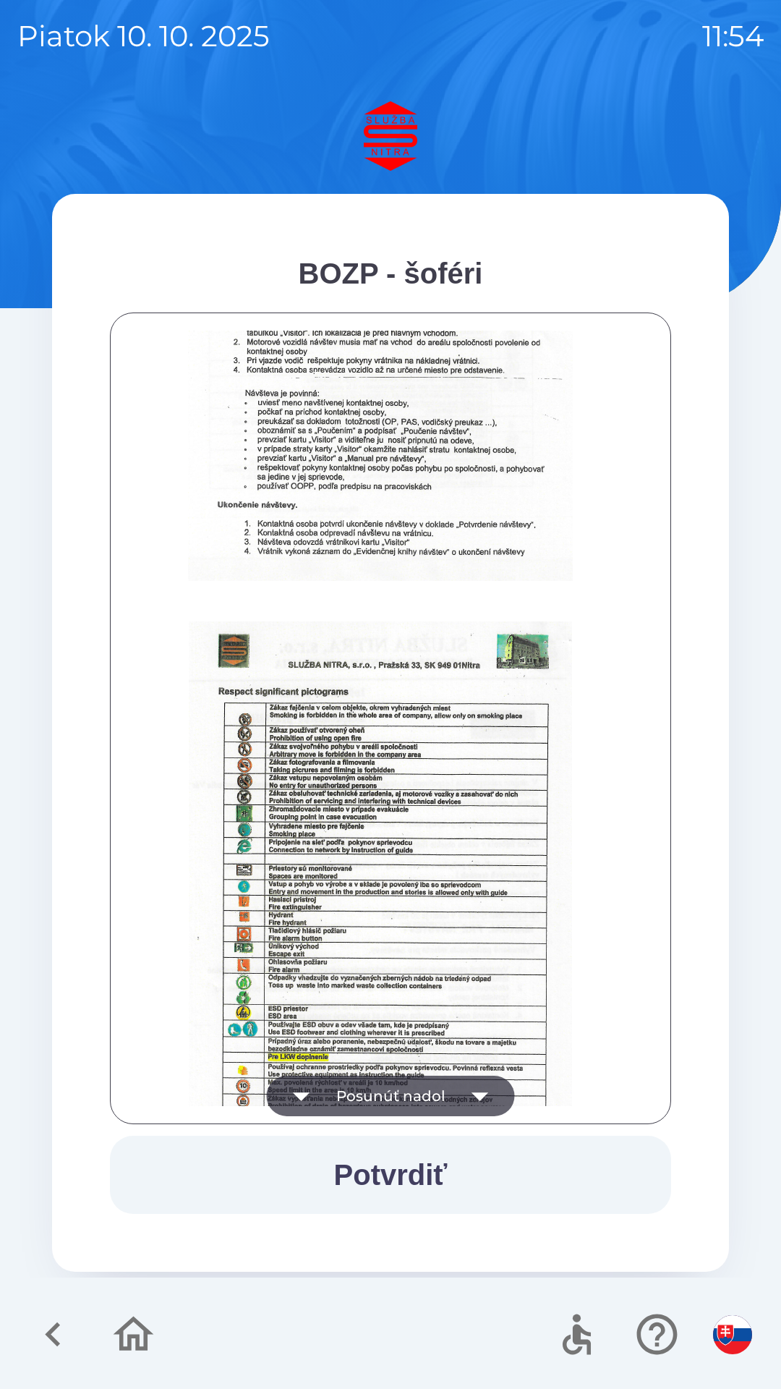
click at [409, 1176] on button "Potvrdiť" at bounding box center [390, 1175] width 561 height 78
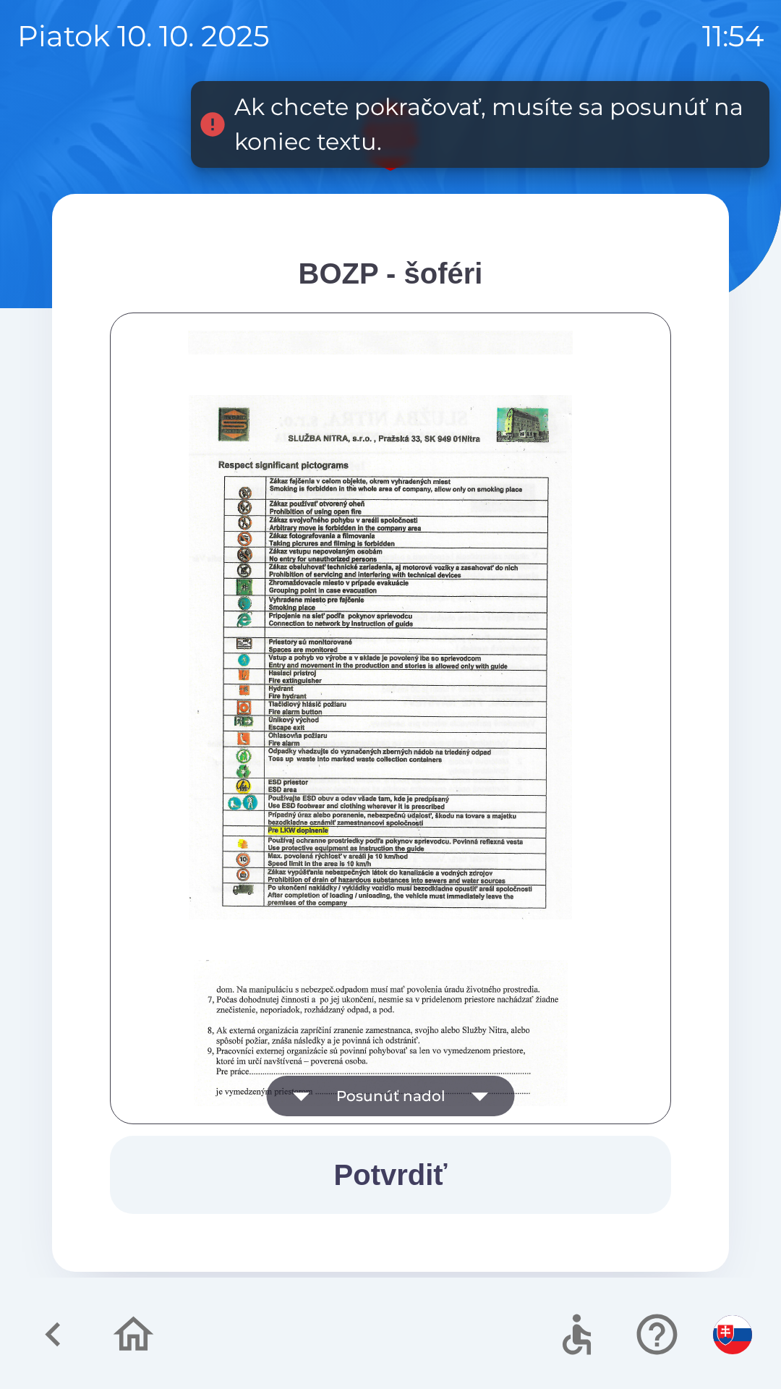
scroll to position [1621, 0]
